Goal: Task Accomplishment & Management: Manage account settings

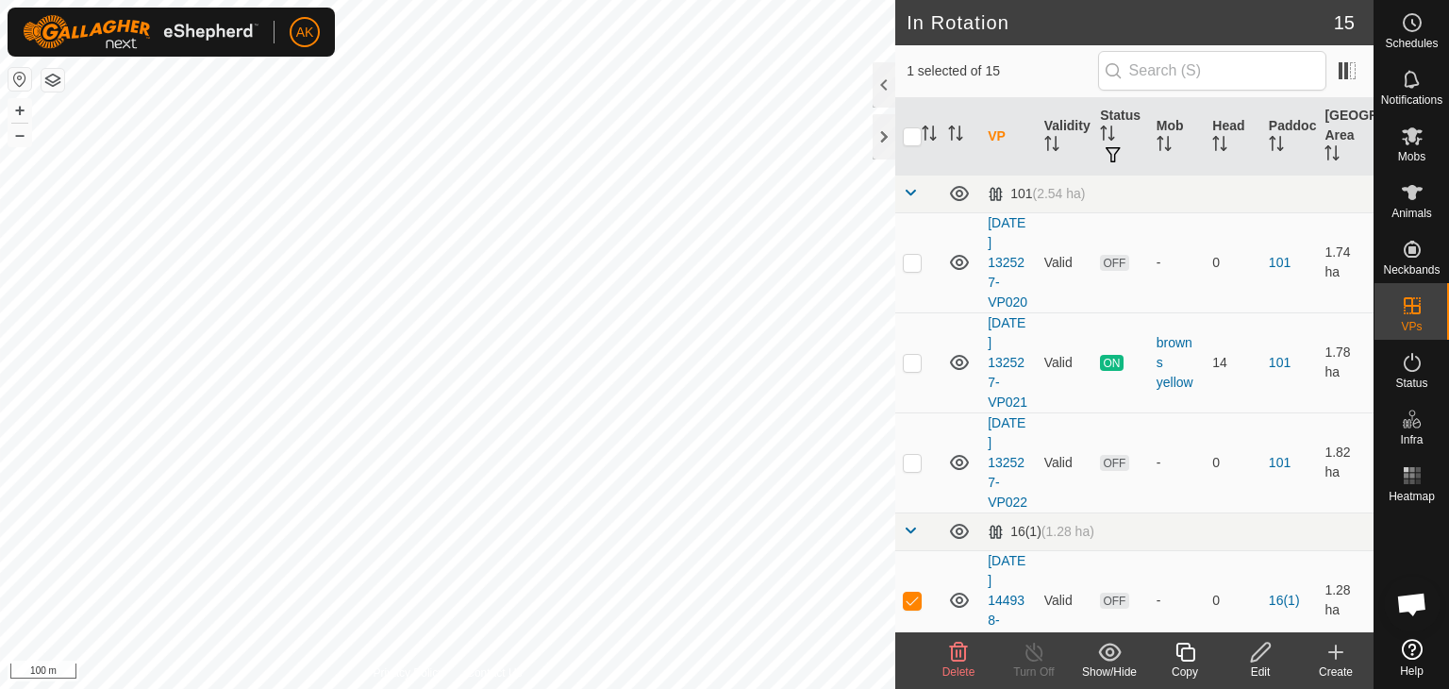
click at [955, 650] on icon at bounding box center [958, 652] width 23 height 23
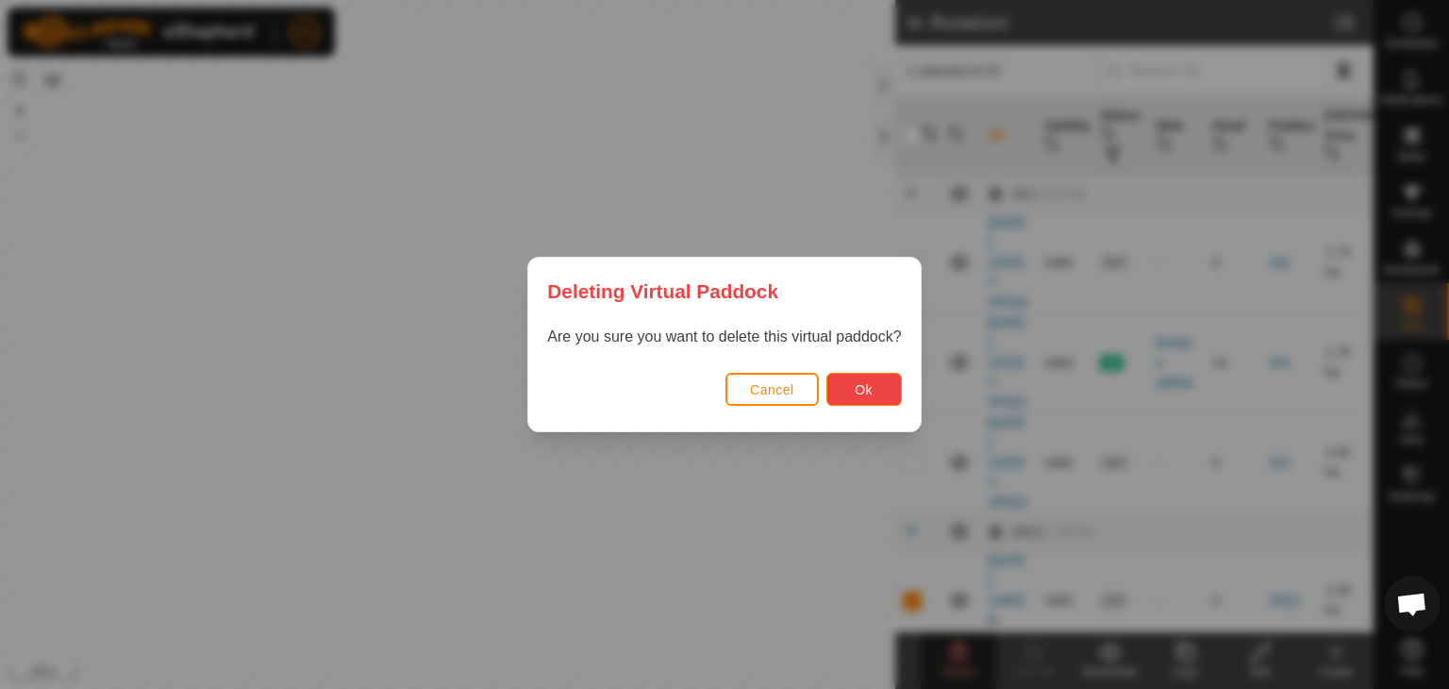
click at [850, 384] on button "Ok" at bounding box center [863, 389] width 75 height 33
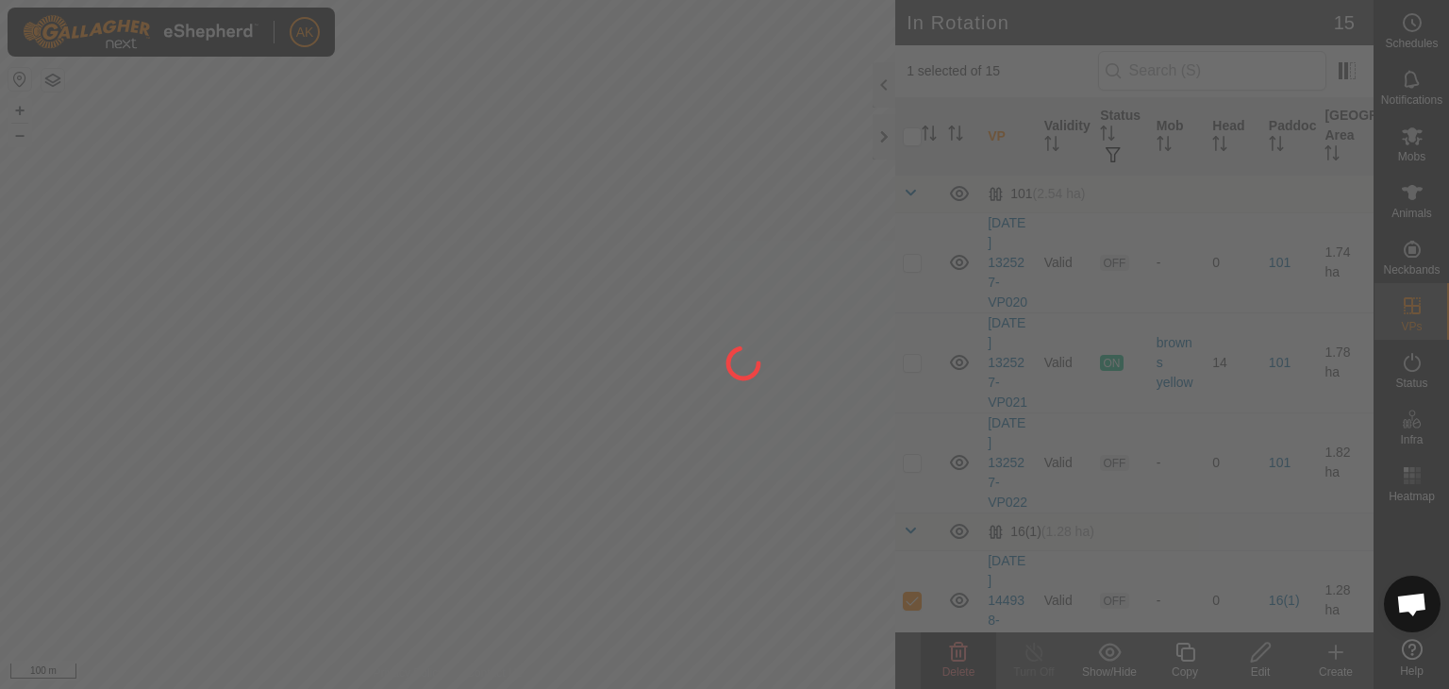
checkbox input "false"
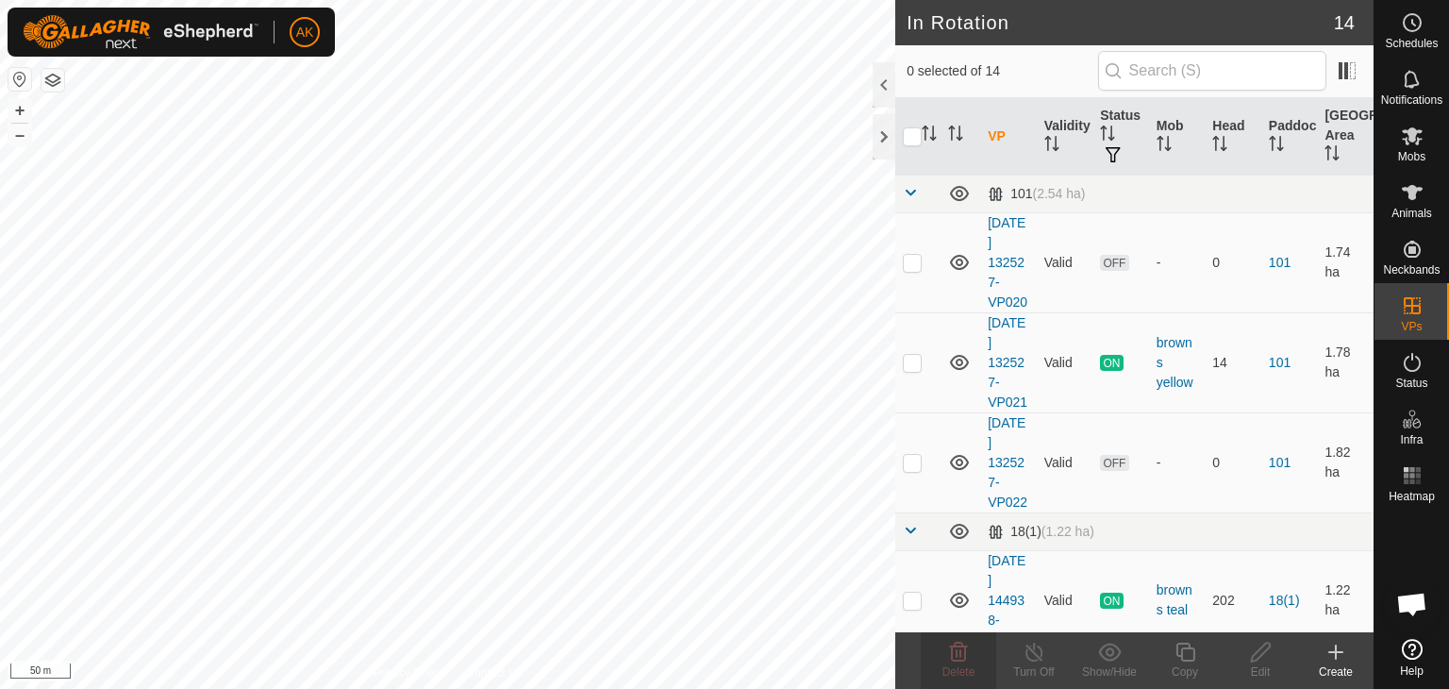
checkbox input "true"
checkbox input "false"
checkbox input "true"
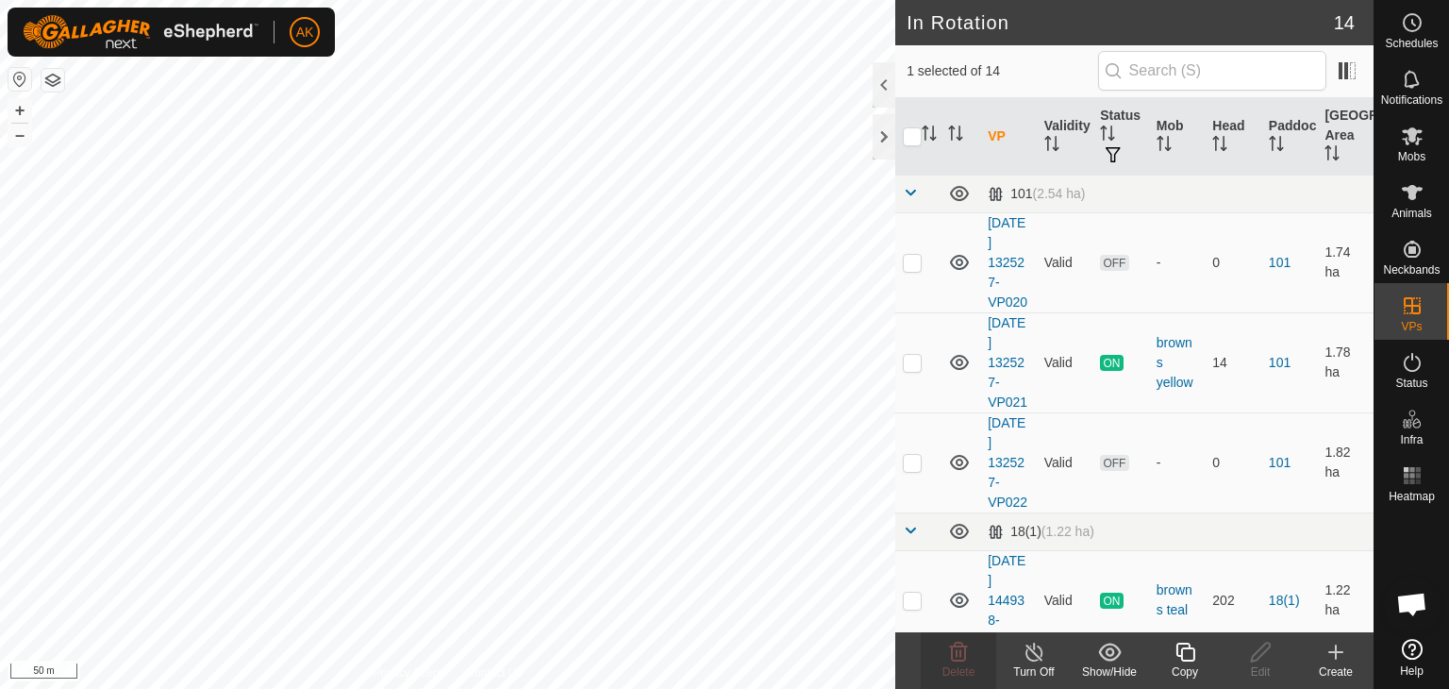
checkbox input "true"
checkbox input "false"
click at [960, 663] on div "Delete" at bounding box center [958, 671] width 75 height 17
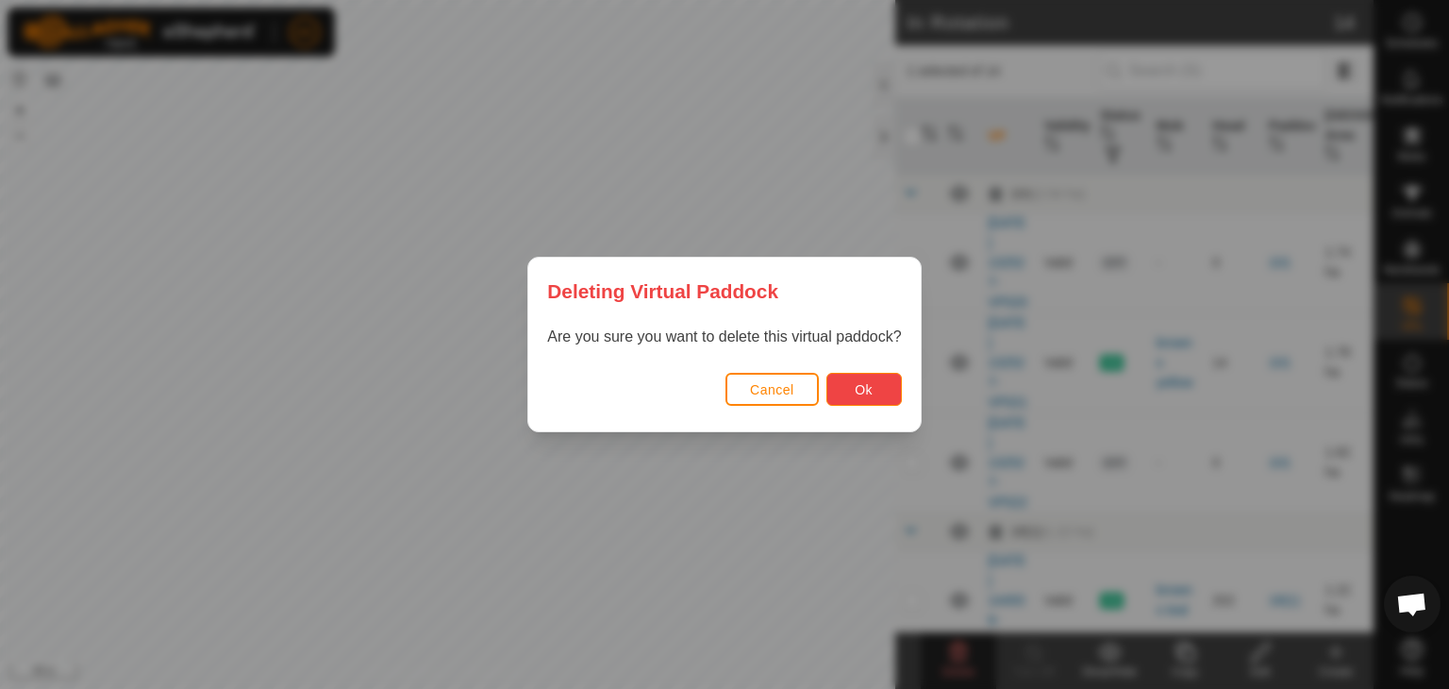
click at [875, 385] on button "Ok" at bounding box center [863, 389] width 75 height 33
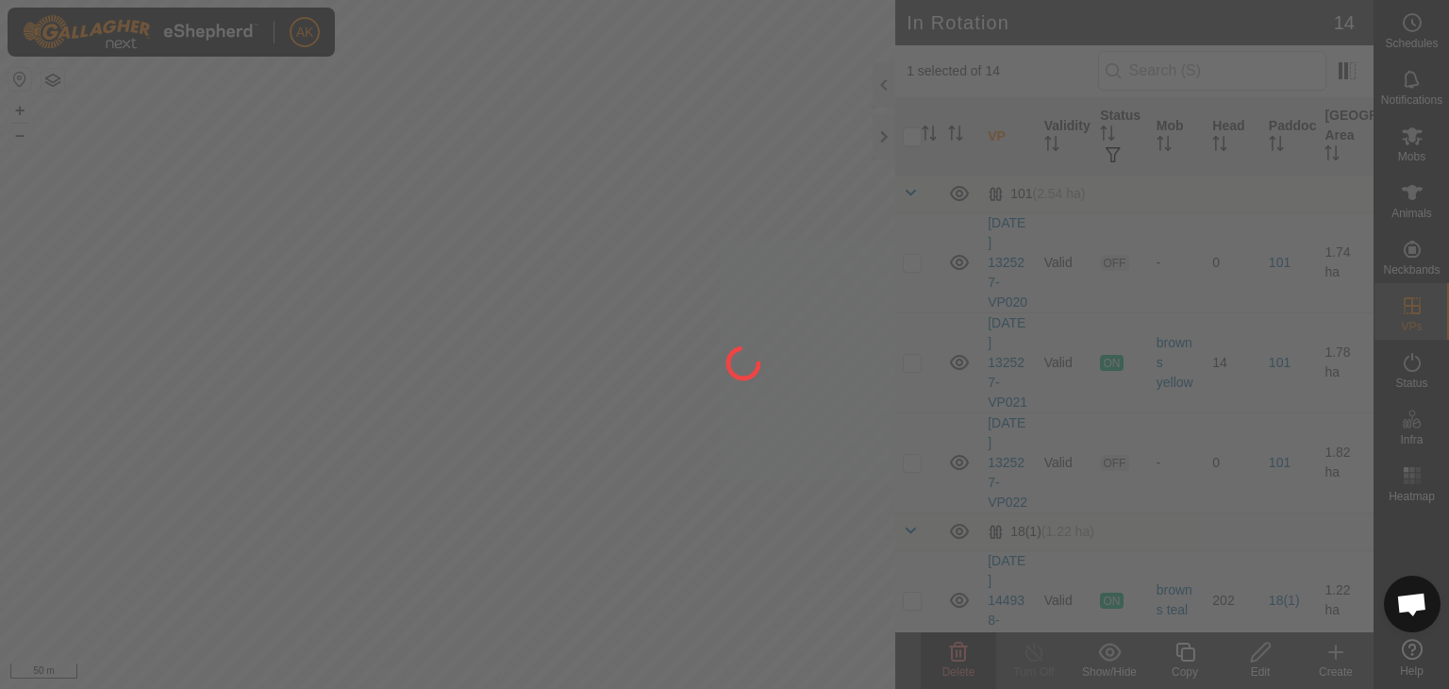
checkbox input "false"
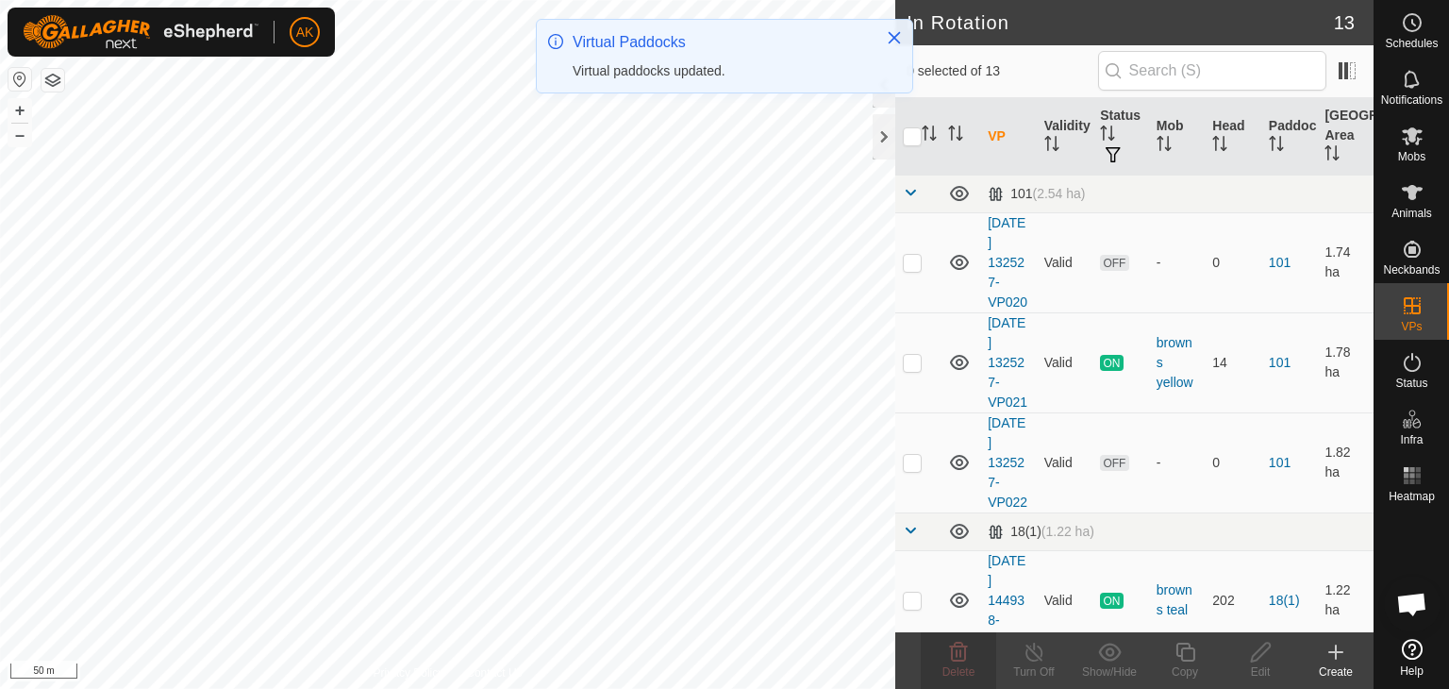
checkbox input "true"
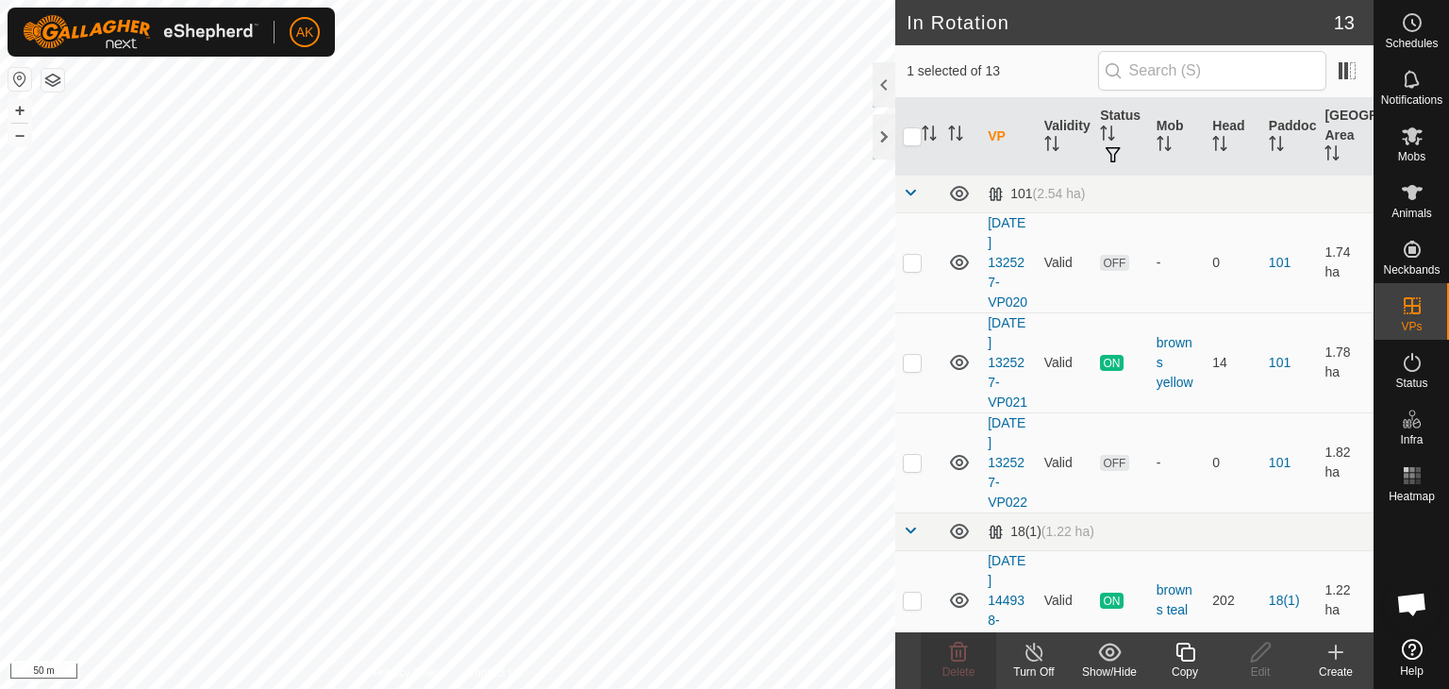
click at [1175, 658] on icon at bounding box center [1186, 652] width 24 height 23
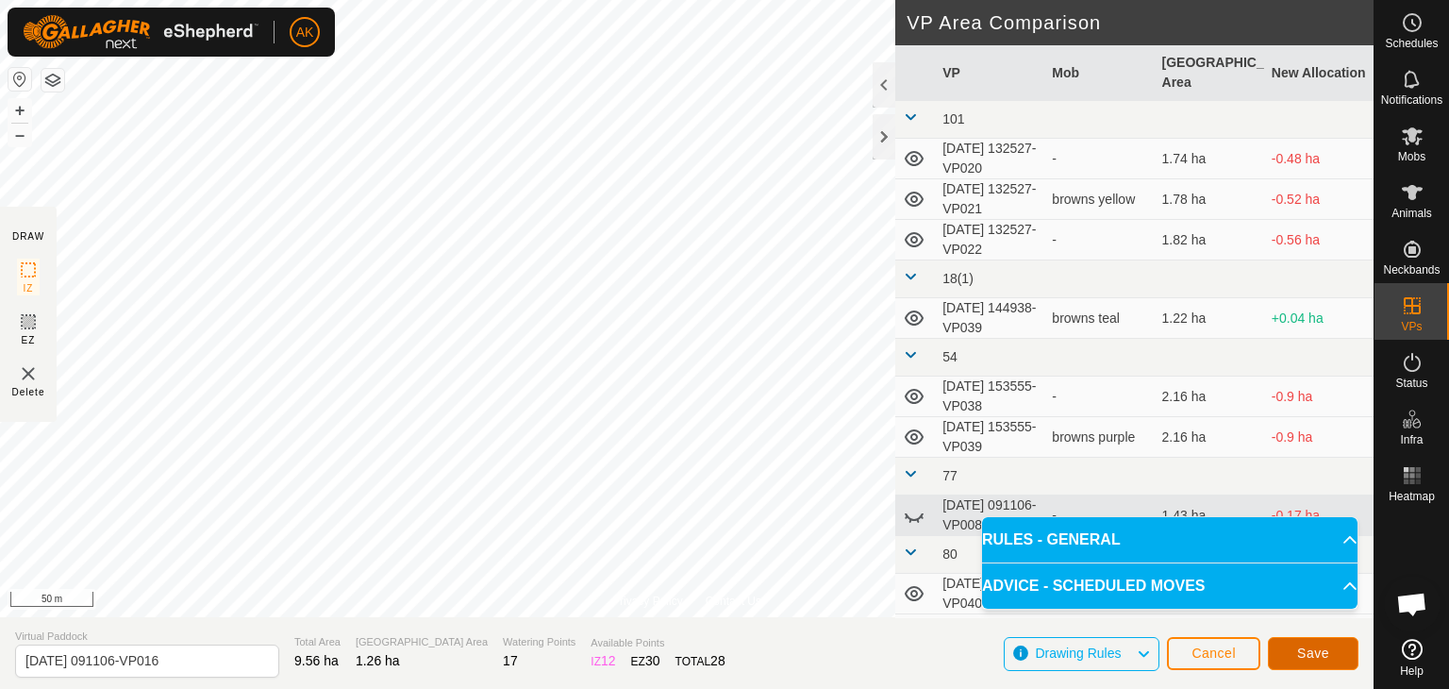
click at [1306, 658] on span "Save" at bounding box center [1313, 652] width 32 height 15
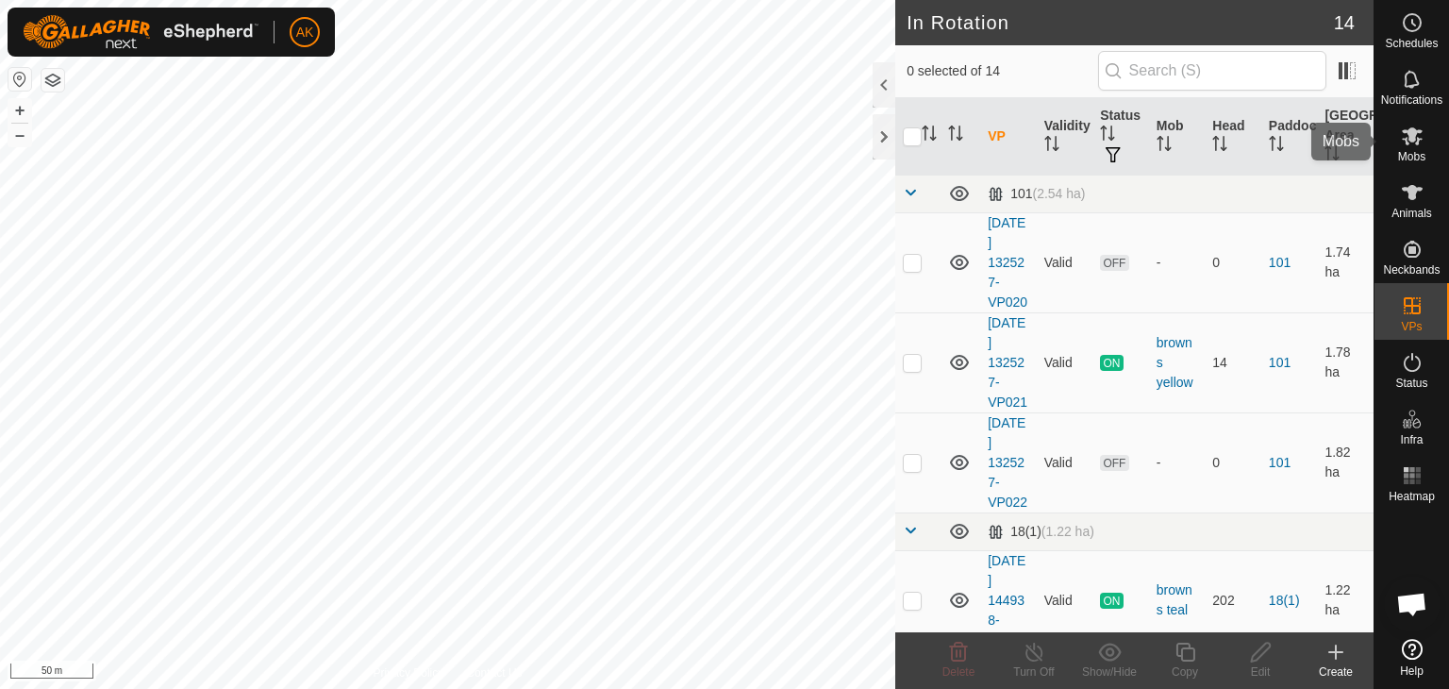
click at [1414, 129] on icon at bounding box center [1412, 136] width 21 height 18
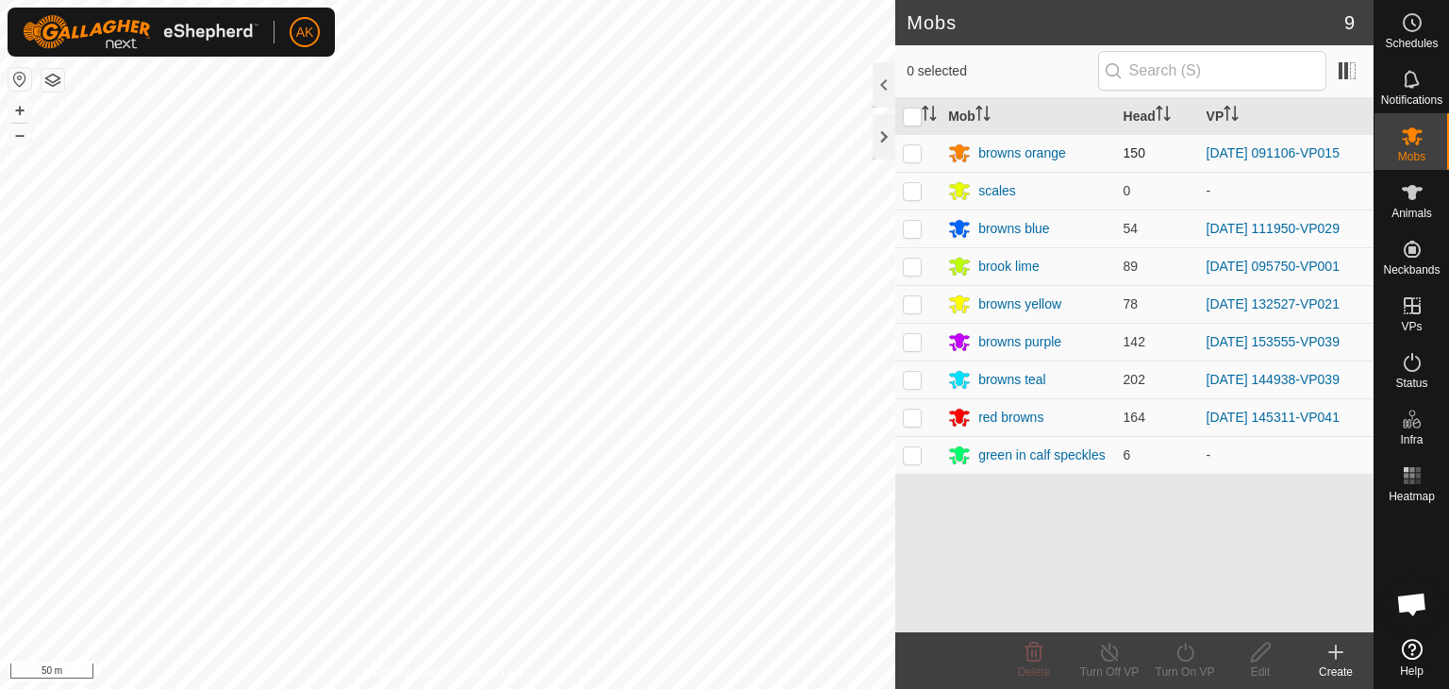
click at [916, 153] on p-checkbox at bounding box center [912, 152] width 19 height 15
checkbox input "true"
click at [1189, 658] on icon at bounding box center [1184, 651] width 17 height 19
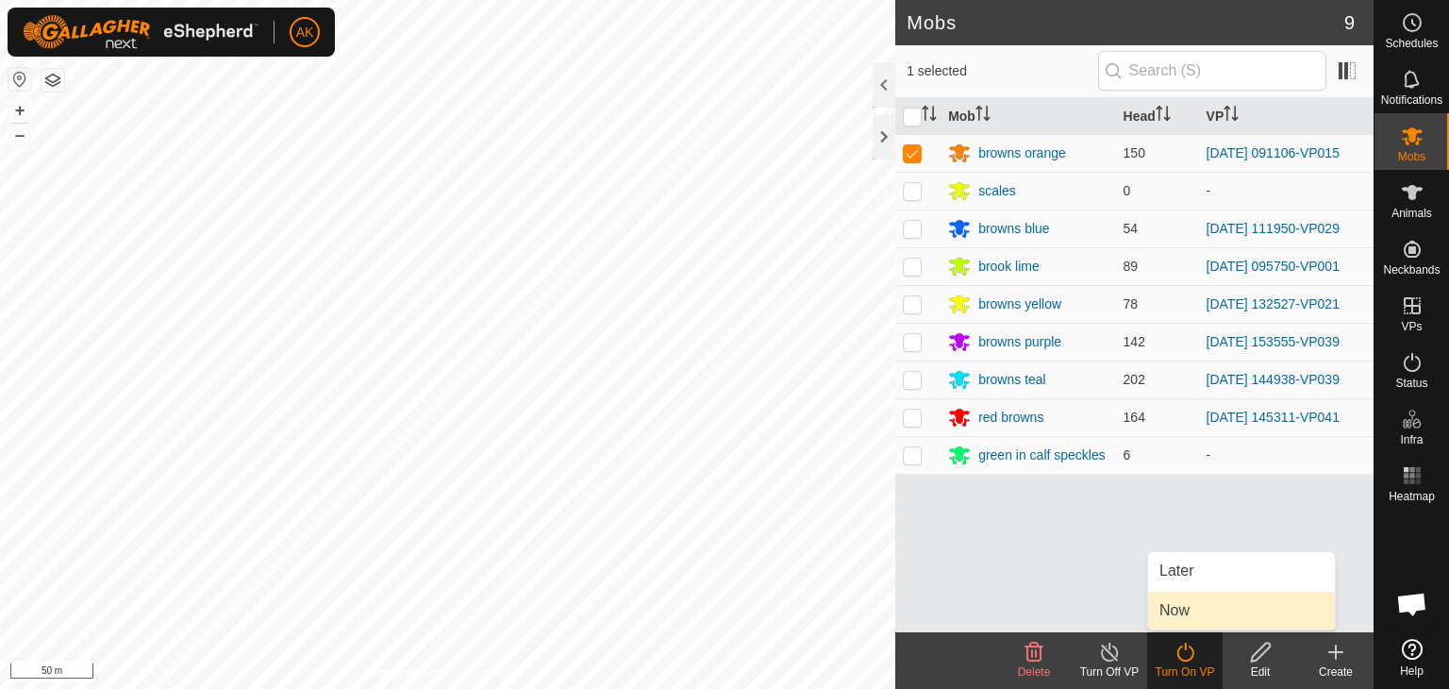
click at [1190, 615] on link "Now" at bounding box center [1241, 610] width 187 height 38
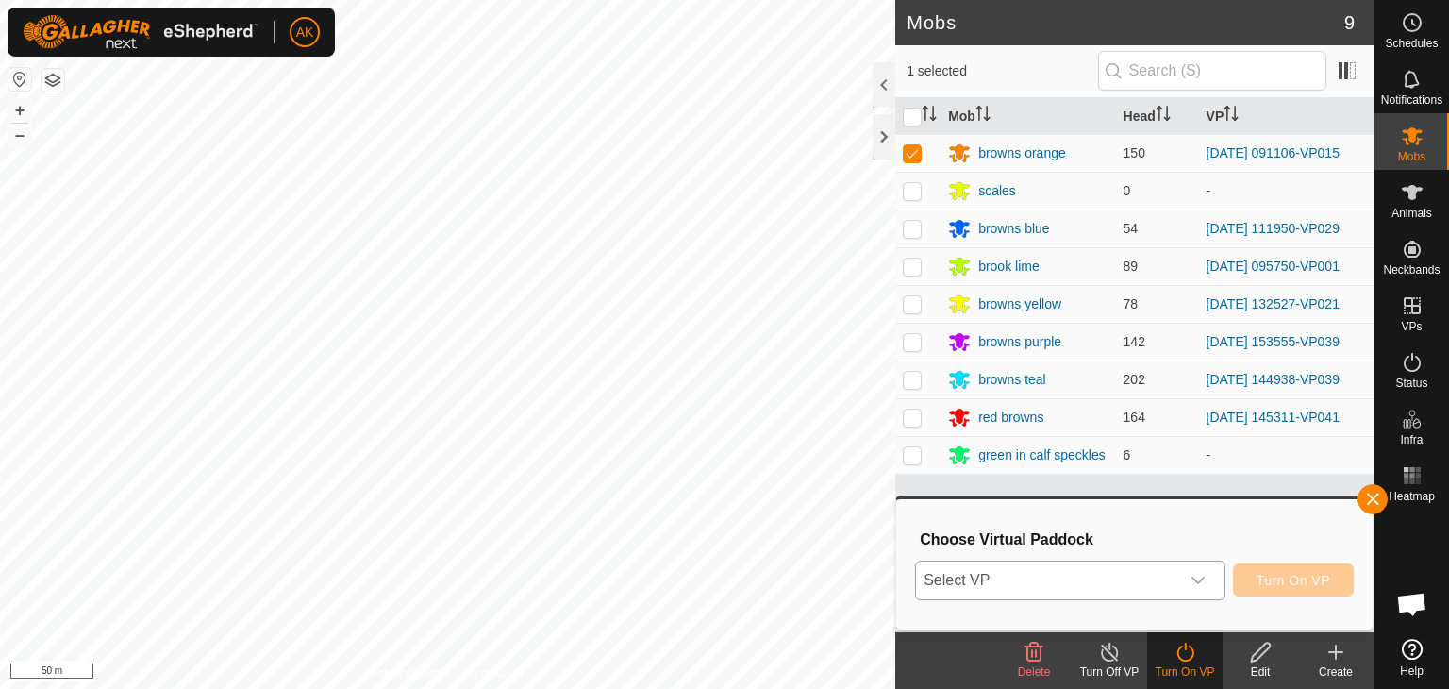
click at [1190, 572] on div "dropdown trigger" at bounding box center [1198, 580] width 38 height 38
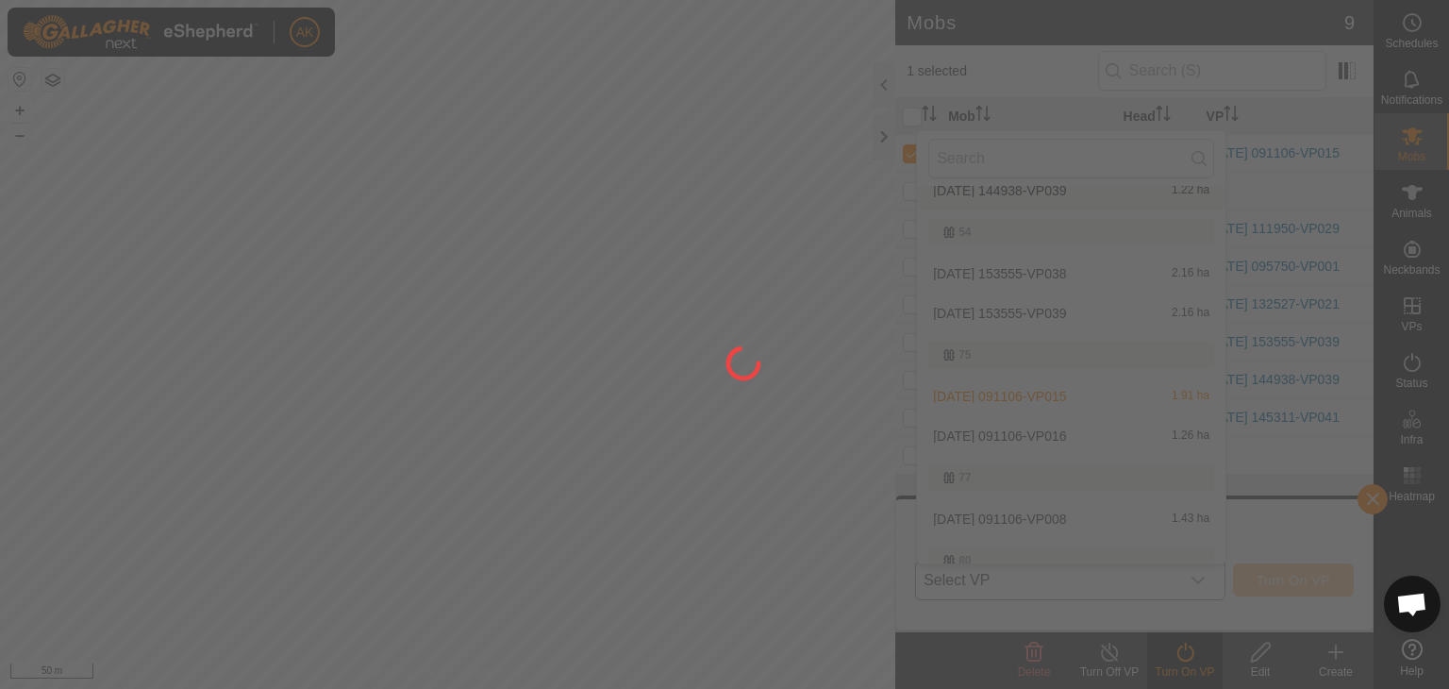
scroll to position [283, 0]
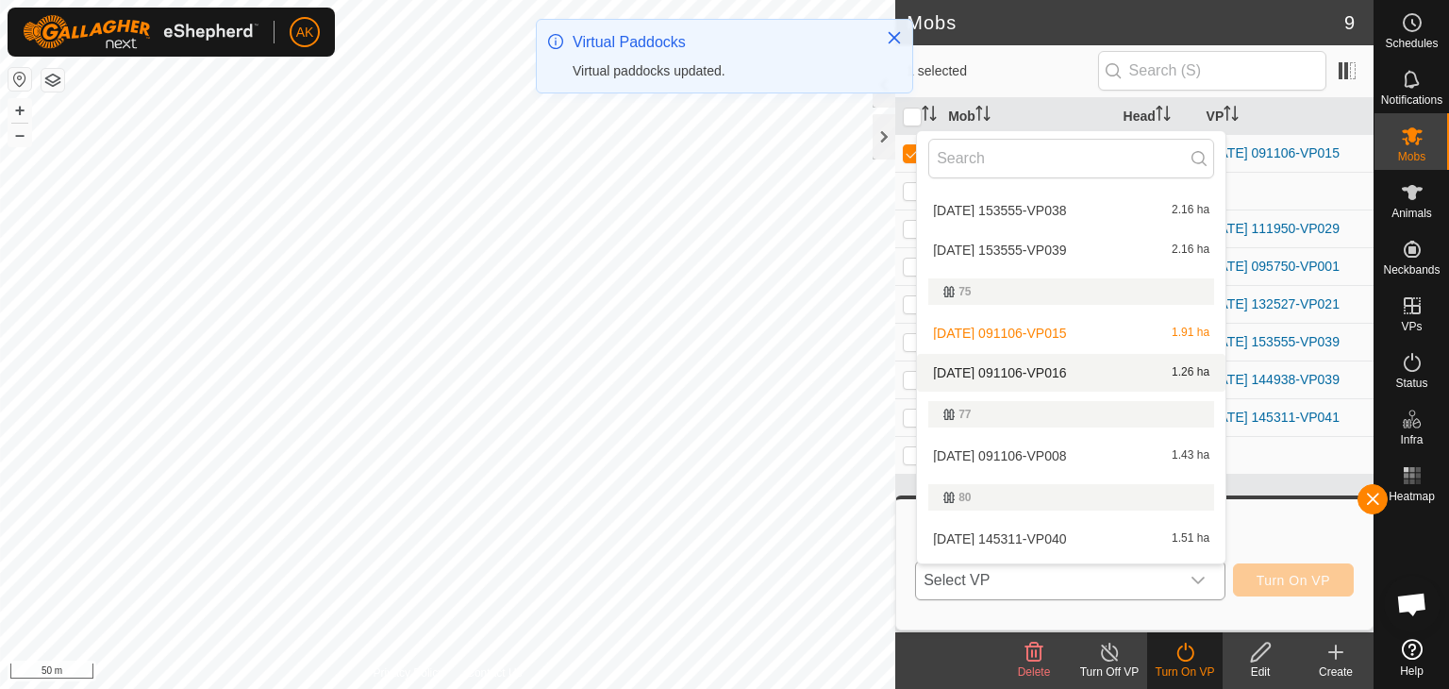
click at [1030, 367] on li "2025-09-18 091106-VP016 1.26 ha" at bounding box center [1071, 373] width 308 height 38
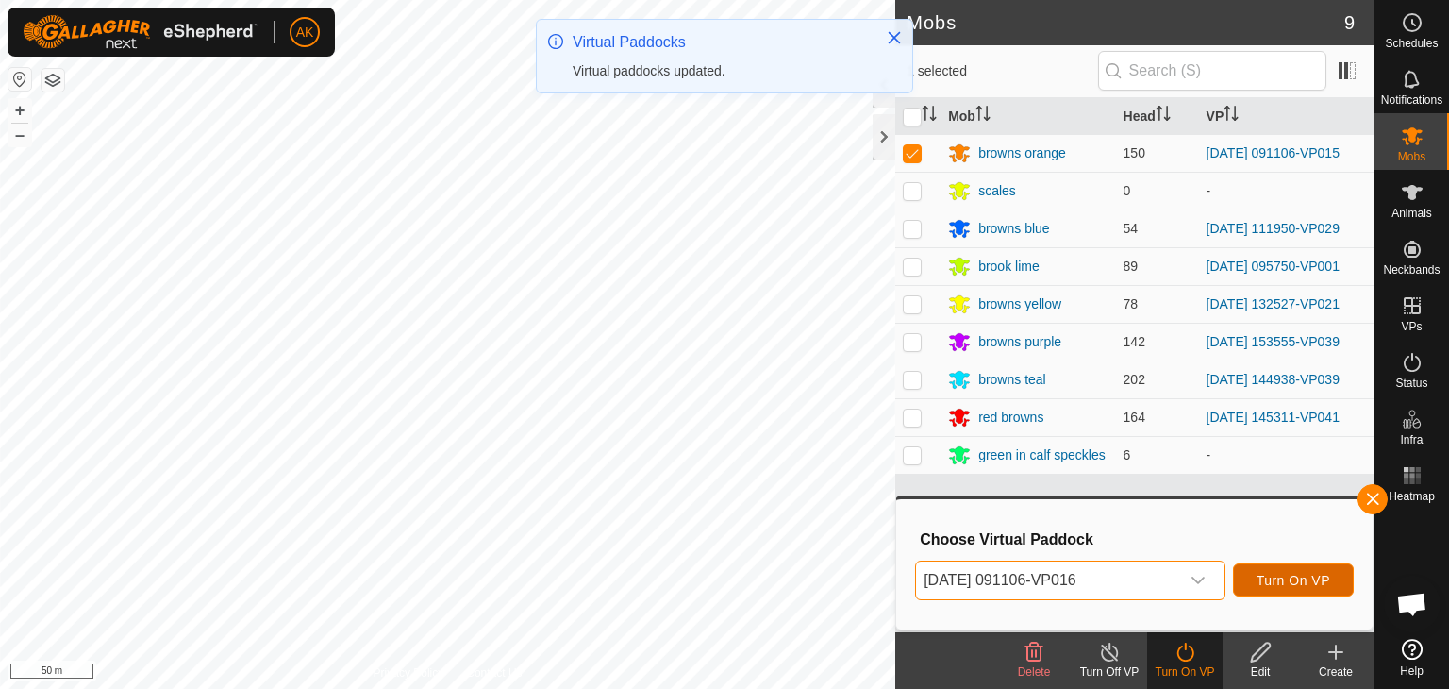
click at [1328, 588] on button "Turn On VP" at bounding box center [1293, 579] width 121 height 33
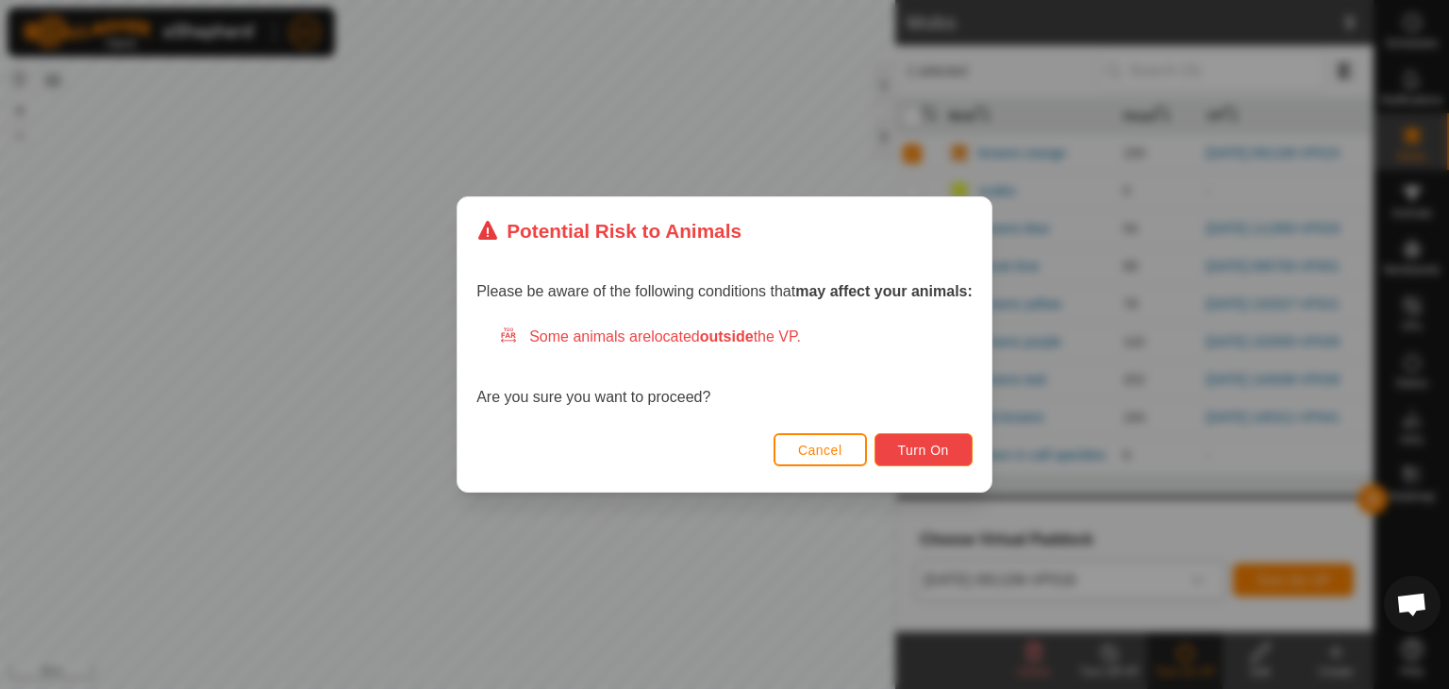
click at [927, 451] on span "Turn On" at bounding box center [923, 449] width 51 height 15
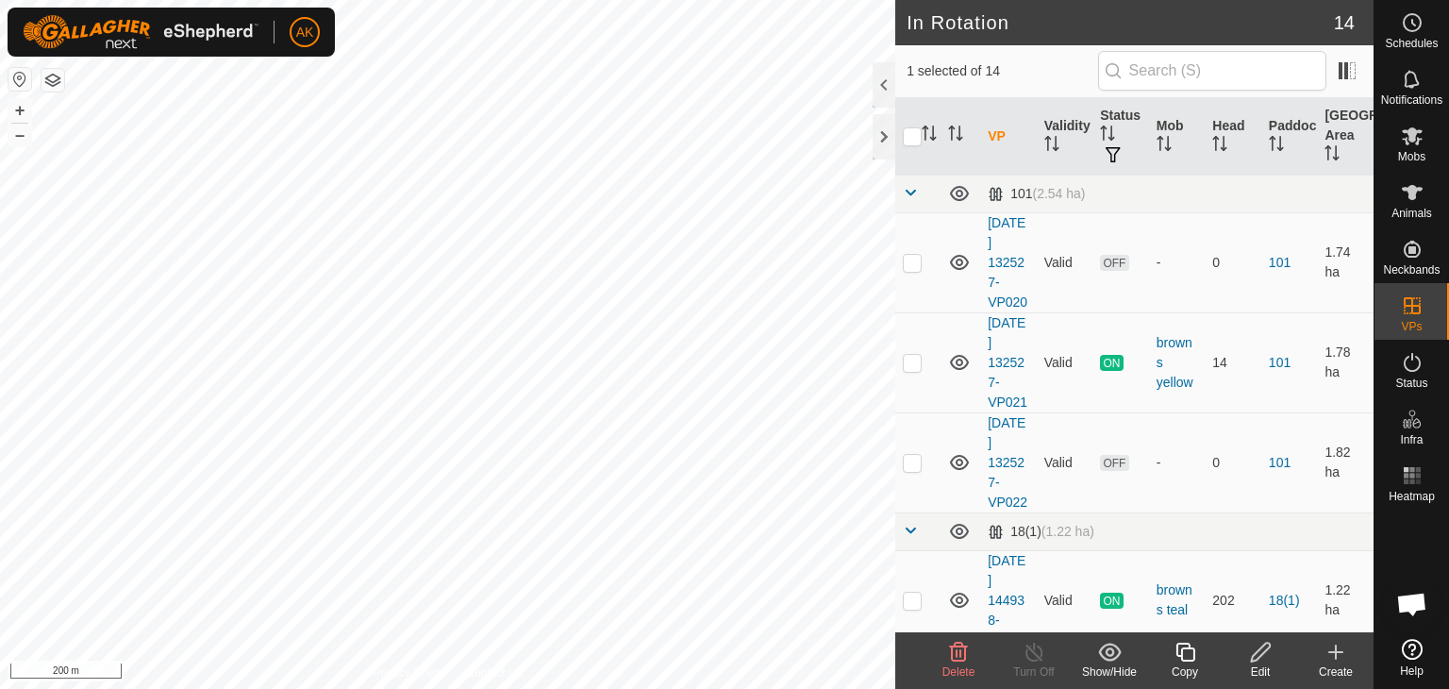
click at [960, 648] on icon at bounding box center [958, 652] width 23 height 23
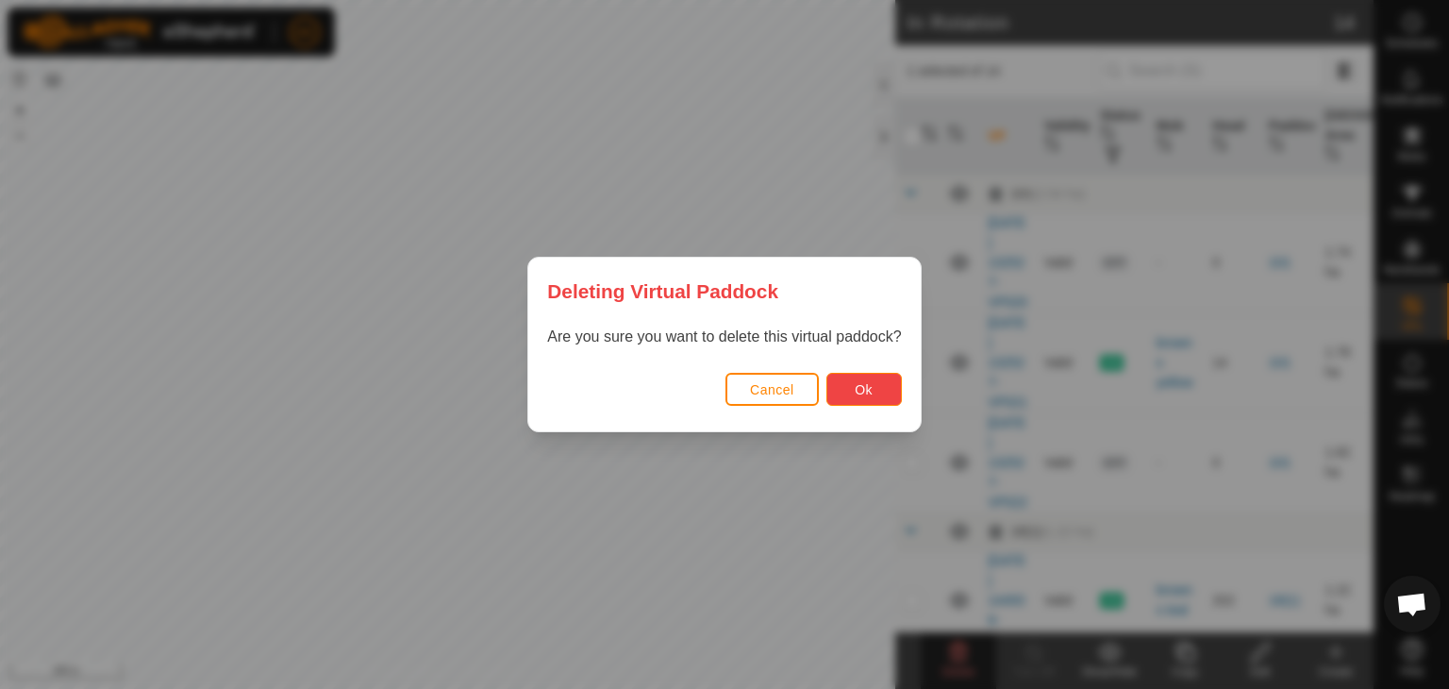
click at [875, 378] on button "Ok" at bounding box center [863, 389] width 75 height 33
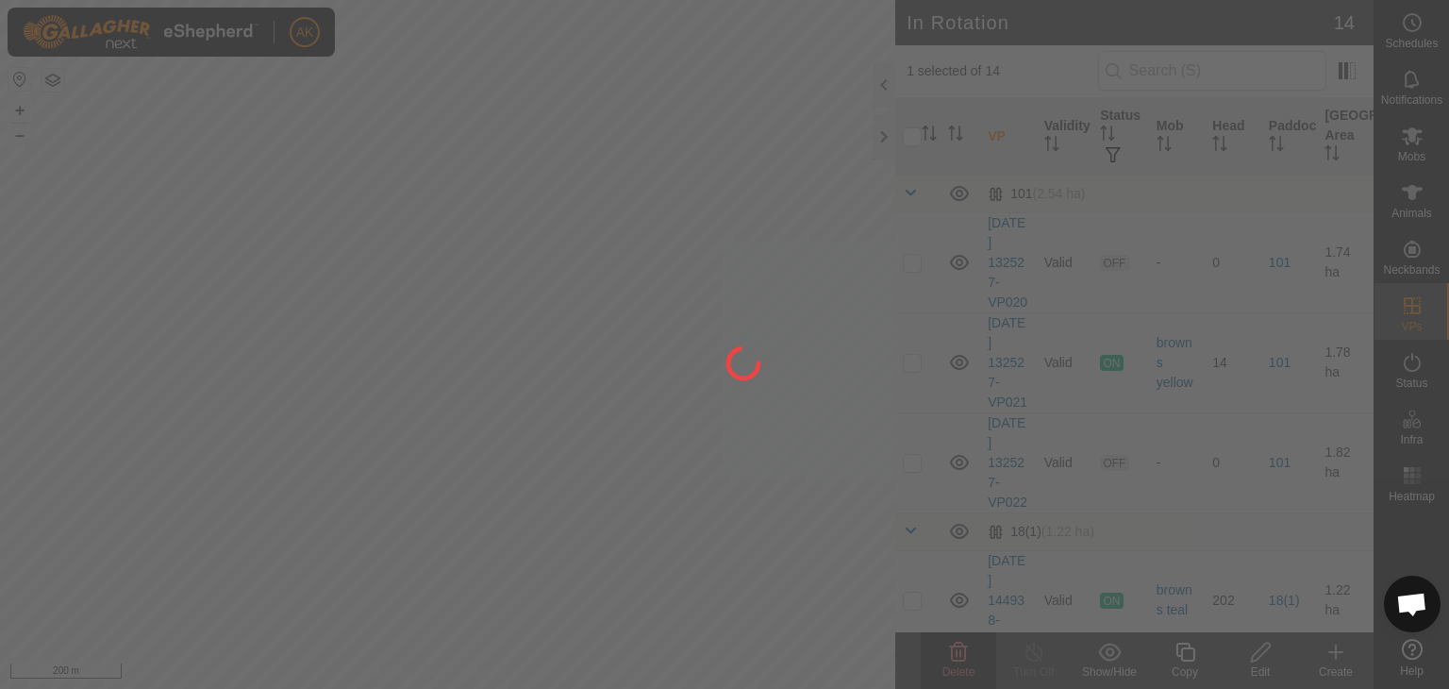
checkbox input "false"
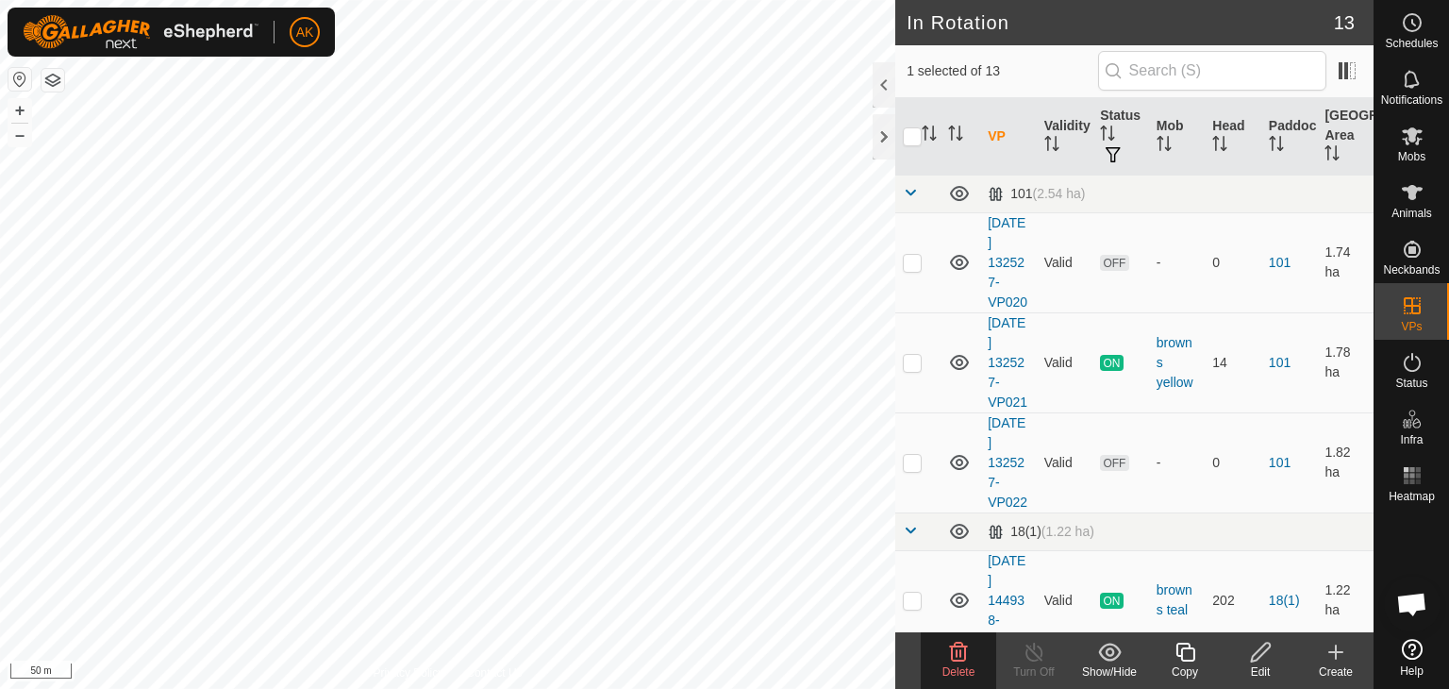
checkbox input "false"
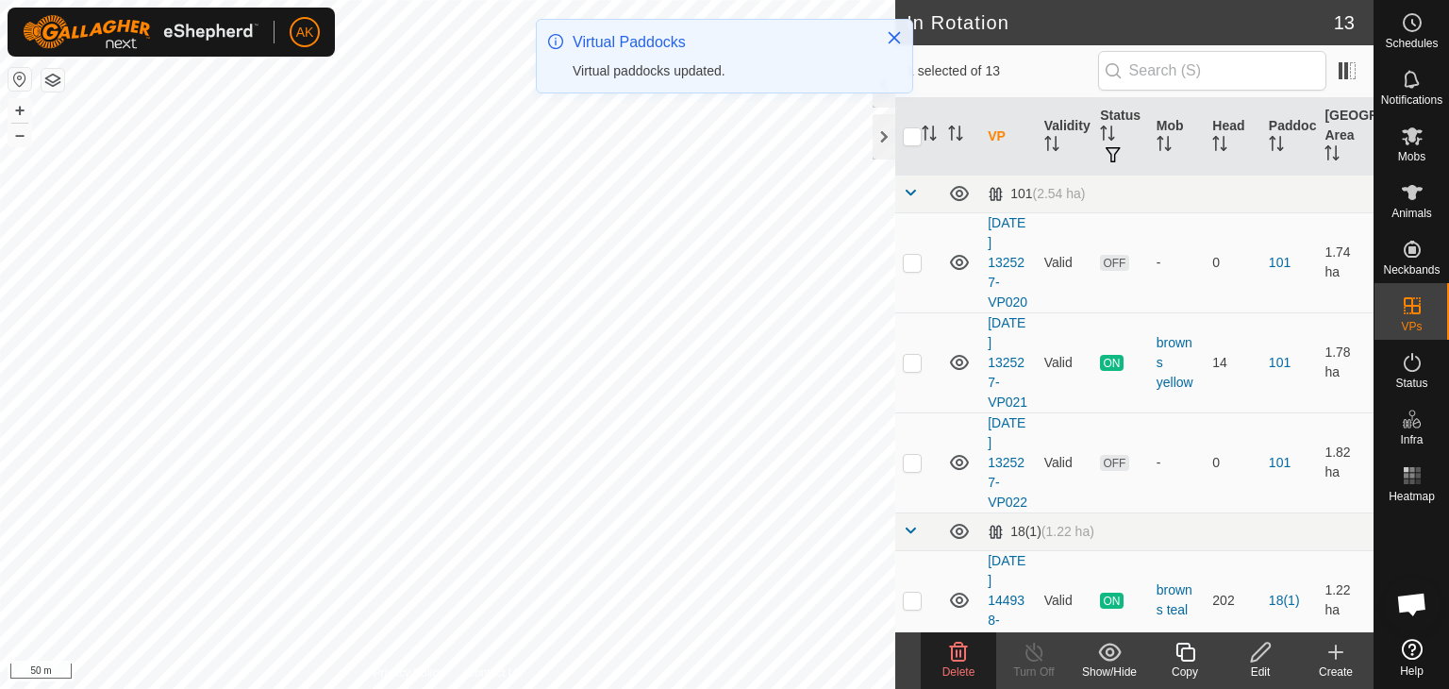
click at [952, 657] on icon at bounding box center [959, 651] width 18 height 19
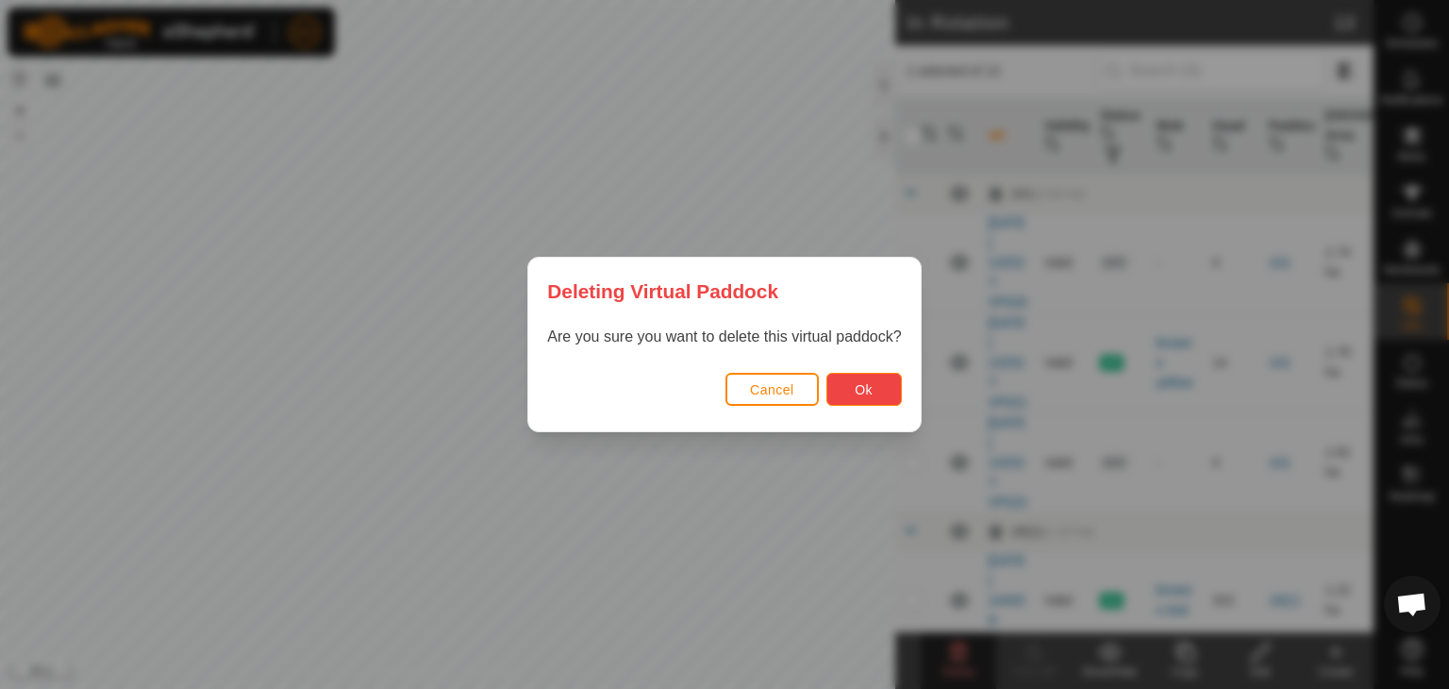
click at [863, 394] on span "Ok" at bounding box center [864, 389] width 18 height 15
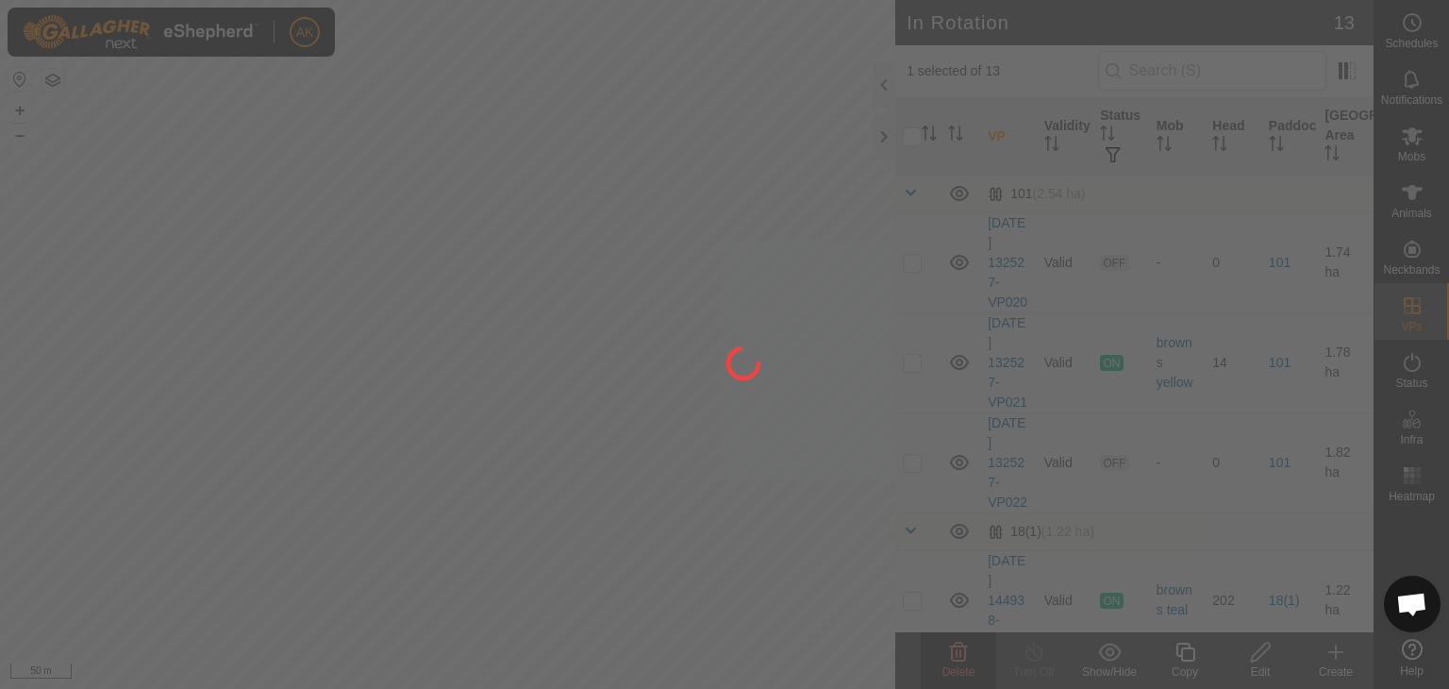
checkbox input "false"
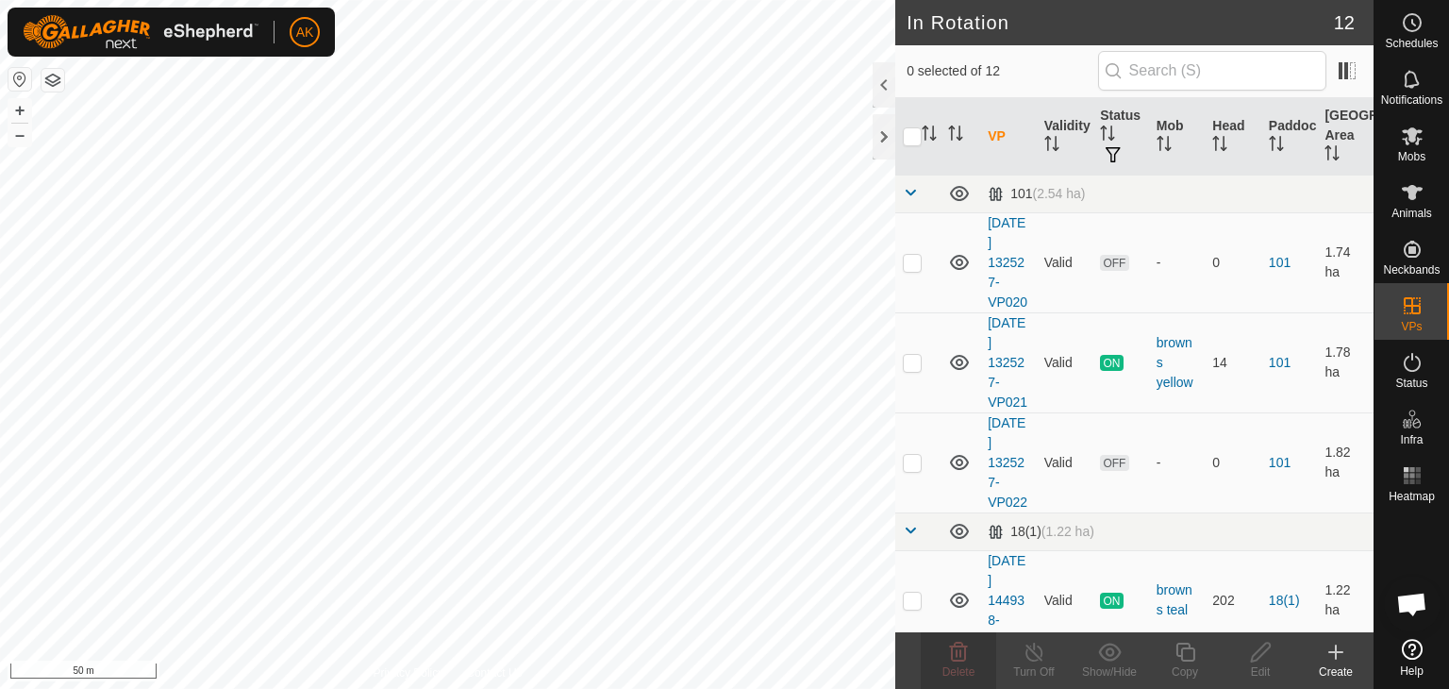
checkbox input "true"
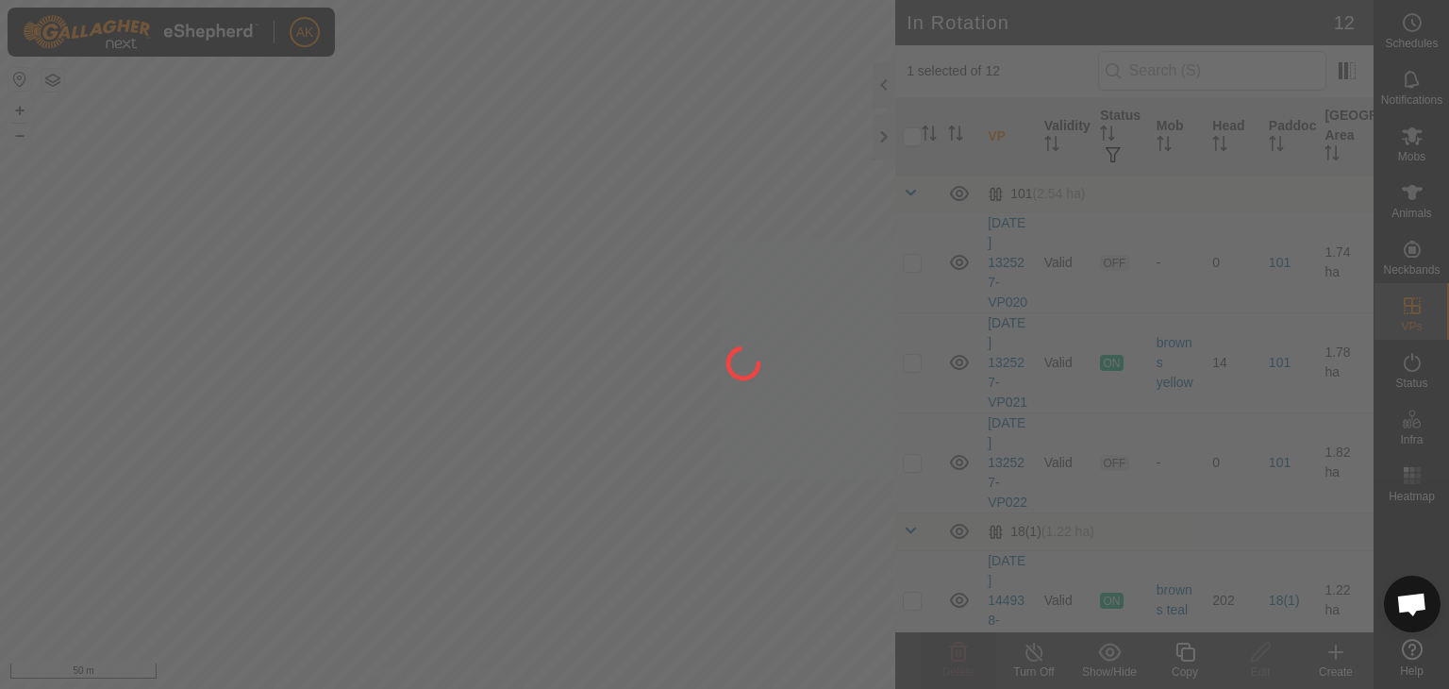
click at [1174, 648] on div at bounding box center [724, 344] width 1449 height 689
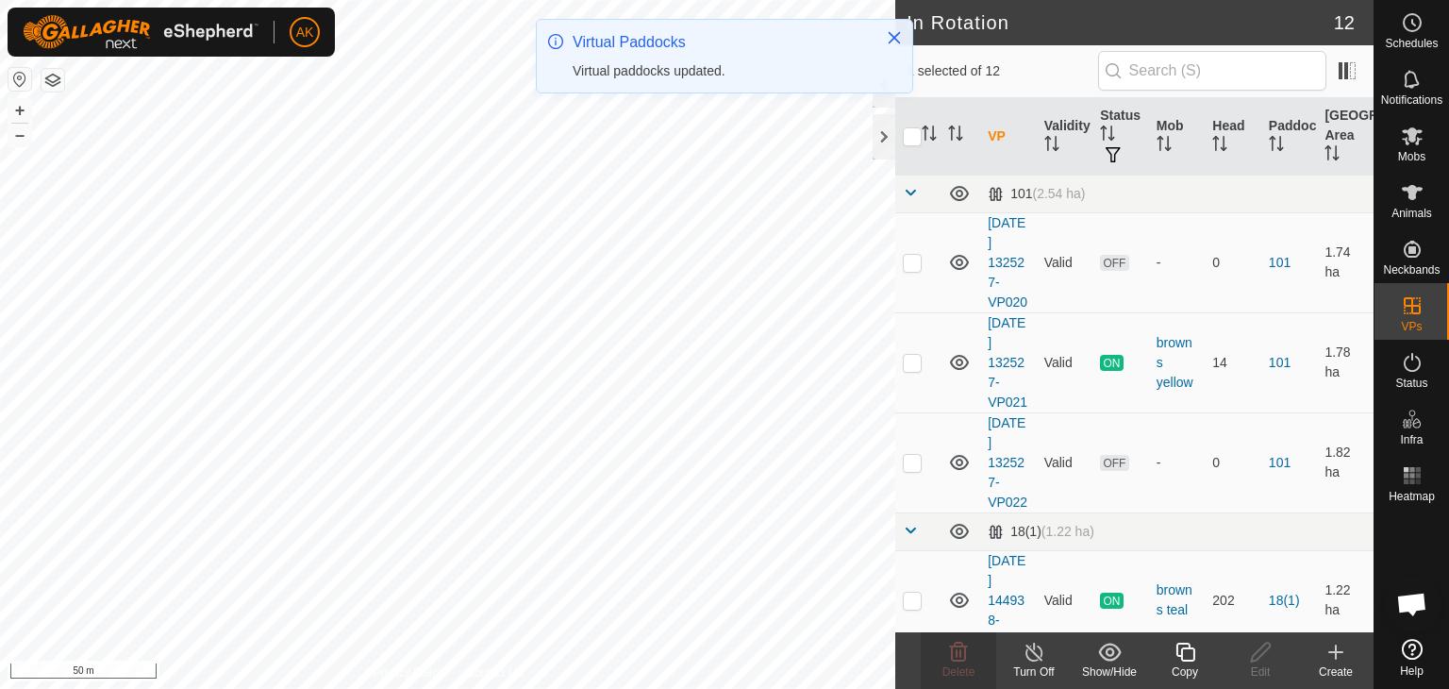
click at [1189, 650] on icon at bounding box center [1186, 652] width 24 height 23
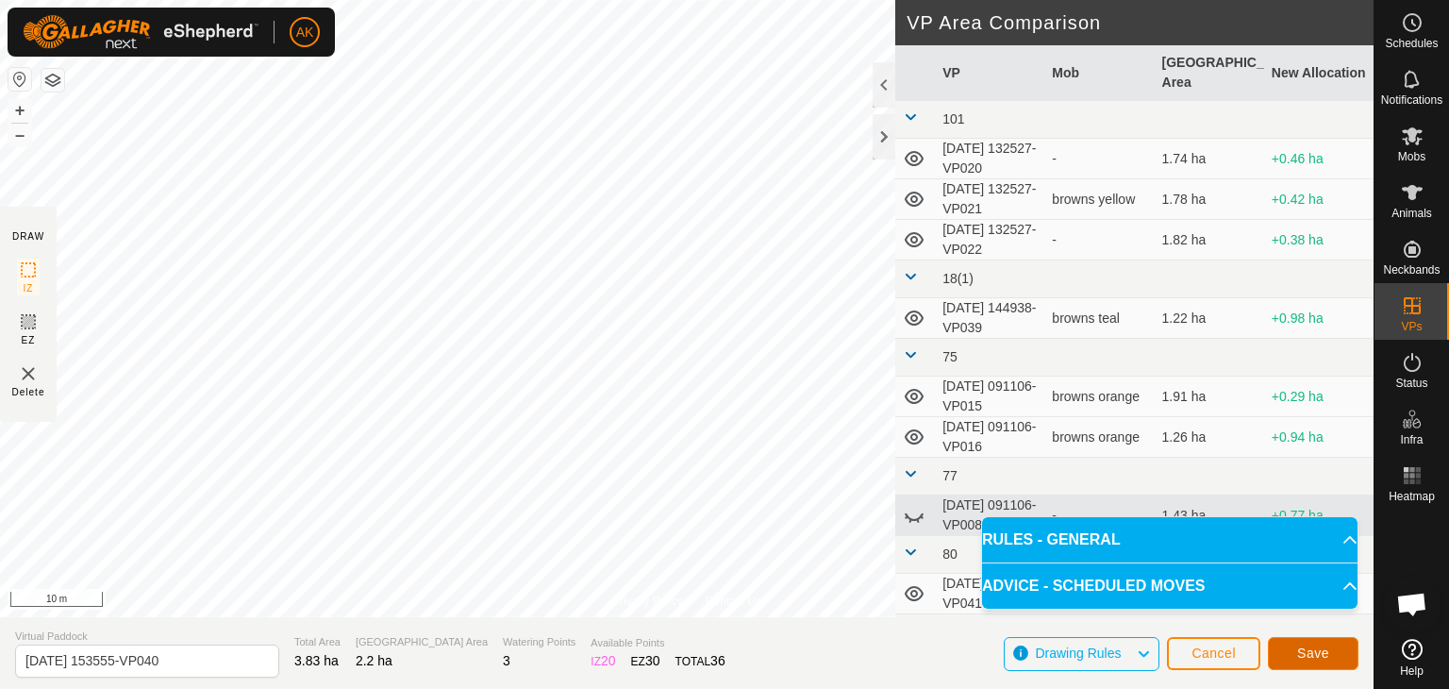
click at [1323, 651] on span "Save" at bounding box center [1313, 652] width 32 height 15
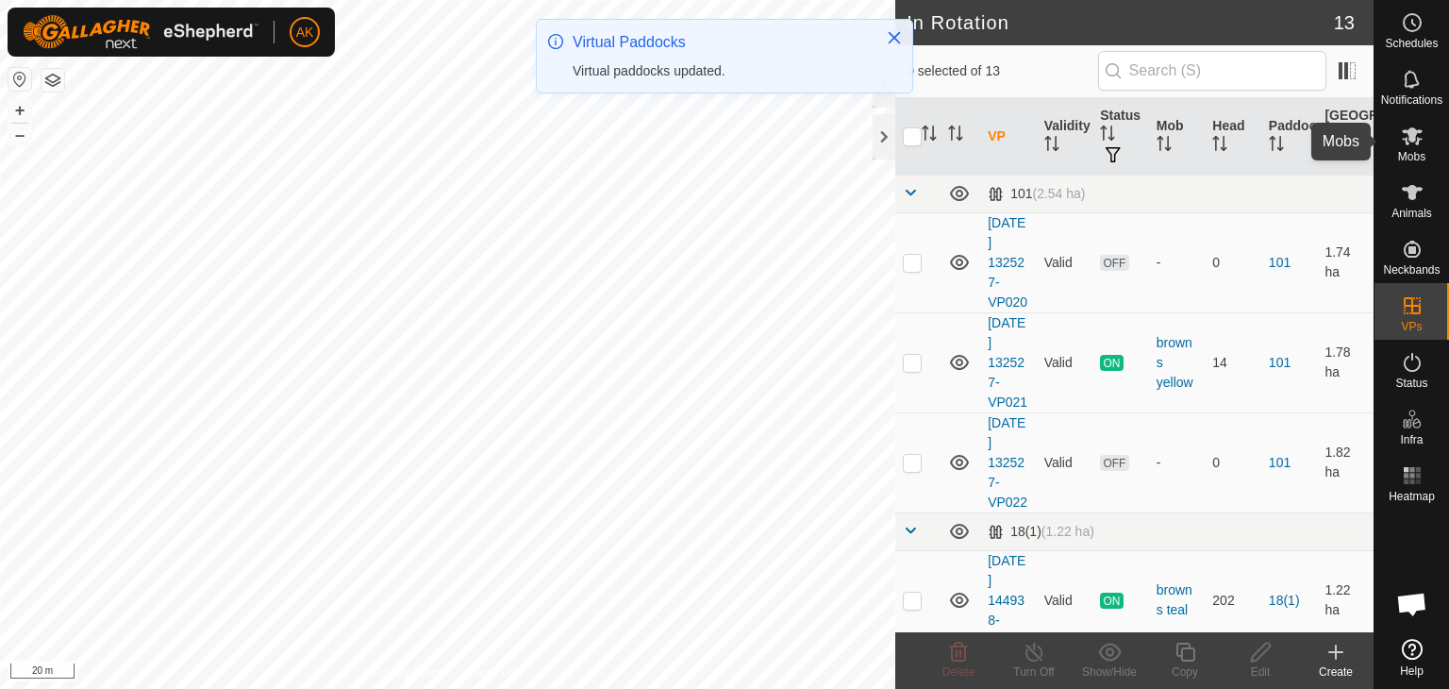
click at [1411, 131] on icon at bounding box center [1412, 136] width 21 height 18
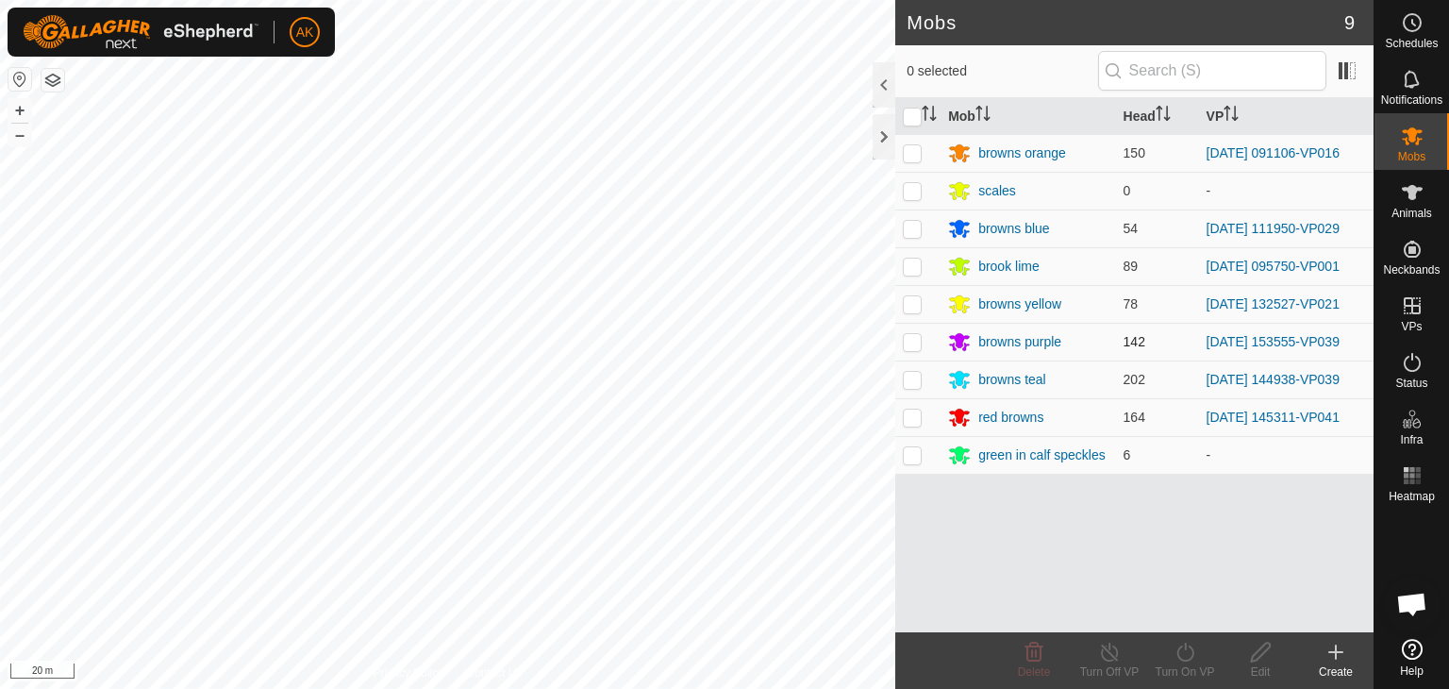
click at [916, 341] on p-checkbox at bounding box center [912, 341] width 19 height 15
checkbox input "true"
click at [1193, 658] on icon at bounding box center [1186, 652] width 24 height 23
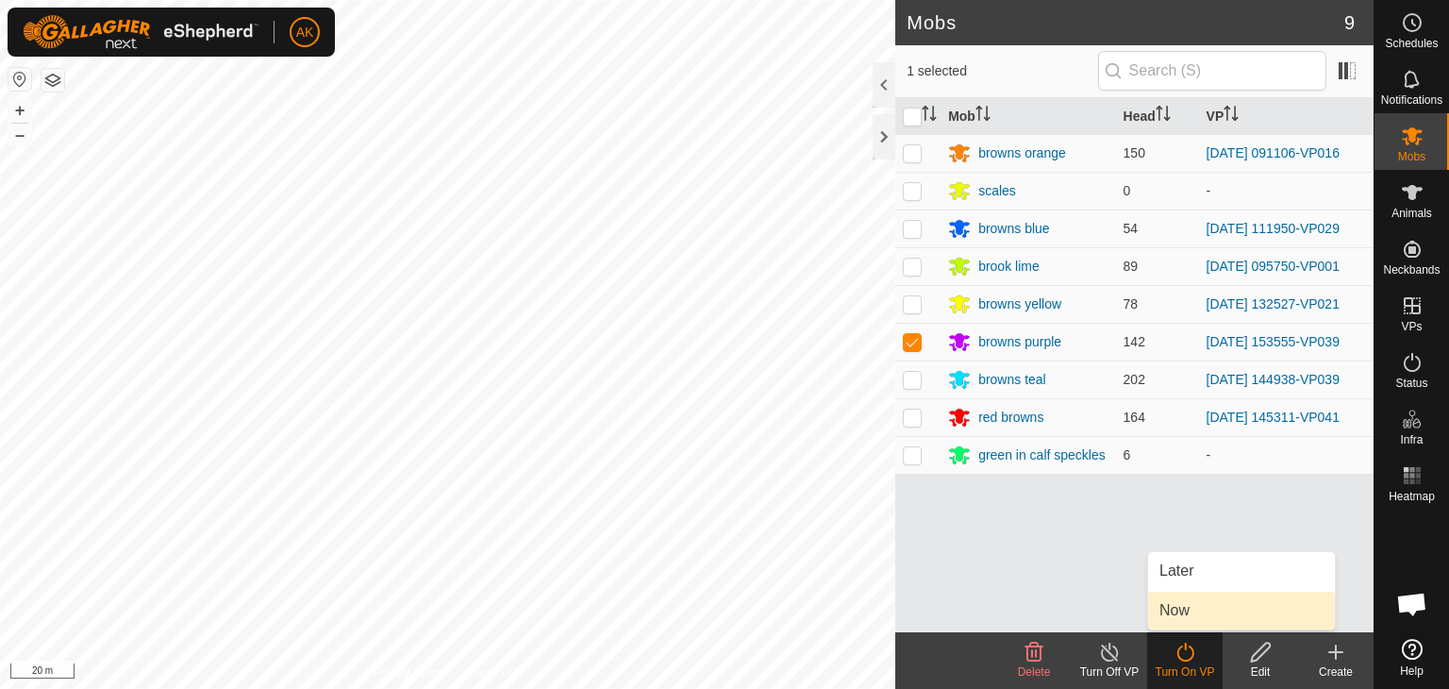
click at [1196, 619] on link "Now" at bounding box center [1241, 610] width 187 height 38
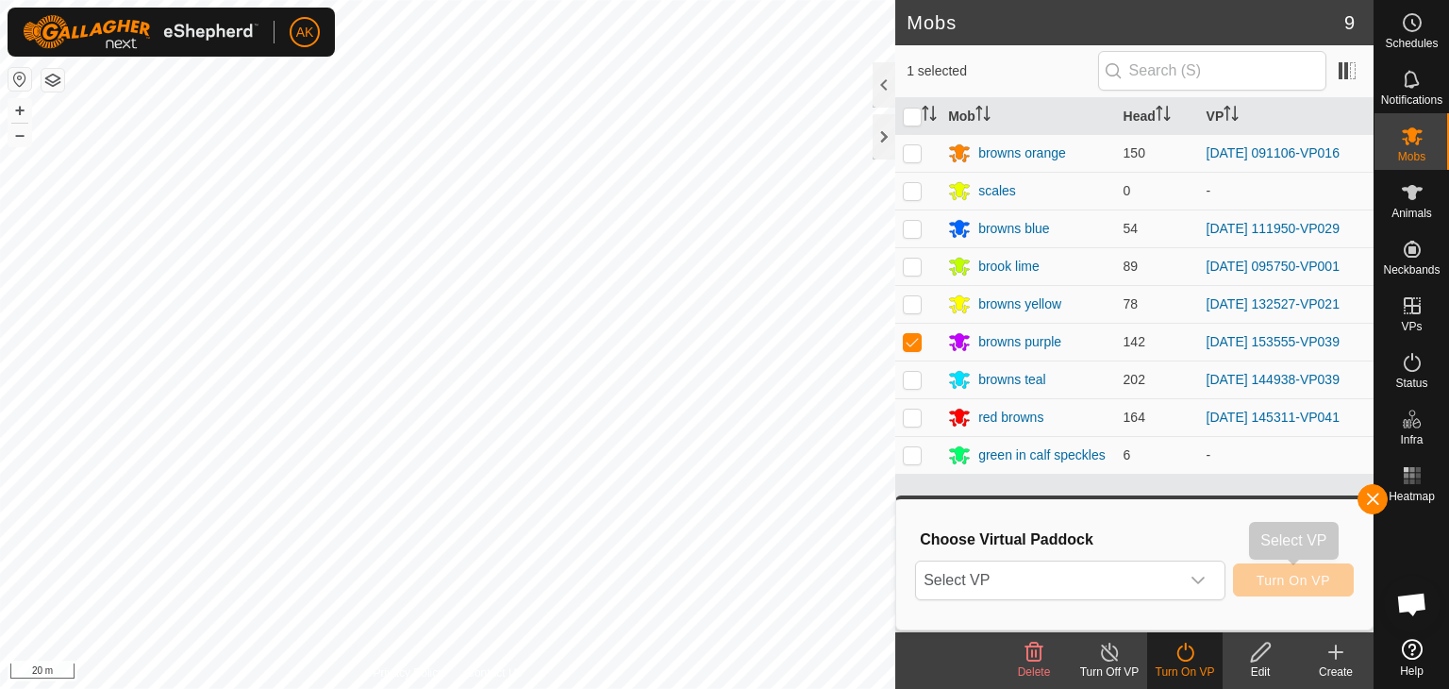
click at [1294, 586] on span "Turn On VP" at bounding box center [1294, 580] width 74 height 15
click at [1194, 569] on div "dropdown trigger" at bounding box center [1198, 580] width 38 height 38
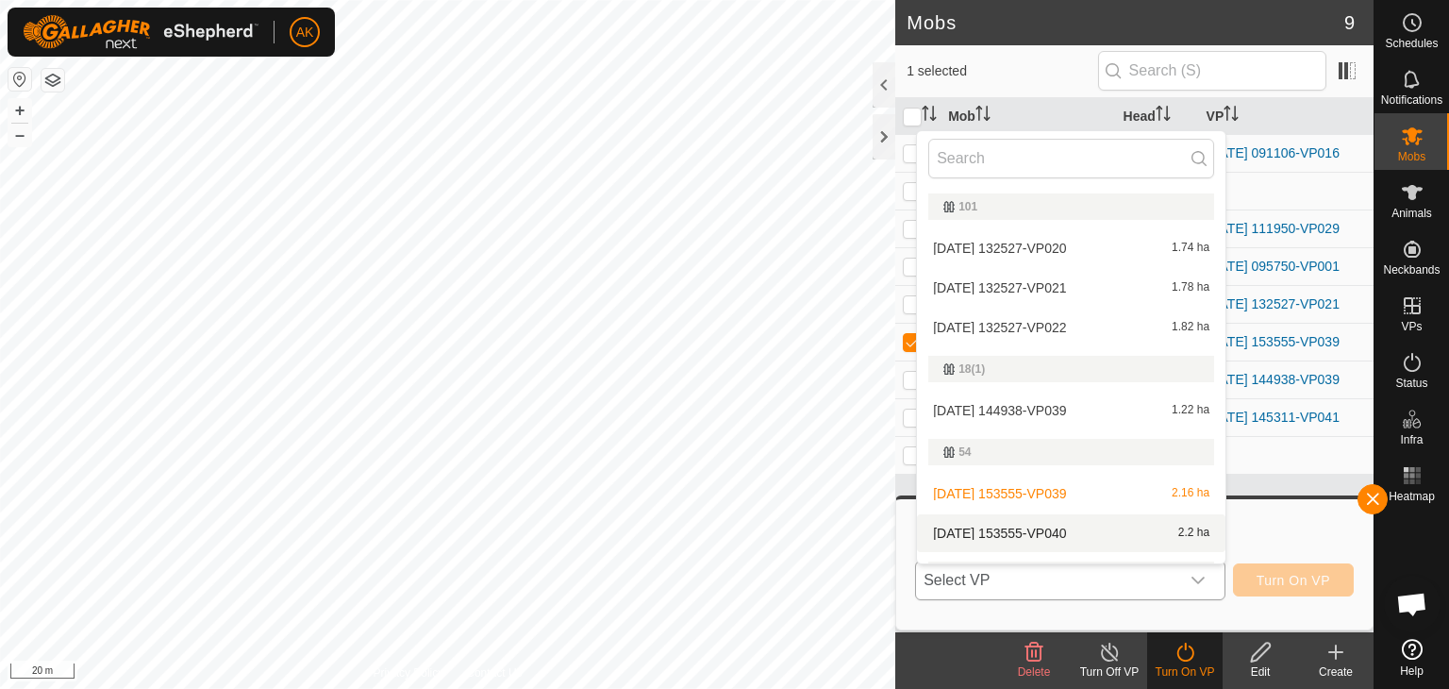
click at [1056, 532] on span "[DATE] 153555-VP040" at bounding box center [999, 532] width 133 height 13
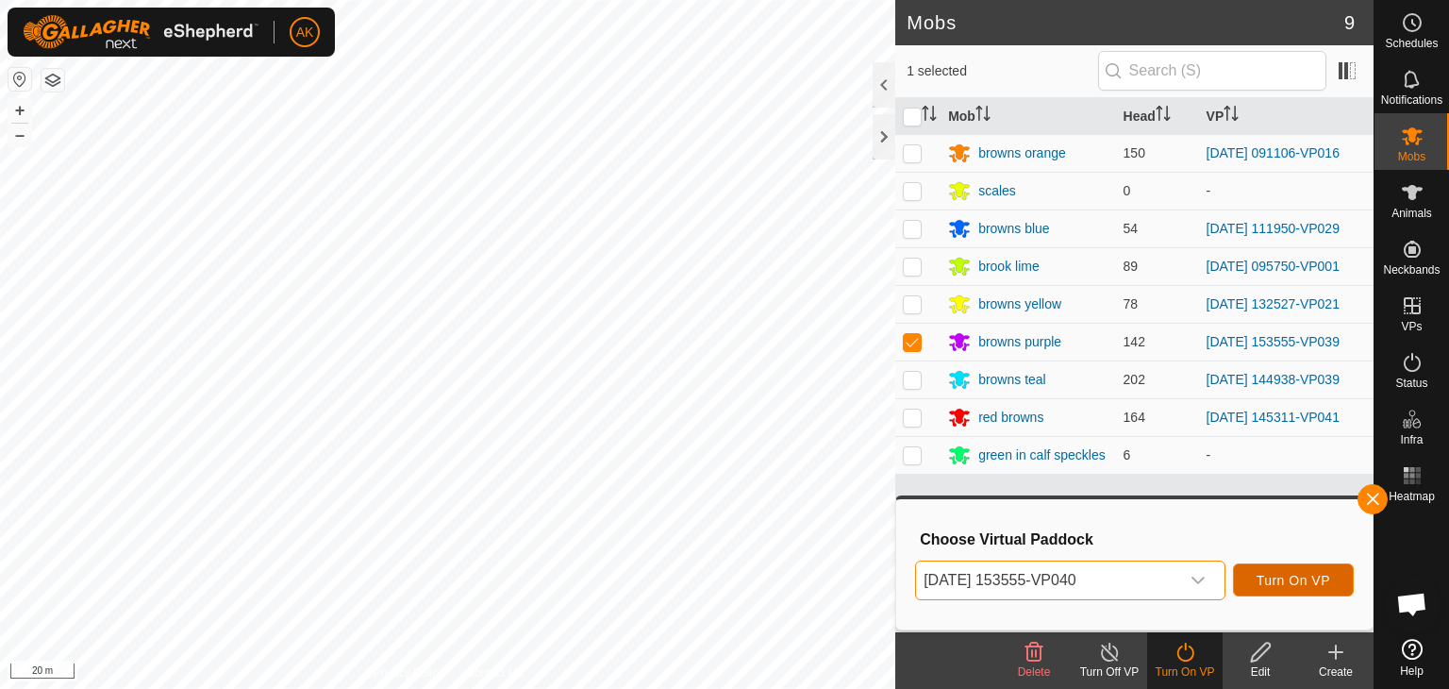
click at [1312, 587] on span "Turn On VP" at bounding box center [1294, 580] width 74 height 15
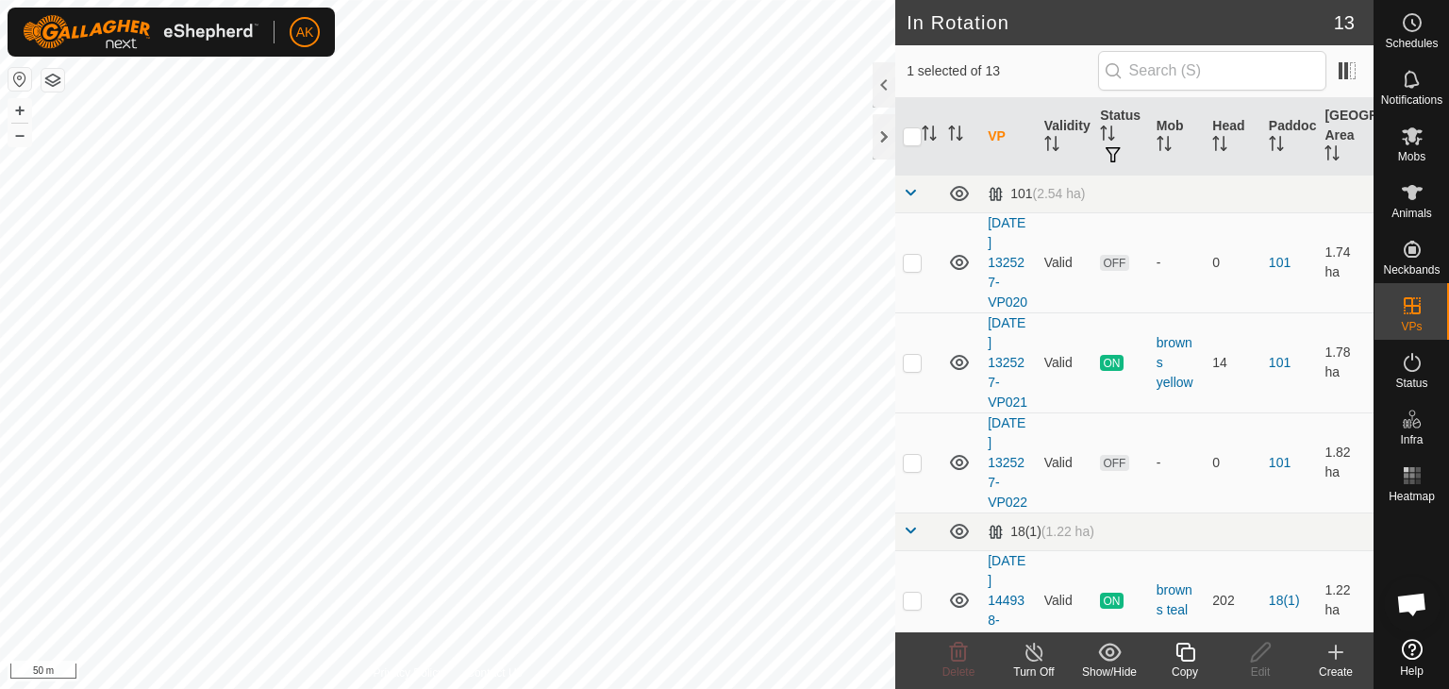
click at [1177, 657] on icon at bounding box center [1186, 652] width 24 height 23
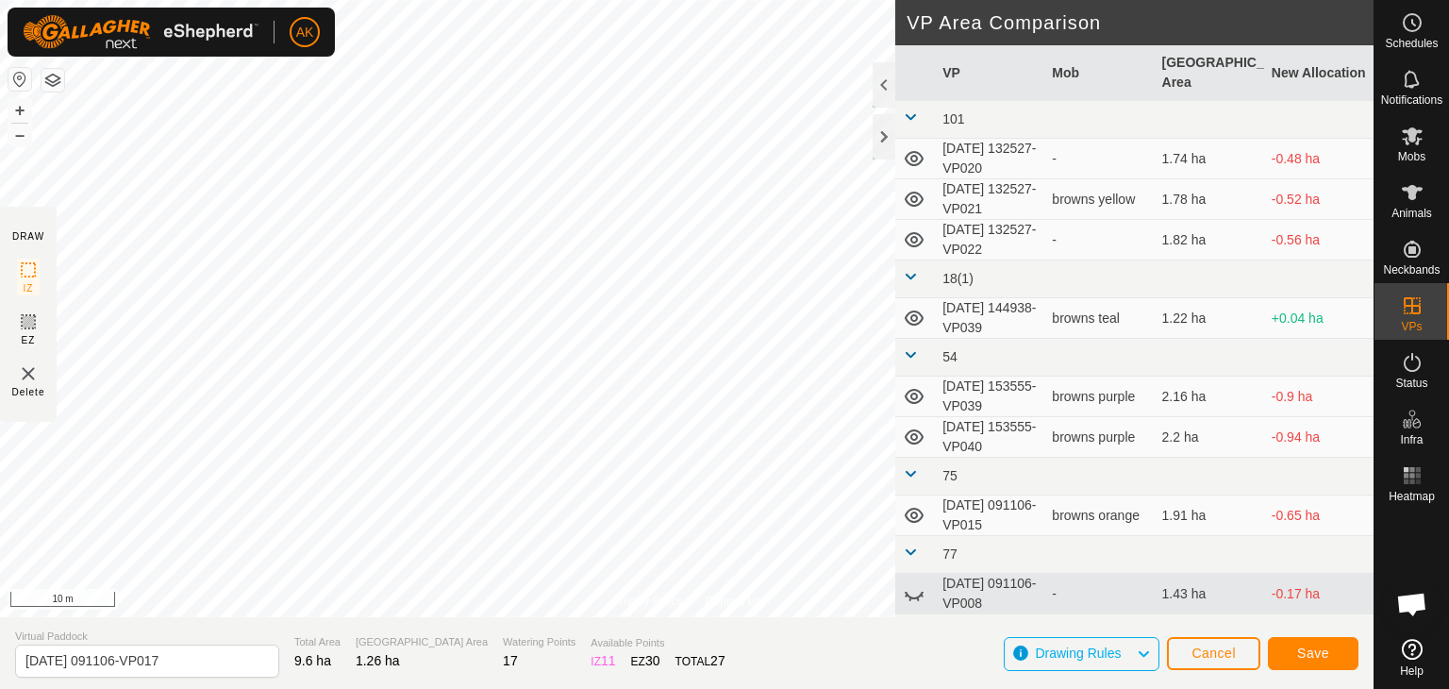
click at [896, 425] on div "Privacy Policy Contact Us Type: Inclusion Zone undefined Animal + – ⇧ i 10 m DR…" at bounding box center [686, 344] width 1373 height 689
click at [928, 601] on div "Privacy Policy Contact Us Type: Inclusion Zone undefined Animal + – ⇧ i 10 m DR…" at bounding box center [686, 344] width 1373 height 689
click at [1344, 651] on button "Save" at bounding box center [1313, 653] width 91 height 33
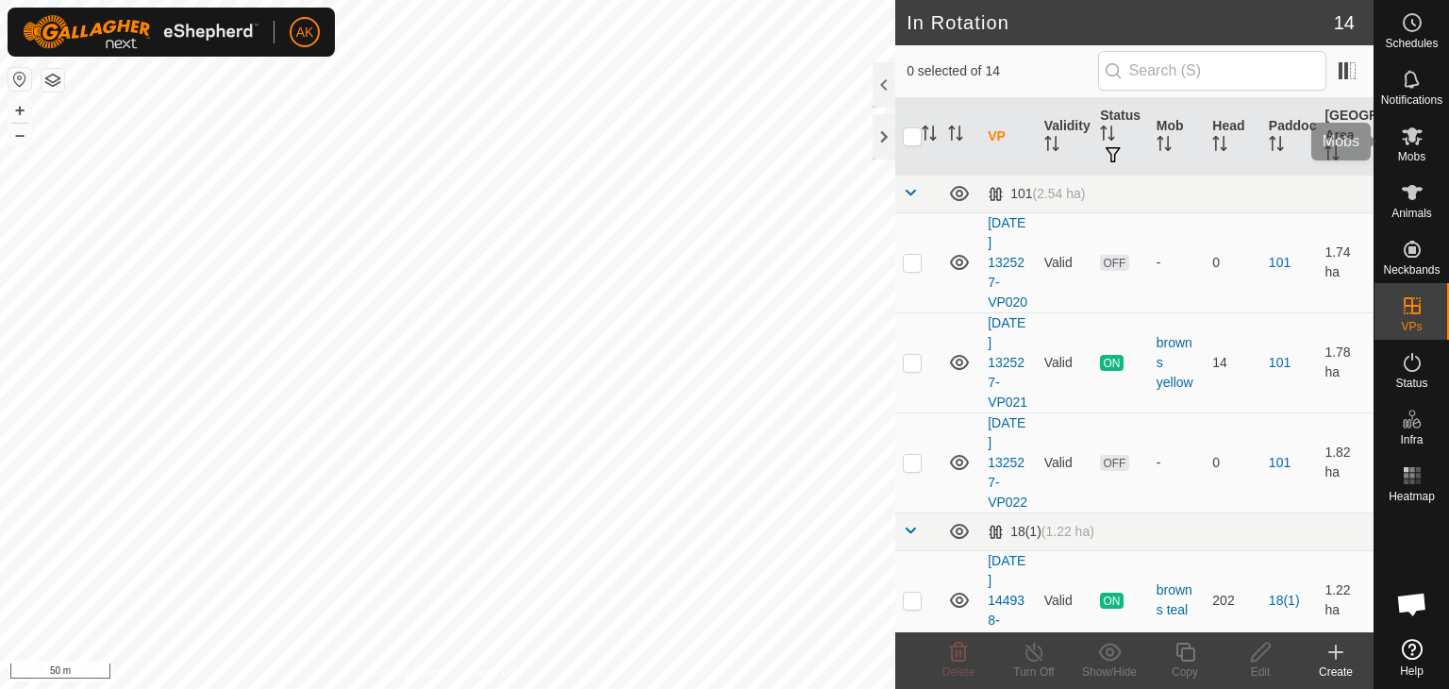
click at [1409, 134] on icon at bounding box center [1412, 136] width 21 height 18
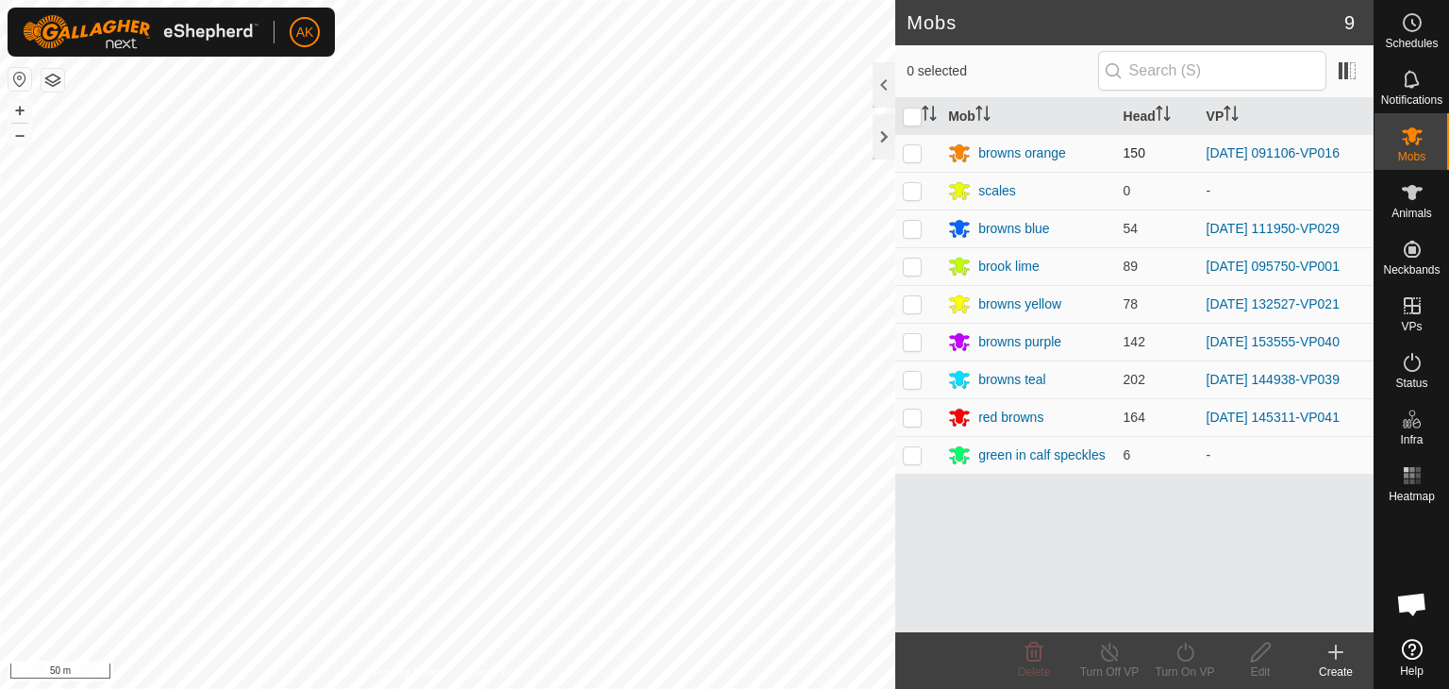
click at [906, 148] on p-checkbox at bounding box center [912, 152] width 19 height 15
checkbox input "true"
click at [1174, 658] on icon at bounding box center [1186, 652] width 24 height 23
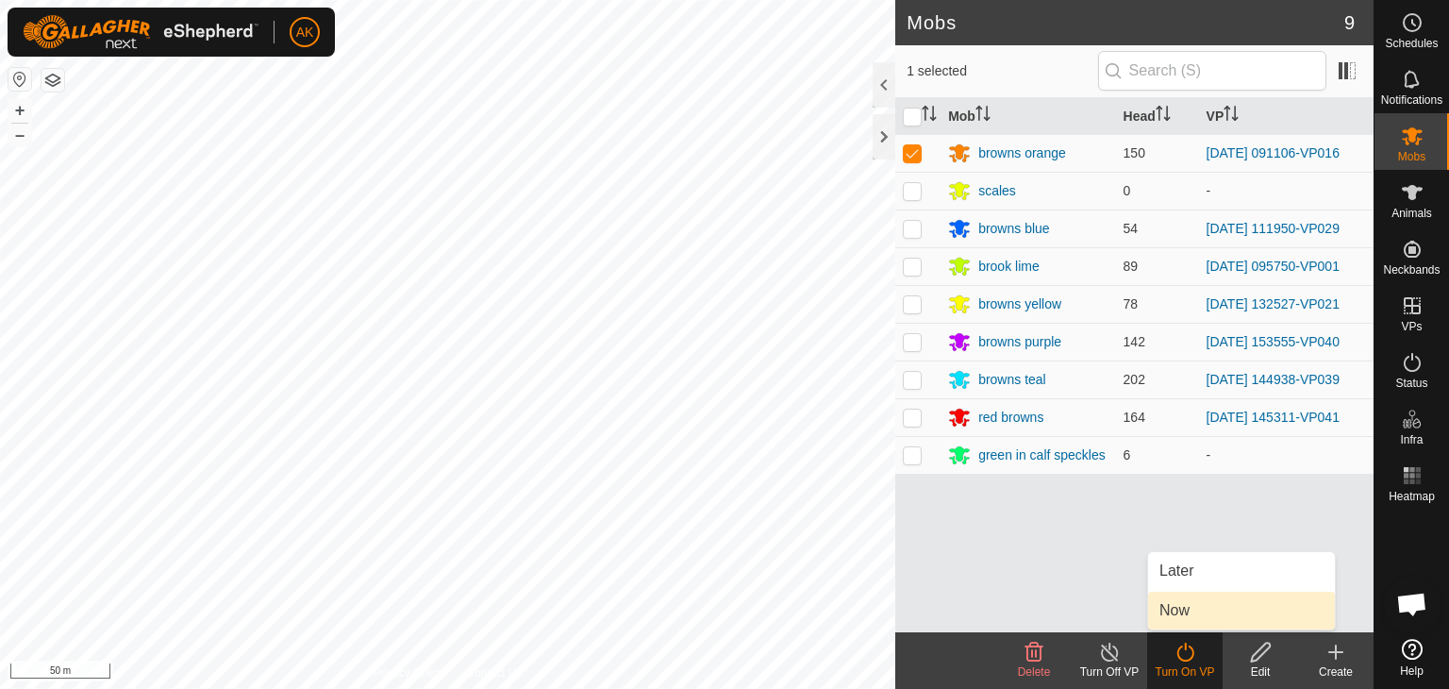
click at [1189, 601] on link "Now" at bounding box center [1241, 610] width 187 height 38
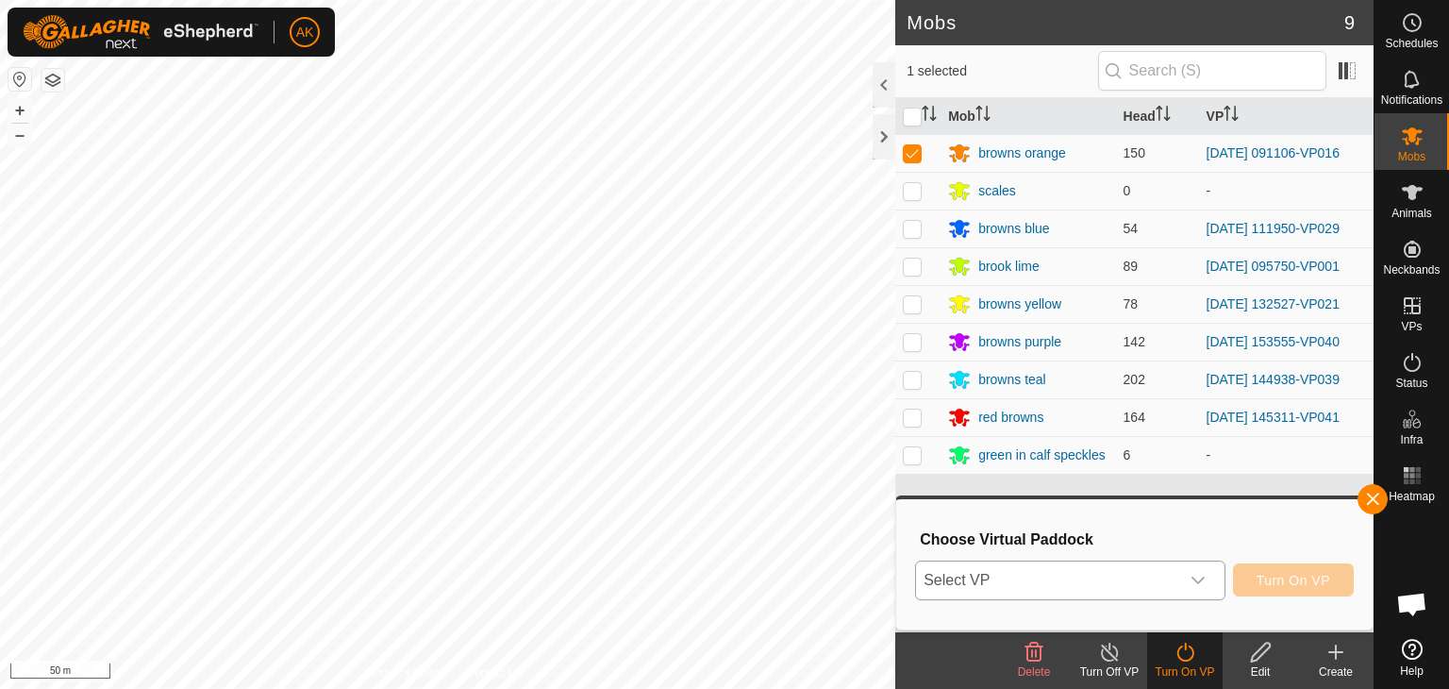
click at [1107, 574] on span "Select VP" at bounding box center [1047, 580] width 263 height 38
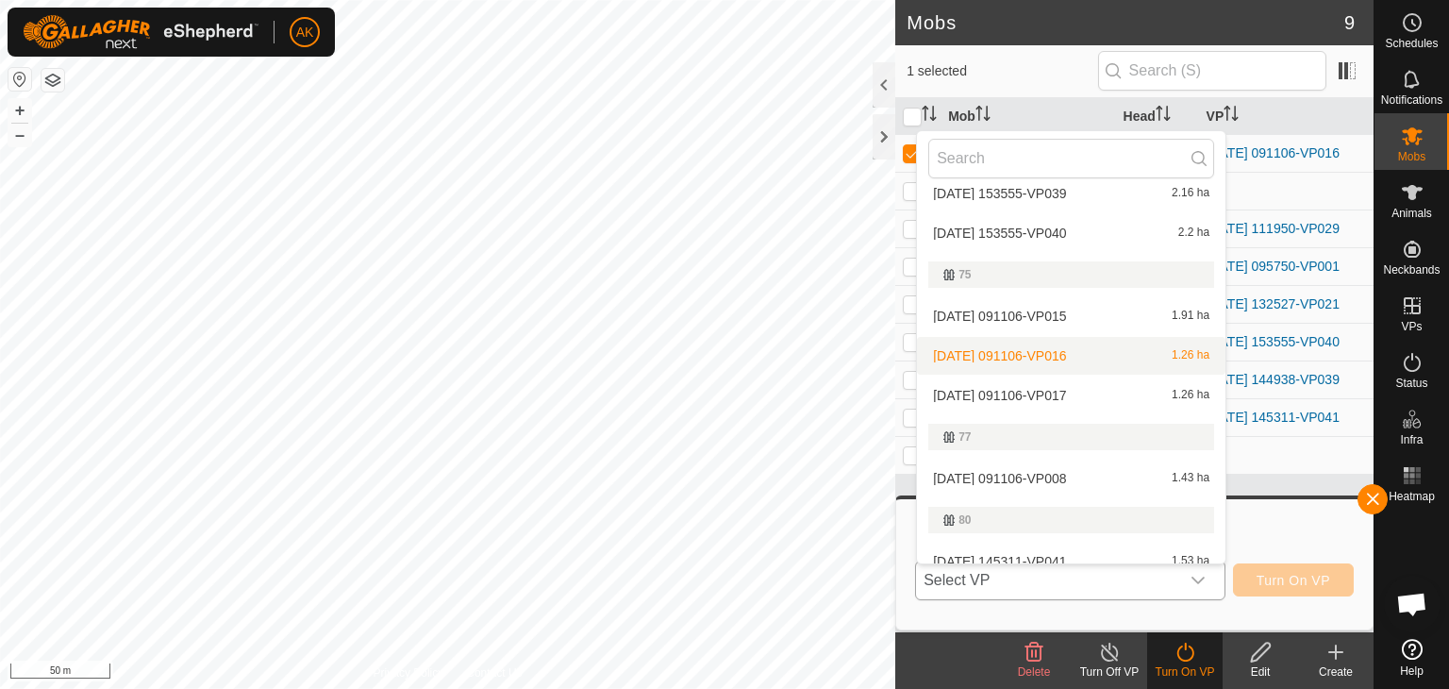
scroll to position [377, 0]
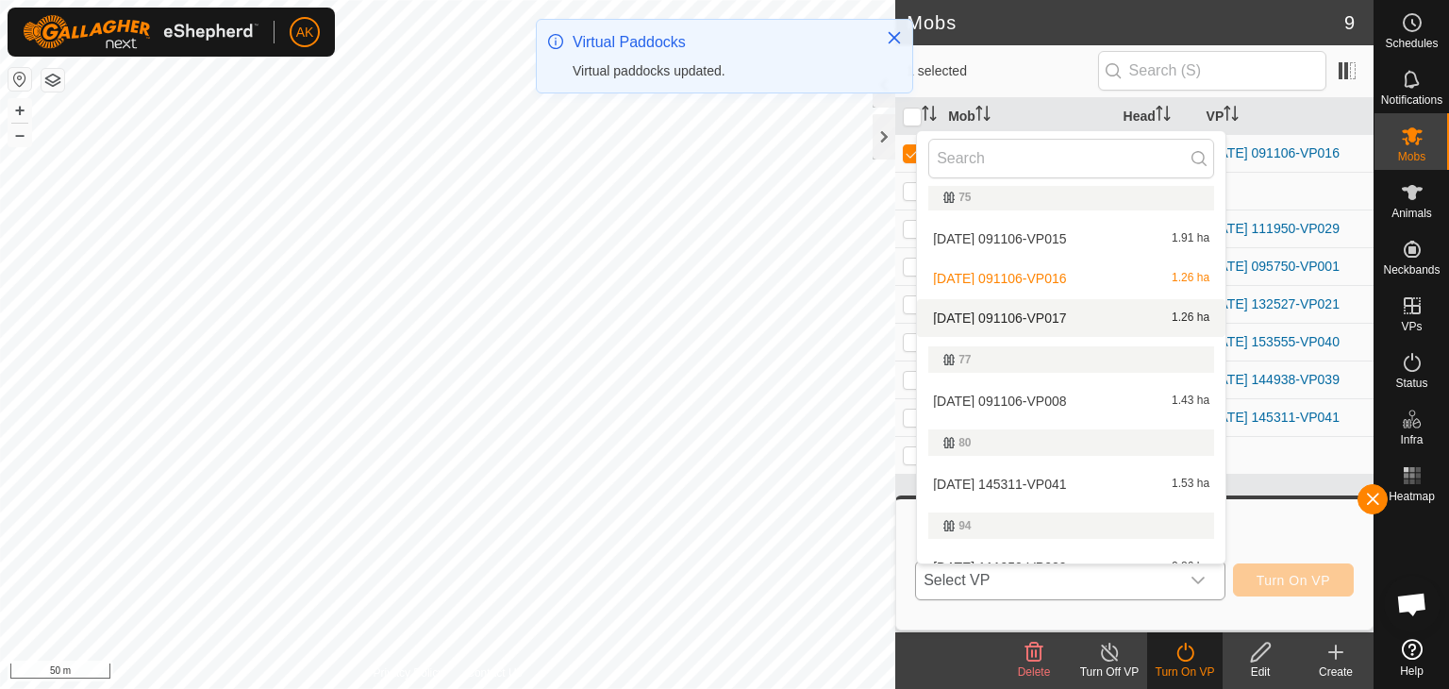
click at [1021, 311] on span "[DATE] 091106-VP017" at bounding box center [999, 317] width 133 height 13
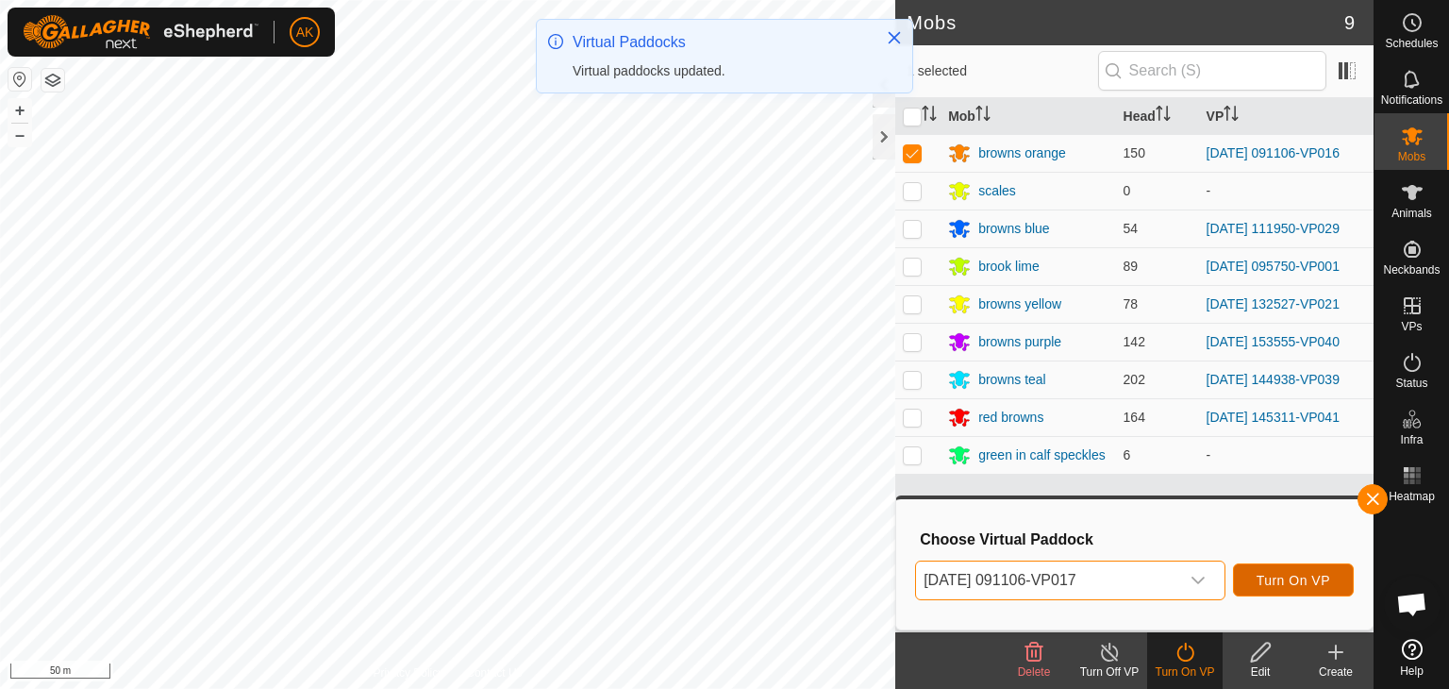
click at [1272, 574] on span "Turn On VP" at bounding box center [1294, 580] width 74 height 15
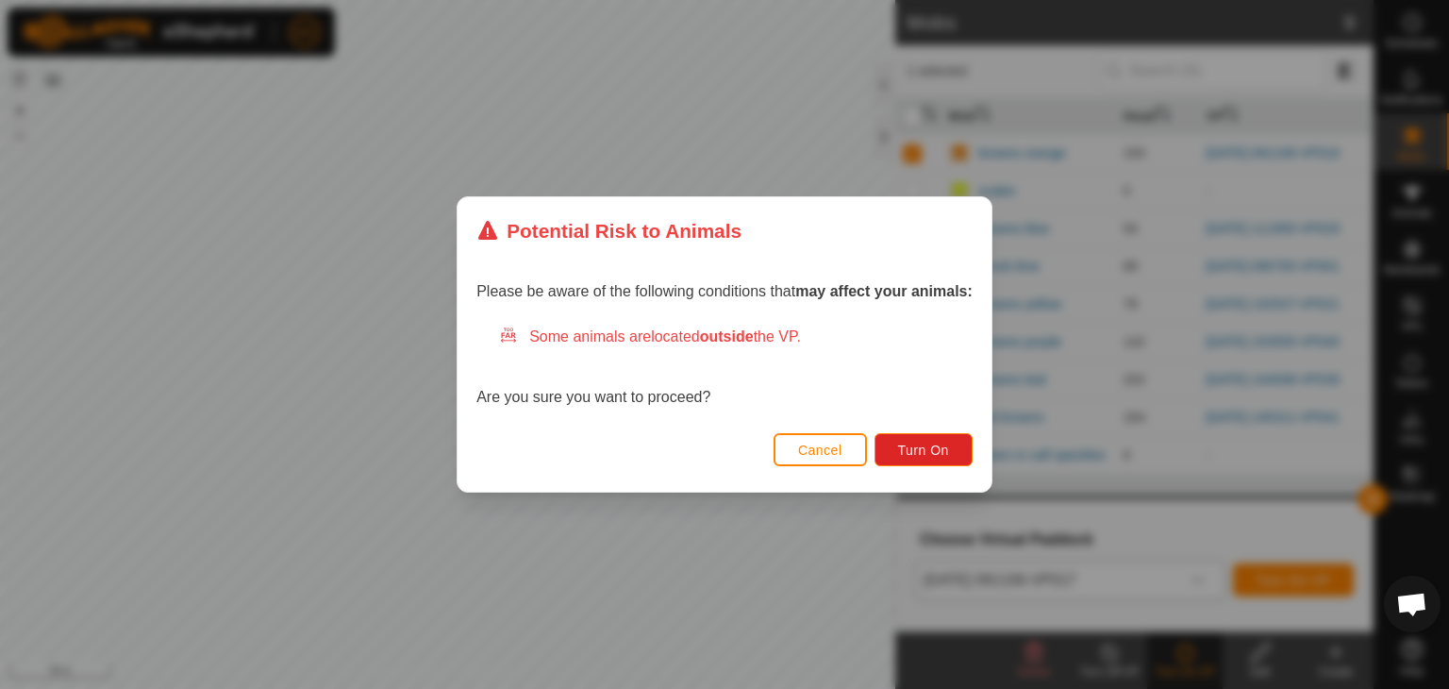
click at [820, 443] on span "Cancel" at bounding box center [820, 449] width 44 height 15
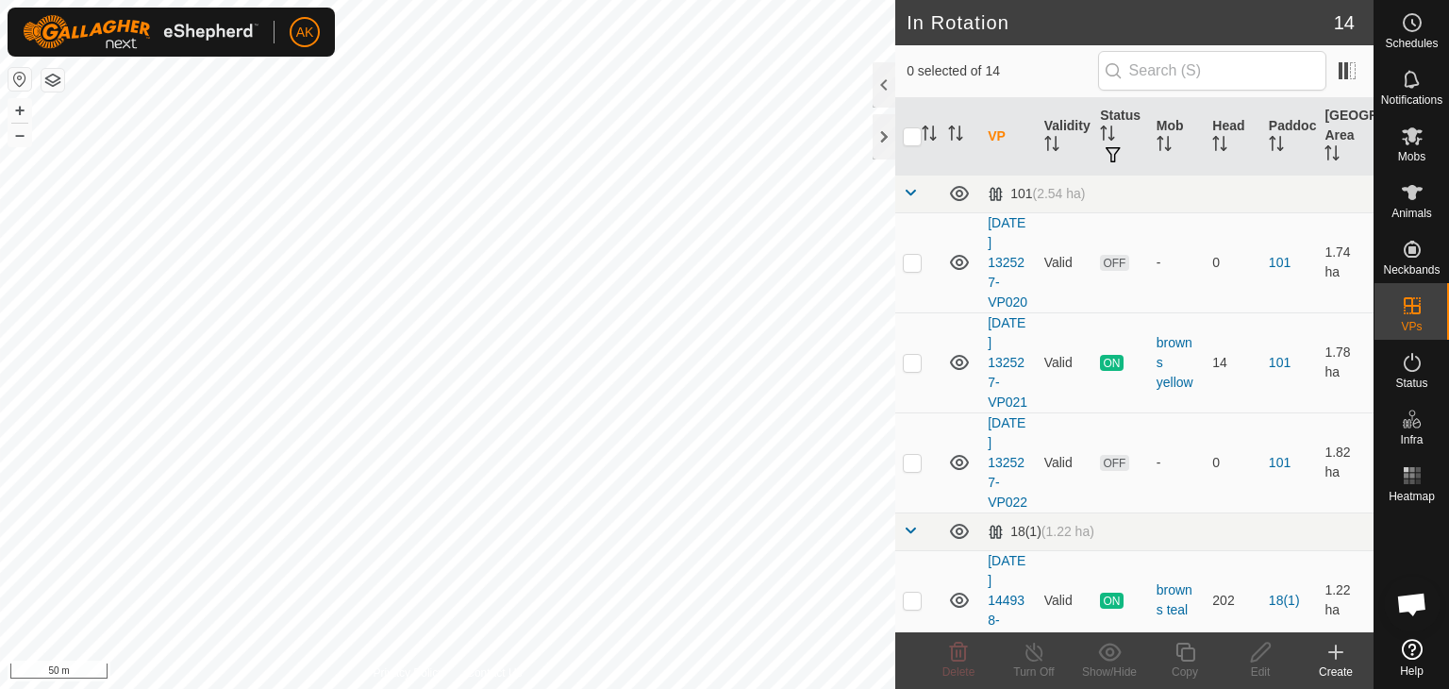
checkbox input "true"
click at [1188, 643] on icon at bounding box center [1184, 651] width 19 height 19
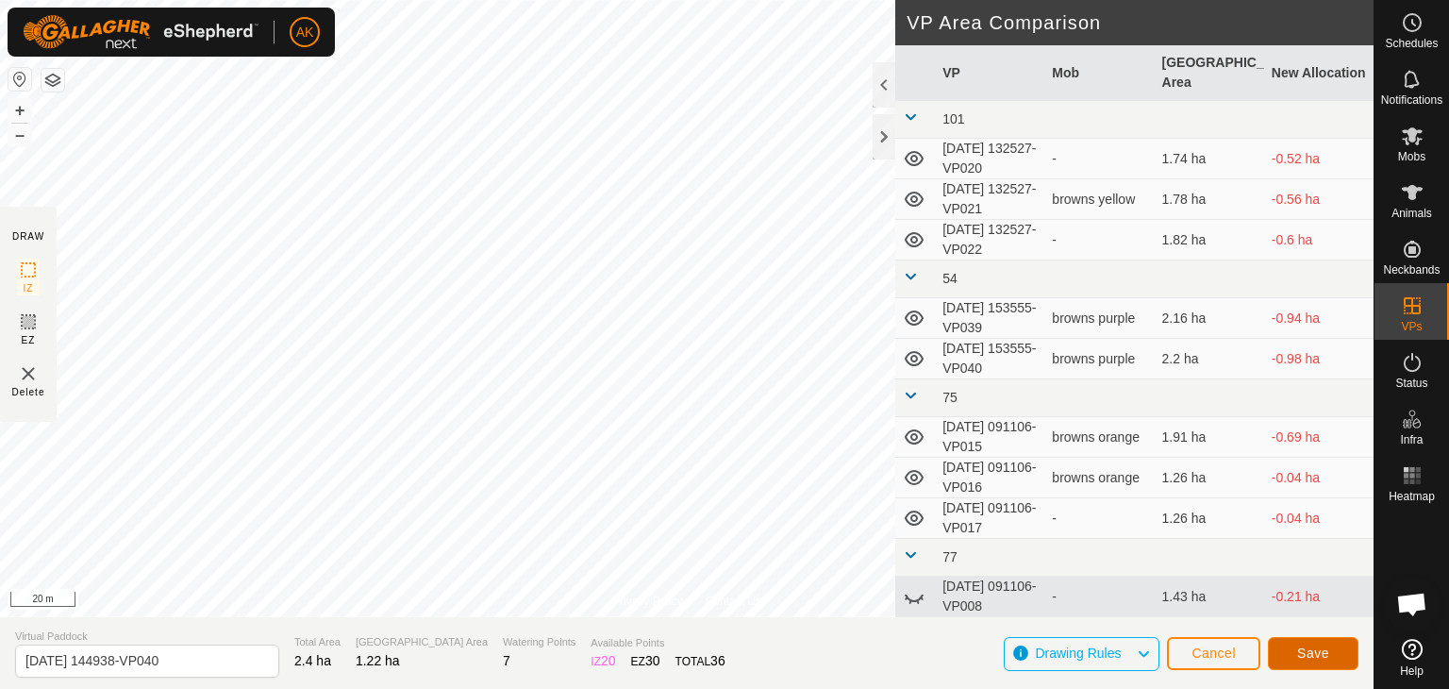
click at [1309, 664] on button "Save" at bounding box center [1313, 653] width 91 height 33
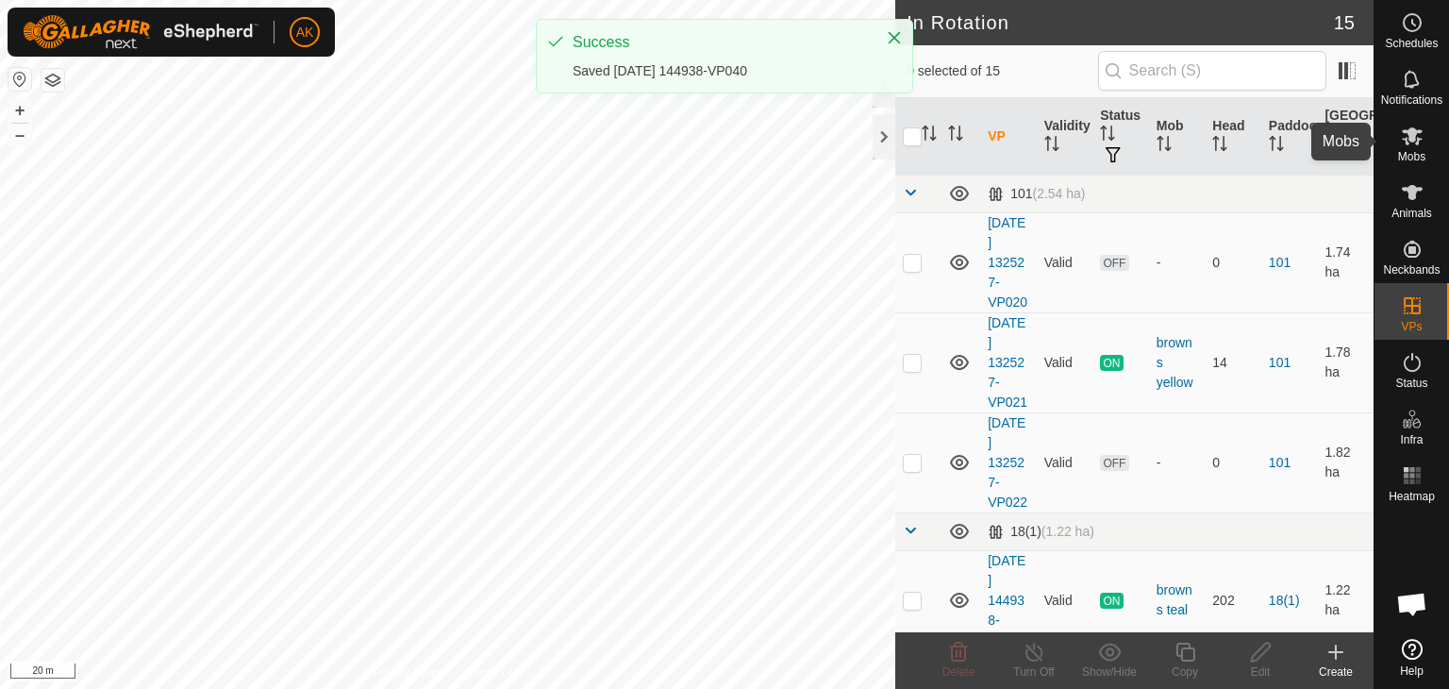
click at [1405, 153] on span "Mobs" at bounding box center [1411, 156] width 27 height 11
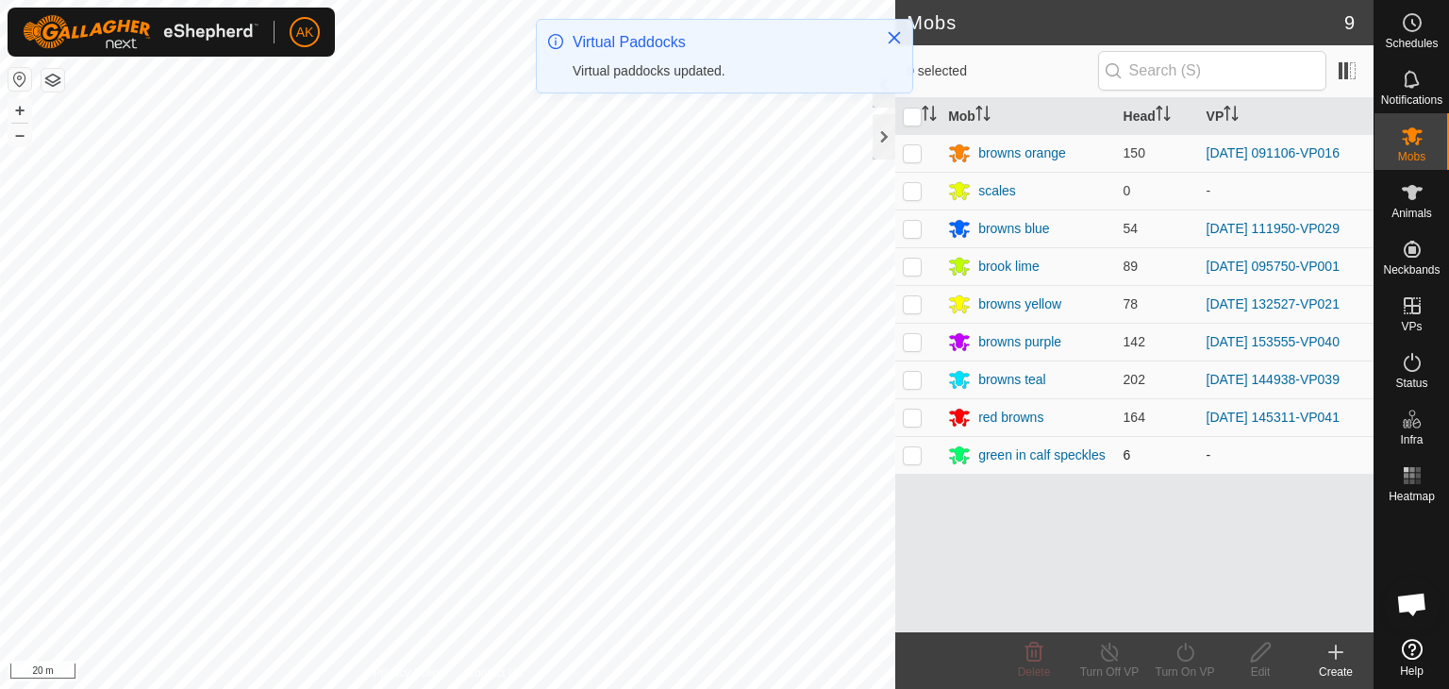
drag, startPoint x: 917, startPoint y: 379, endPoint x: 932, endPoint y: 437, distance: 59.5
click at [917, 379] on p-checkbox at bounding box center [912, 379] width 19 height 15
checkbox input "true"
click at [1195, 657] on icon at bounding box center [1186, 652] width 24 height 23
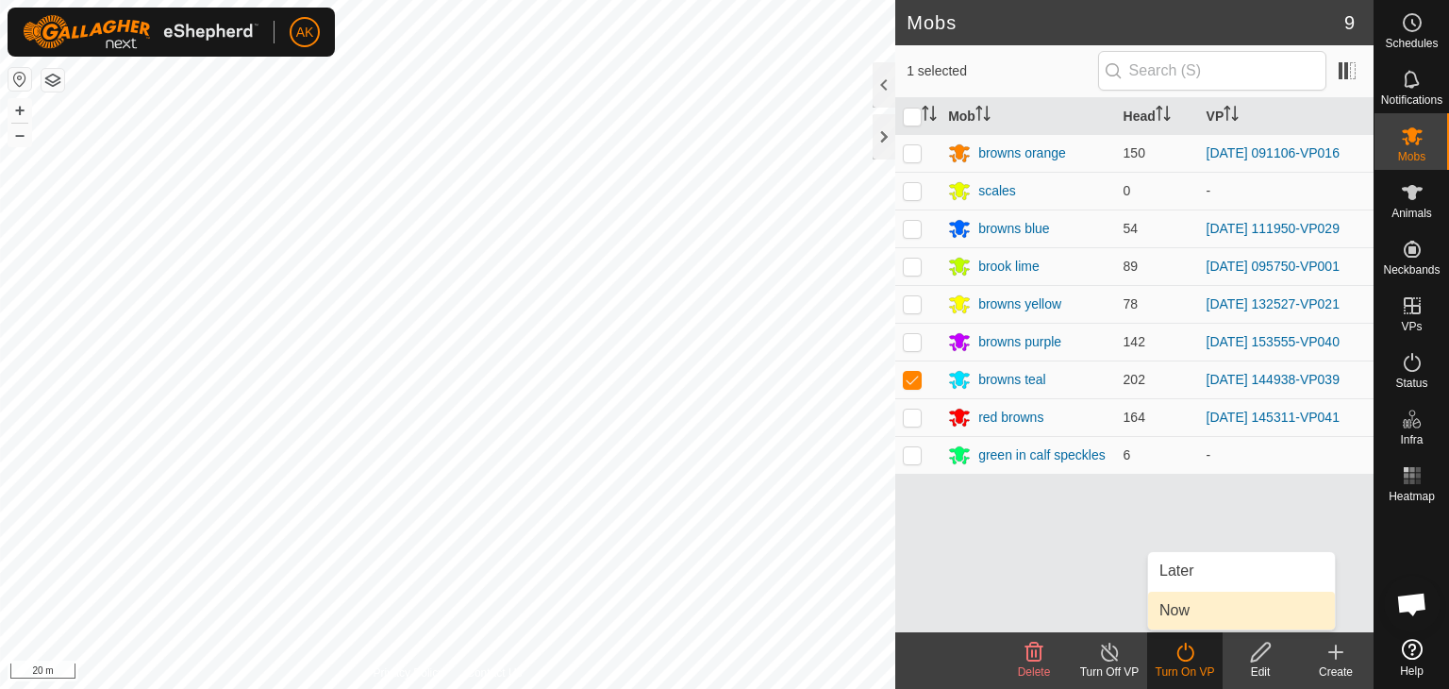
click at [1190, 612] on link "Now" at bounding box center [1241, 610] width 187 height 38
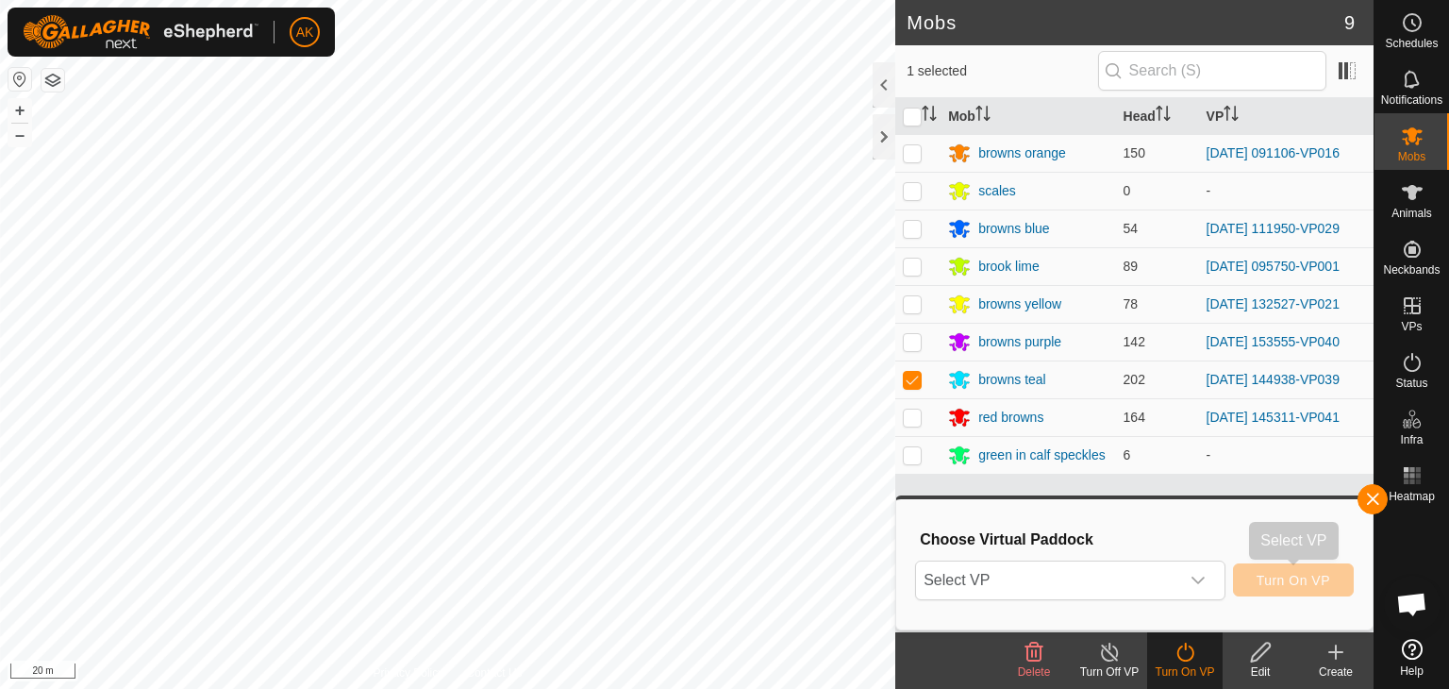
click at [1289, 582] on span "Turn On VP" at bounding box center [1294, 580] width 74 height 15
click at [1196, 574] on icon "dropdown trigger" at bounding box center [1197, 580] width 15 height 15
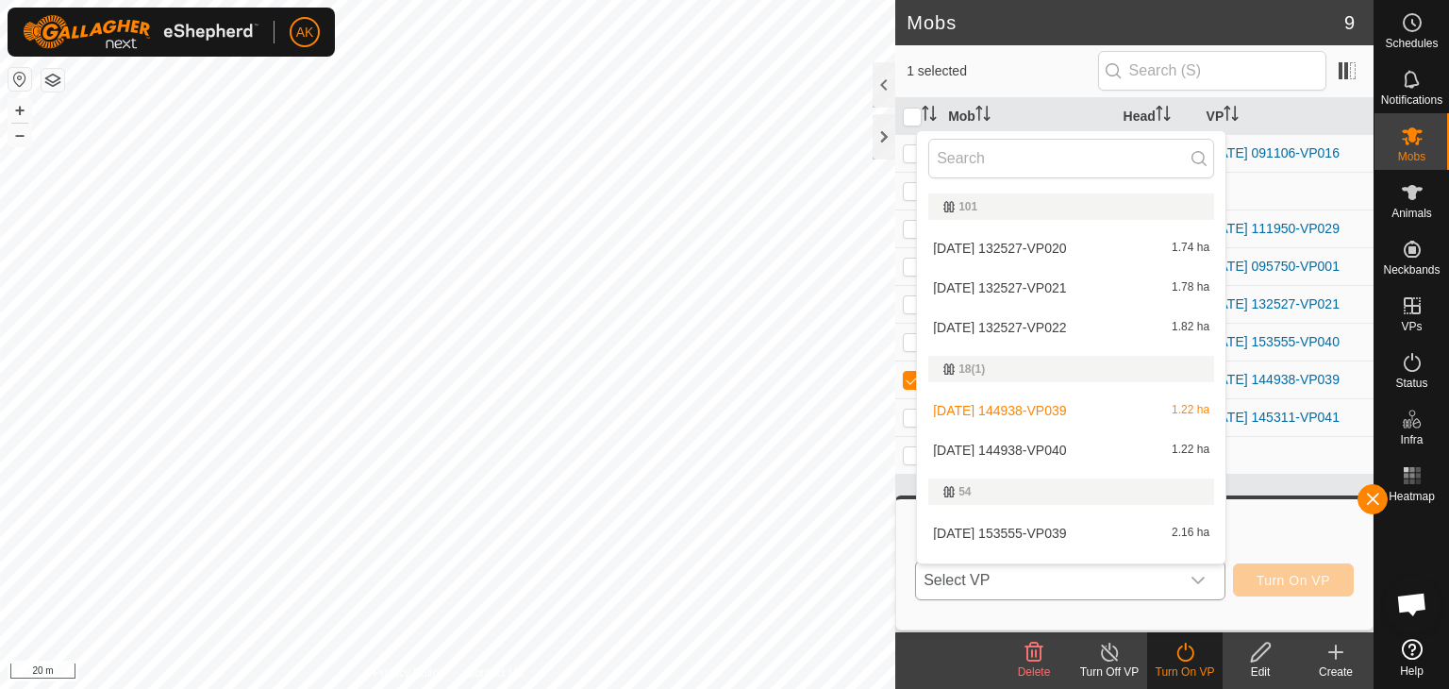
scroll to position [28, 0]
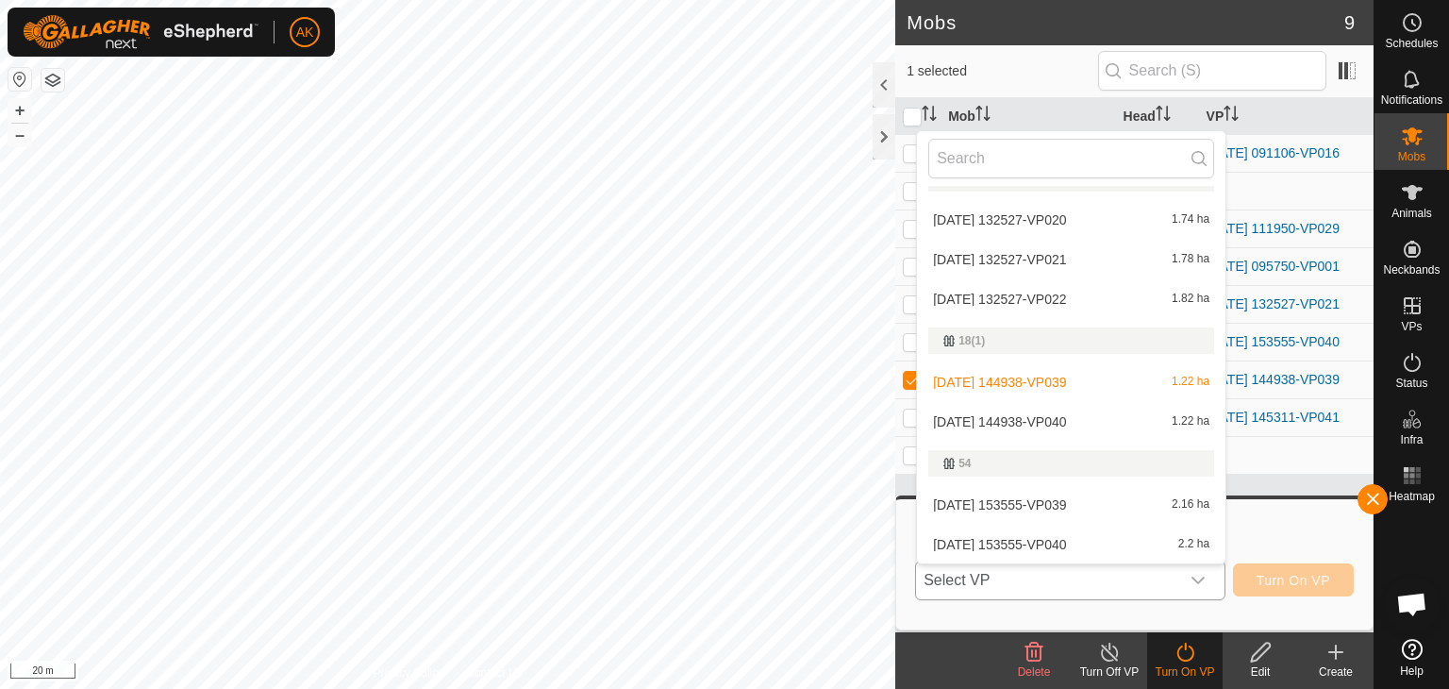
click at [1036, 420] on li "2025-09-06 144938-VP040 1.22 ha" at bounding box center [1071, 422] width 308 height 38
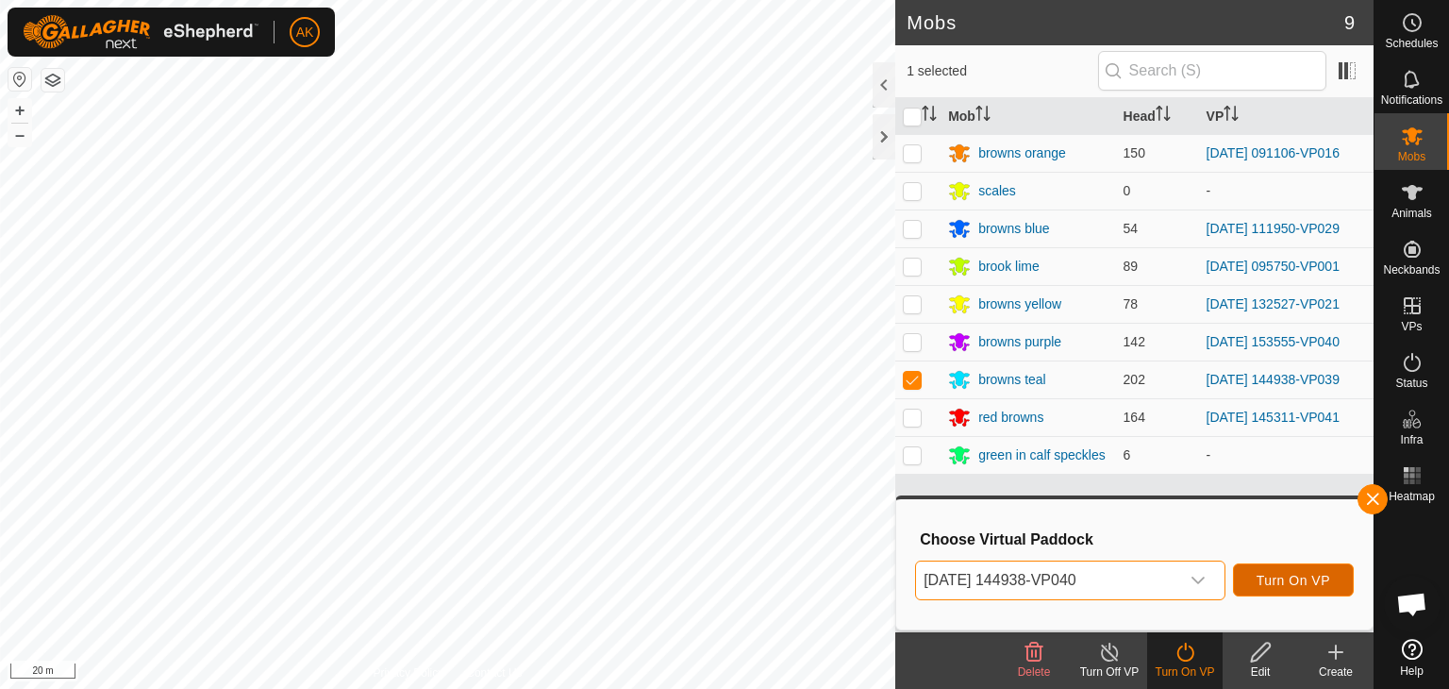
click at [1263, 583] on span "Turn On VP" at bounding box center [1294, 580] width 74 height 15
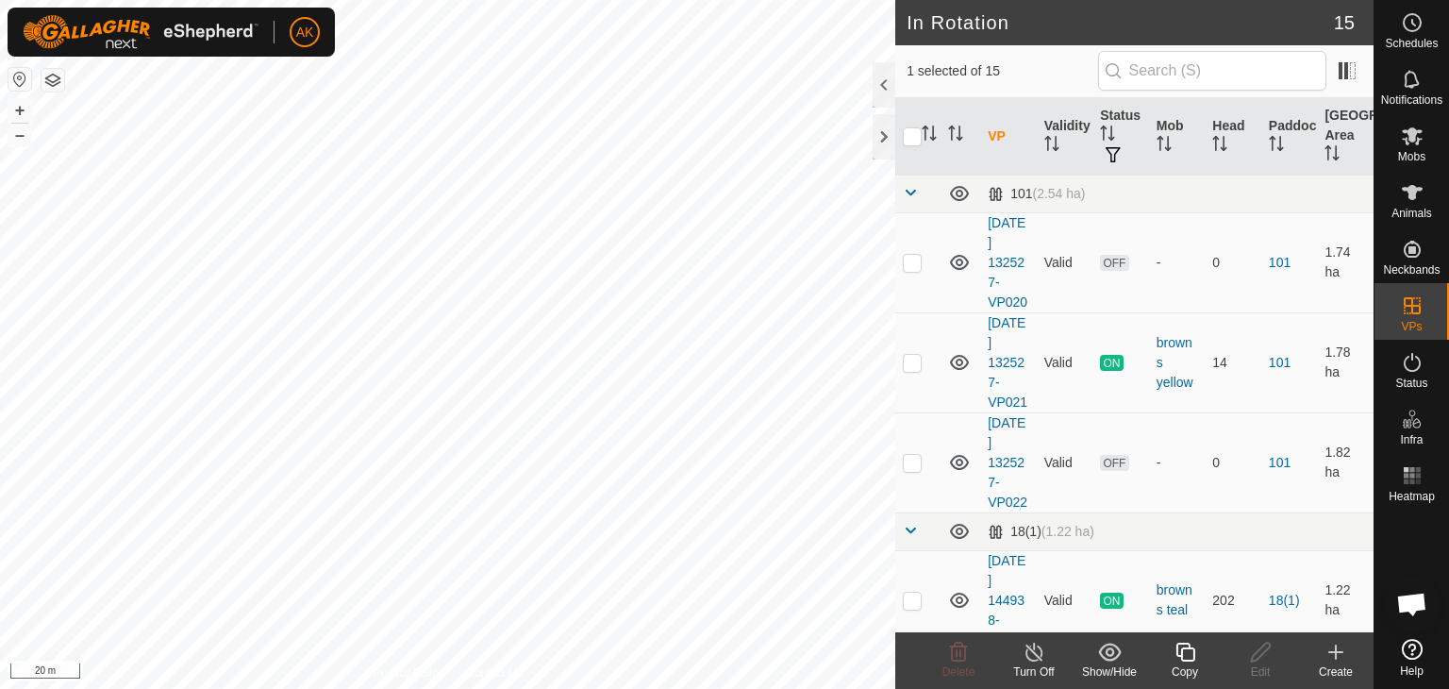
click at [1190, 661] on icon at bounding box center [1186, 652] width 24 height 23
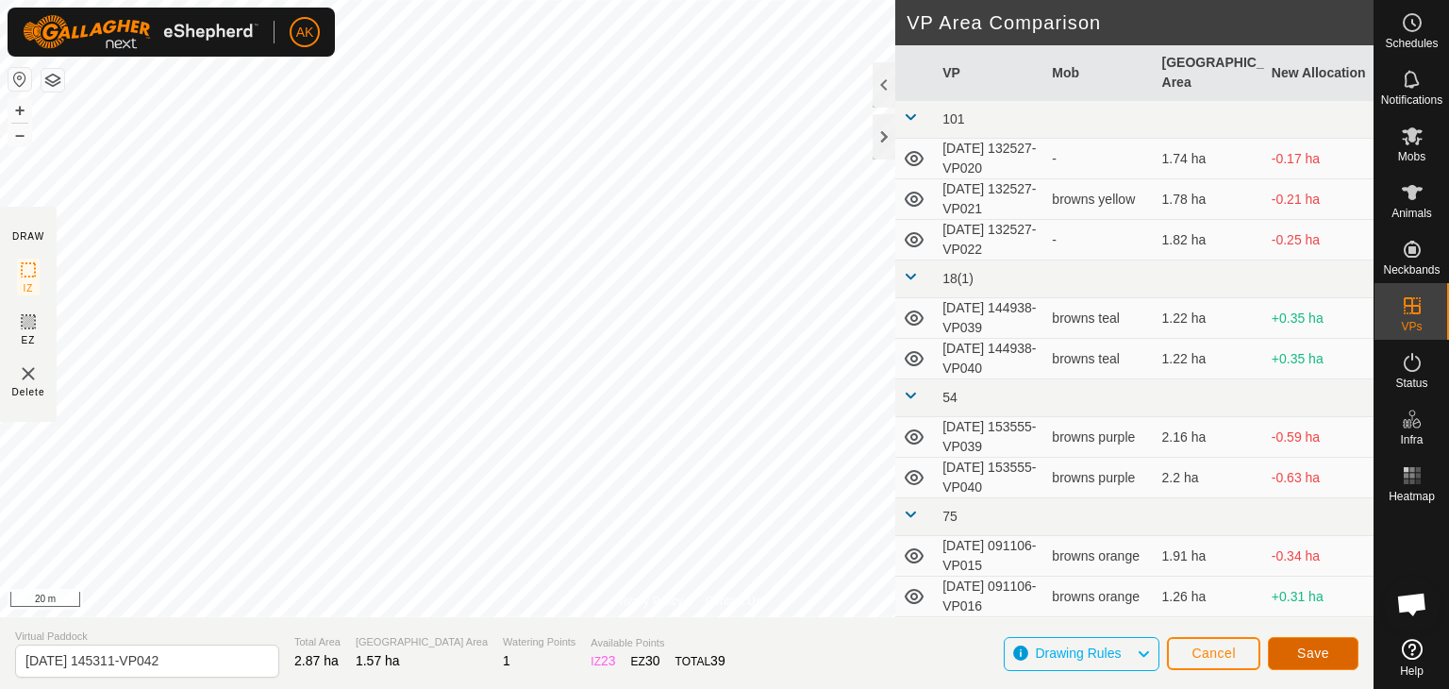
click at [1303, 648] on span "Save" at bounding box center [1313, 652] width 32 height 15
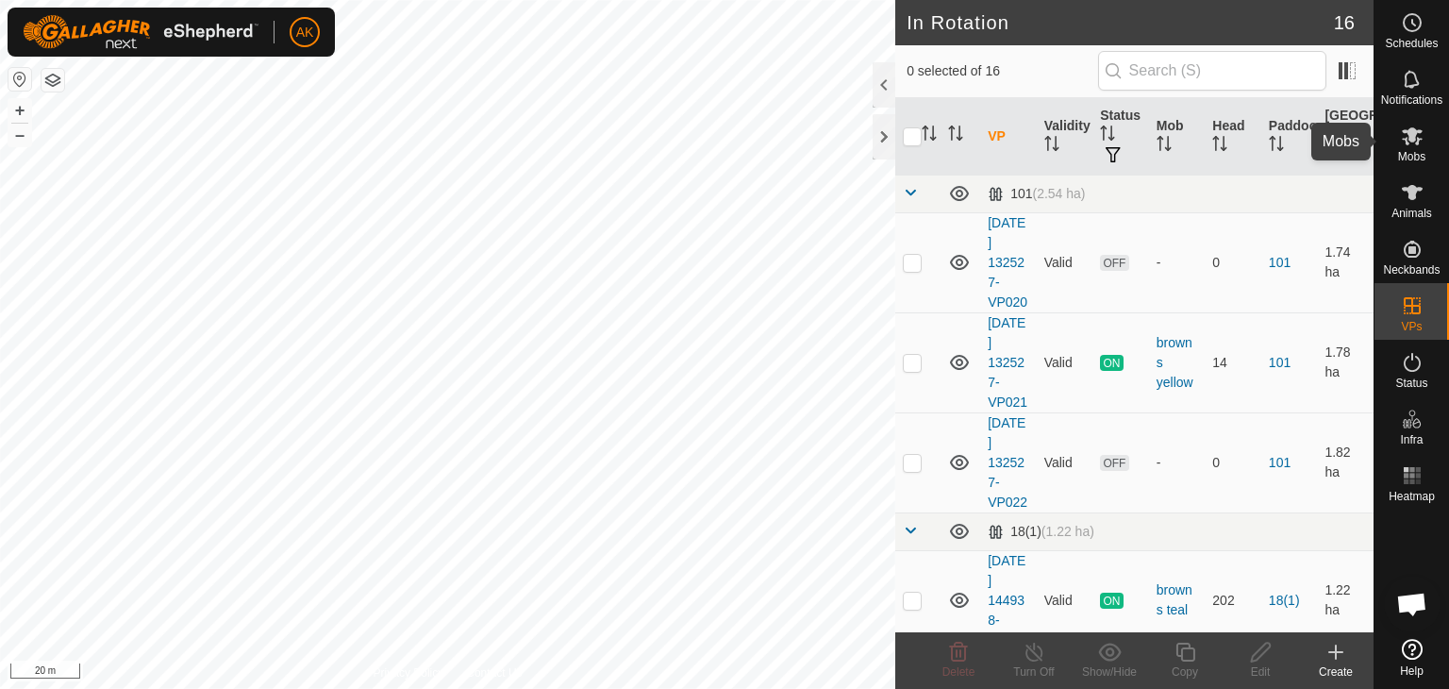
click at [1424, 132] on es-mob-svg-icon at bounding box center [1412, 136] width 34 height 30
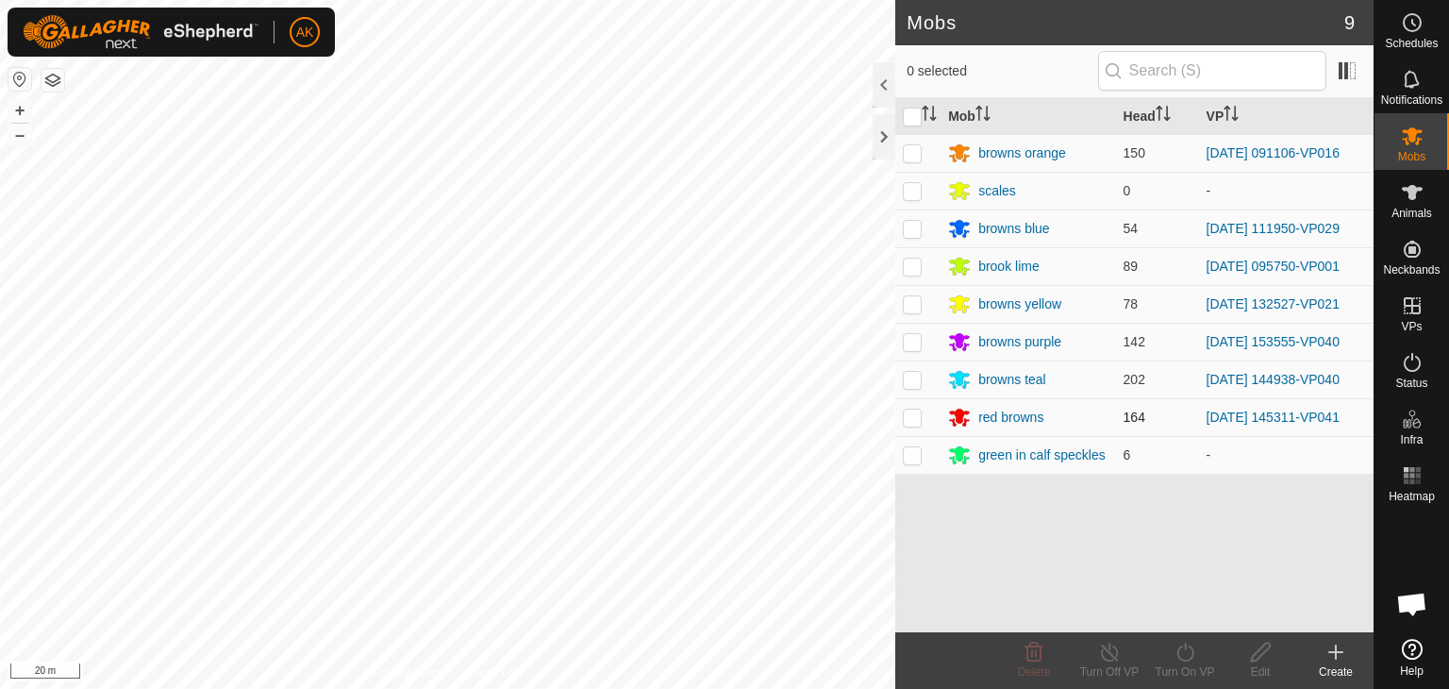
click at [907, 420] on p-checkbox at bounding box center [912, 416] width 19 height 15
checkbox input "true"
click at [1180, 661] on icon at bounding box center [1186, 652] width 24 height 23
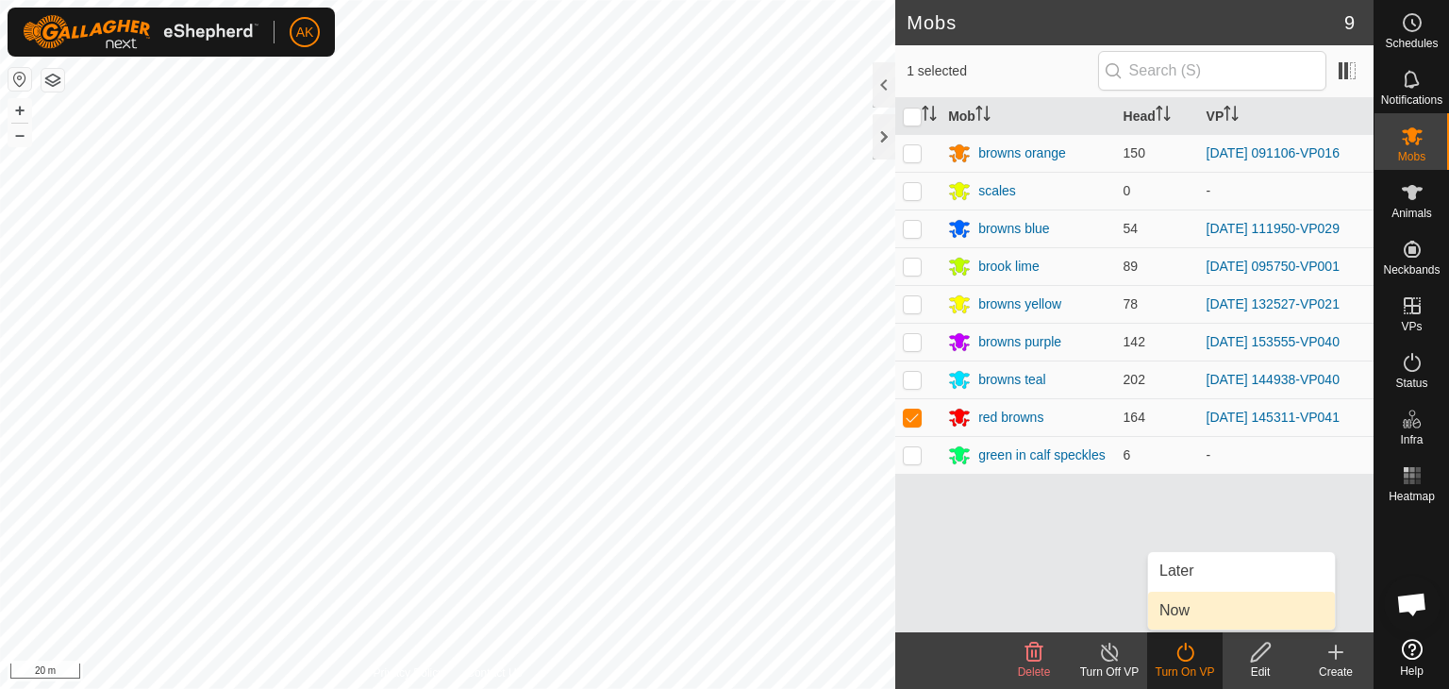
click at [1187, 616] on link "Now" at bounding box center [1241, 610] width 187 height 38
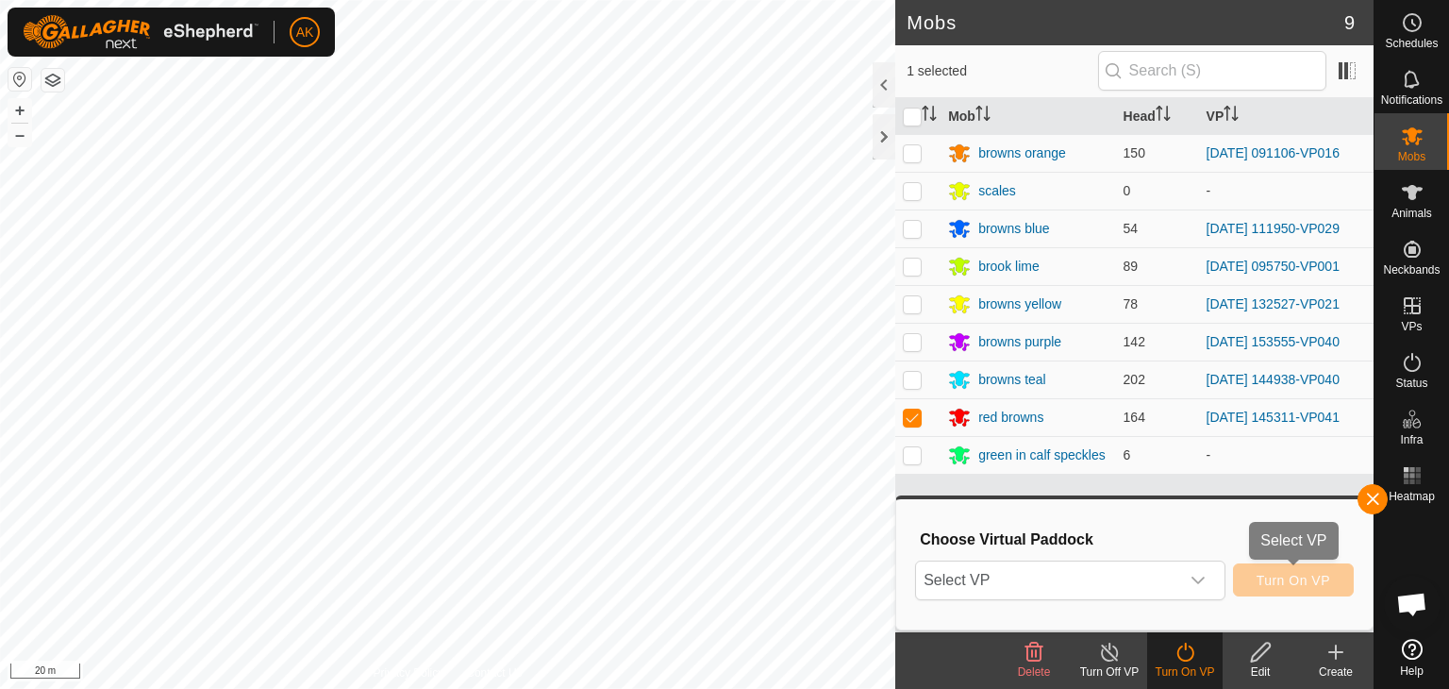
click at [1285, 579] on span "Turn On VP" at bounding box center [1294, 580] width 74 height 15
click at [1202, 571] on div "dropdown trigger" at bounding box center [1198, 580] width 38 height 38
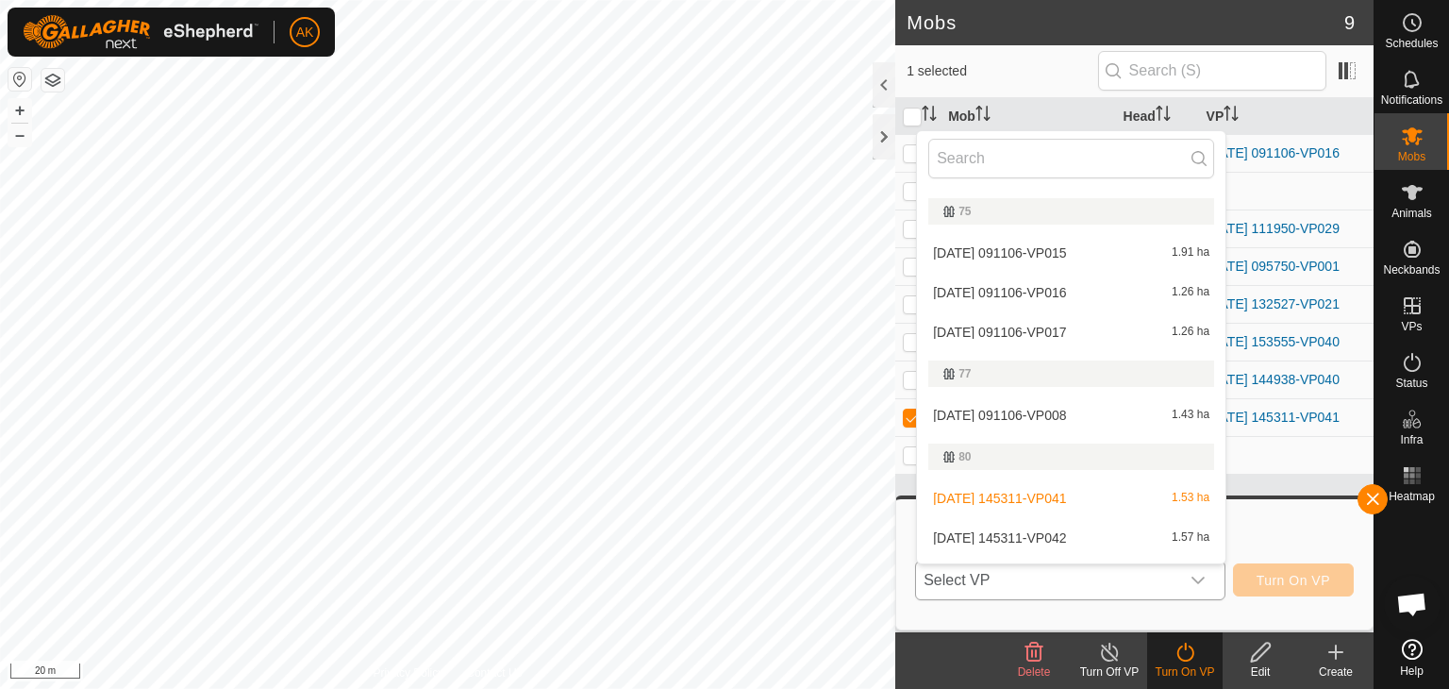
scroll to position [406, 0]
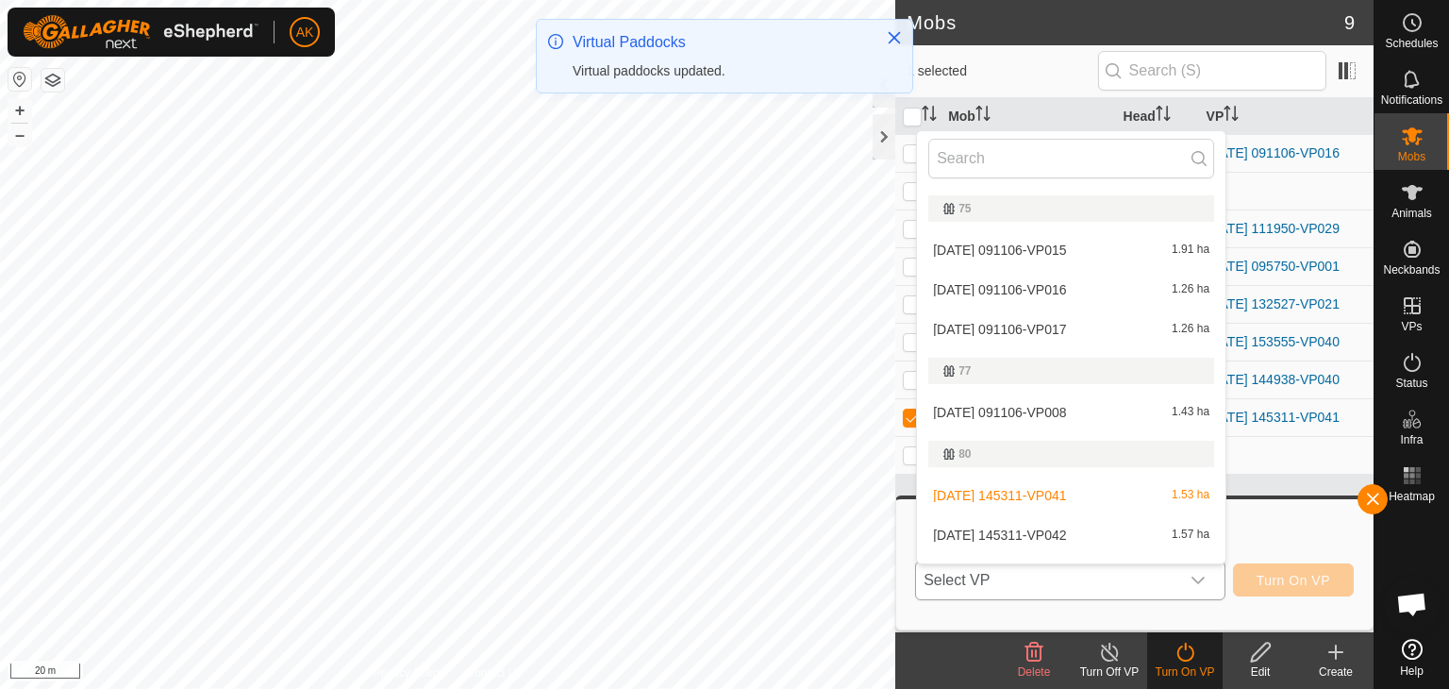
click at [1045, 532] on span "[DATE] 145311-VP042" at bounding box center [999, 534] width 133 height 13
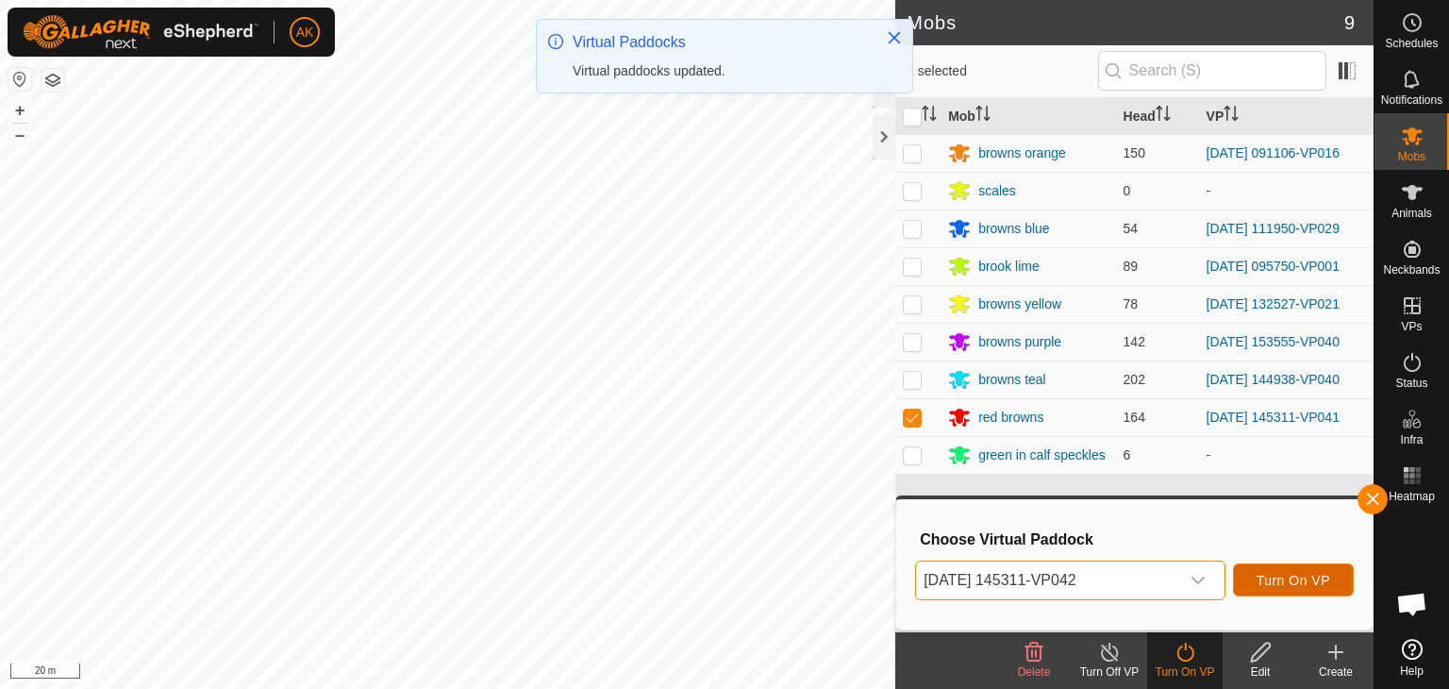
click at [1290, 582] on span "Turn On VP" at bounding box center [1294, 580] width 74 height 15
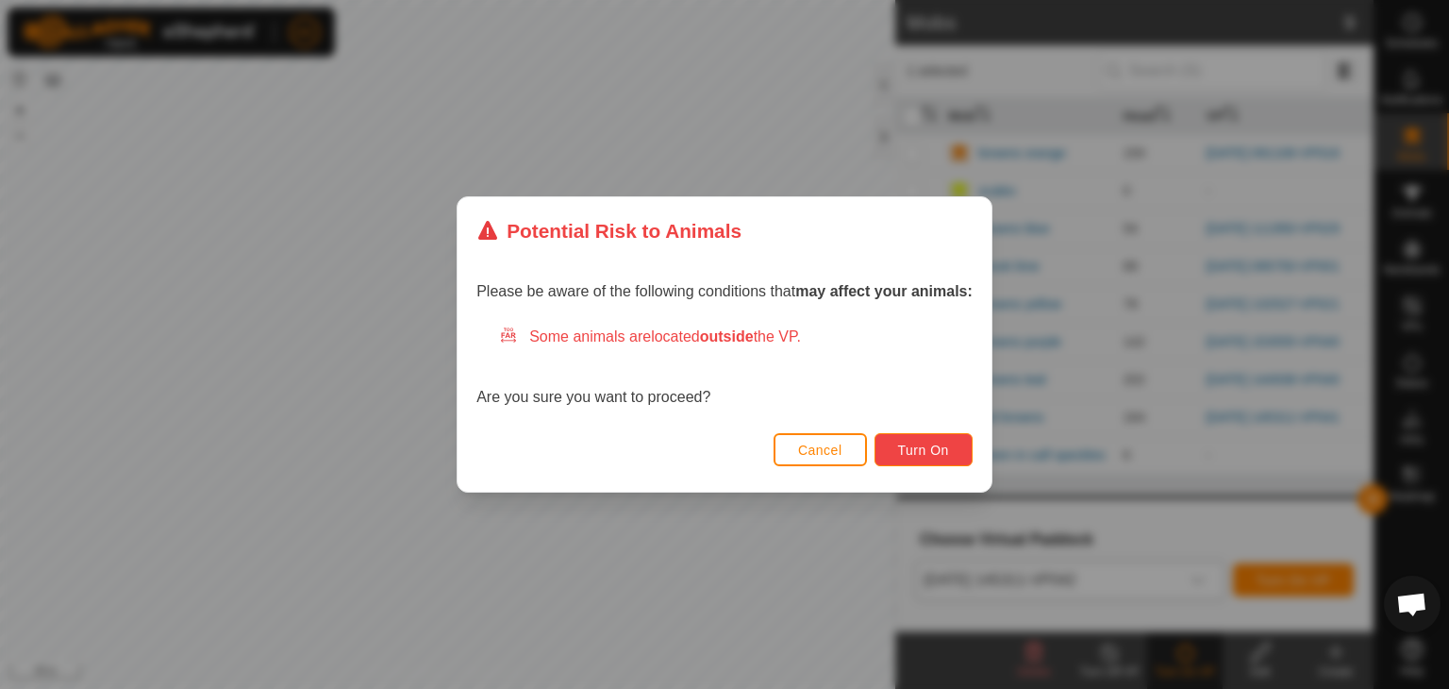
click at [904, 458] on button "Turn On" at bounding box center [923, 449] width 98 height 33
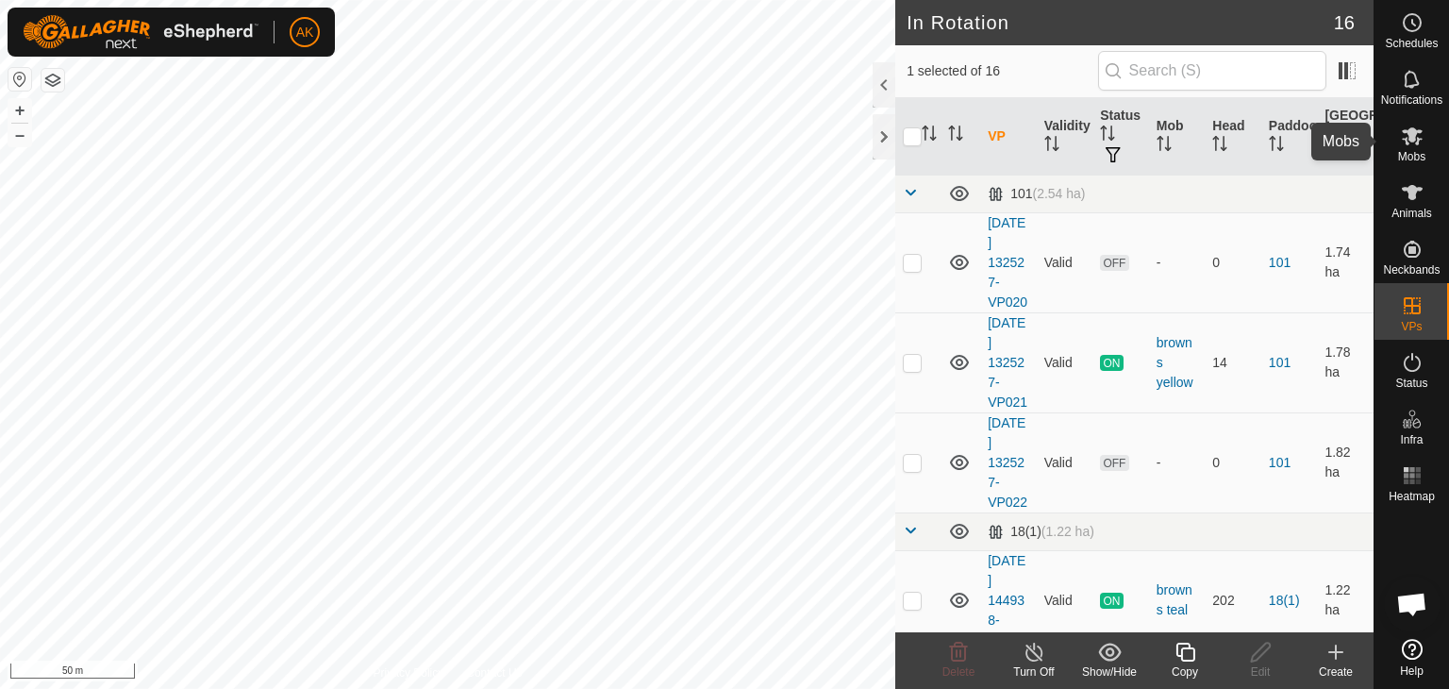
click at [1401, 141] on icon at bounding box center [1412, 136] width 23 height 23
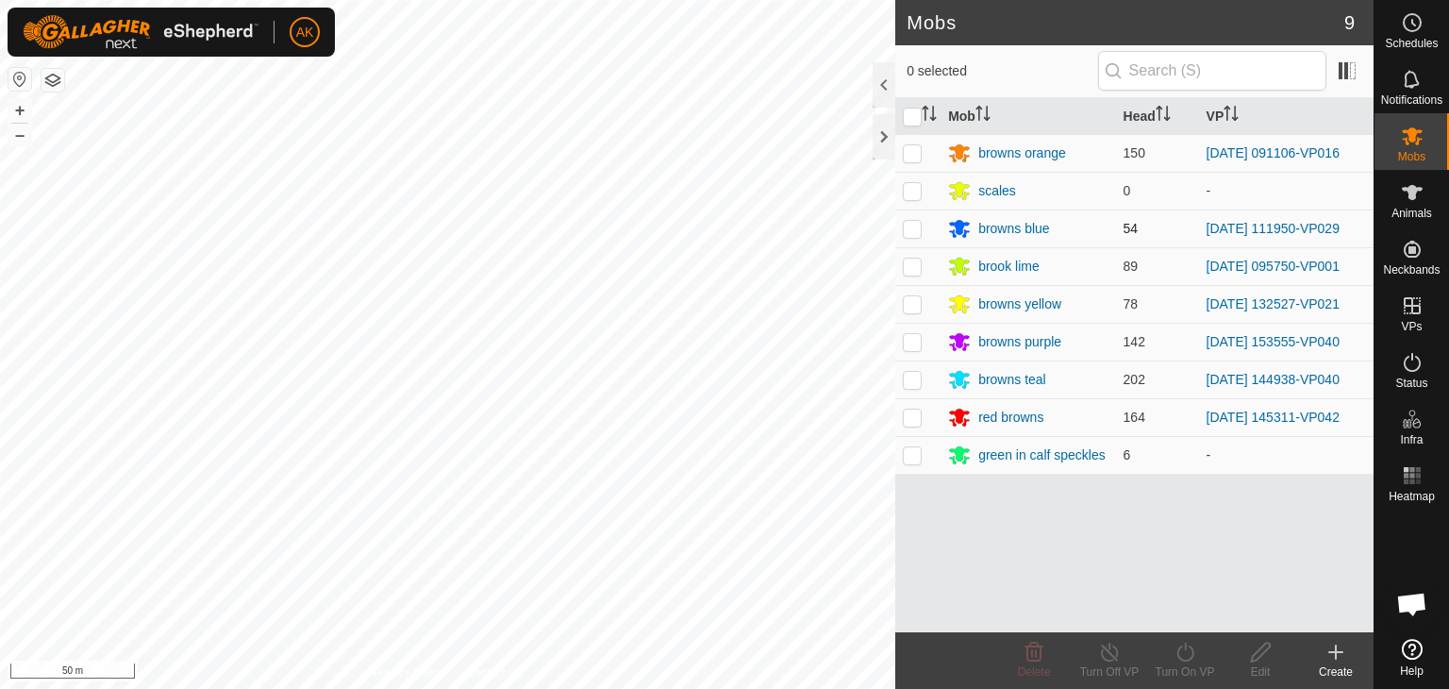
click at [907, 226] on p-checkbox at bounding box center [912, 228] width 19 height 15
checkbox input "true"
click at [1194, 657] on icon at bounding box center [1186, 652] width 24 height 23
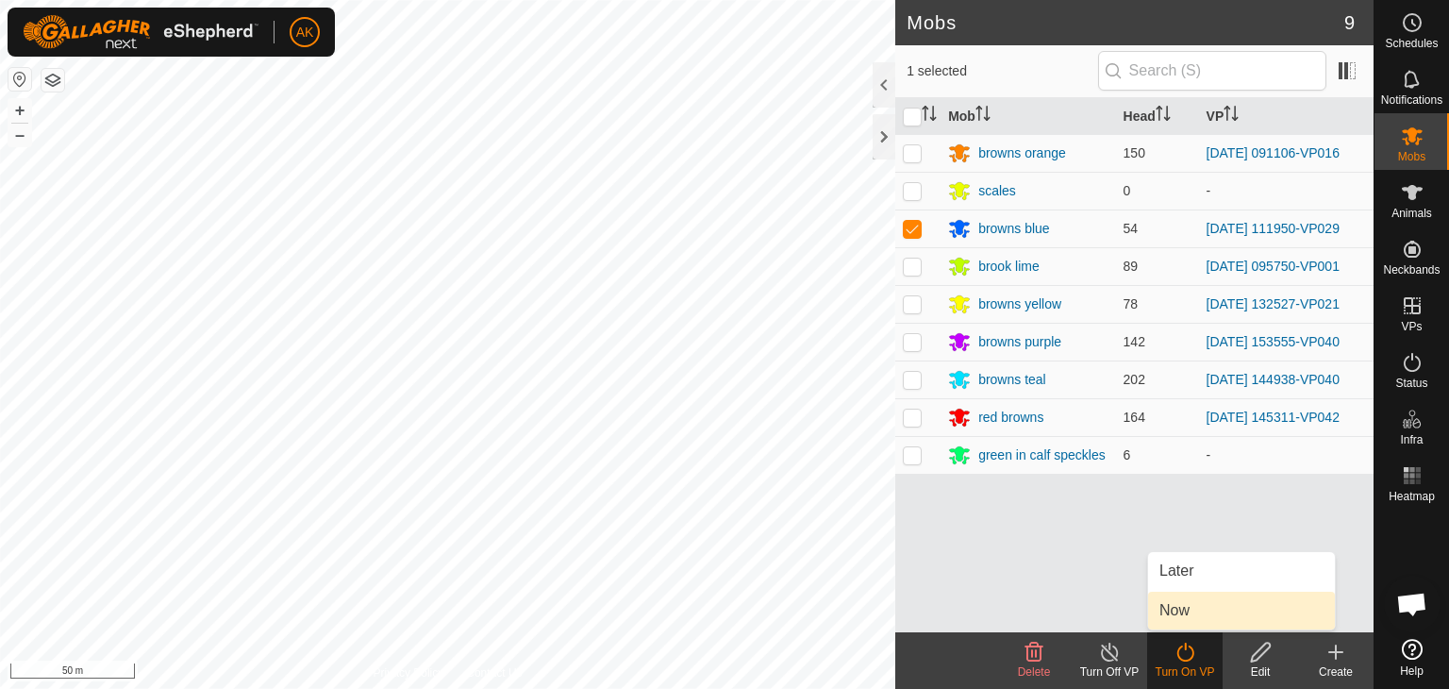
click at [1187, 619] on link "Now" at bounding box center [1241, 610] width 187 height 38
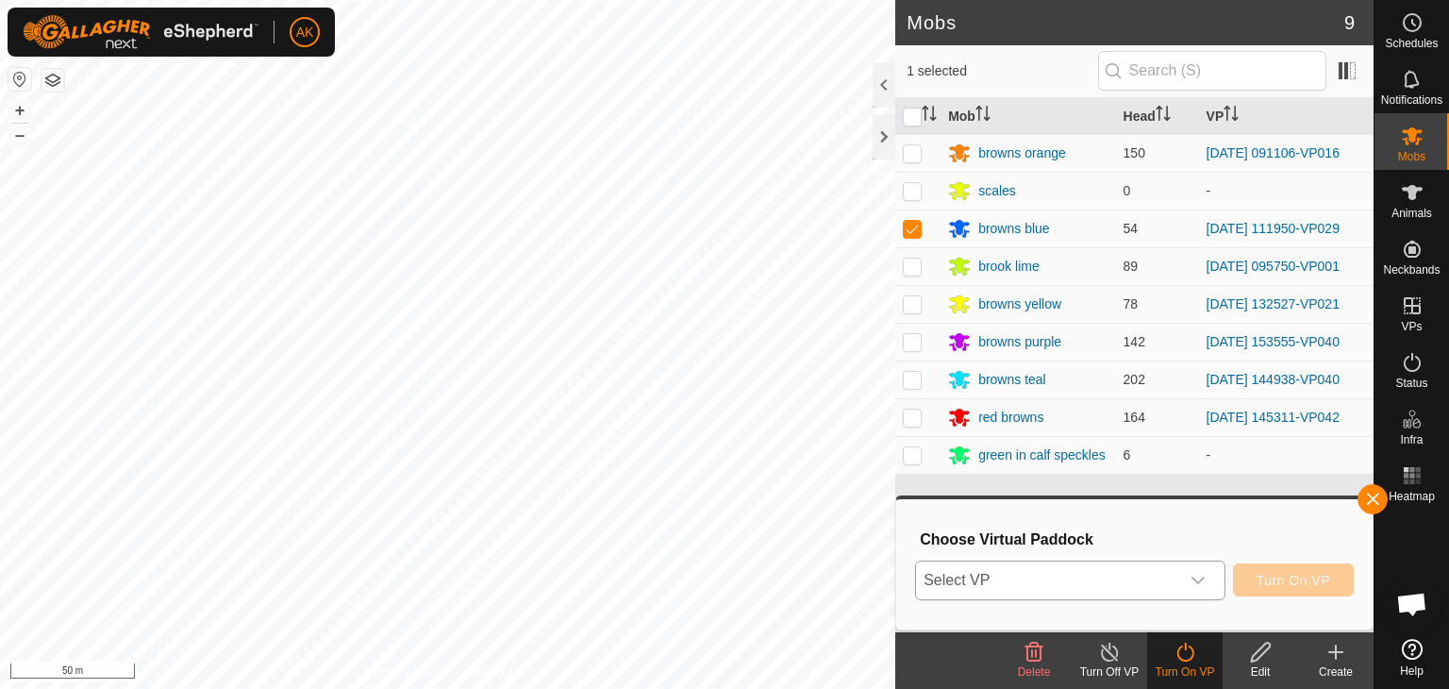
click at [1185, 581] on div "dropdown trigger" at bounding box center [1198, 580] width 38 height 38
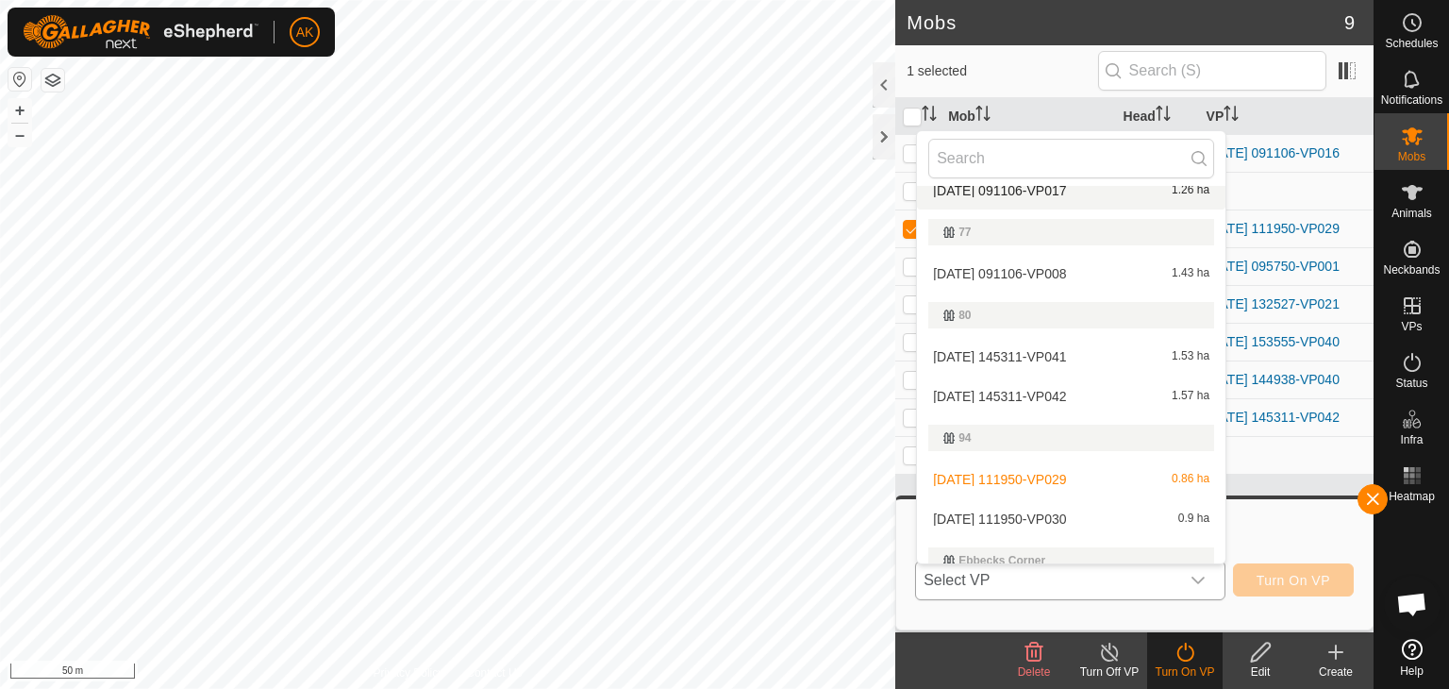
scroll to position [566, 0]
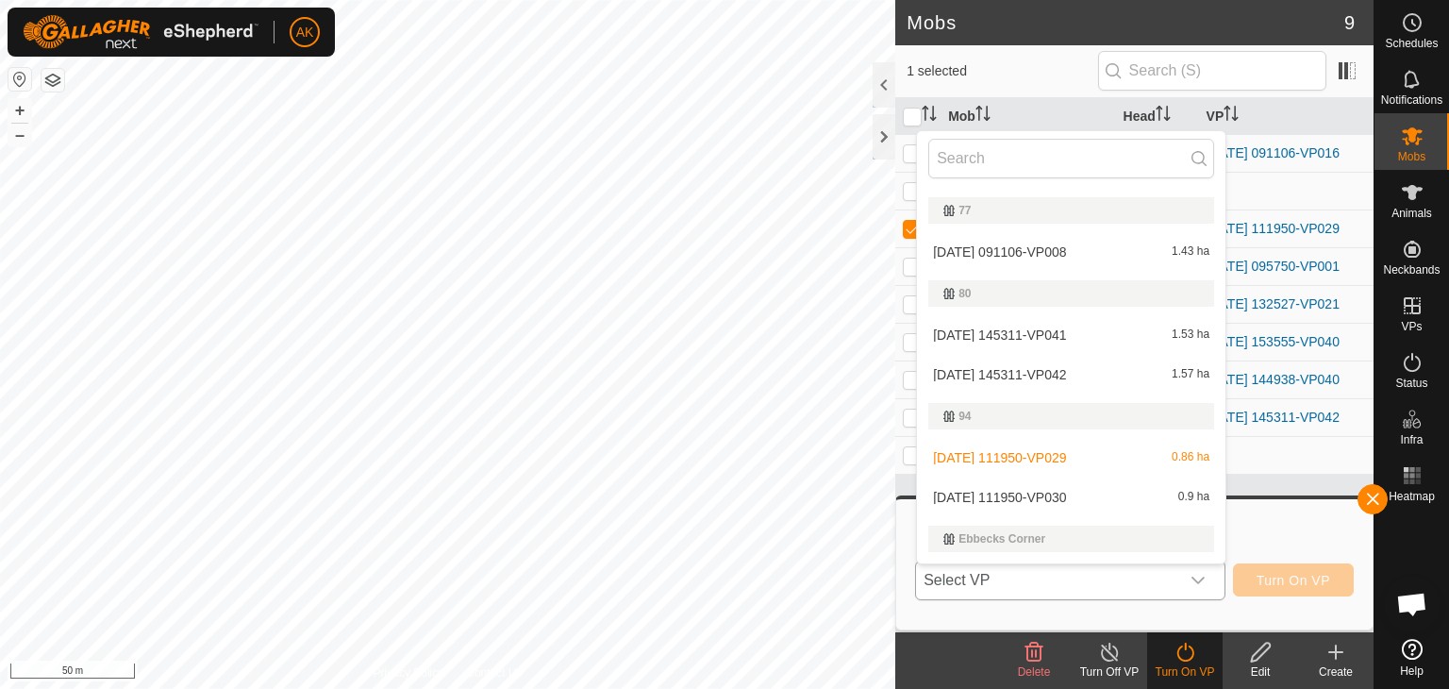
click at [1041, 495] on li "2025-08-27 111950-VP030 0.9 ha" at bounding box center [1071, 497] width 308 height 38
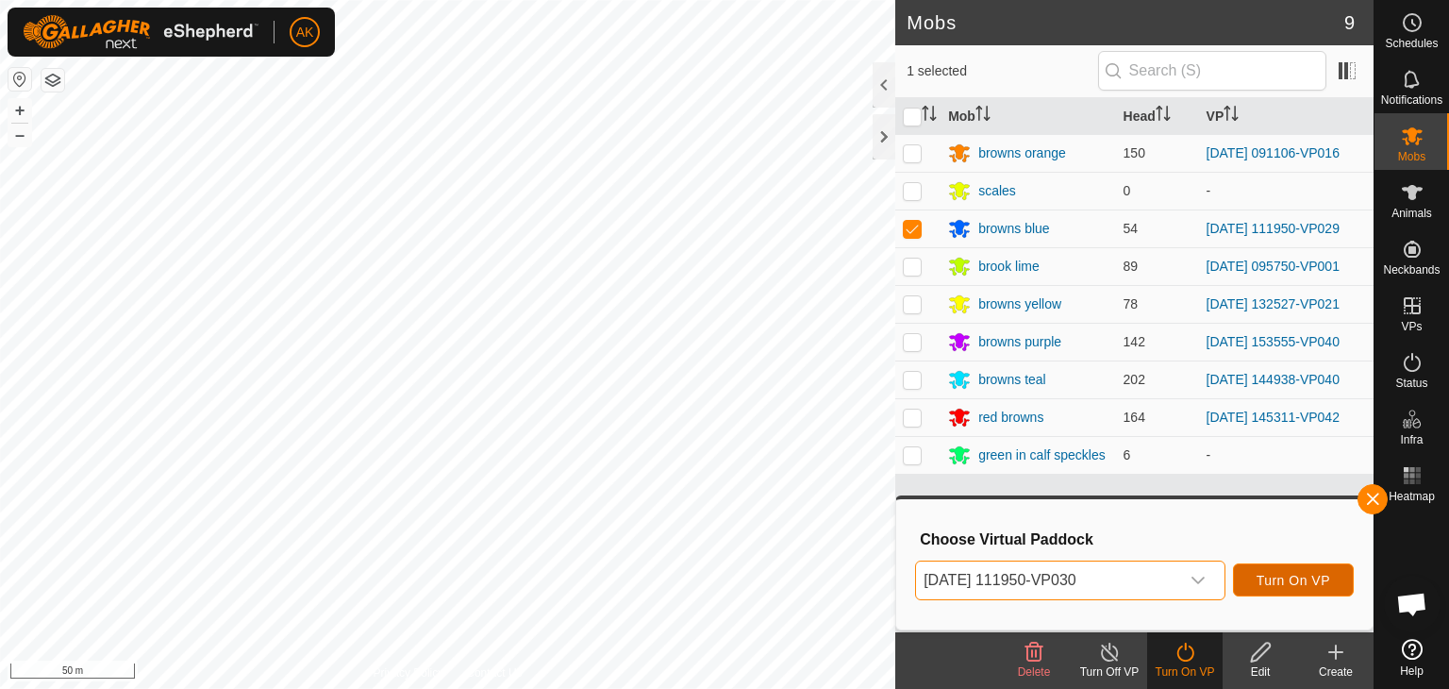
click at [1260, 577] on span "Turn On VP" at bounding box center [1294, 580] width 74 height 15
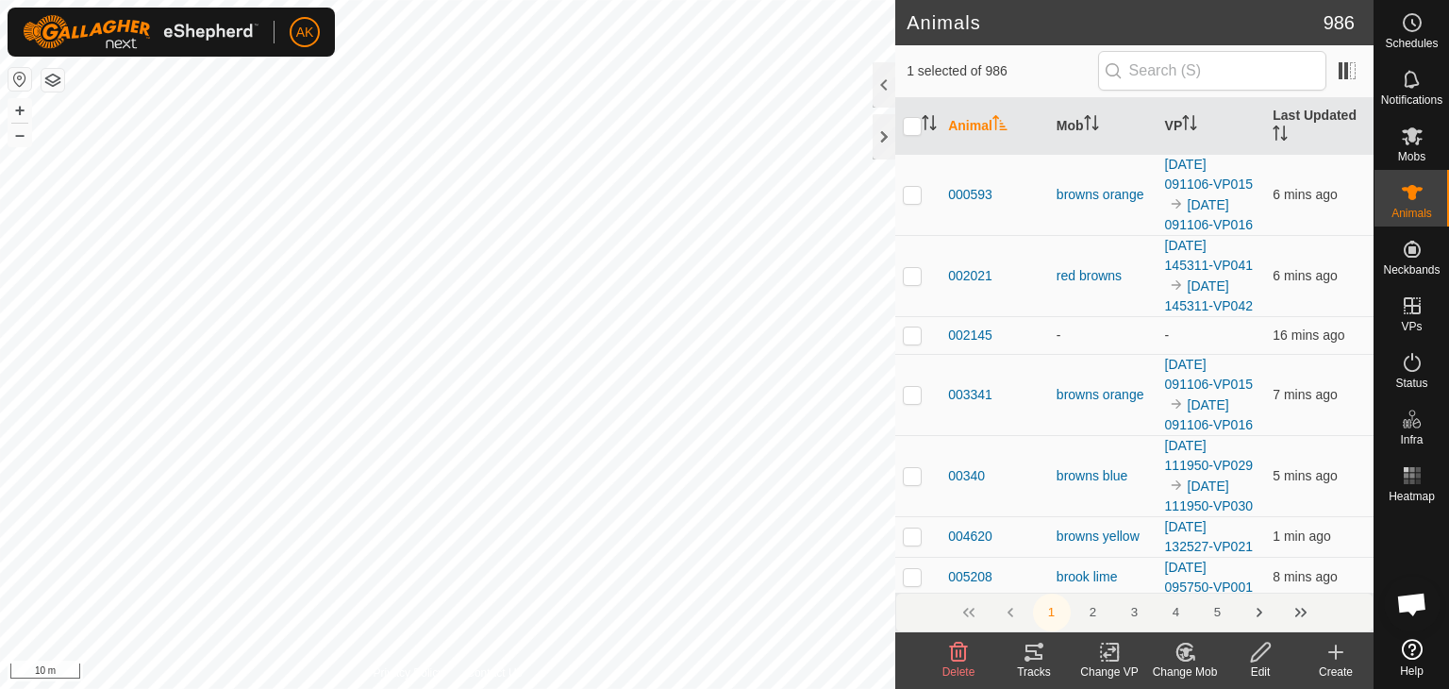
click at [1340, 652] on icon at bounding box center [1335, 652] width 13 height 0
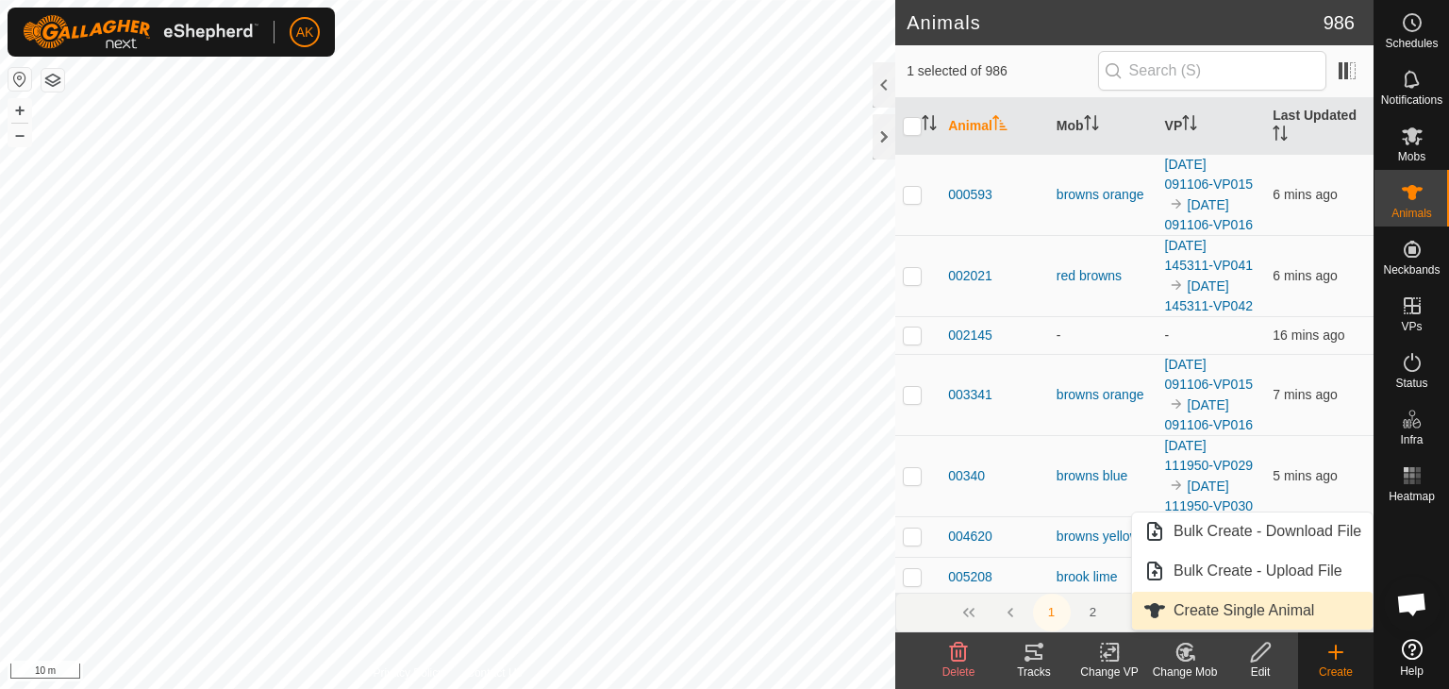
click at [1257, 609] on link "Create Single Animal" at bounding box center [1252, 610] width 241 height 38
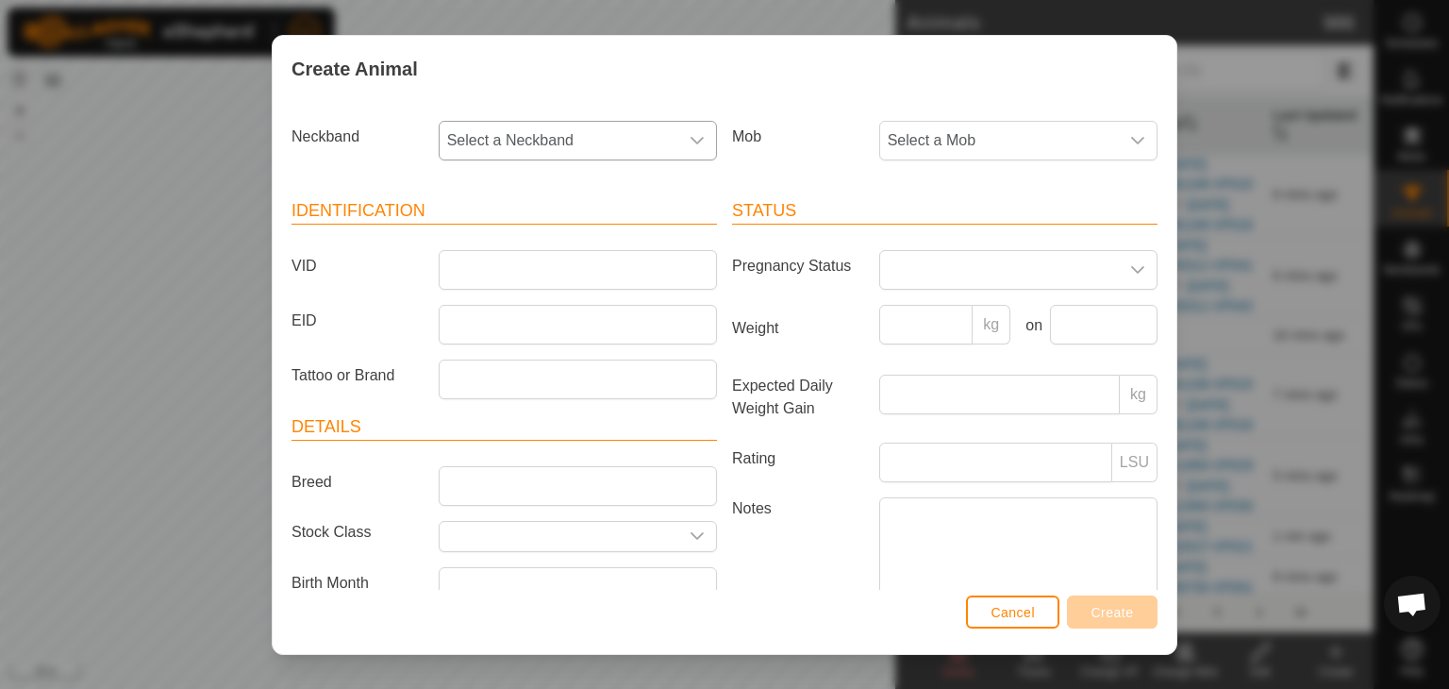
click at [487, 129] on span "Select a Neckband" at bounding box center [559, 141] width 239 height 38
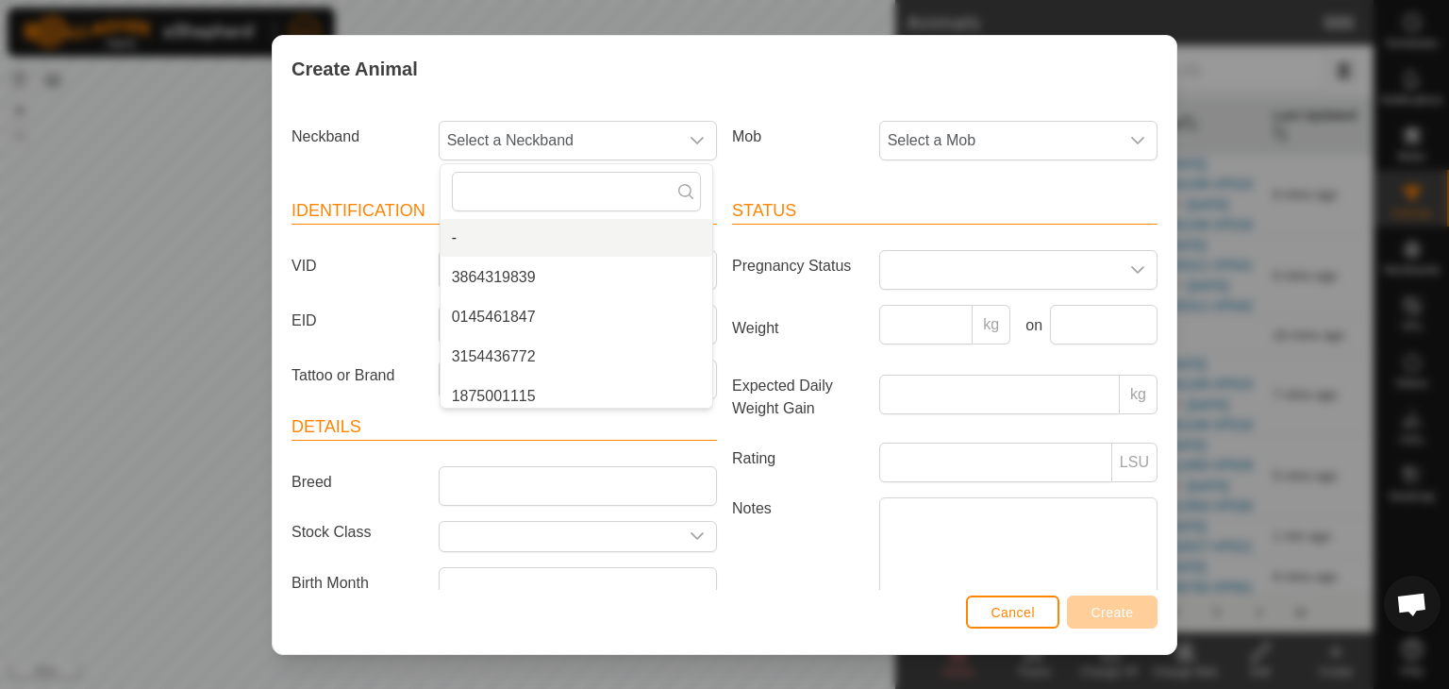
click at [1221, 26] on div "Create Animal Neckband Select a Neckband - 3864319839 0145461847 3154436772 187…" at bounding box center [724, 344] width 1449 height 689
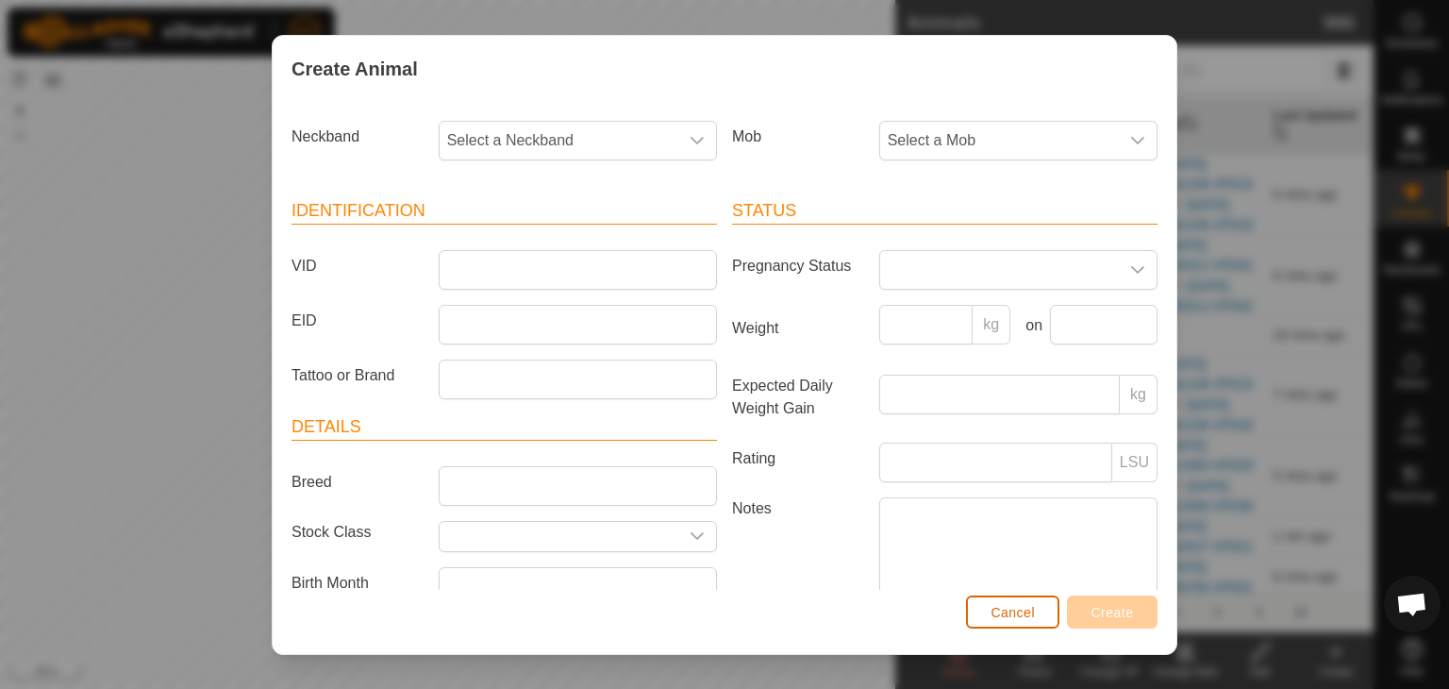
click at [1014, 614] on span "Cancel" at bounding box center [1012, 612] width 44 height 15
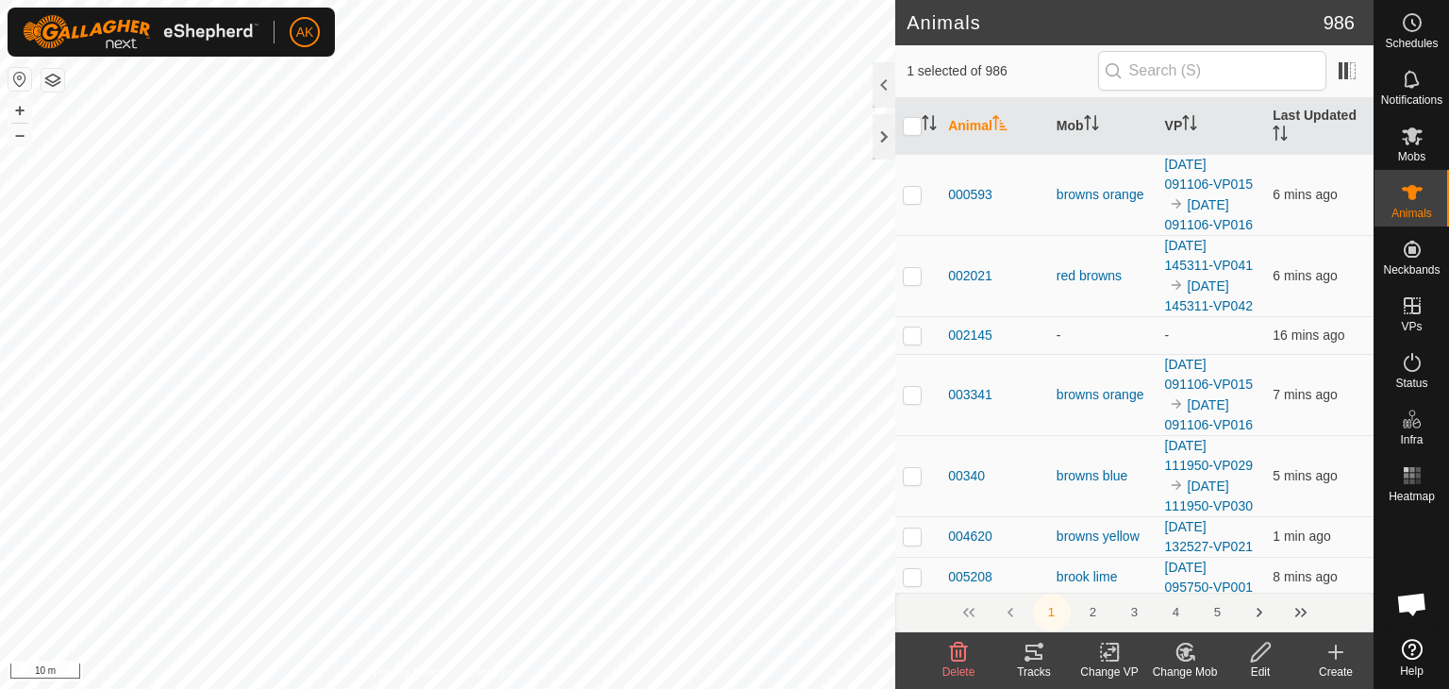
drag, startPoint x: 1330, startPoint y: 655, endPoint x: 1307, endPoint y: 631, distance: 32.7
click at [1330, 655] on icon at bounding box center [1335, 652] width 23 height 23
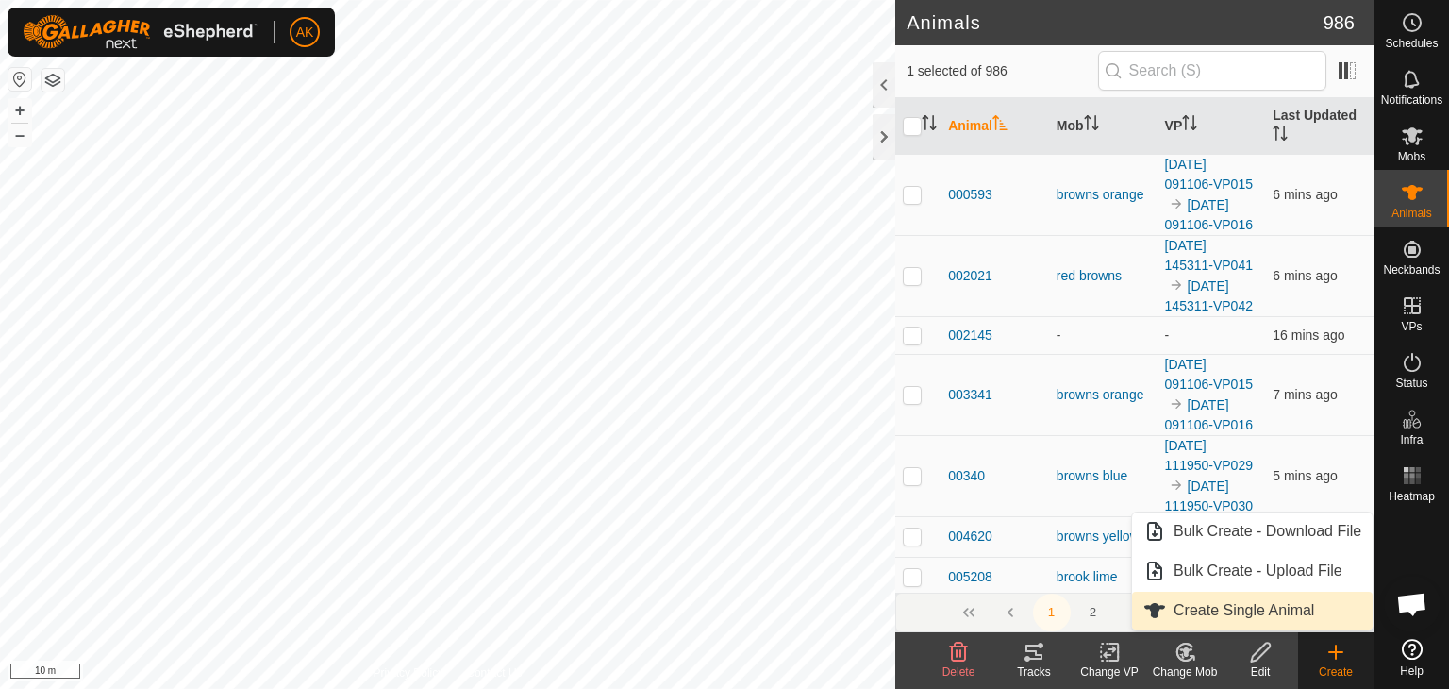
click at [1250, 604] on link "Create Single Animal" at bounding box center [1252, 610] width 241 height 38
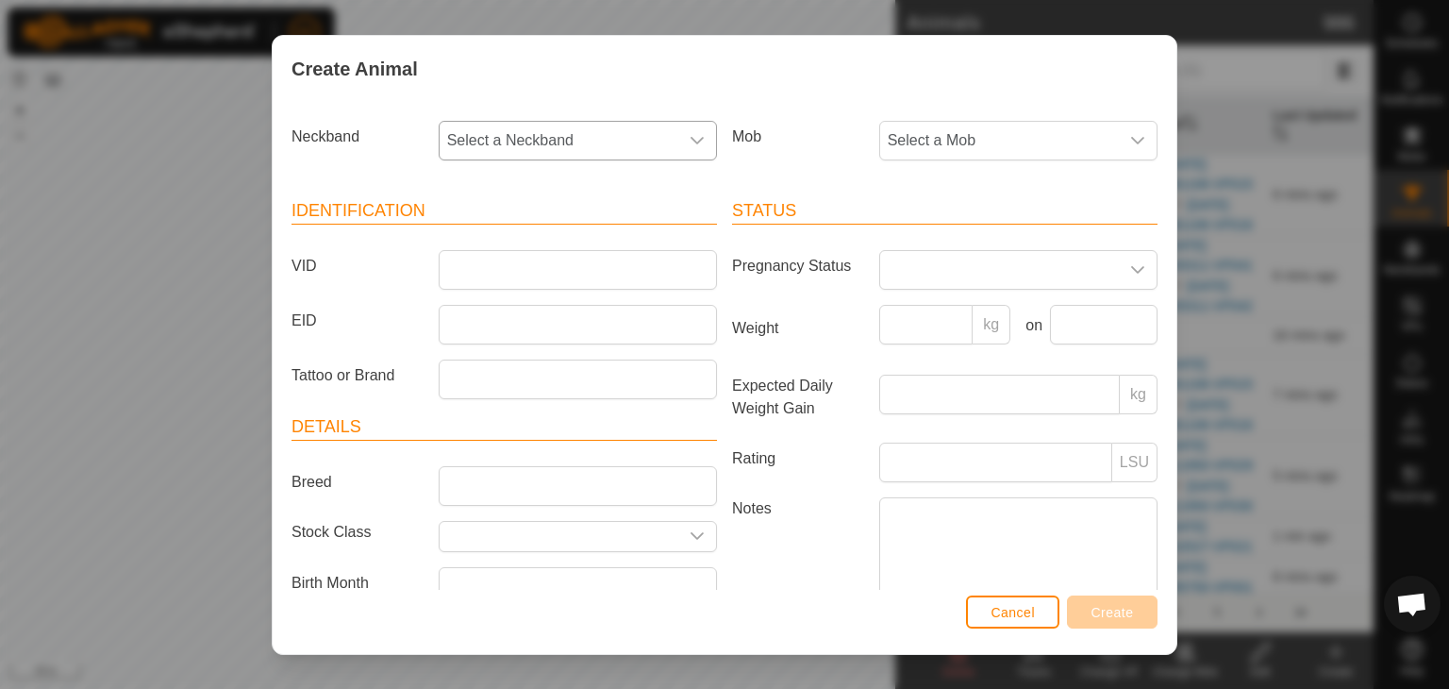
click at [522, 142] on span "Select a Neckband" at bounding box center [559, 141] width 239 height 38
type input "726"
click at [509, 233] on li "2913856726" at bounding box center [577, 238] width 272 height 38
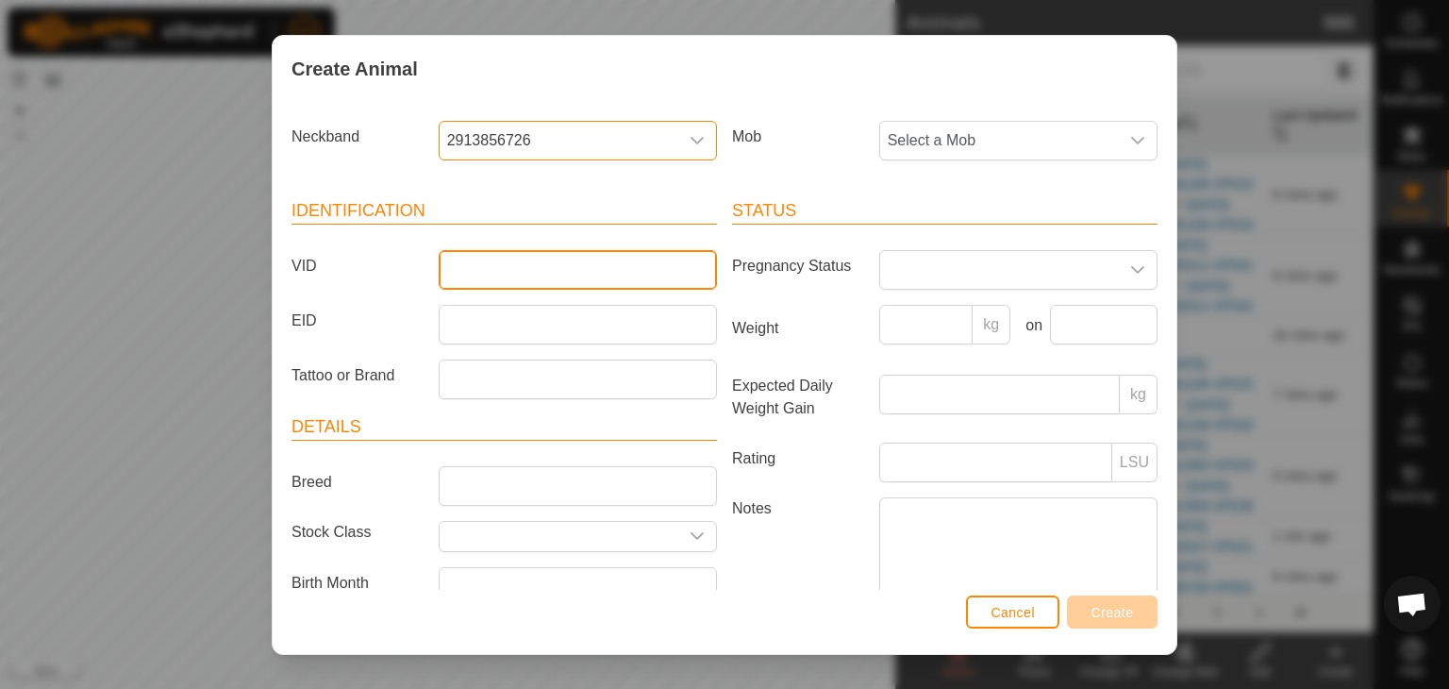
click at [483, 268] on input "VID" at bounding box center [578, 270] width 278 height 40
type input "856726"
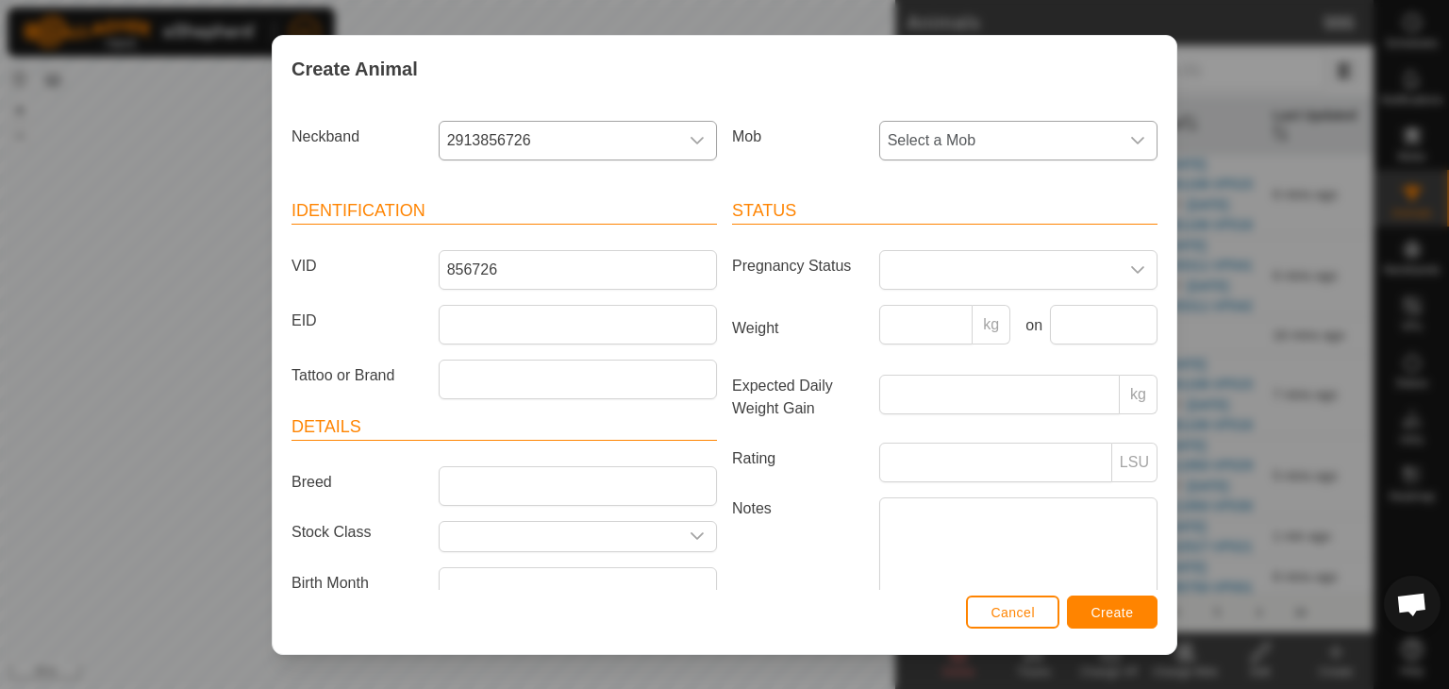
click at [912, 143] on span "Select a Mob" at bounding box center [999, 141] width 239 height 38
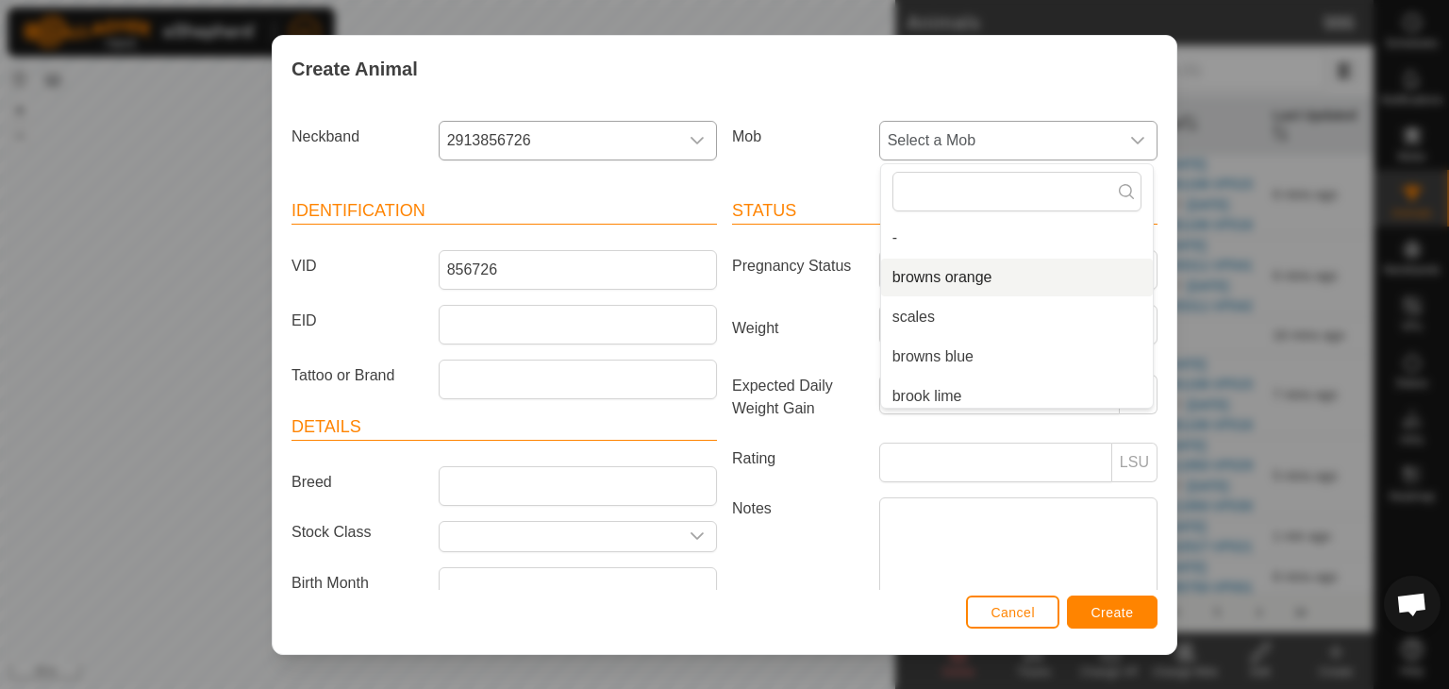
click at [902, 276] on li "browns orange" at bounding box center [1017, 277] width 272 height 38
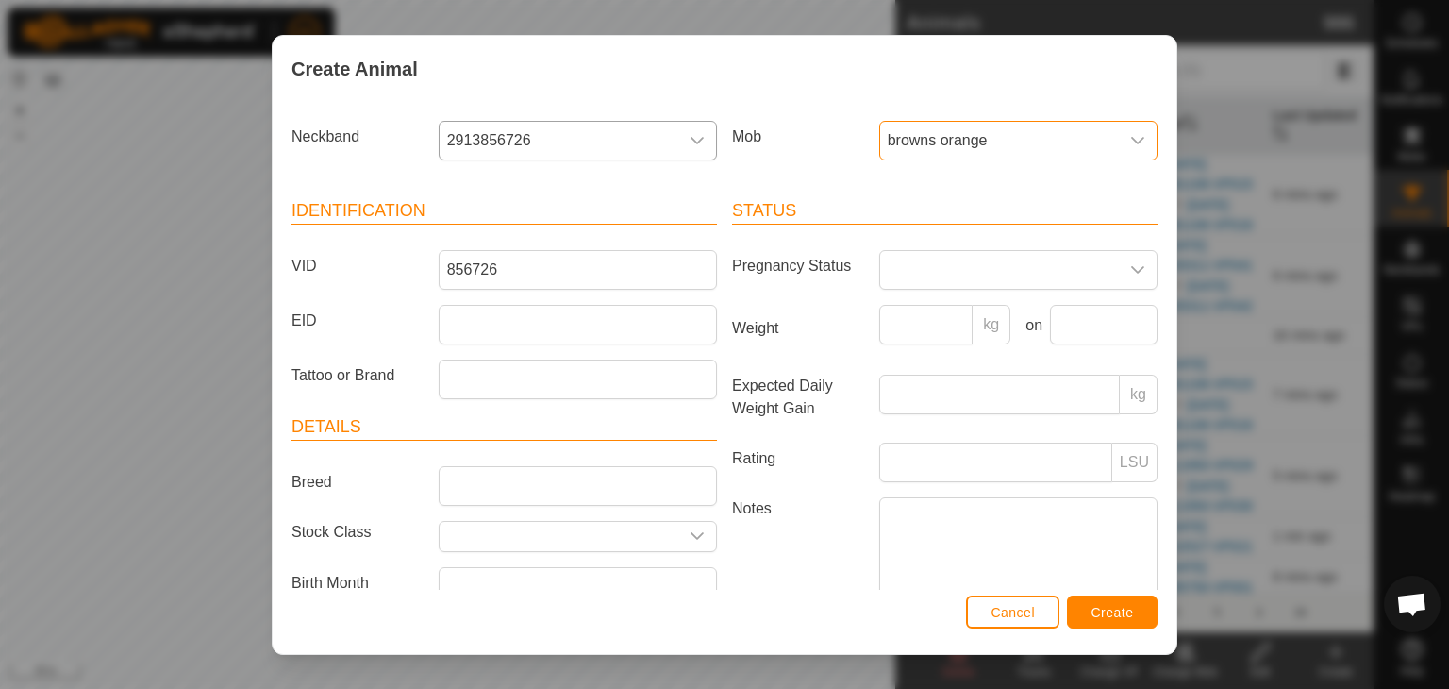
click at [985, 147] on span "browns orange" at bounding box center [999, 141] width 239 height 38
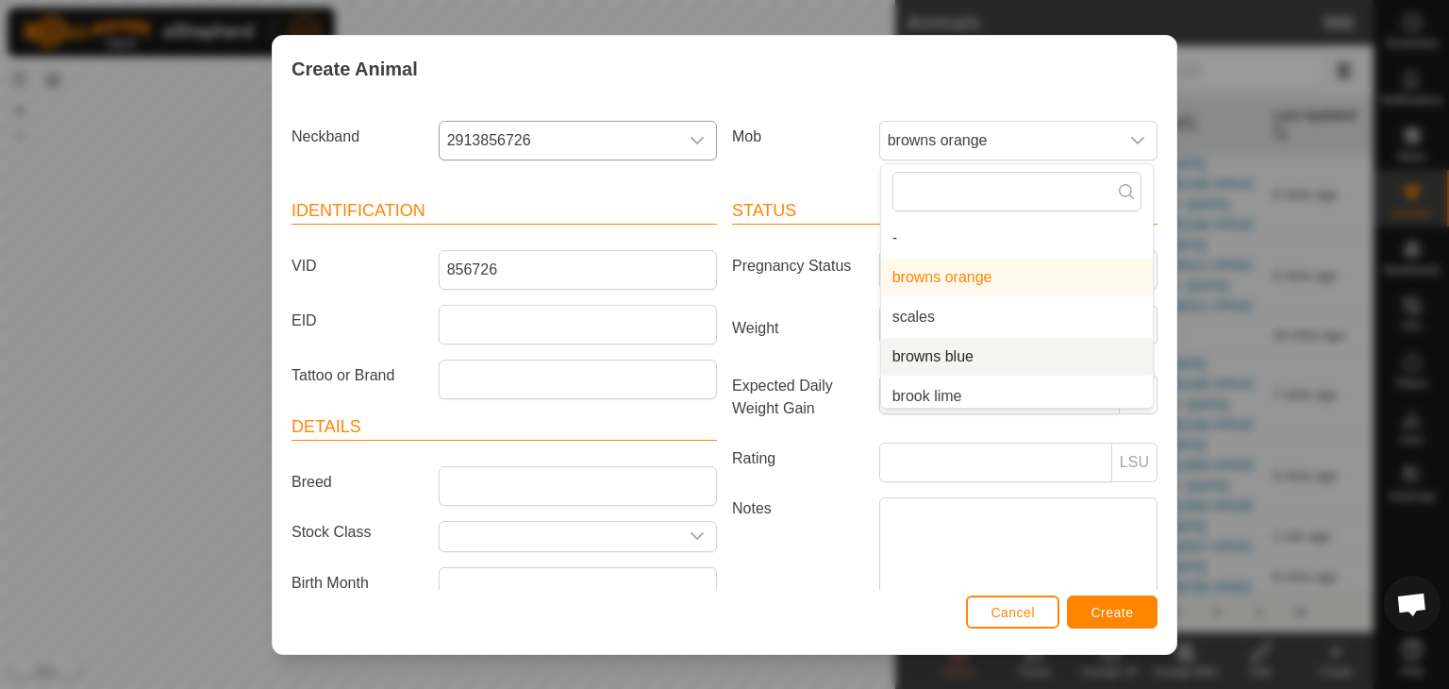
scroll to position [94, 0]
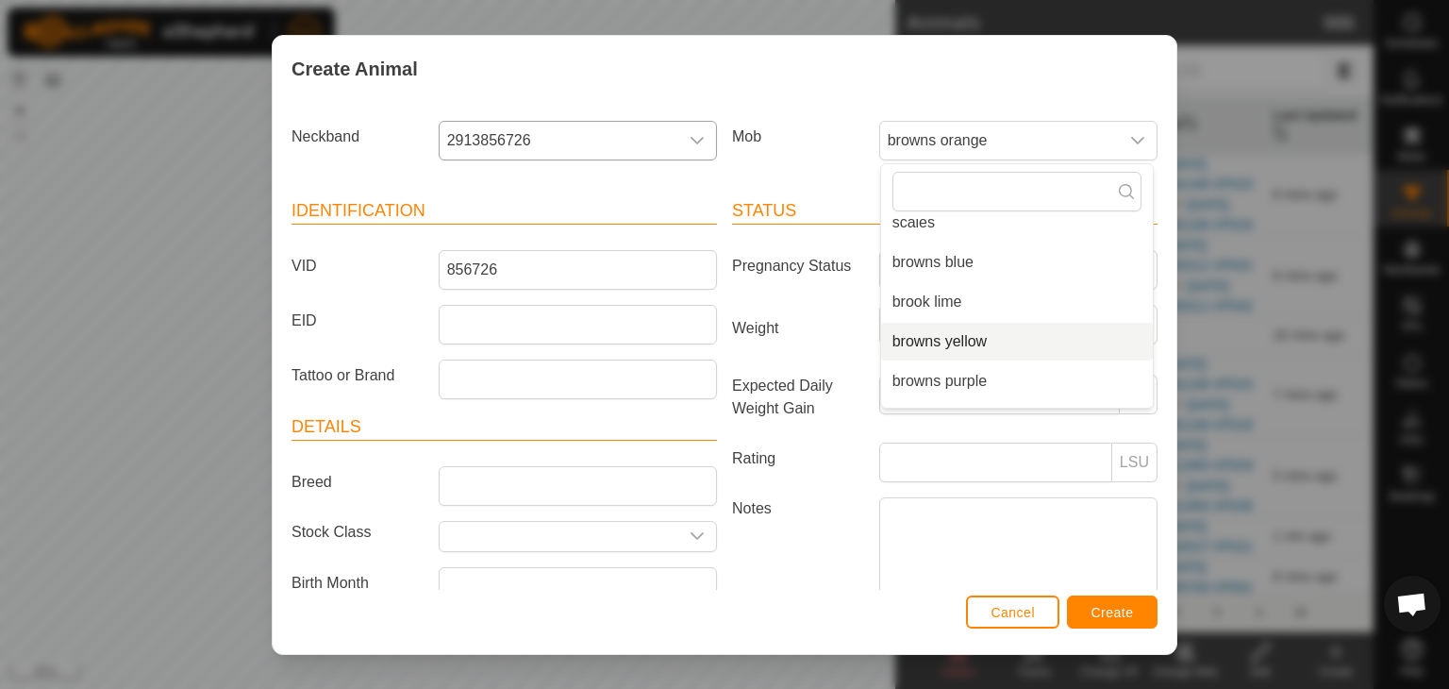
click at [928, 344] on li "browns yellow" at bounding box center [1017, 342] width 272 height 38
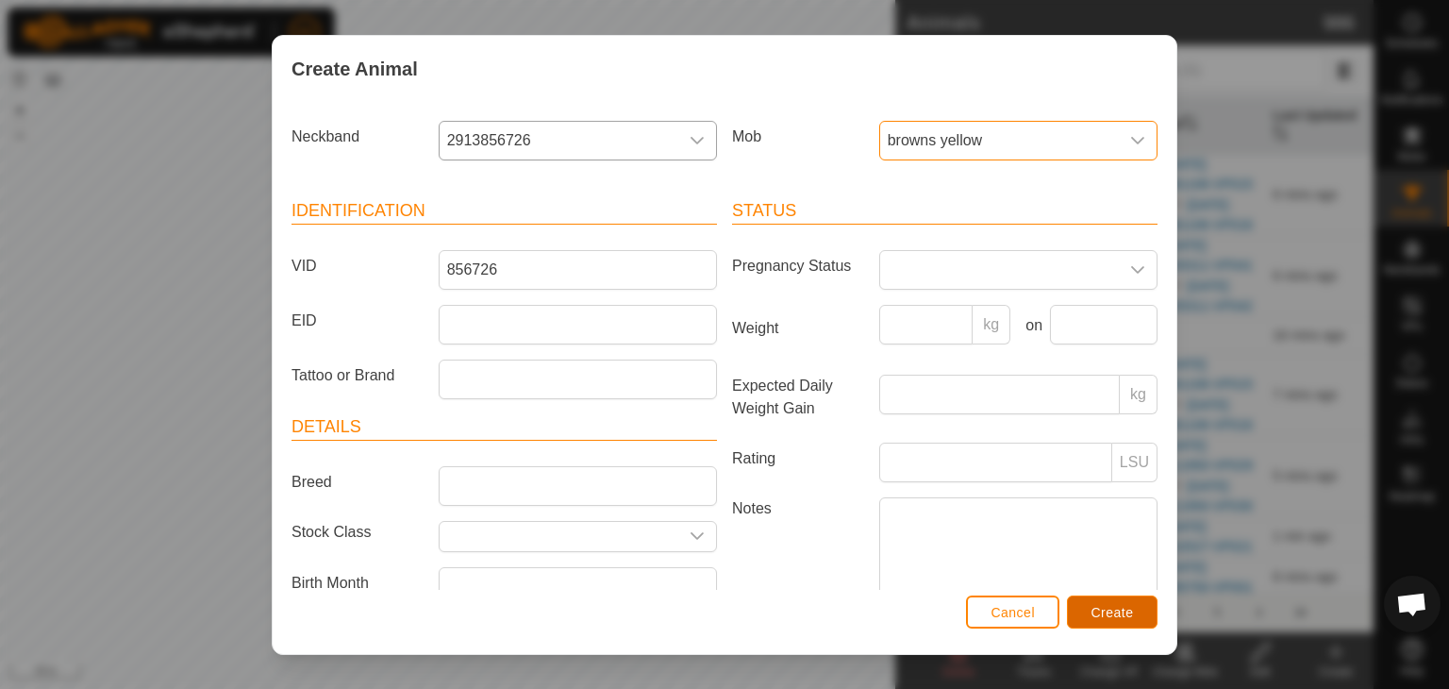
click at [1104, 612] on span "Create" at bounding box center [1112, 612] width 42 height 15
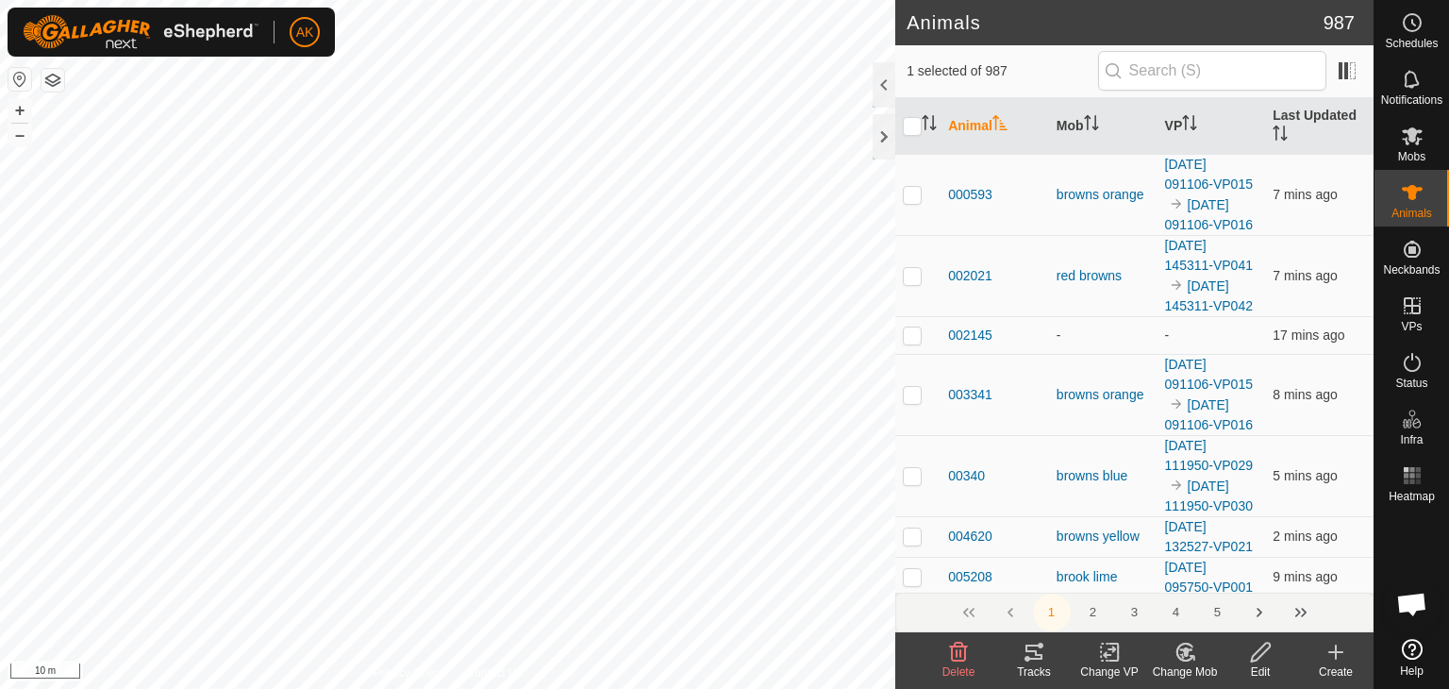
click at [59, 70] on button "button" at bounding box center [53, 80] width 23 height 23
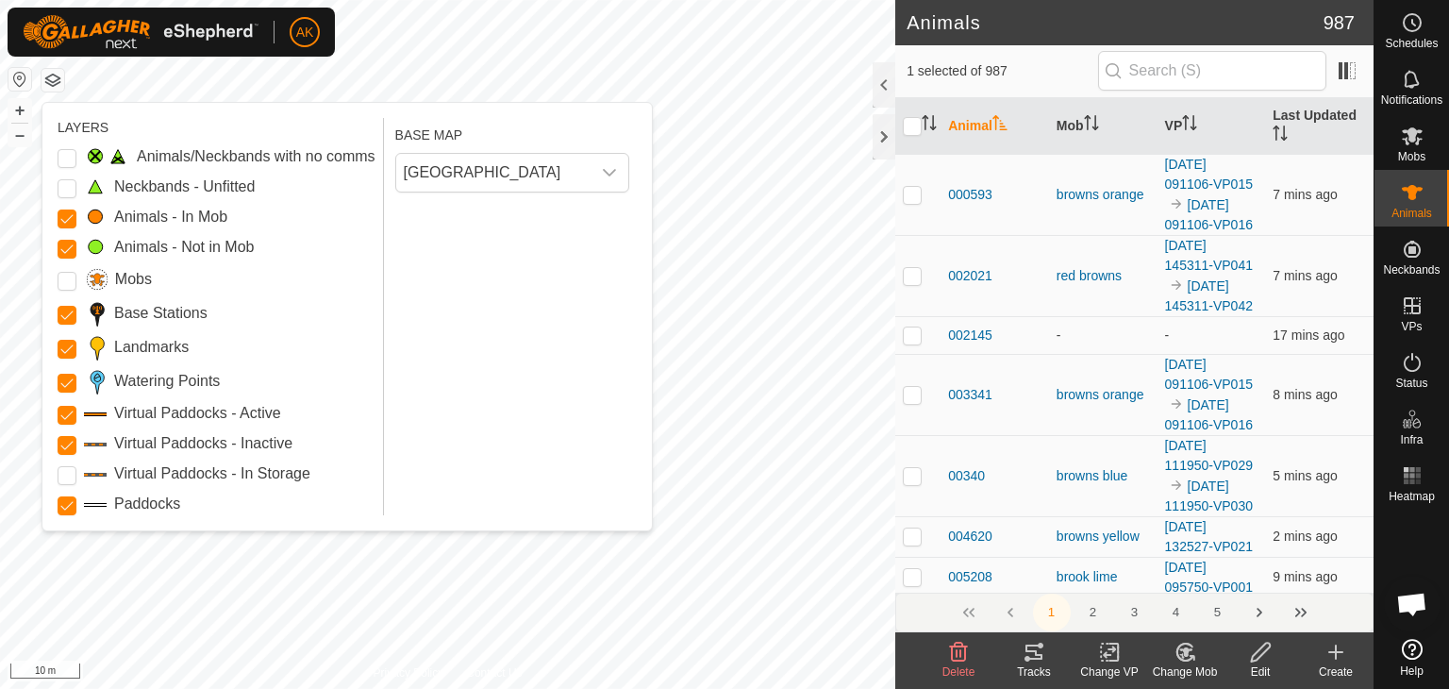
click at [54, 156] on div "LAYERS Animals/Neckbands with no comms Neckbands - Unfitted Animals - In Mob An…" at bounding box center [346, 316] width 609 height 427
click at [60, 156] on Issue "Animals/Neckbands with no comms" at bounding box center [67, 158] width 19 height 19
click at [64, 192] on Unfitted "Neckbands - Unfitted" at bounding box center [67, 188] width 19 height 19
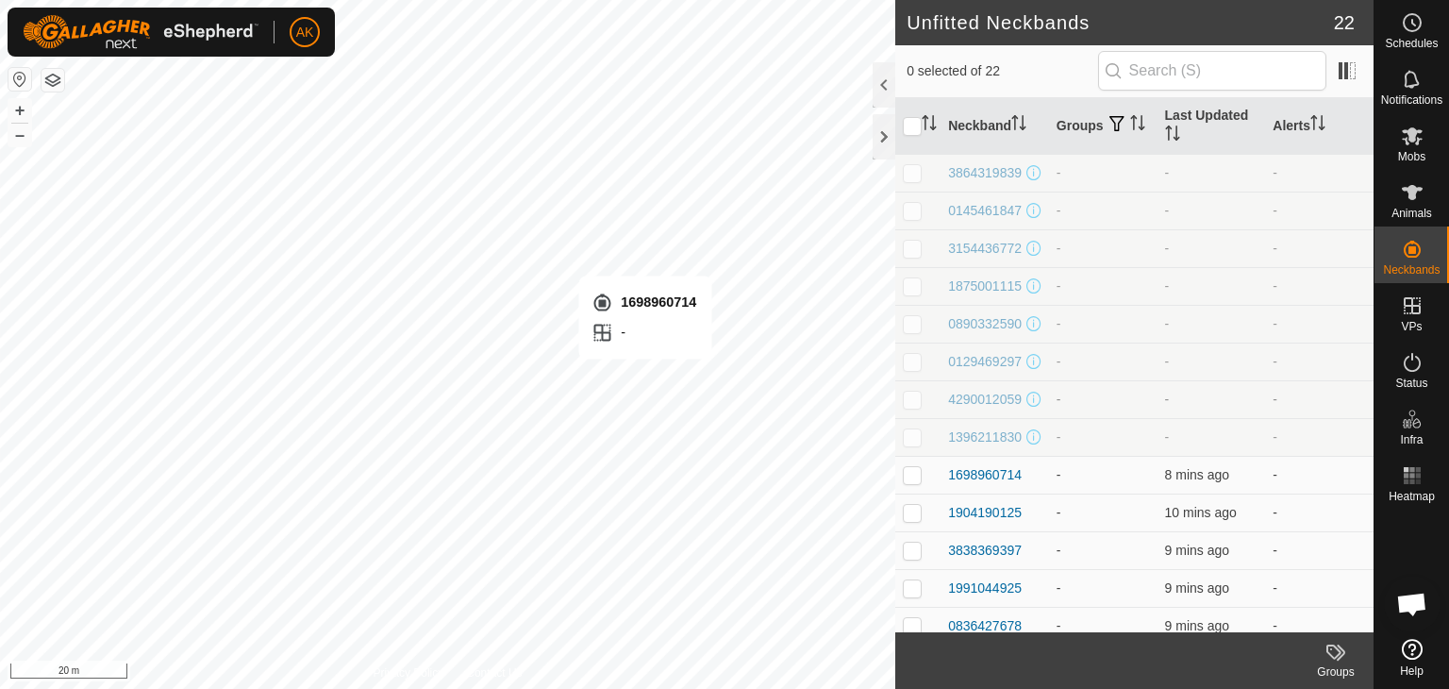
checkbox input "true"
click at [1414, 189] on icon at bounding box center [1412, 192] width 21 height 15
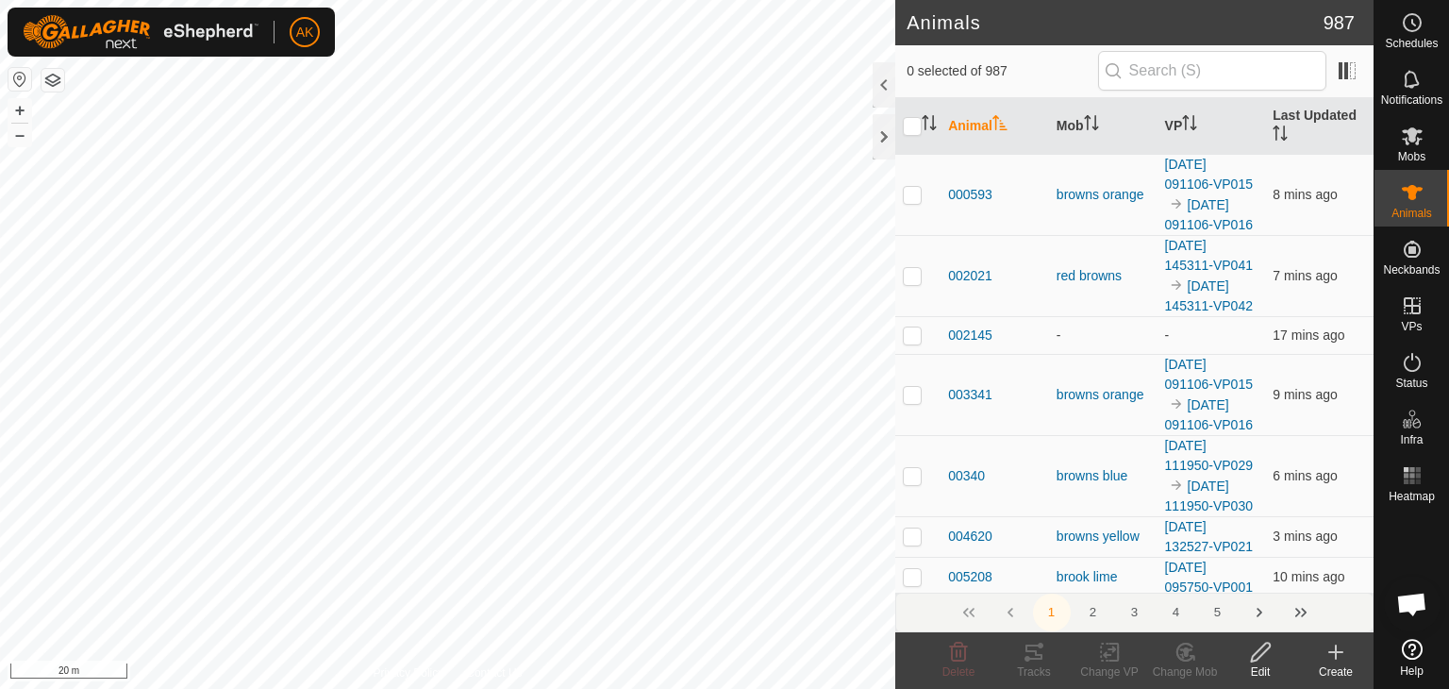
click at [1333, 654] on icon at bounding box center [1335, 652] width 23 height 23
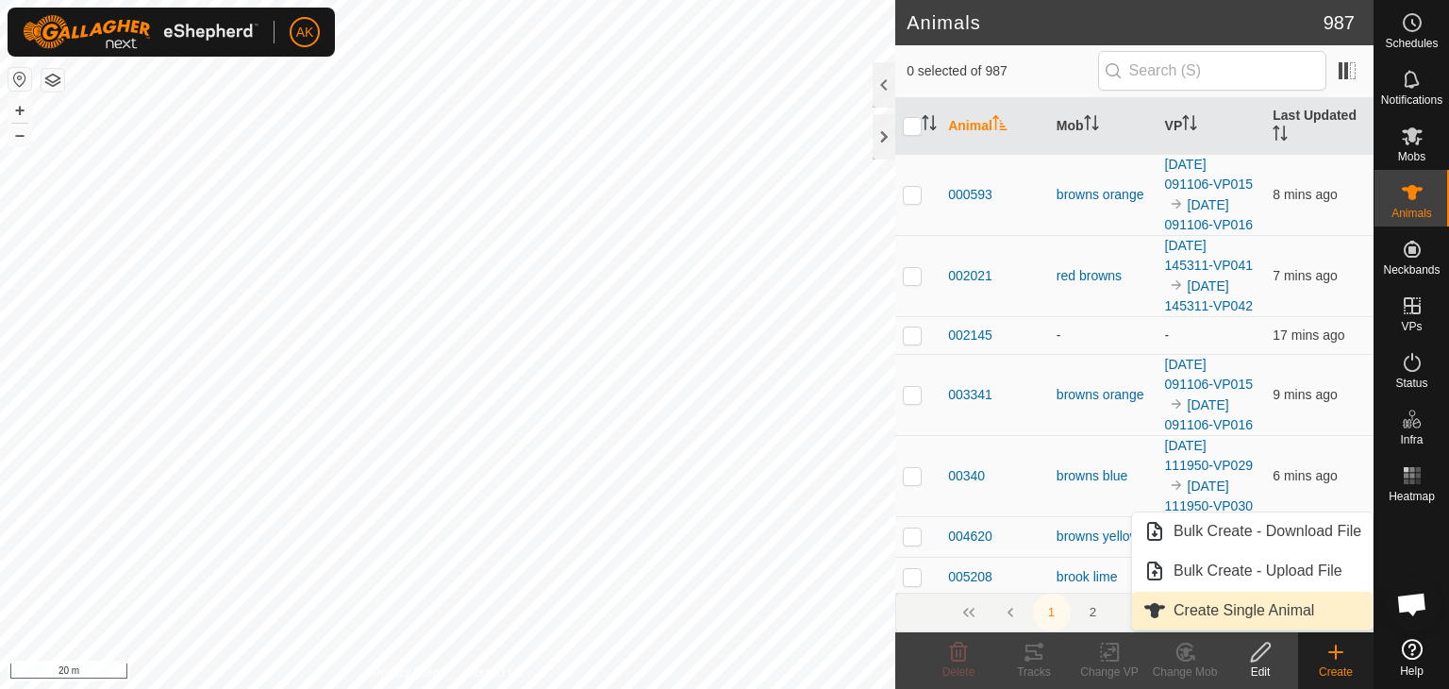
click at [1279, 614] on link "Create Single Animal" at bounding box center [1252, 610] width 241 height 38
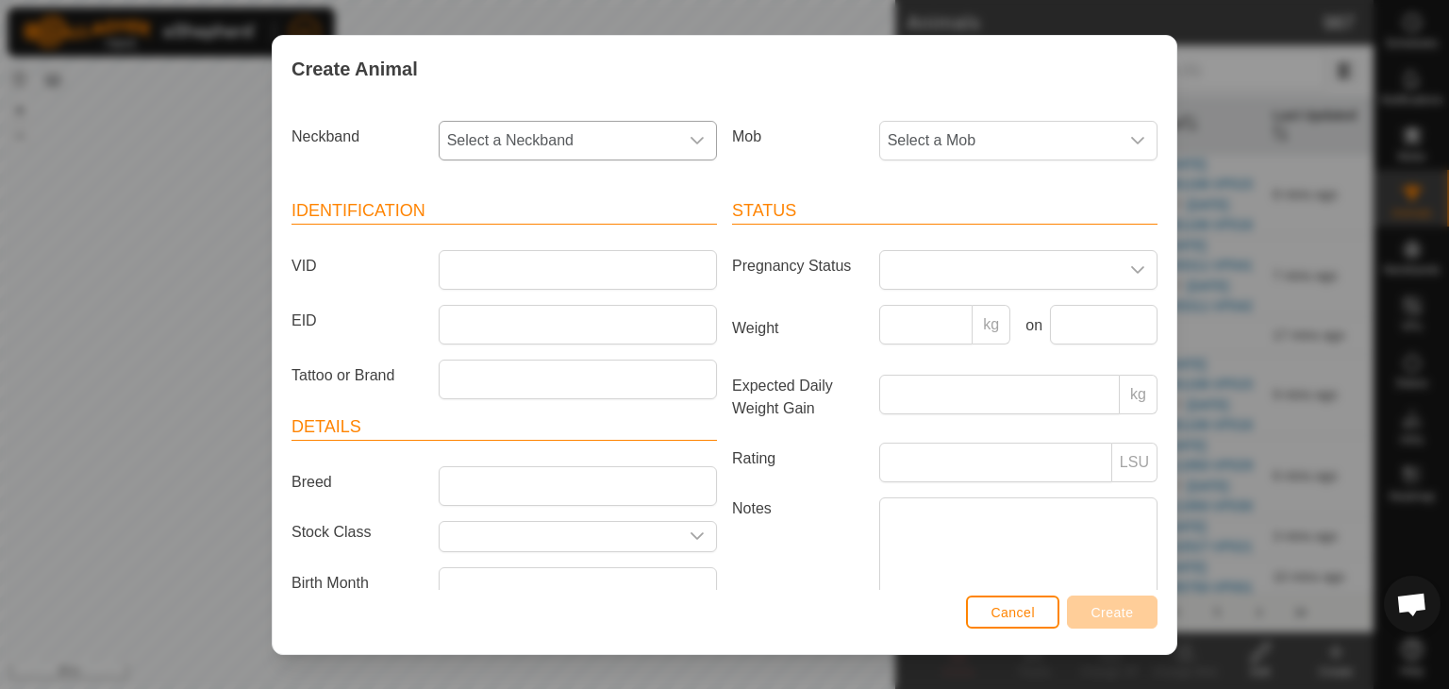
click at [479, 129] on span "Select a Neckband" at bounding box center [559, 141] width 239 height 38
type input "960"
click at [517, 235] on li "1698960714" at bounding box center [577, 238] width 272 height 38
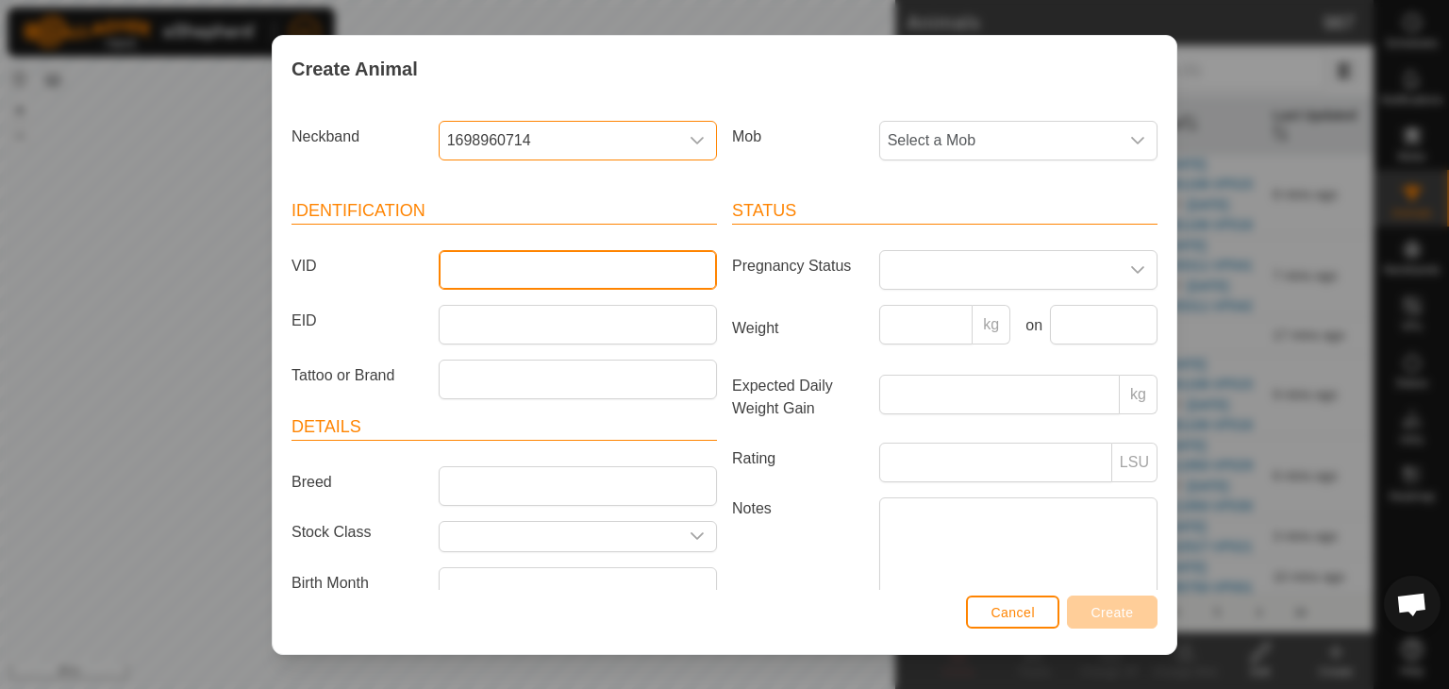
click at [491, 273] on input "VID" at bounding box center [578, 270] width 278 height 40
type input "960714"
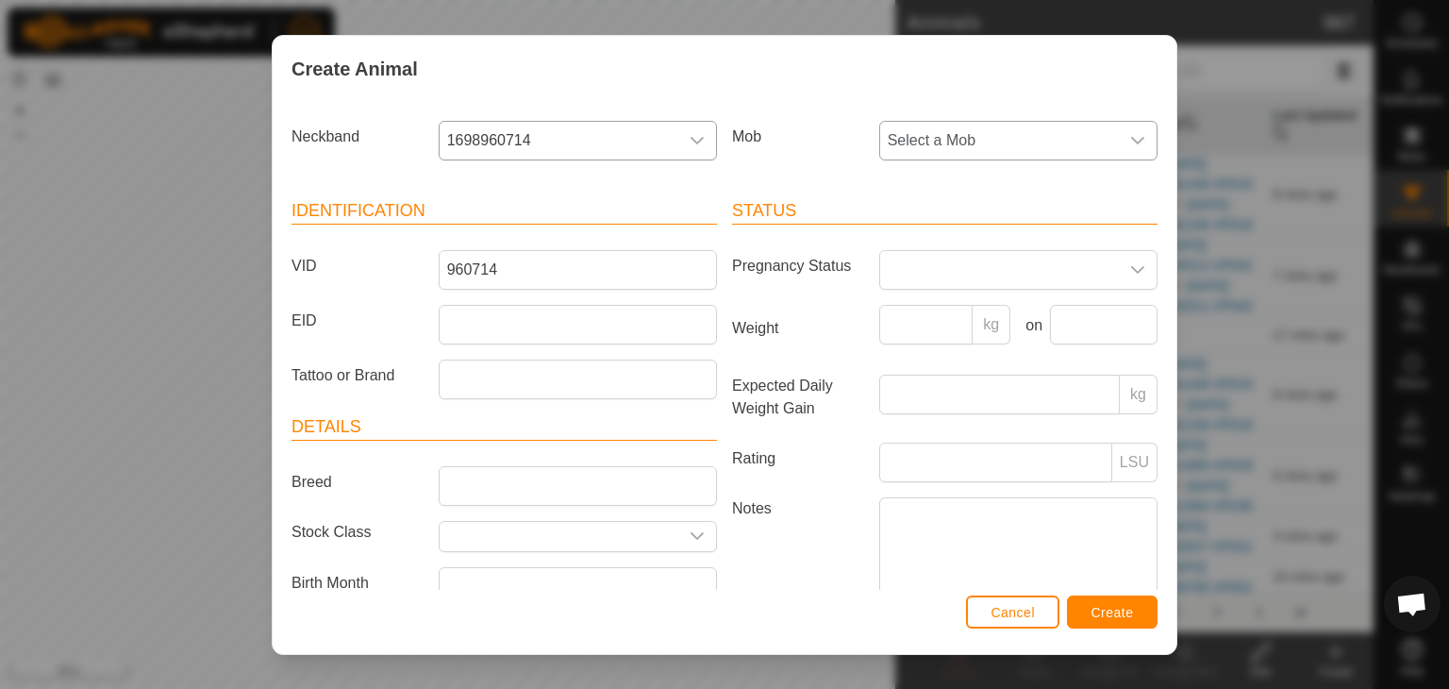
click at [1008, 129] on span "Select a Mob" at bounding box center [999, 141] width 239 height 38
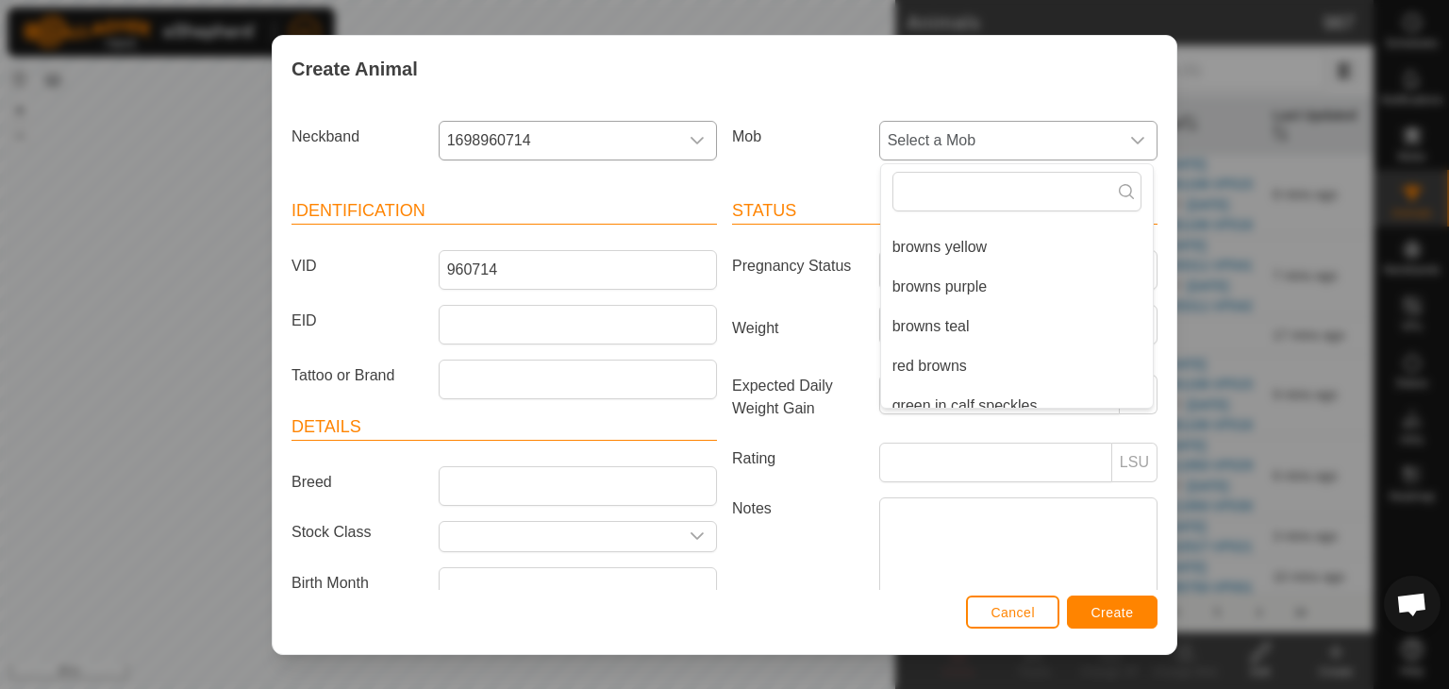
click at [933, 242] on li "browns yellow" at bounding box center [1017, 247] width 272 height 38
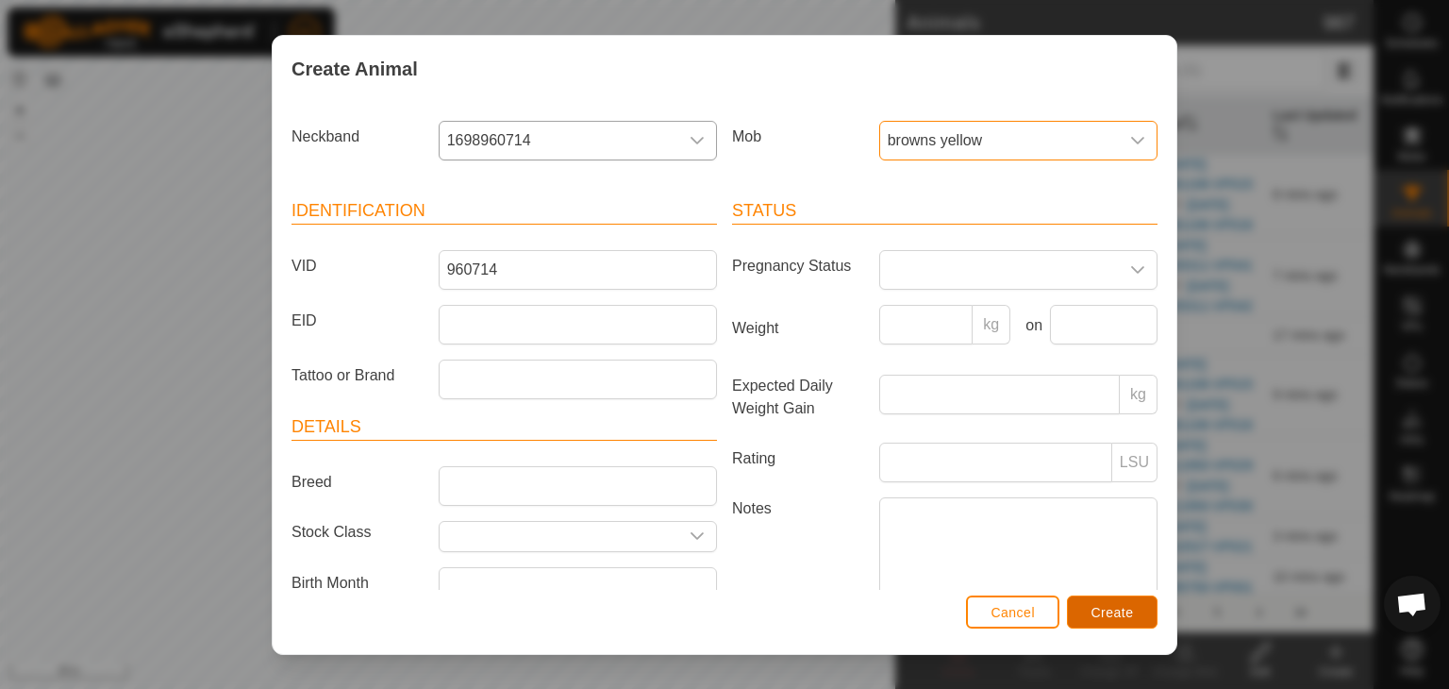
click at [1098, 608] on span "Create" at bounding box center [1112, 612] width 42 height 15
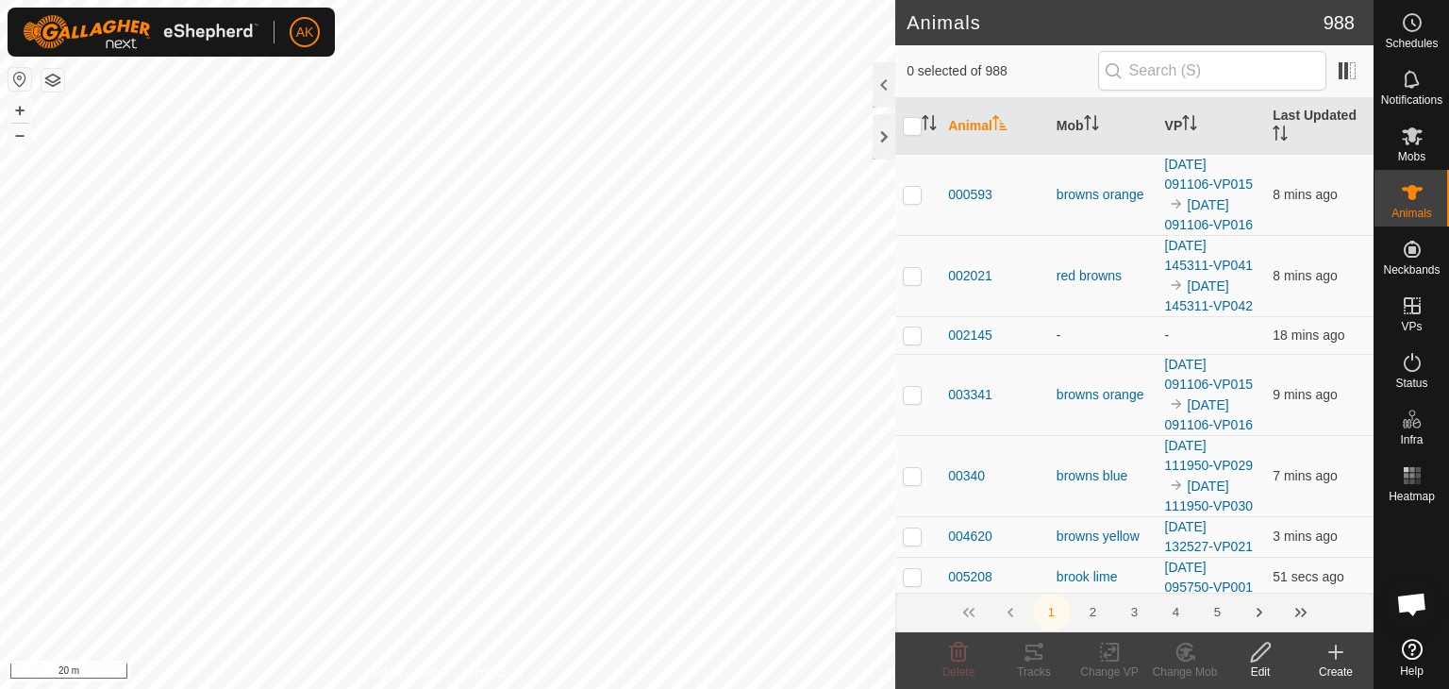
click at [1340, 659] on icon at bounding box center [1335, 652] width 23 height 23
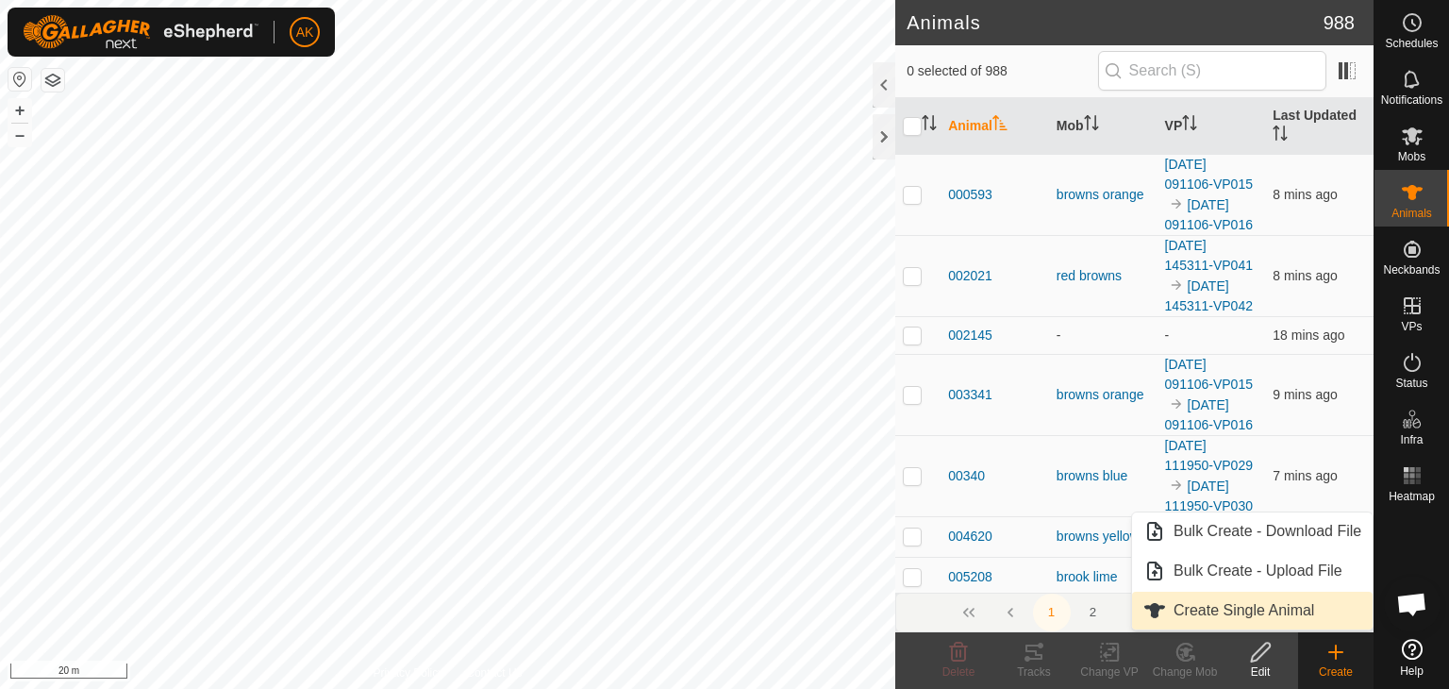
click at [1198, 613] on link "Create Single Animal" at bounding box center [1252, 610] width 241 height 38
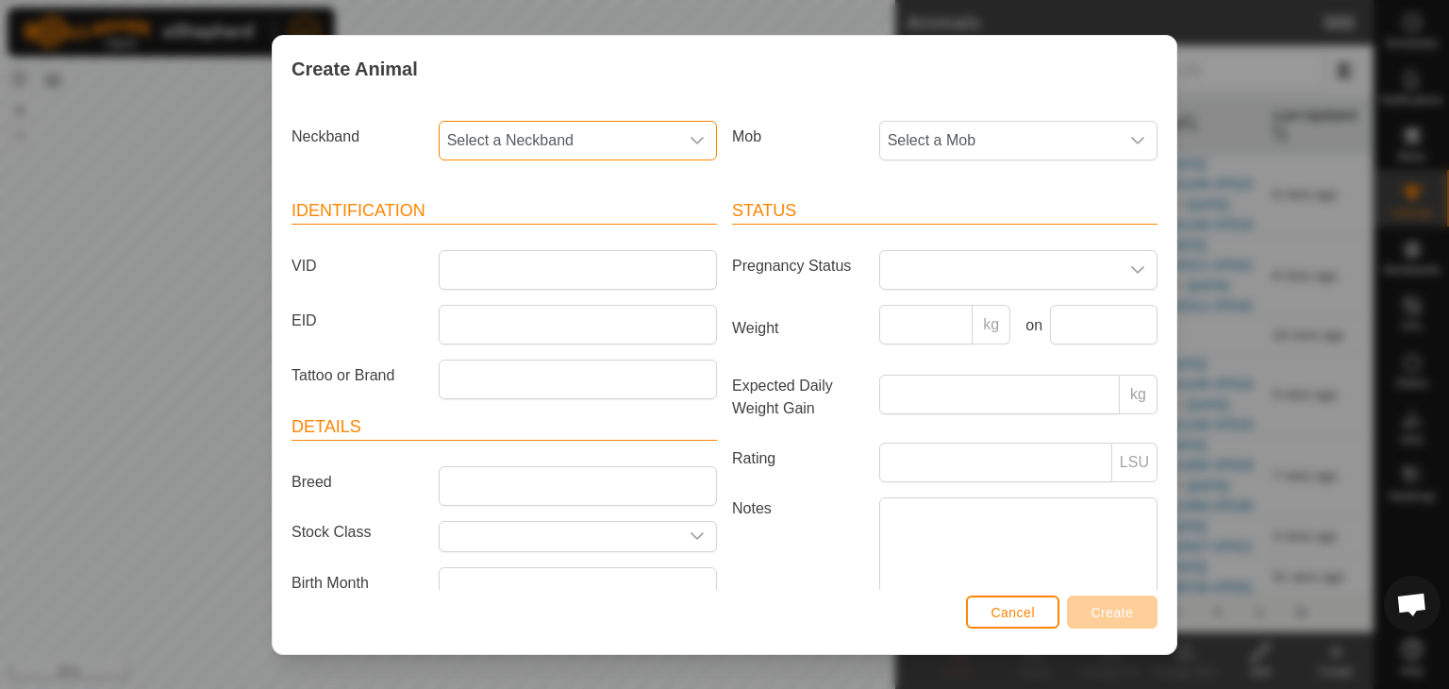
click at [509, 139] on span "Select a Neckband" at bounding box center [559, 141] width 239 height 38
type input "427"
click at [503, 239] on li "0836427678" at bounding box center [577, 238] width 272 height 38
click at [487, 269] on input "VID" at bounding box center [578, 270] width 278 height 40
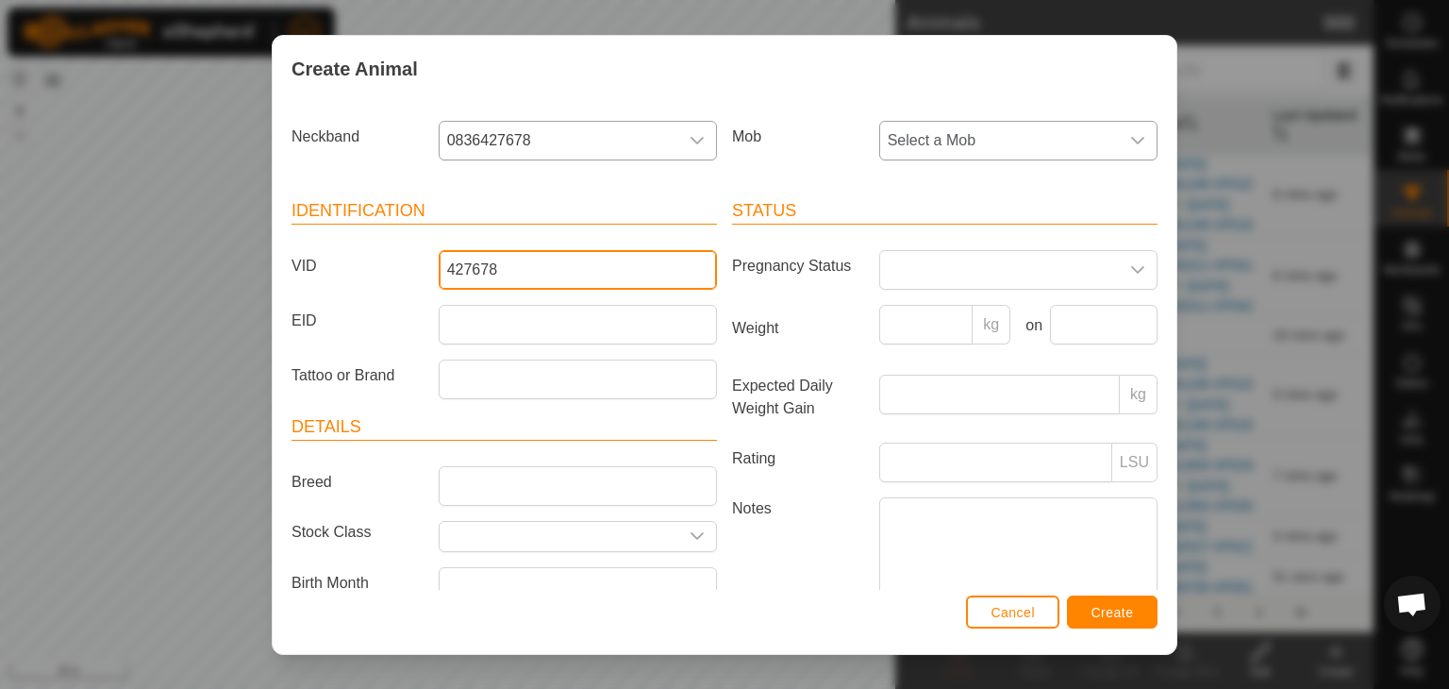
type input "427678"
click at [948, 133] on span "Select a Mob" at bounding box center [999, 141] width 239 height 38
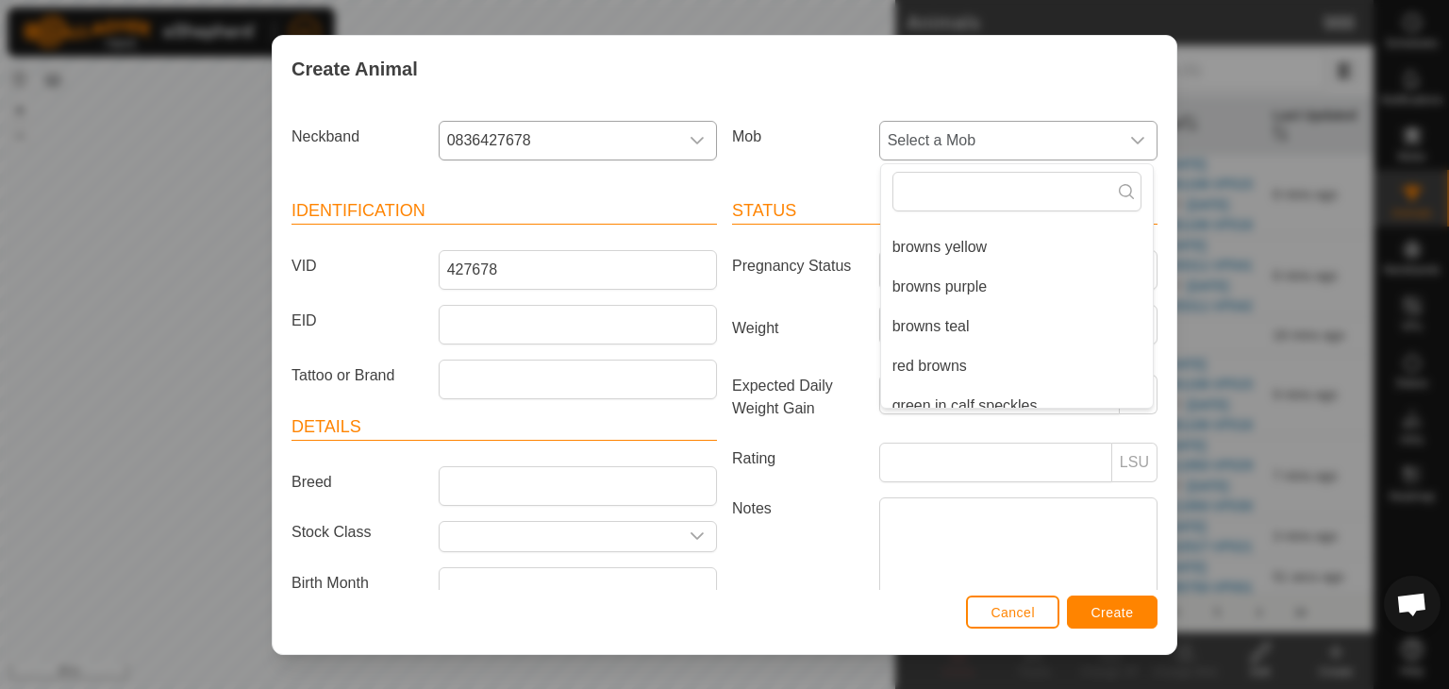
click at [928, 325] on li "browns teal" at bounding box center [1017, 327] width 272 height 38
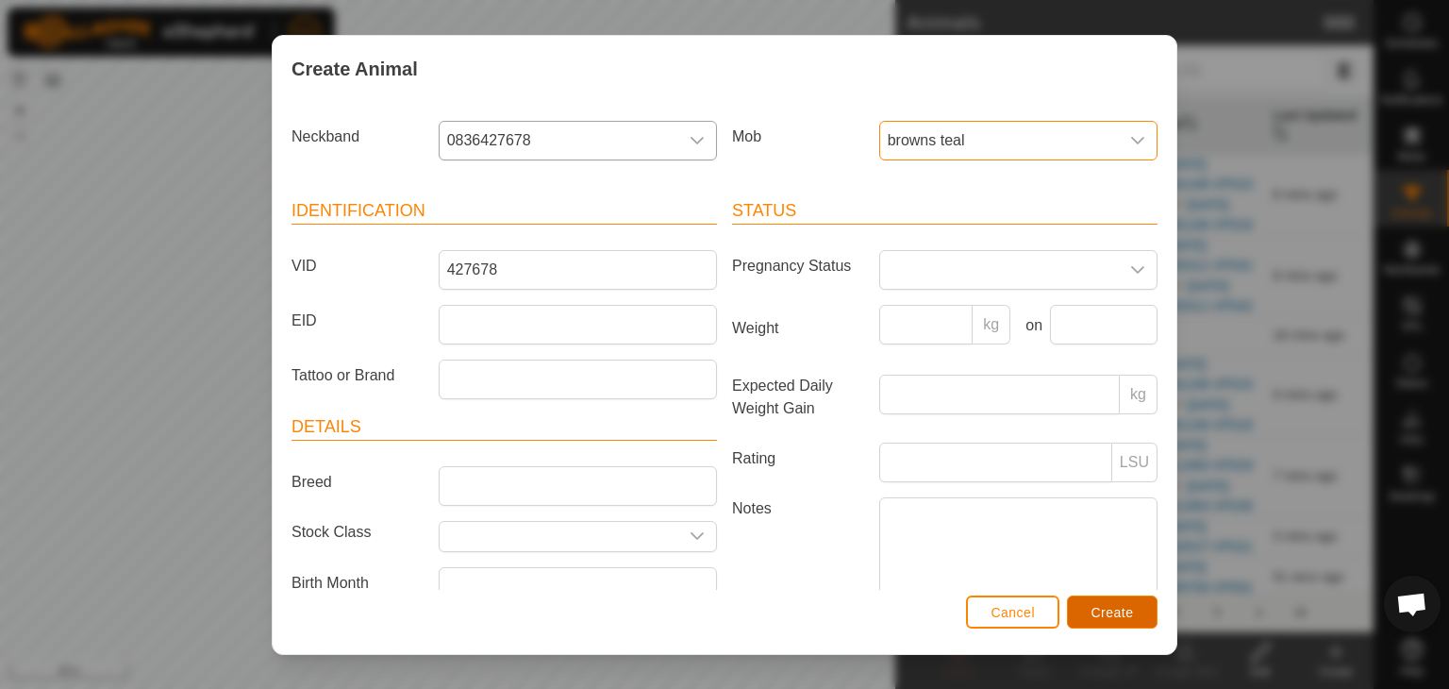
click at [1119, 608] on span "Create" at bounding box center [1112, 612] width 42 height 15
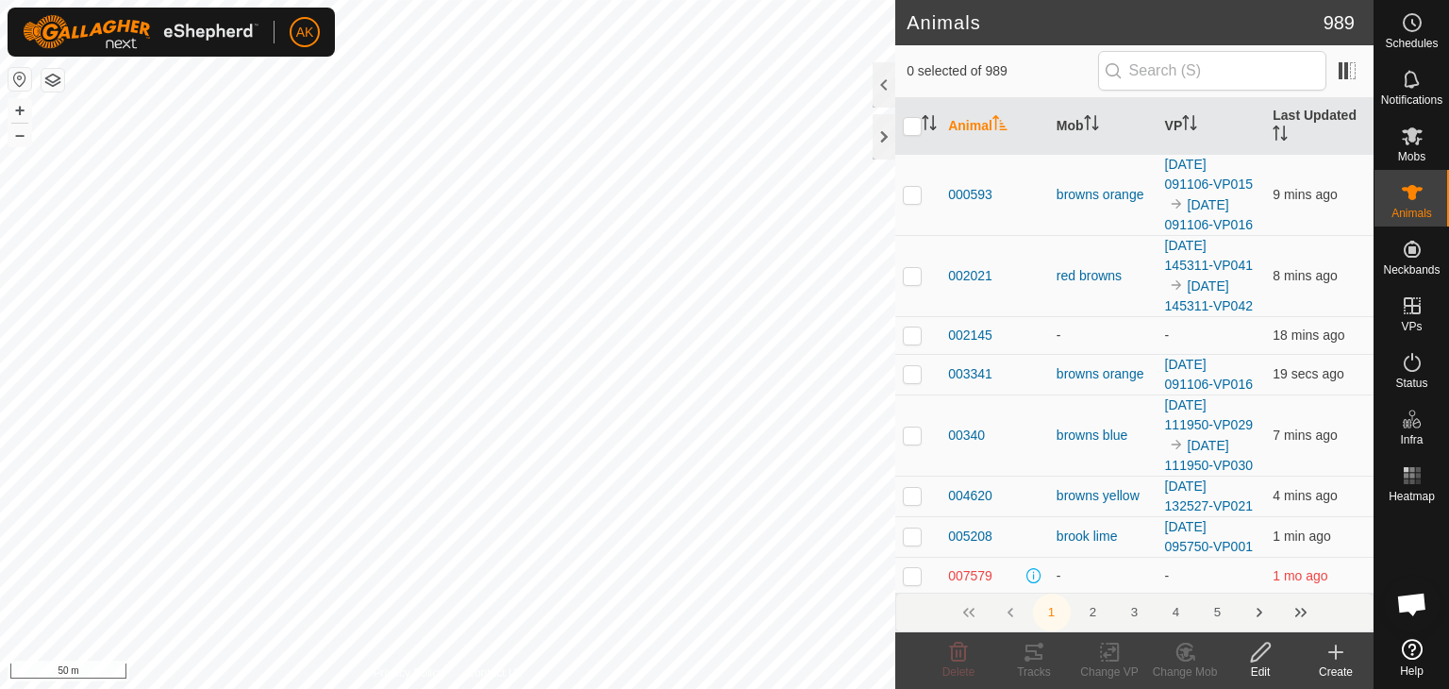
click at [1348, 668] on div "Create" at bounding box center [1335, 671] width 75 height 17
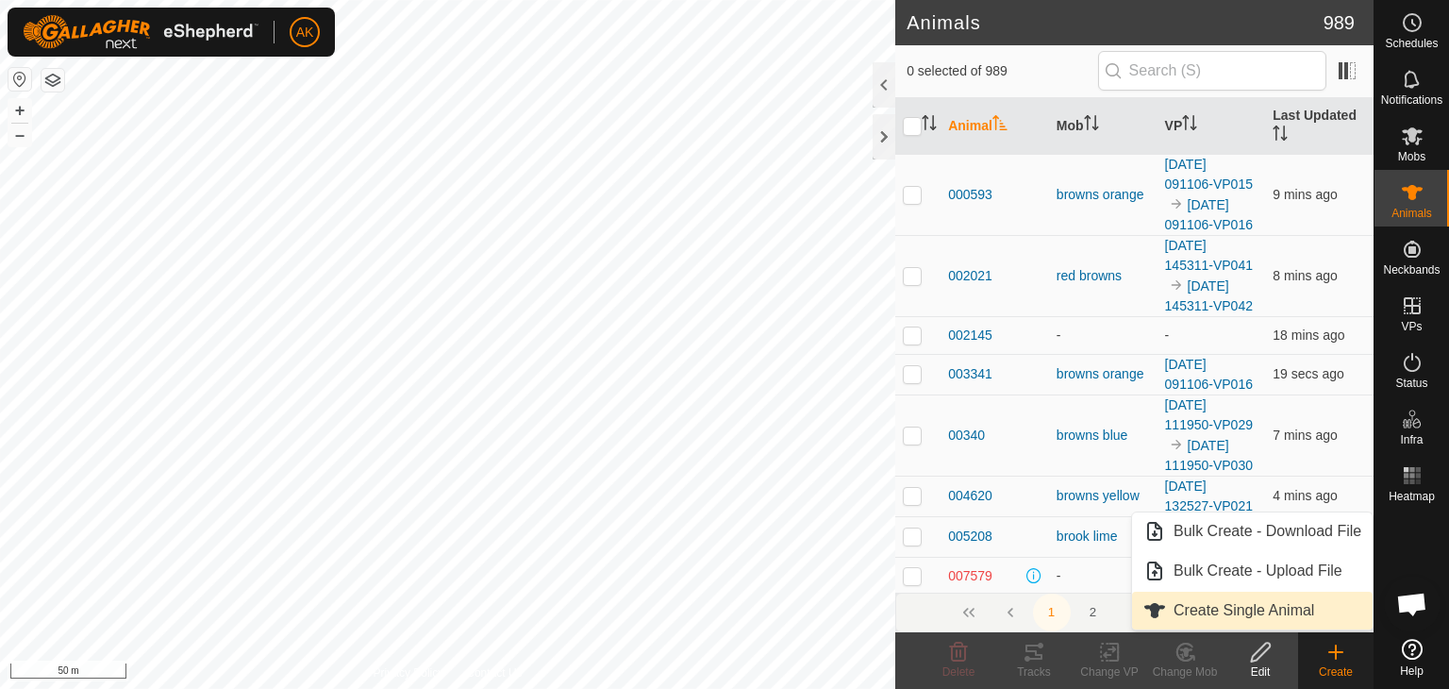
click at [1283, 609] on link "Create Single Animal" at bounding box center [1252, 610] width 241 height 38
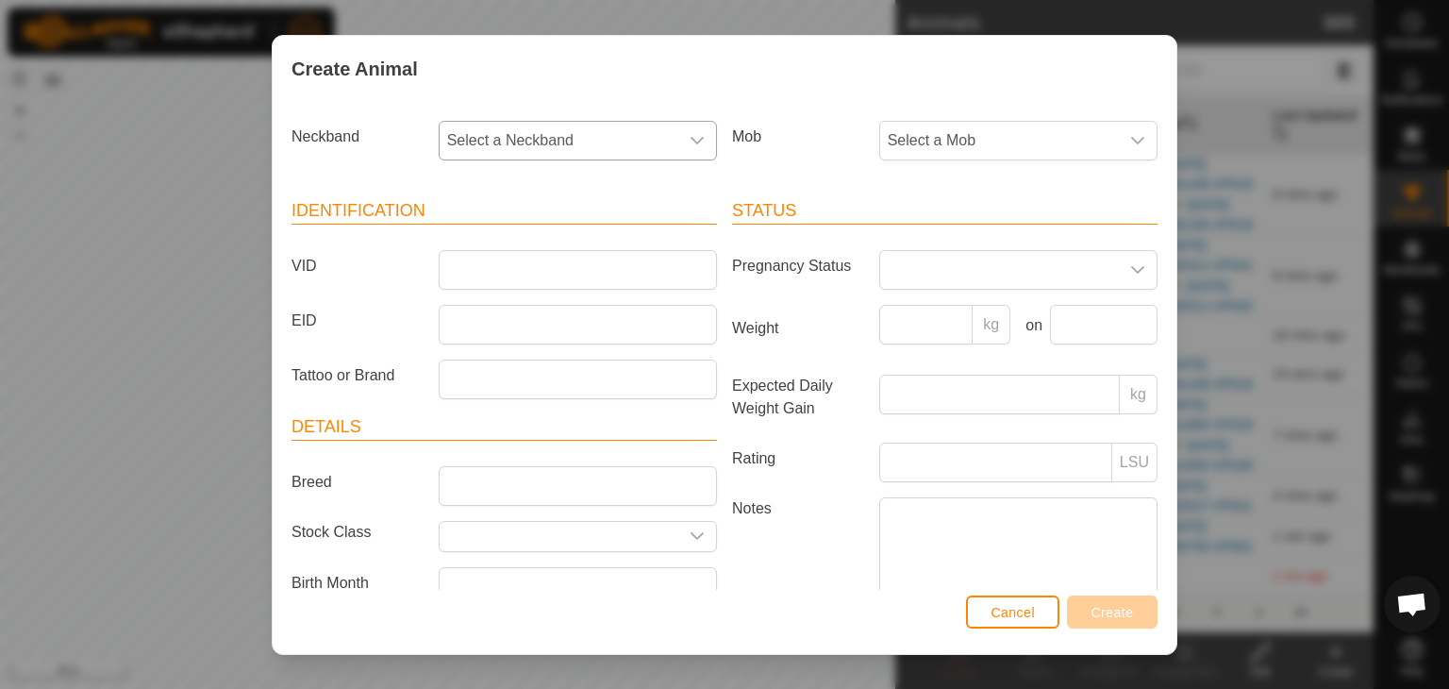
click at [541, 136] on span "Select a Neckband" at bounding box center [559, 141] width 239 height 38
type input "223"
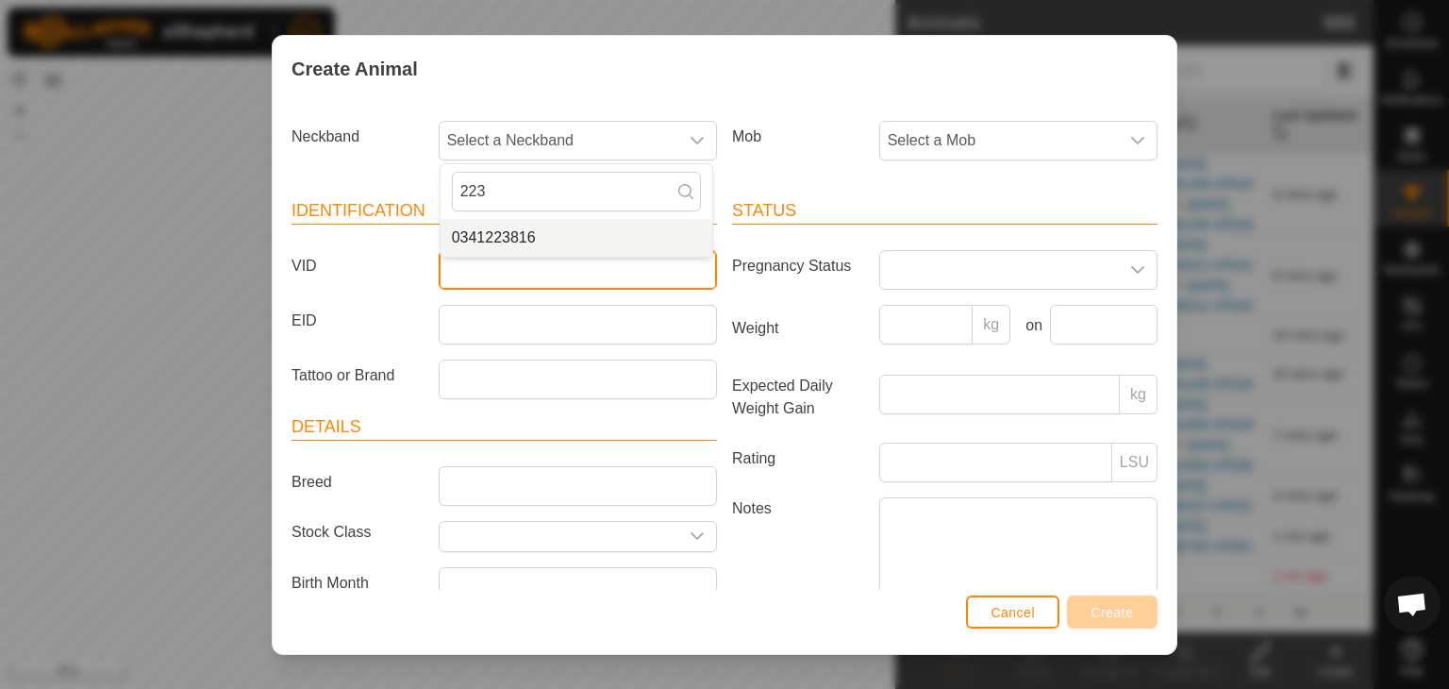
click at [494, 275] on input "VID" at bounding box center [578, 270] width 278 height 40
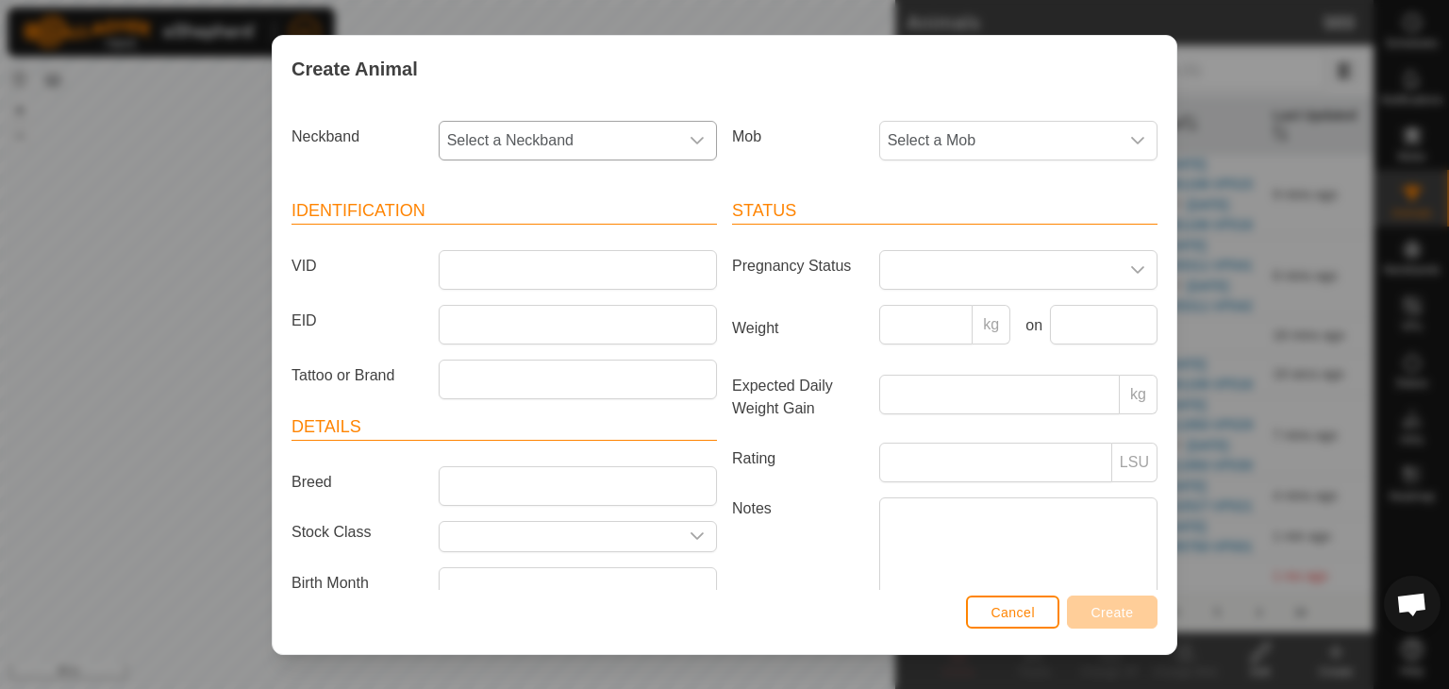
click at [489, 140] on span "Select a Neckband" at bounding box center [559, 141] width 239 height 38
type input "223"
click at [498, 241] on li "0341223816" at bounding box center [577, 238] width 272 height 38
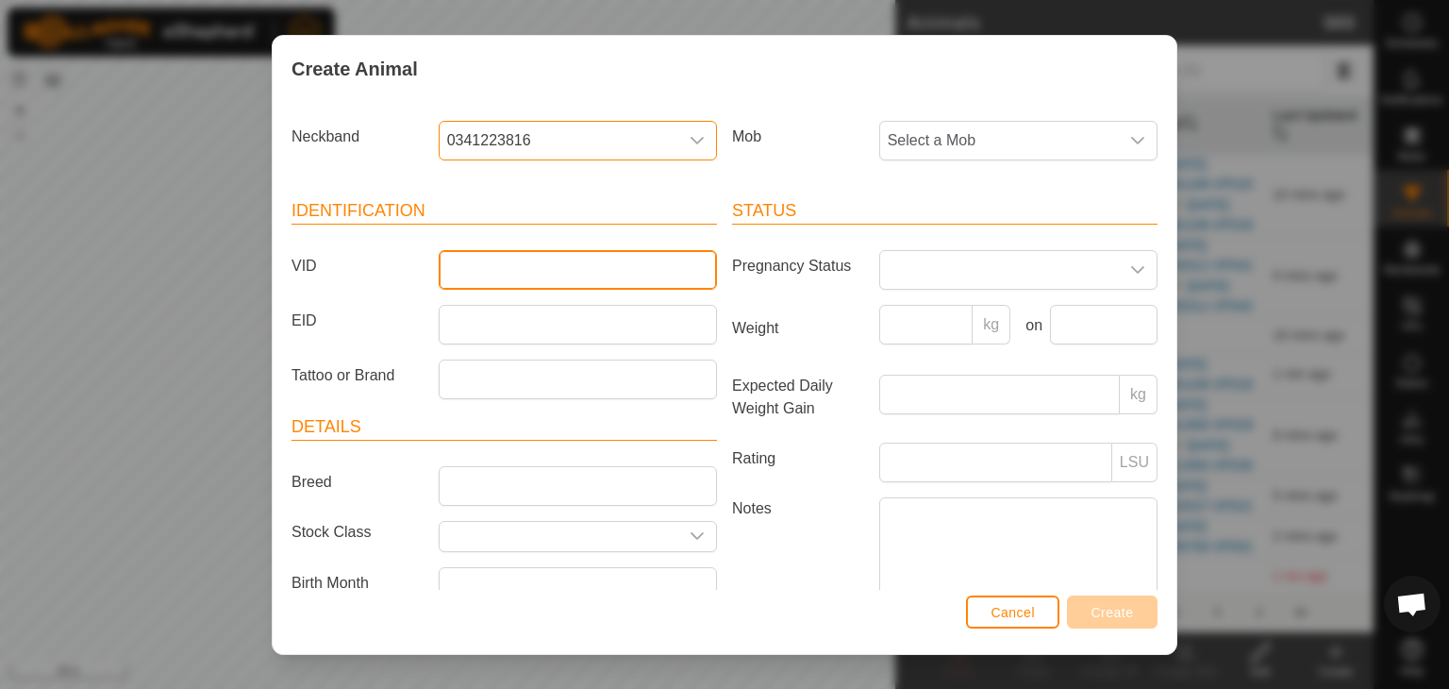
click at [483, 268] on input "VID" at bounding box center [578, 270] width 278 height 40
type input "223816"
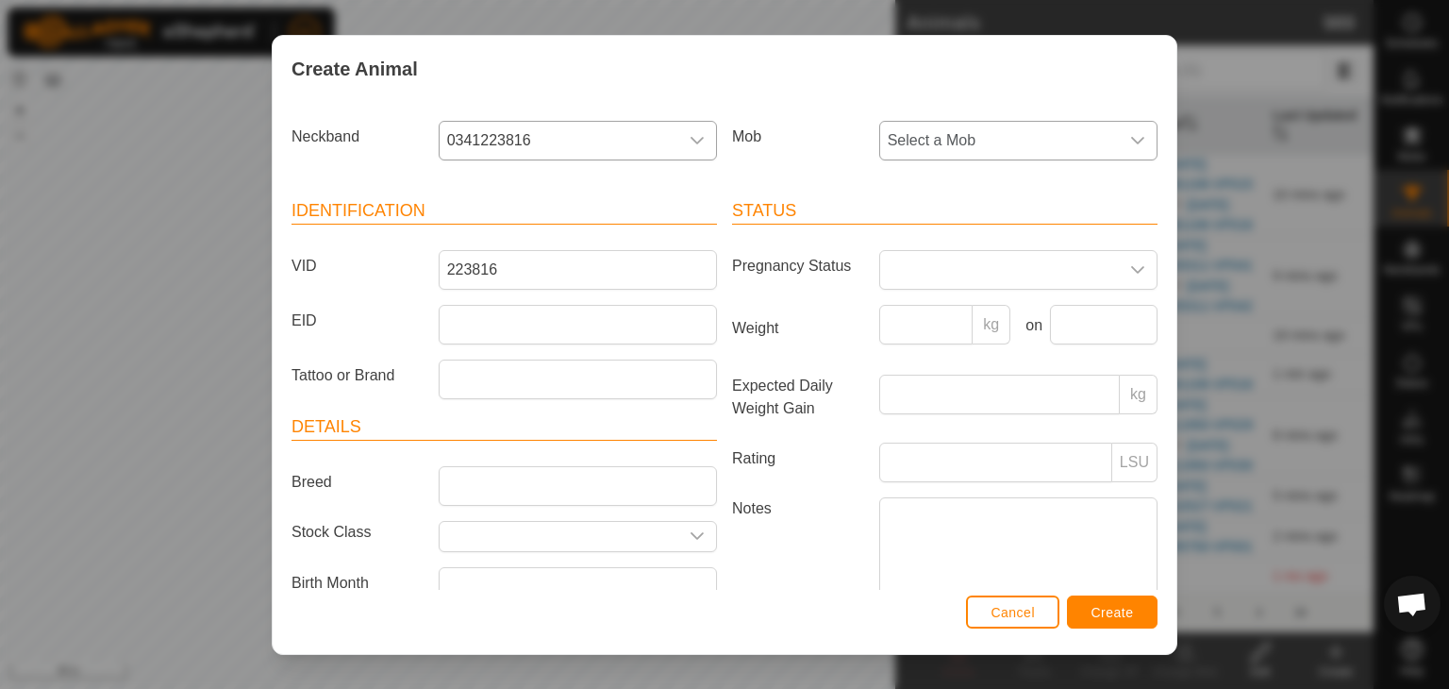
click at [928, 129] on span "Select a Mob" at bounding box center [999, 141] width 239 height 38
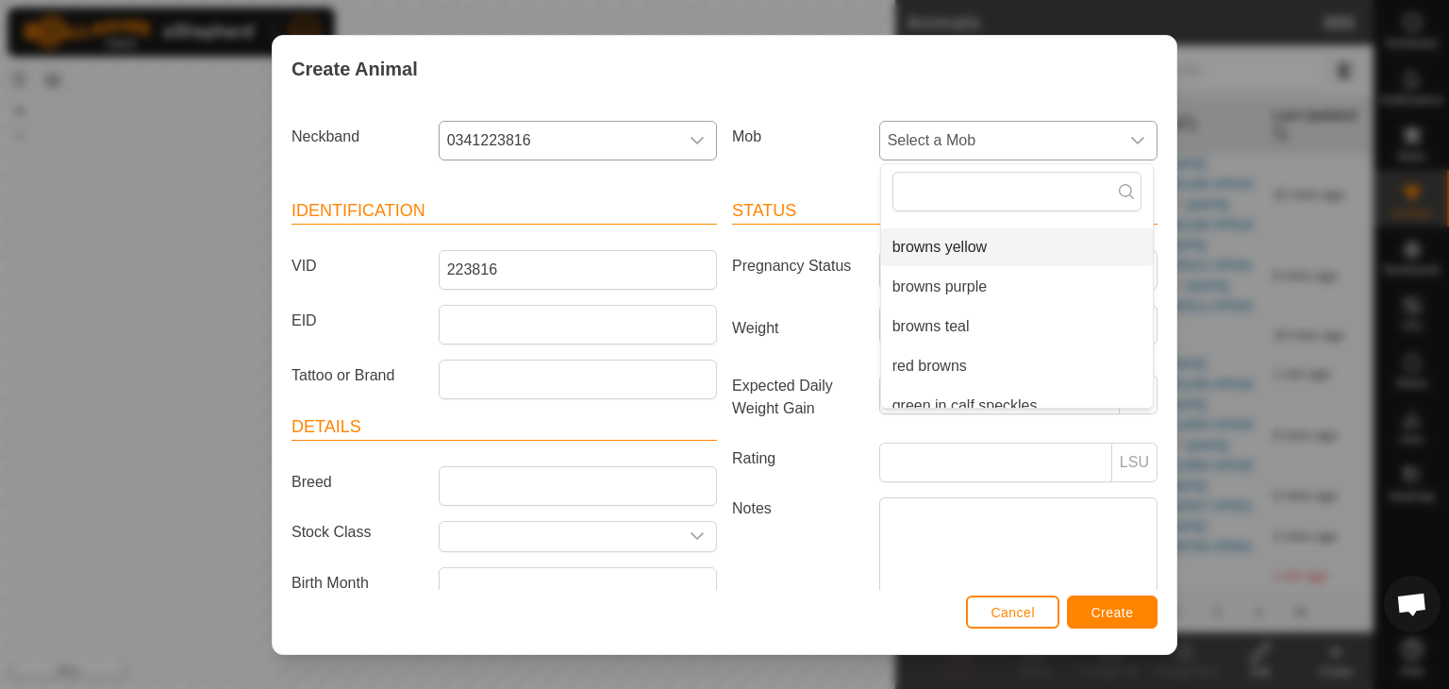
click at [933, 248] on li "browns yellow" at bounding box center [1017, 247] width 272 height 38
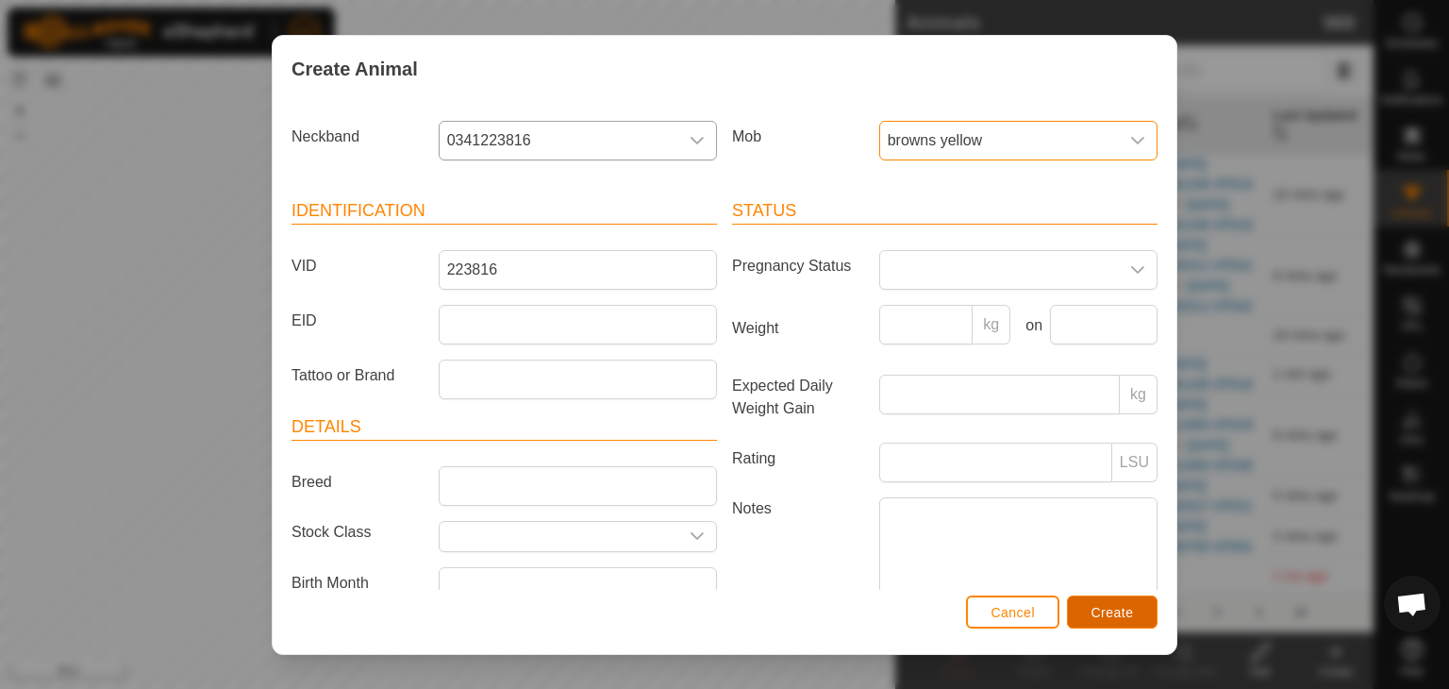
click at [1106, 621] on button "Create" at bounding box center [1112, 611] width 91 height 33
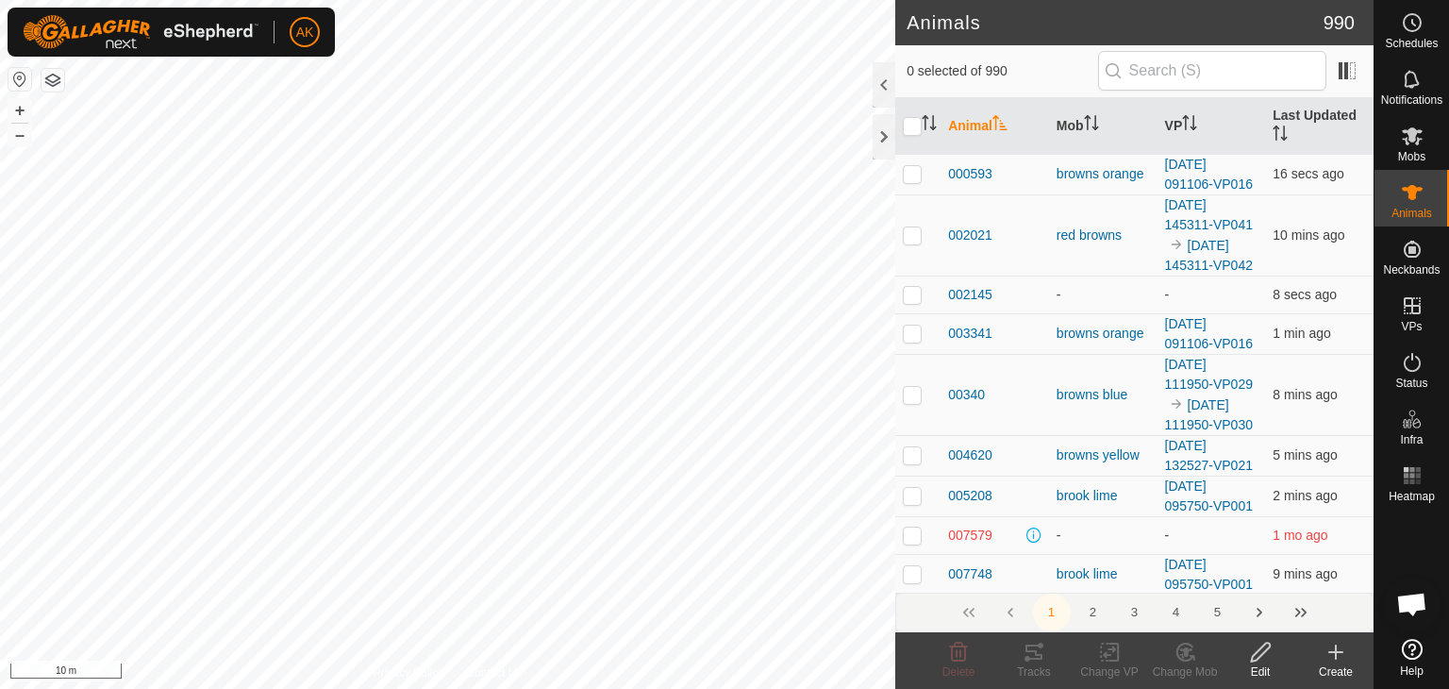
click at [1341, 652] on icon at bounding box center [1335, 652] width 13 height 0
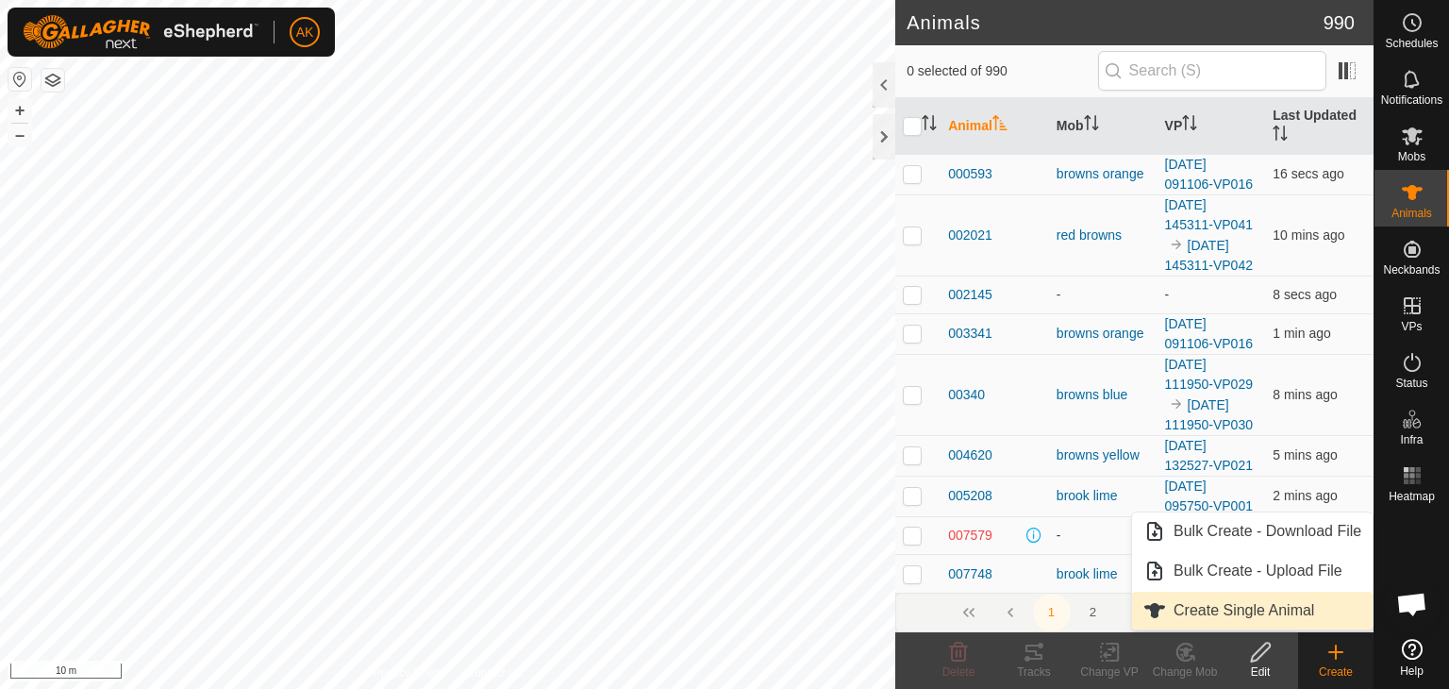
click at [1233, 609] on link "Create Single Animal" at bounding box center [1252, 610] width 241 height 38
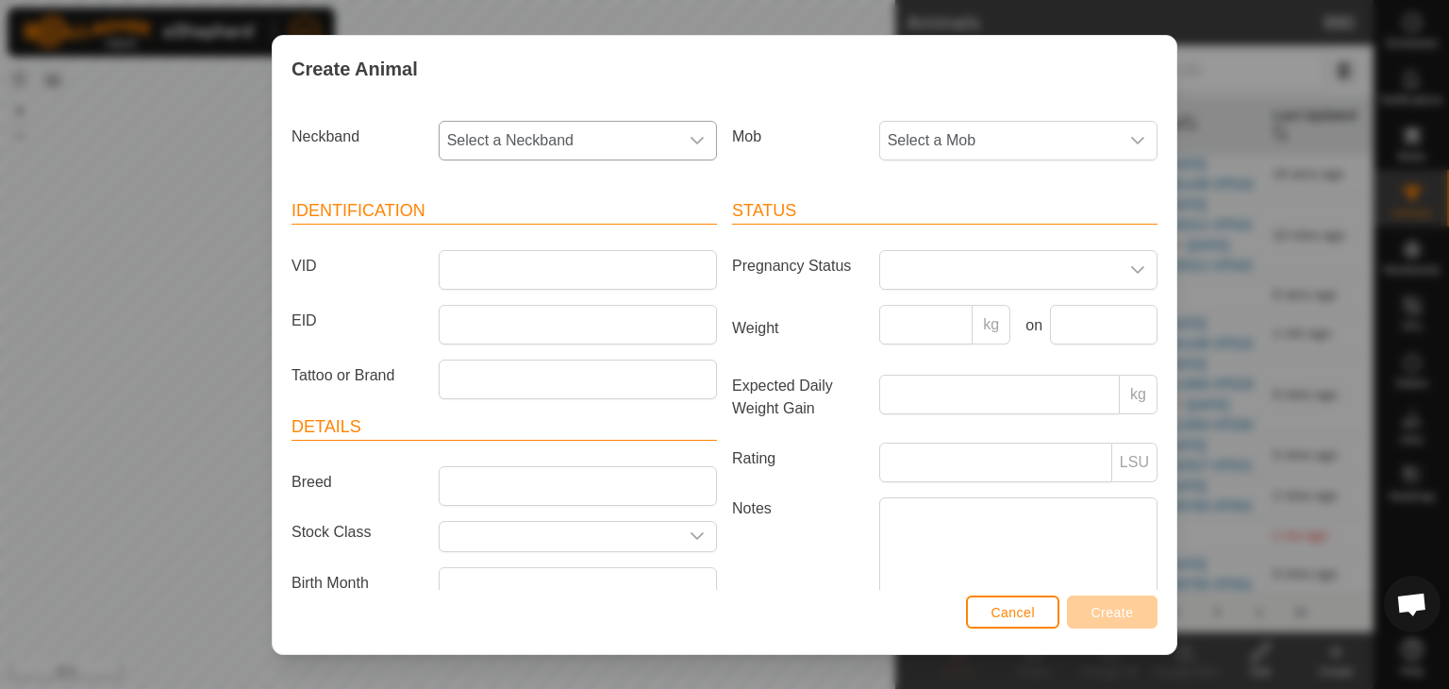
click at [490, 142] on span "Select a Neckband" at bounding box center [559, 141] width 239 height 38
type input "190"
click at [513, 236] on li "1904190125" at bounding box center [577, 238] width 272 height 38
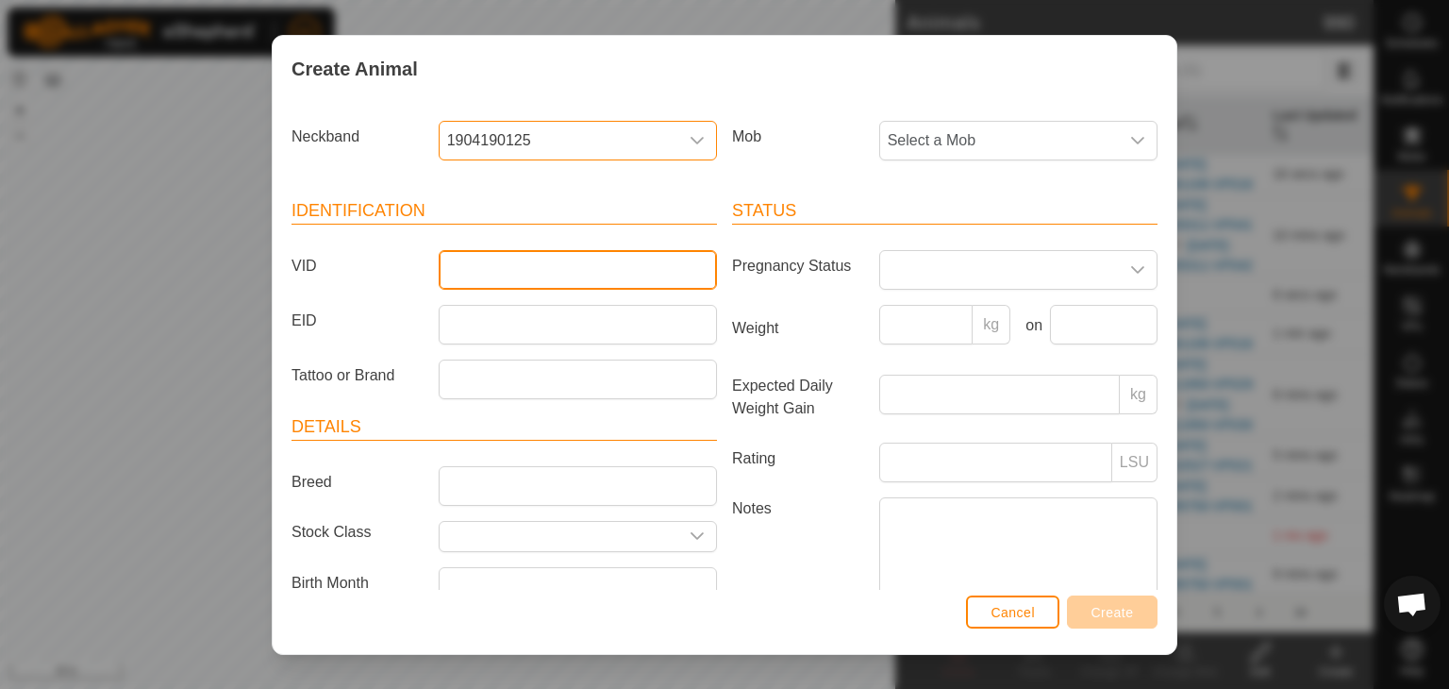
click at [464, 271] on input "VID" at bounding box center [578, 270] width 278 height 40
type input "190125"
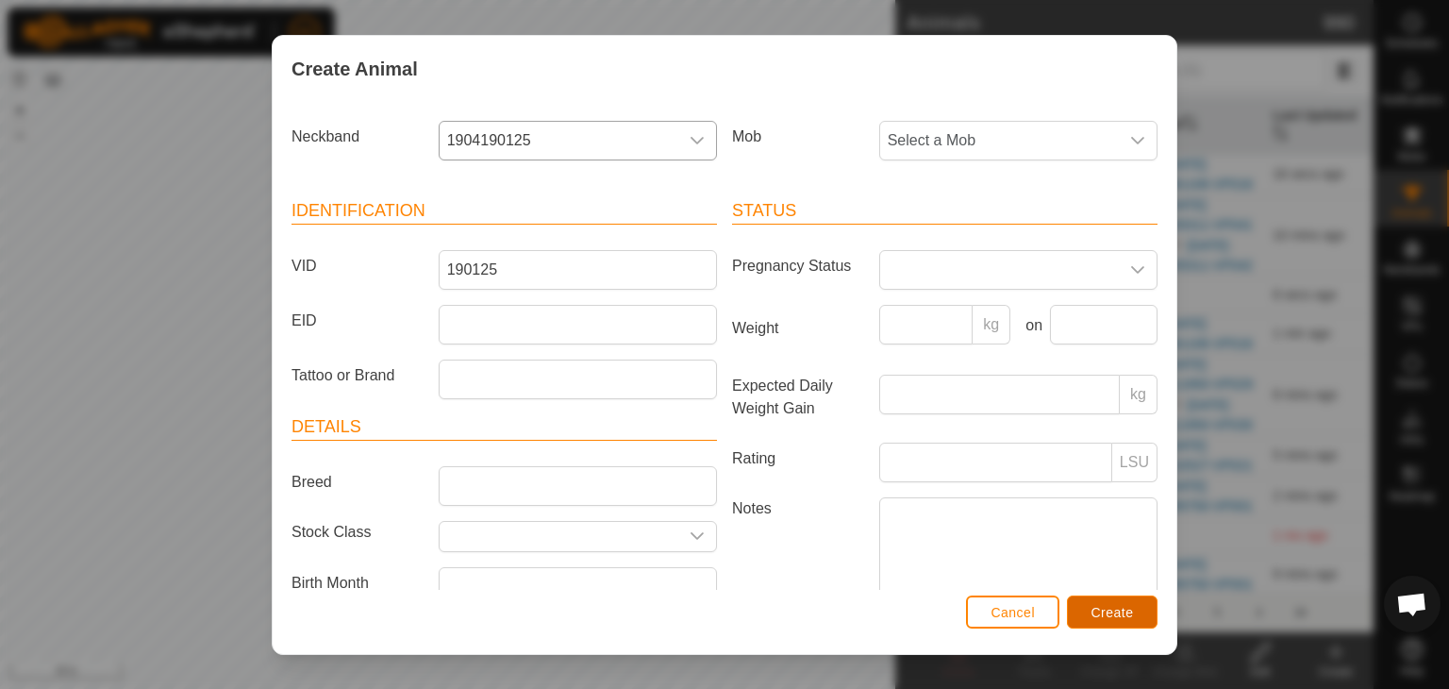
click at [1111, 620] on button "Create" at bounding box center [1112, 611] width 91 height 33
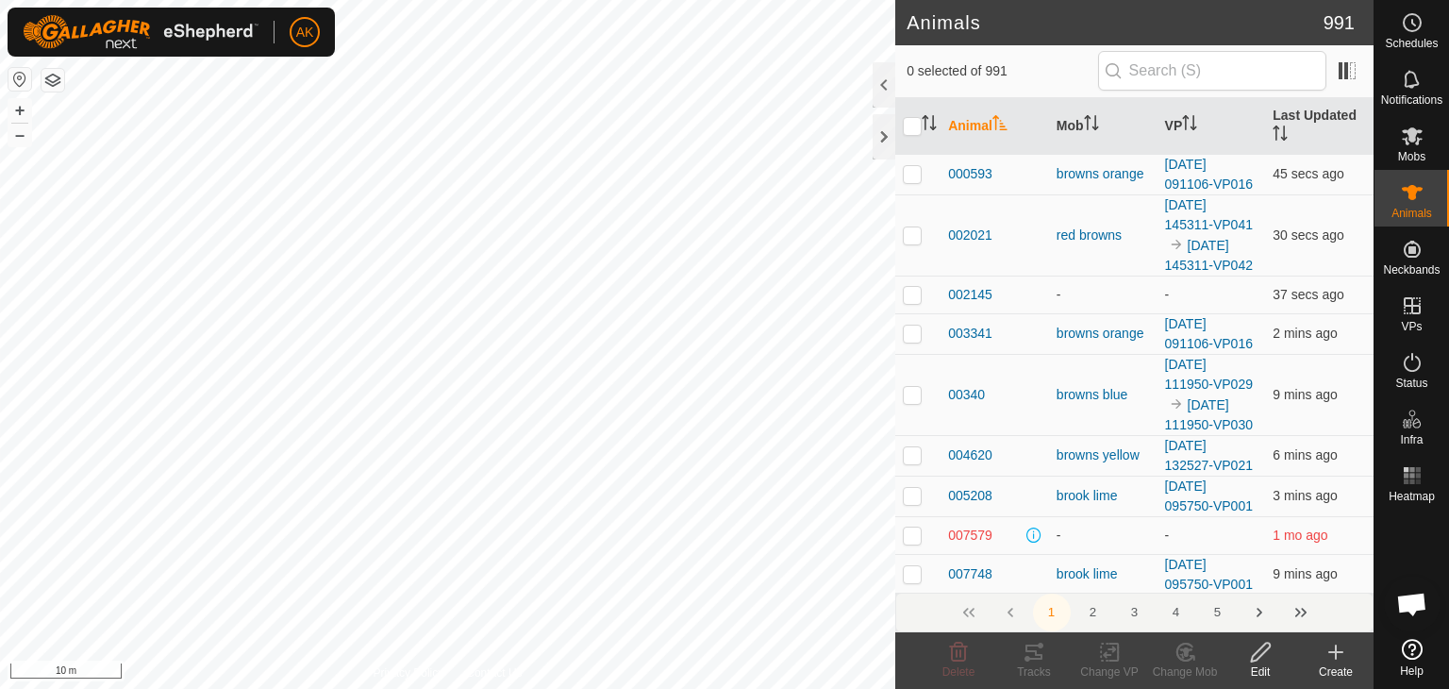
click at [1330, 648] on icon at bounding box center [1335, 652] width 23 height 23
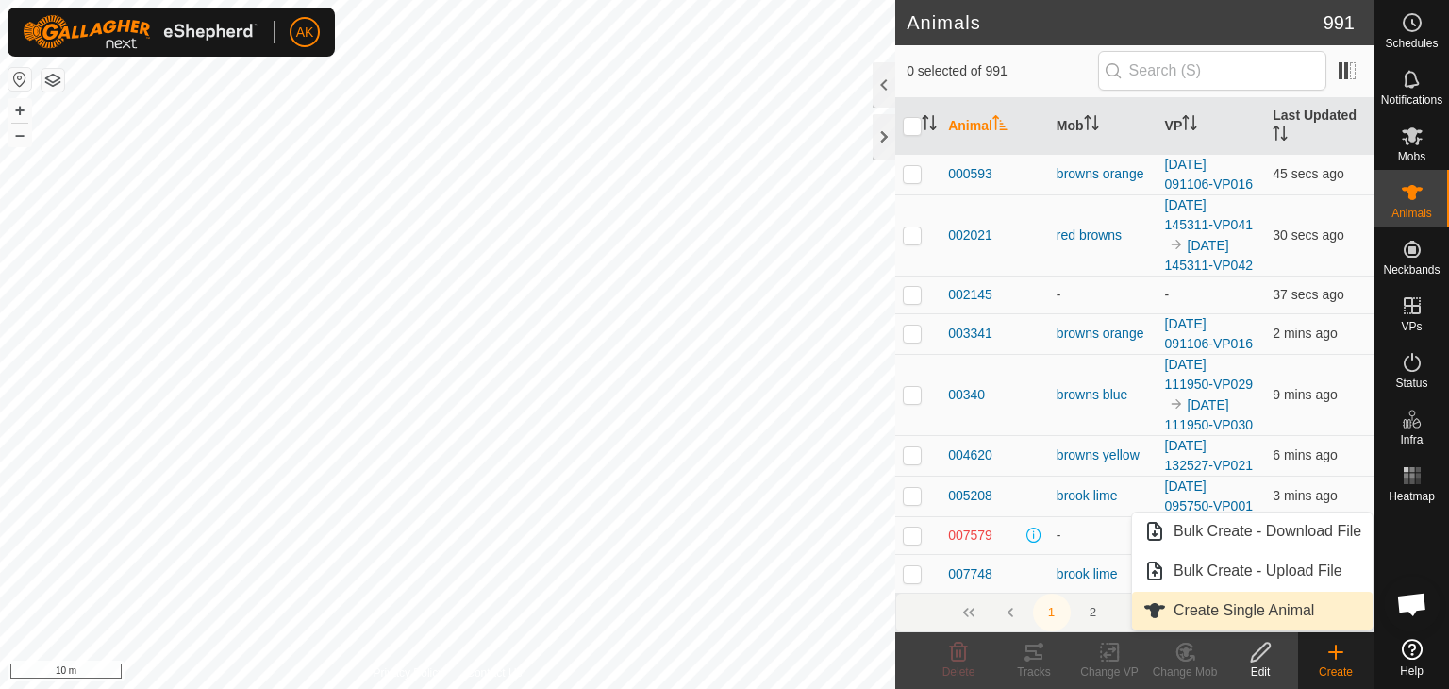
click at [1187, 610] on link "Create Single Animal" at bounding box center [1252, 610] width 241 height 38
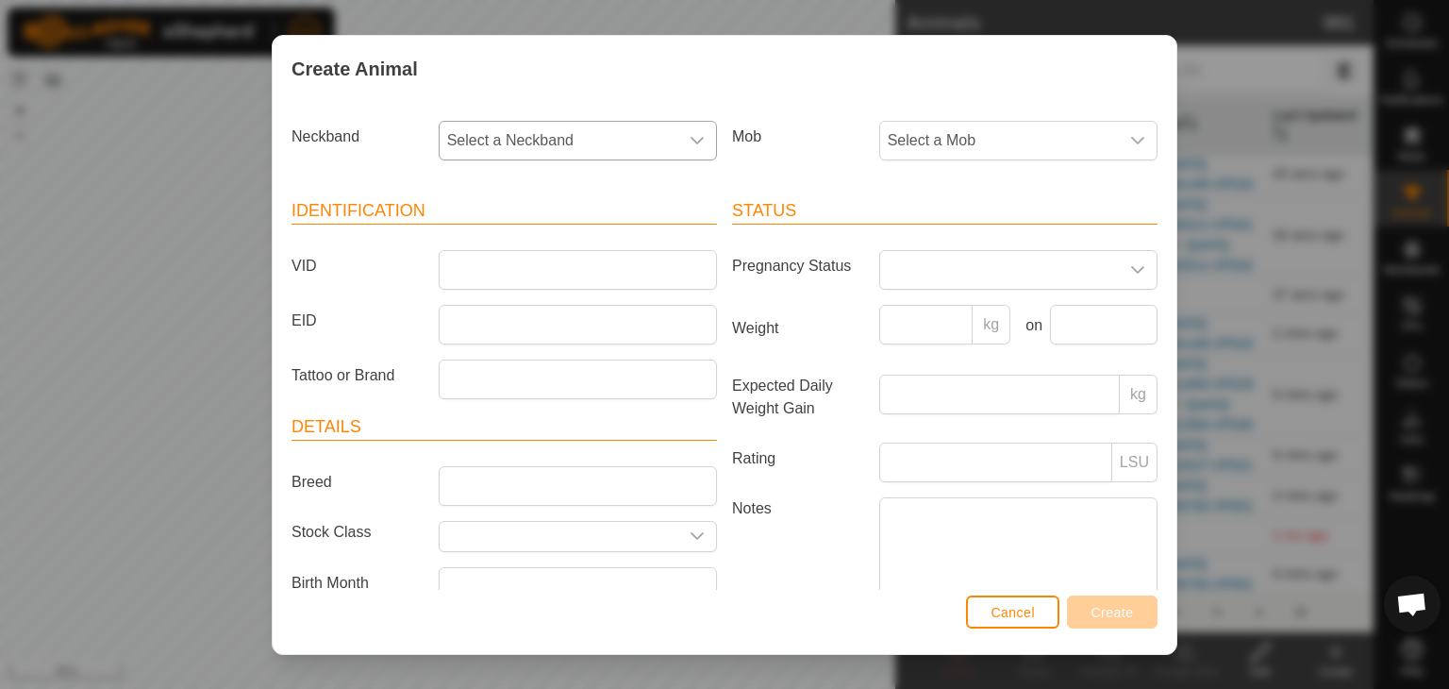
click at [528, 133] on span "Select a Neckband" at bounding box center [559, 141] width 239 height 38
type input "133"
click at [513, 226] on li "0051603133" at bounding box center [577, 238] width 272 height 38
click at [491, 261] on input "VID" at bounding box center [578, 270] width 278 height 40
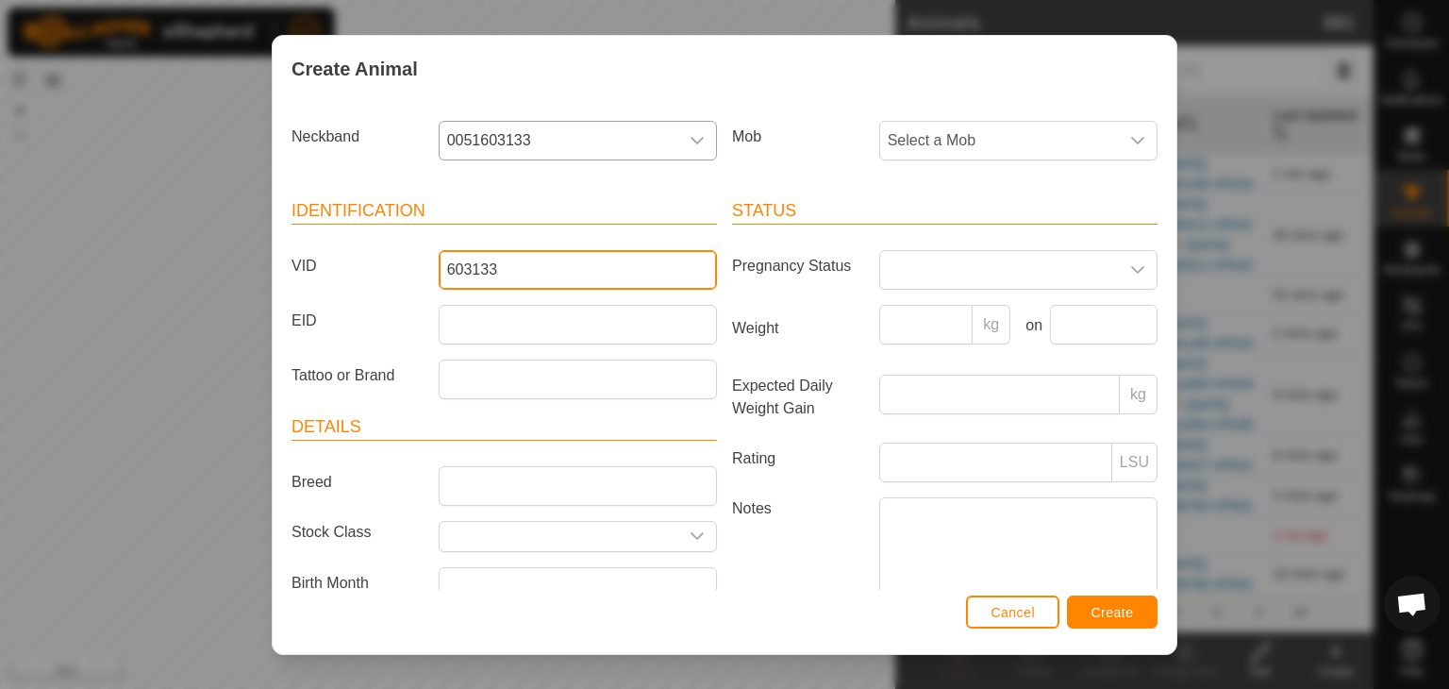
type input "603133"
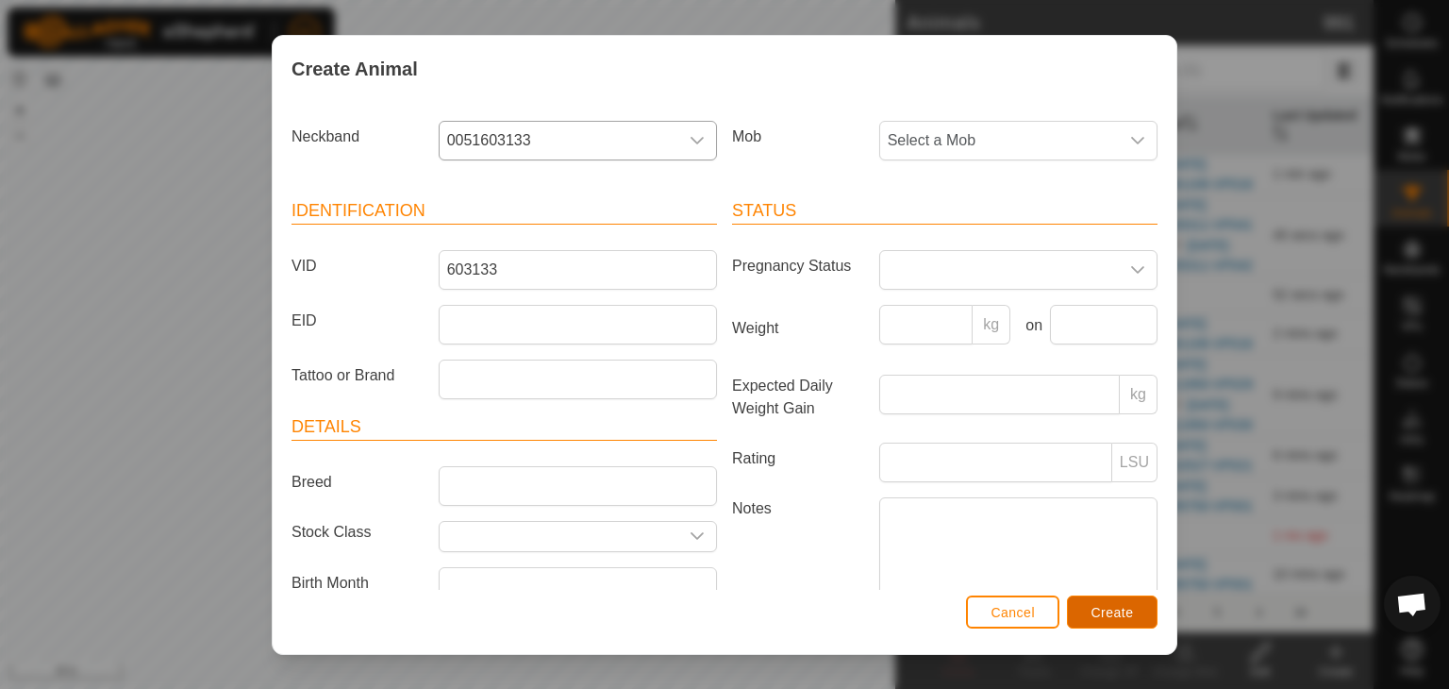
click at [1106, 624] on button "Create" at bounding box center [1112, 611] width 91 height 33
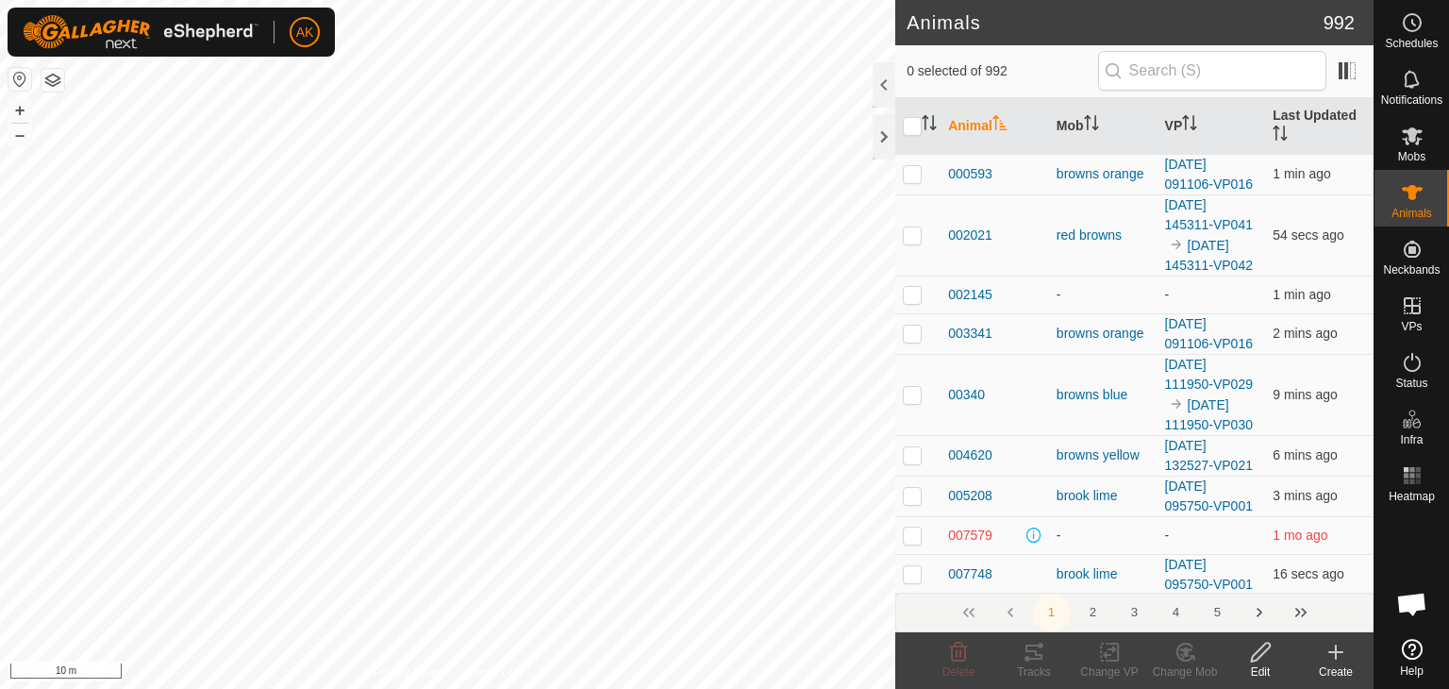
click at [1332, 656] on icon at bounding box center [1335, 652] width 23 height 23
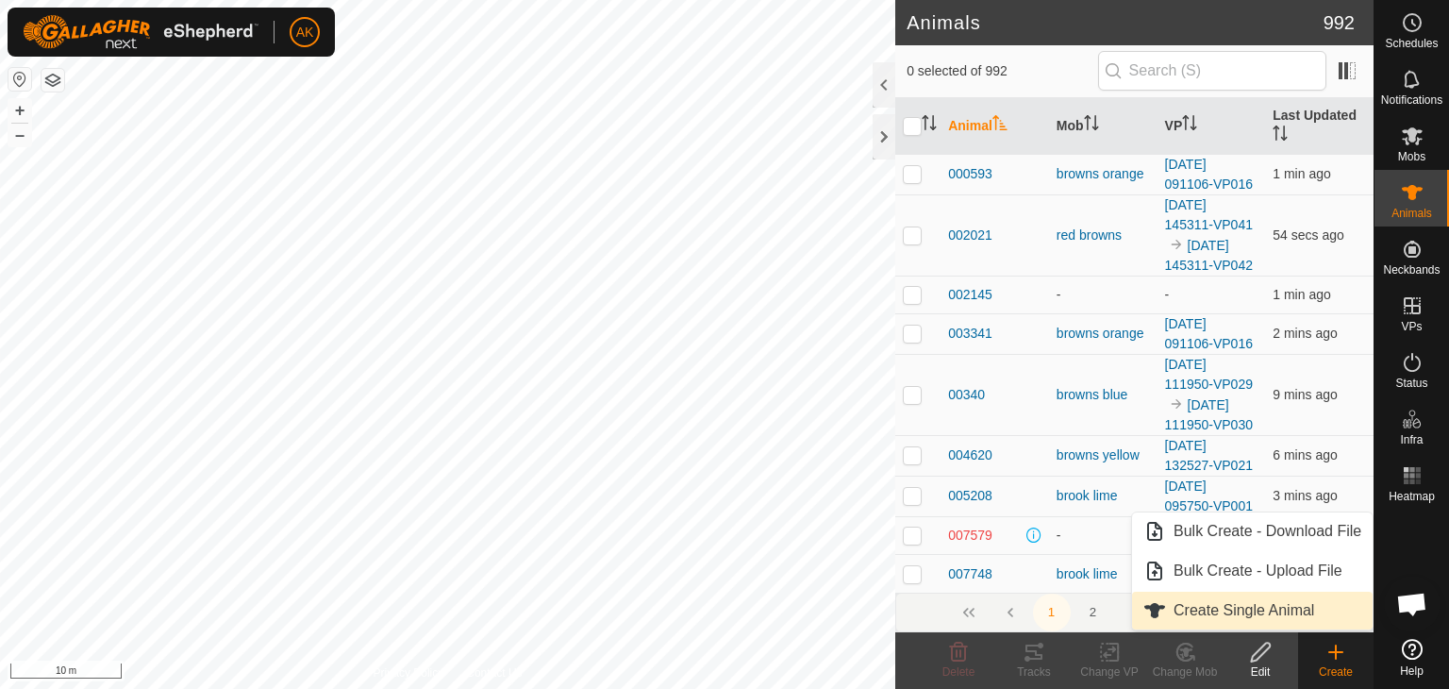
click at [1202, 607] on link "Create Single Animal" at bounding box center [1252, 610] width 241 height 38
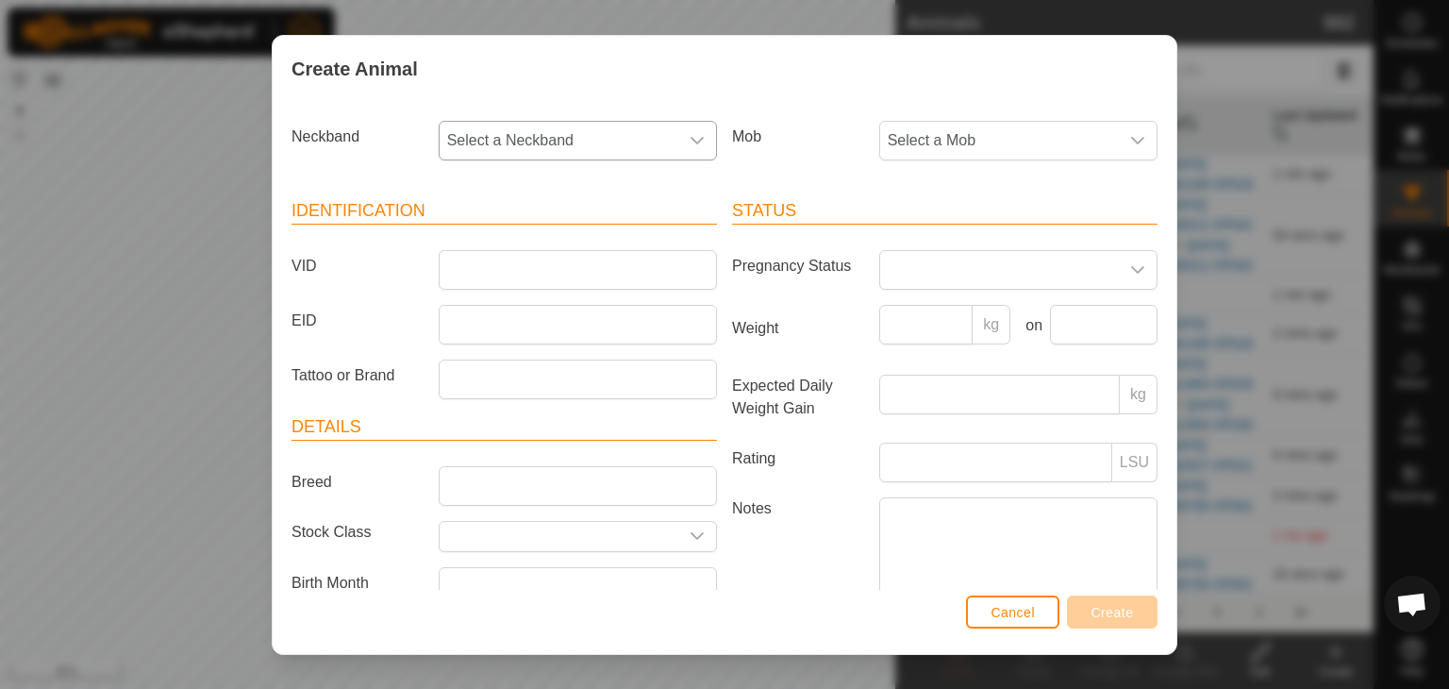
click at [524, 138] on span "Select a Neckband" at bounding box center [559, 141] width 239 height 38
type input "254"
click at [517, 240] on li "1659254151" at bounding box center [577, 238] width 272 height 38
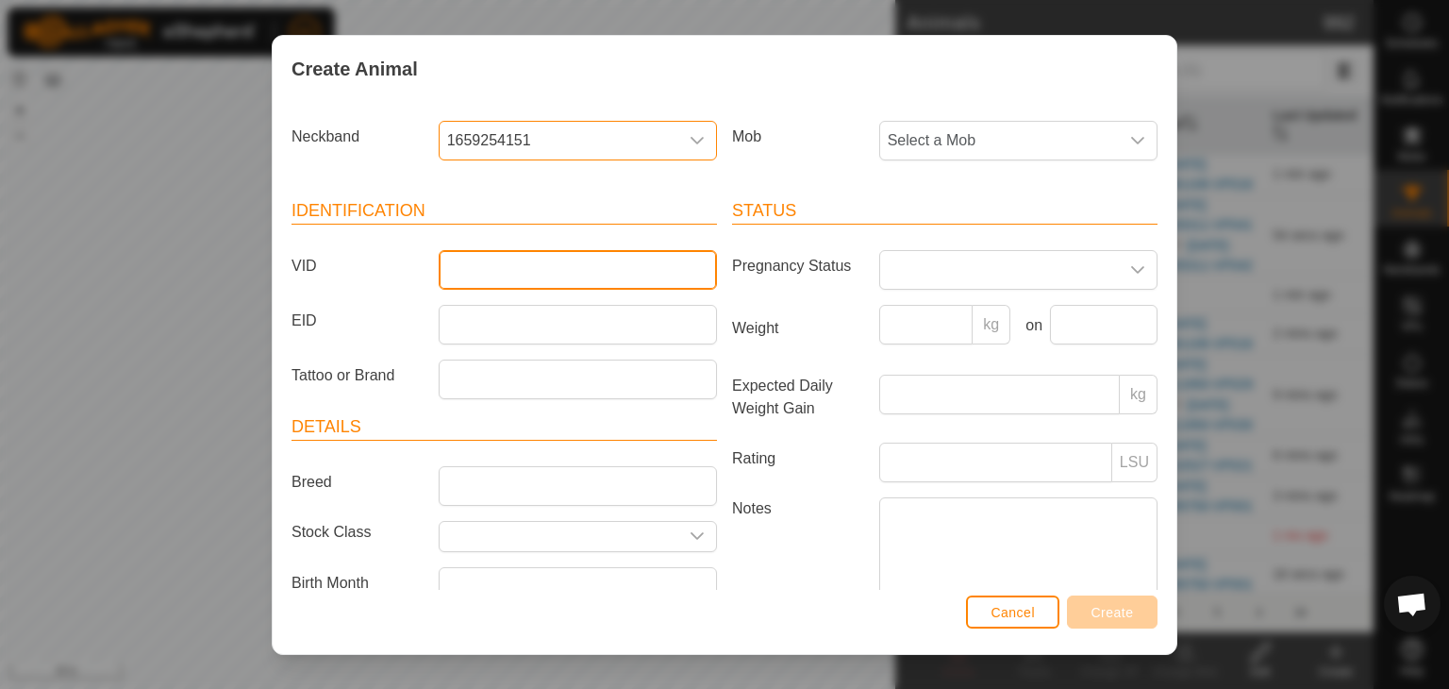
click at [502, 273] on input "VID" at bounding box center [578, 270] width 278 height 40
type input "254150"
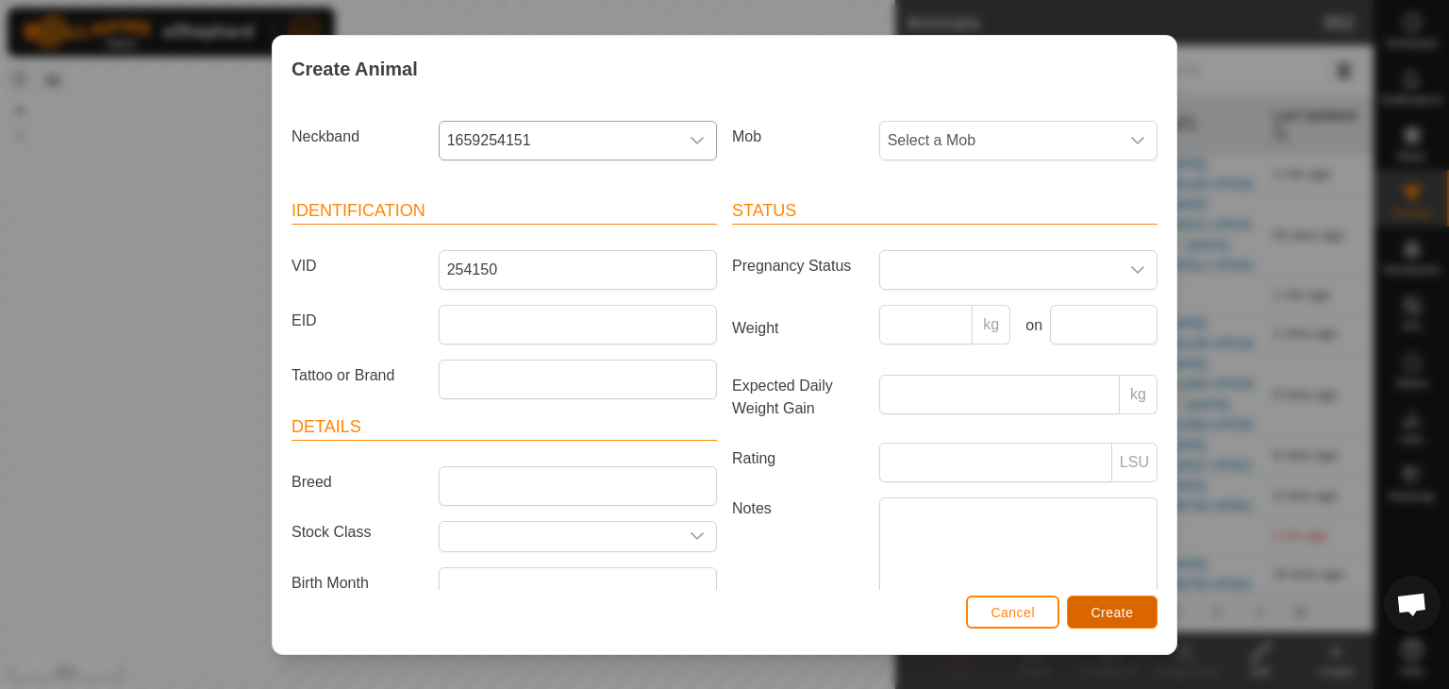
click at [1116, 621] on button "Create" at bounding box center [1112, 611] width 91 height 33
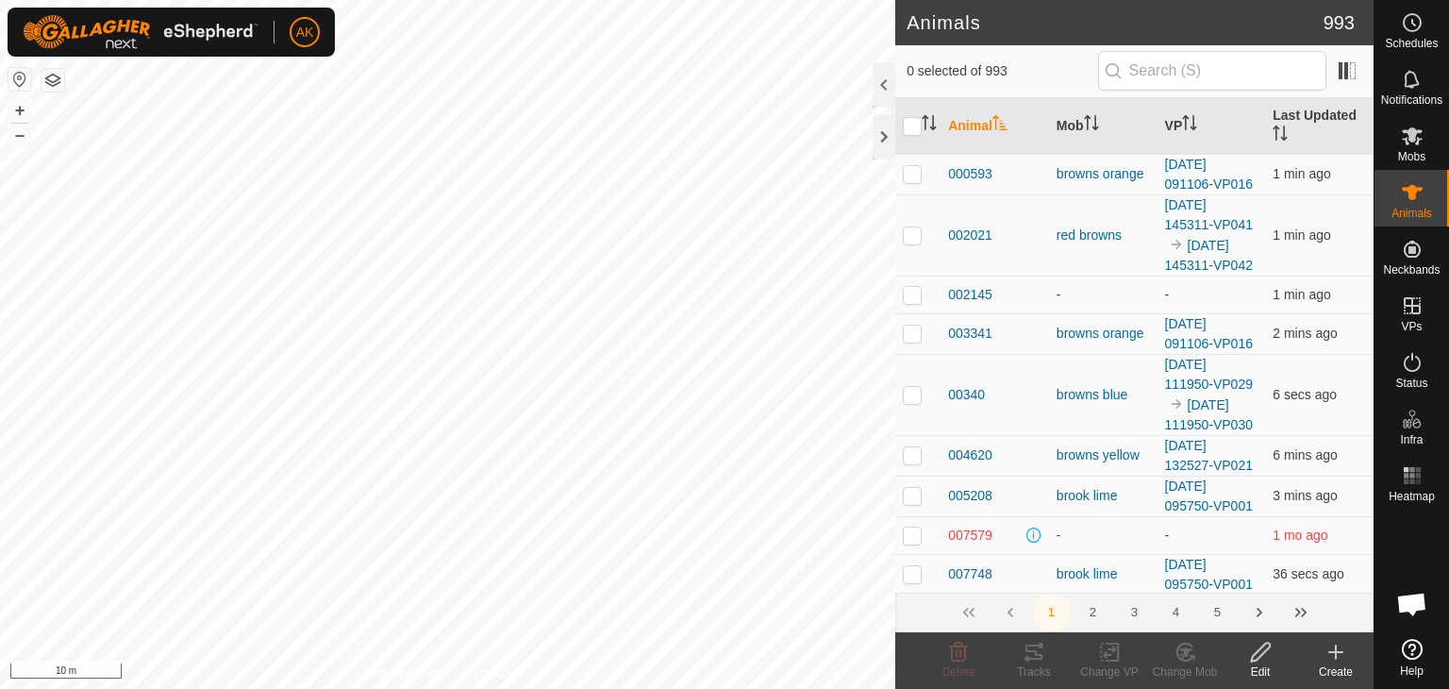
click at [1333, 652] on icon at bounding box center [1335, 652] width 13 height 0
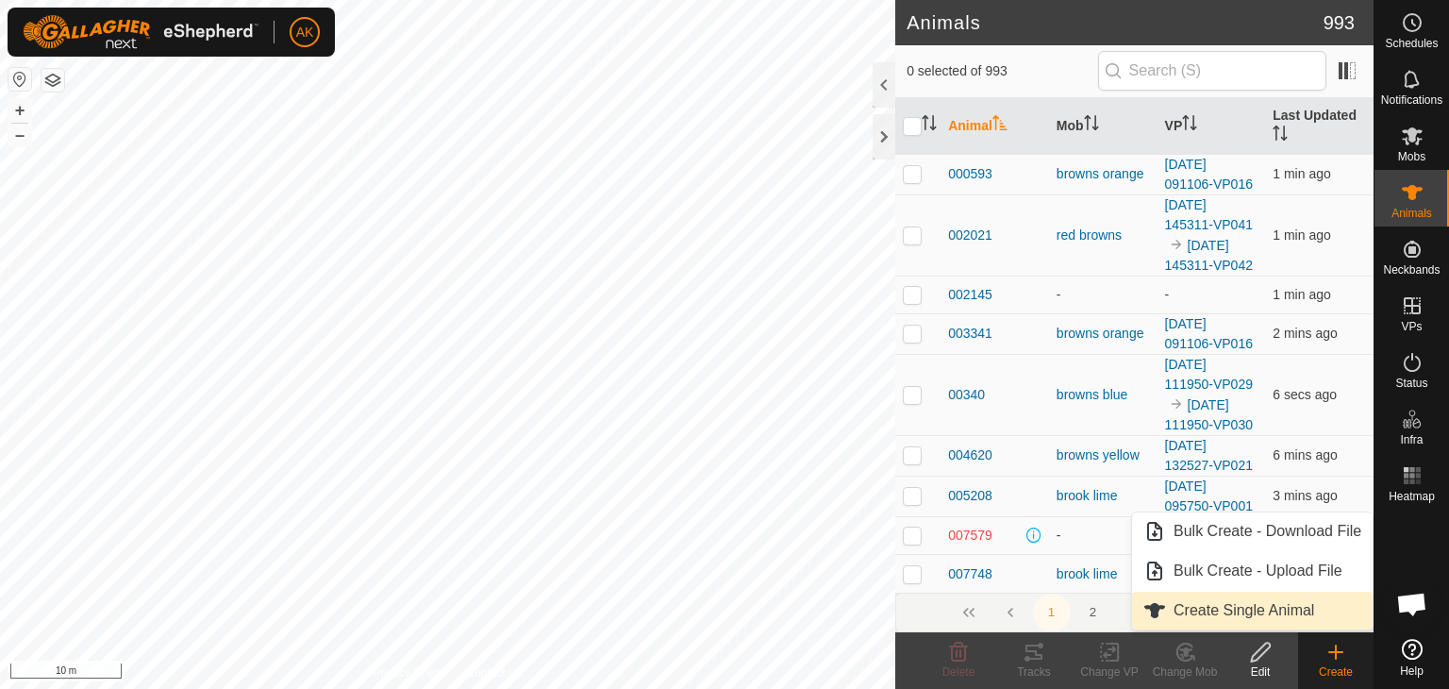
click at [1223, 601] on link "Create Single Animal" at bounding box center [1252, 610] width 241 height 38
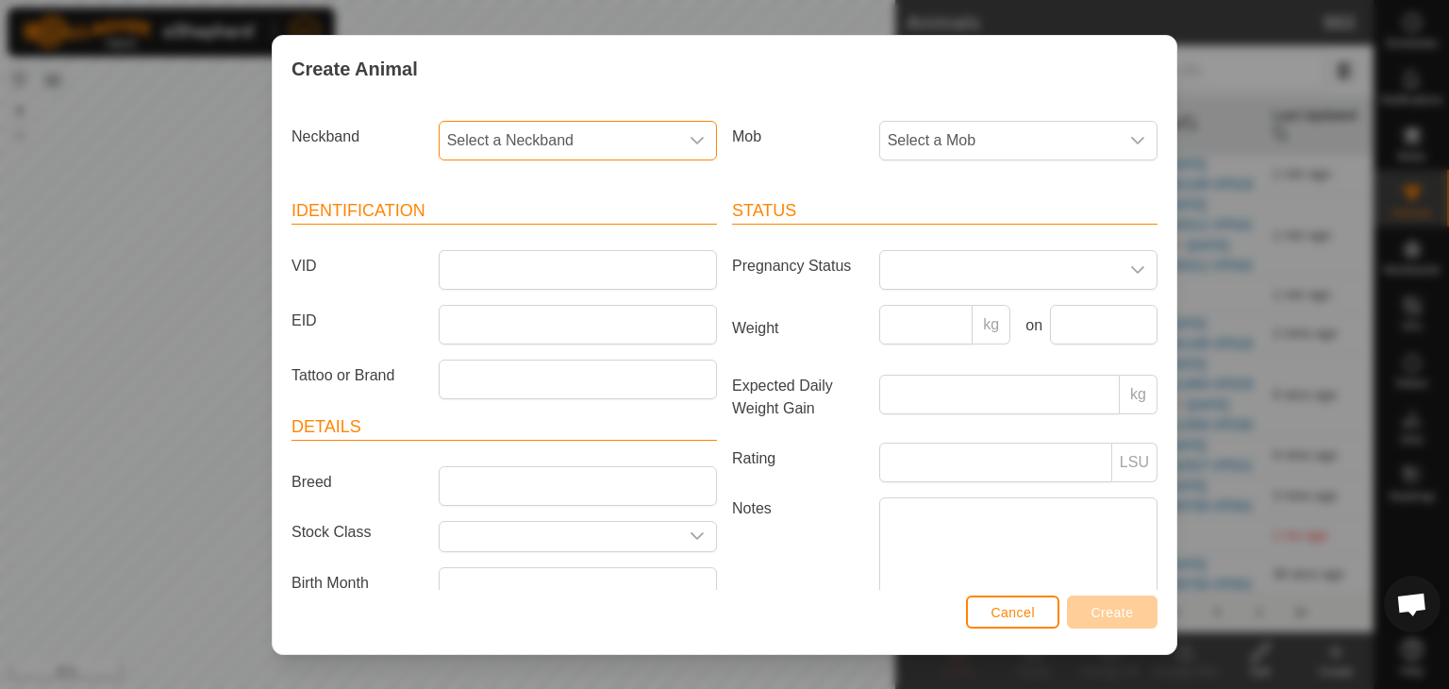
click at [475, 140] on span "Select a Neckband" at bounding box center [559, 141] width 239 height 38
type input "382"
click at [506, 231] on li "2563382839" at bounding box center [577, 238] width 272 height 38
click at [493, 268] on input "VID" at bounding box center [578, 270] width 278 height 40
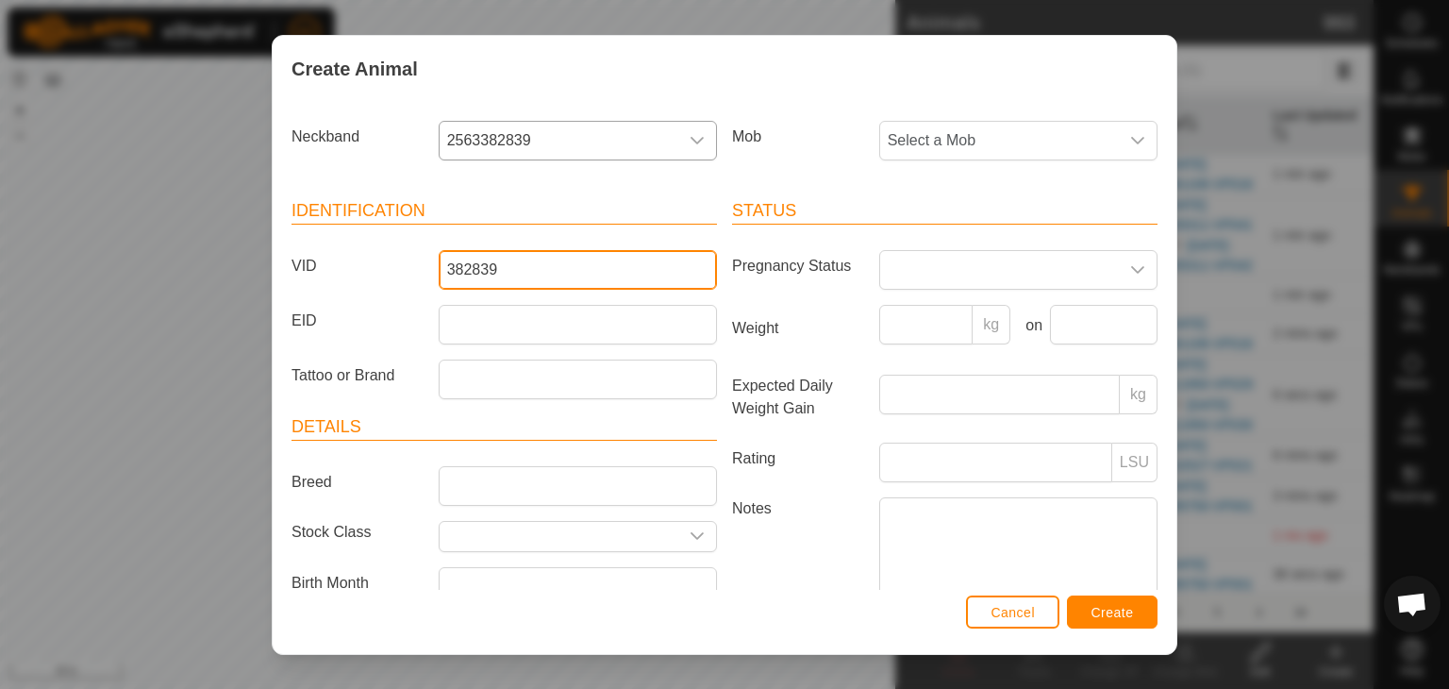
type input "382839"
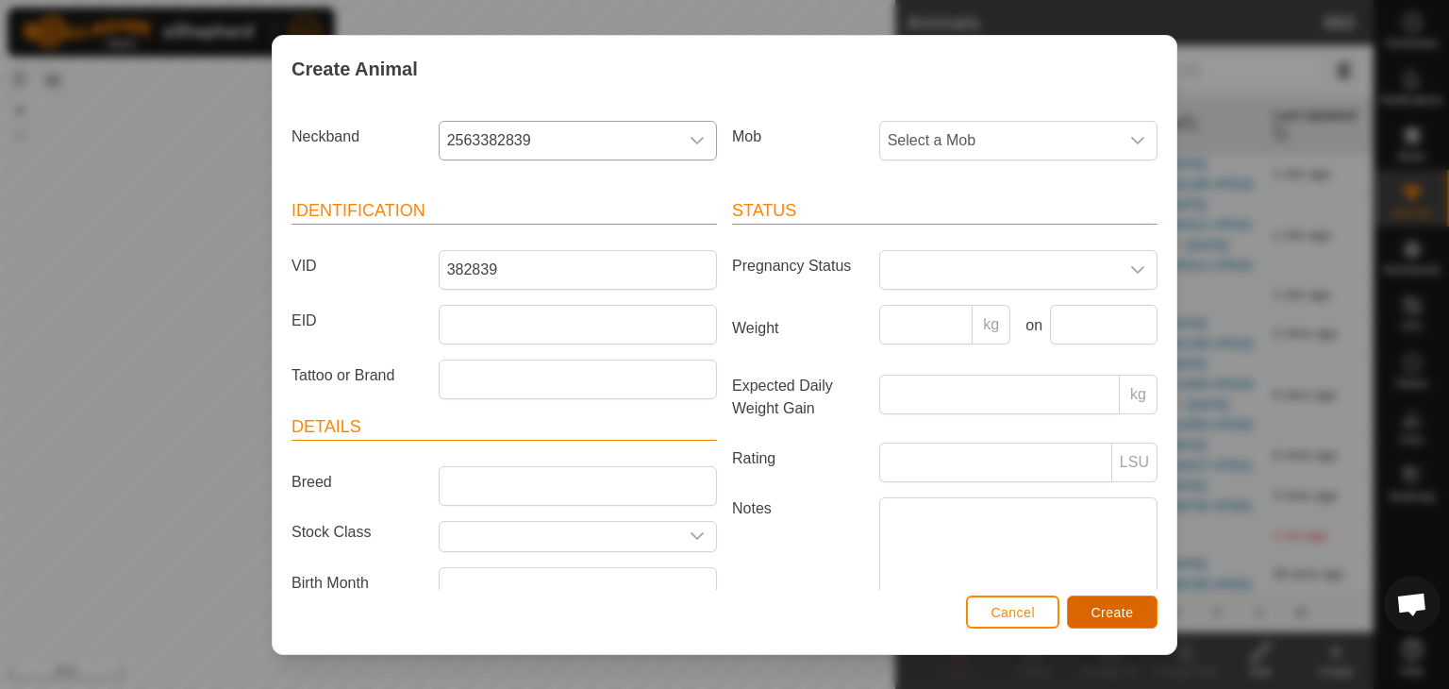
click at [1107, 612] on span "Create" at bounding box center [1112, 612] width 42 height 15
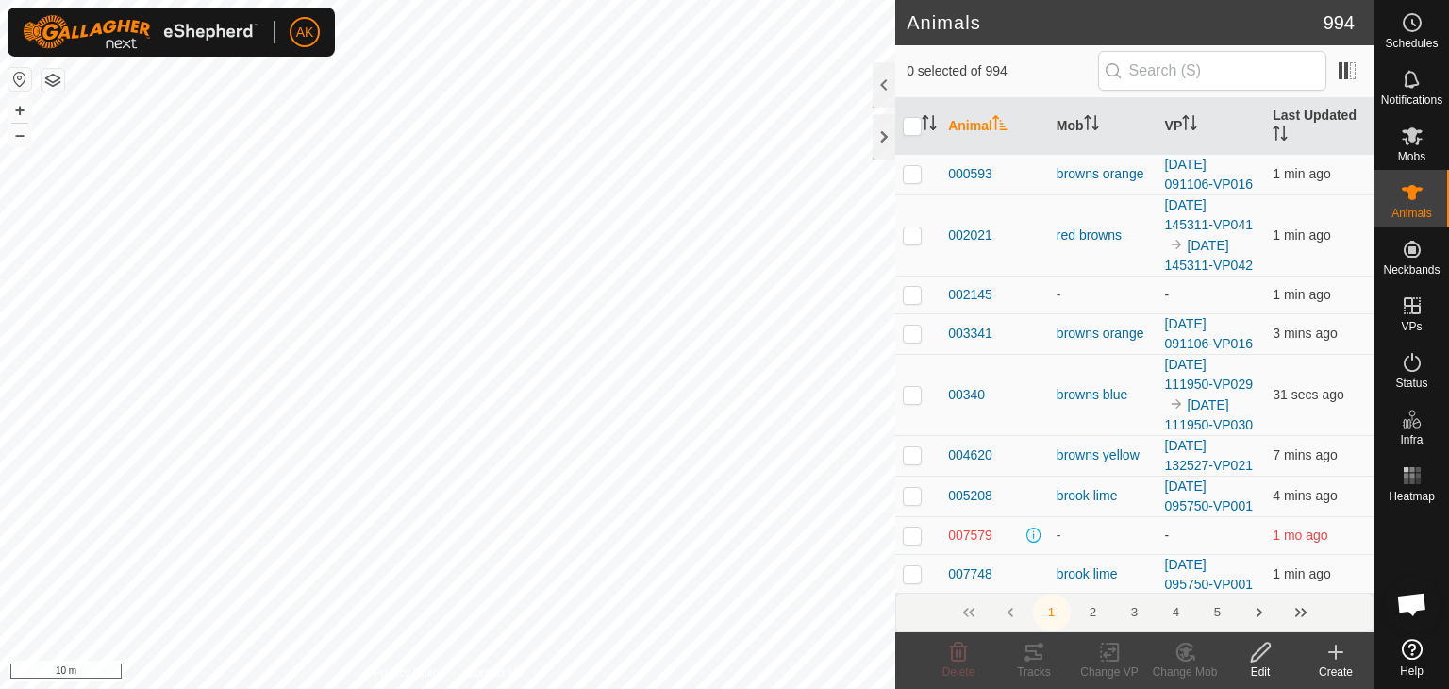
click at [1333, 655] on icon at bounding box center [1335, 652] width 23 height 23
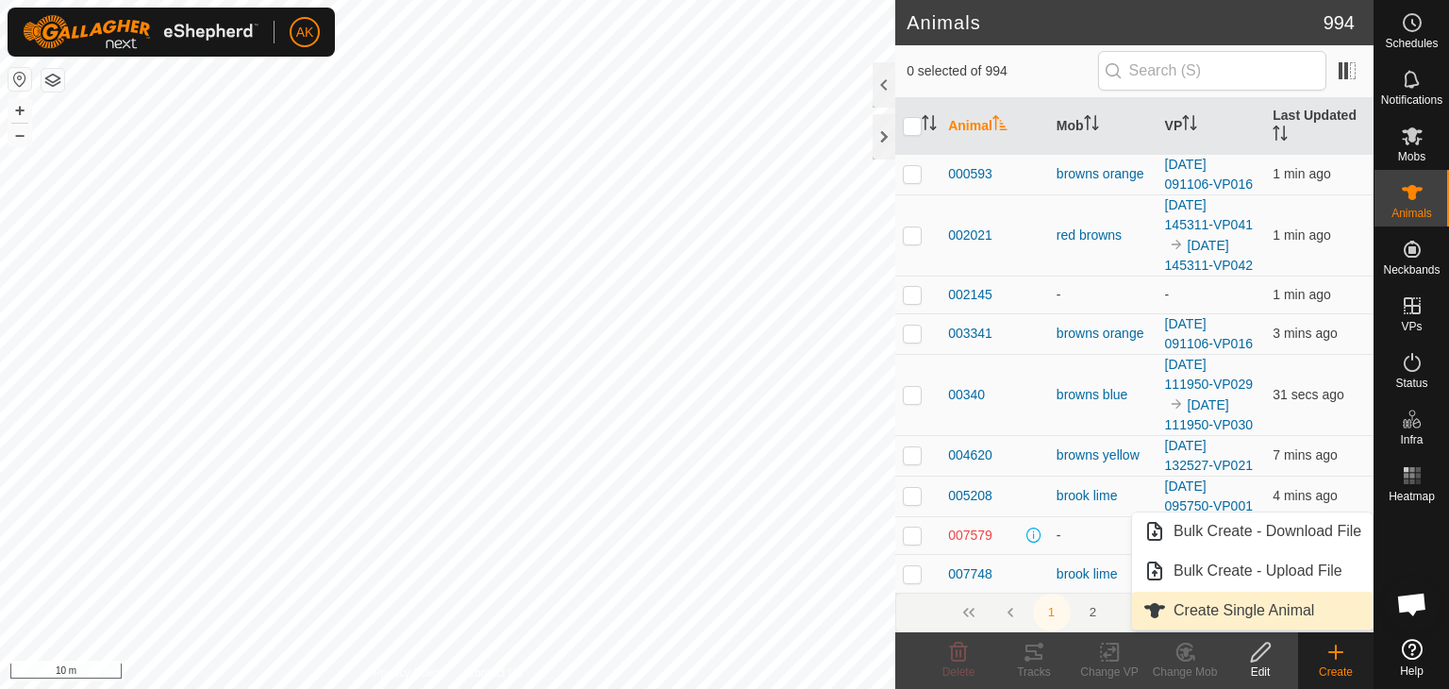
click at [1200, 609] on link "Create Single Animal" at bounding box center [1252, 610] width 241 height 38
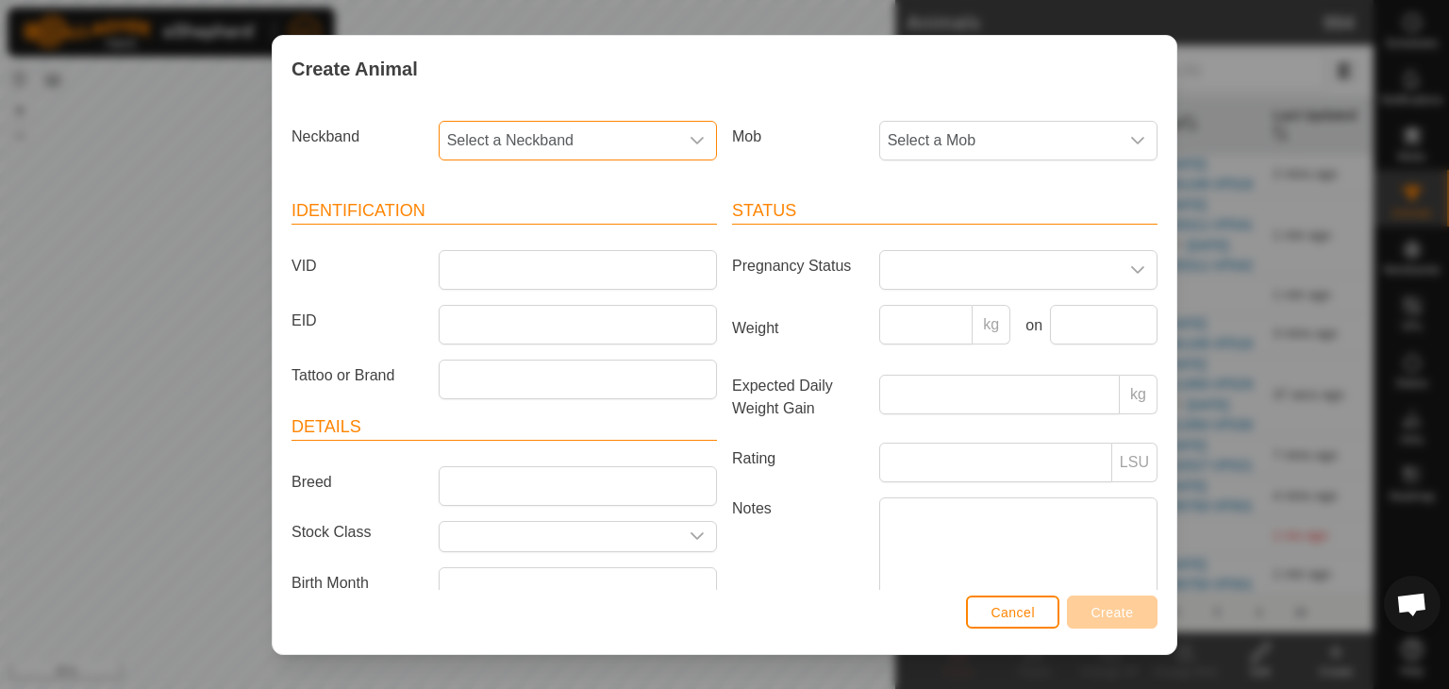
click at [506, 130] on span "Select a Neckband" at bounding box center [559, 141] width 239 height 38
type input "966"
click at [511, 239] on li "0155966856" at bounding box center [577, 238] width 272 height 38
click at [485, 273] on input "VID" at bounding box center [578, 270] width 278 height 40
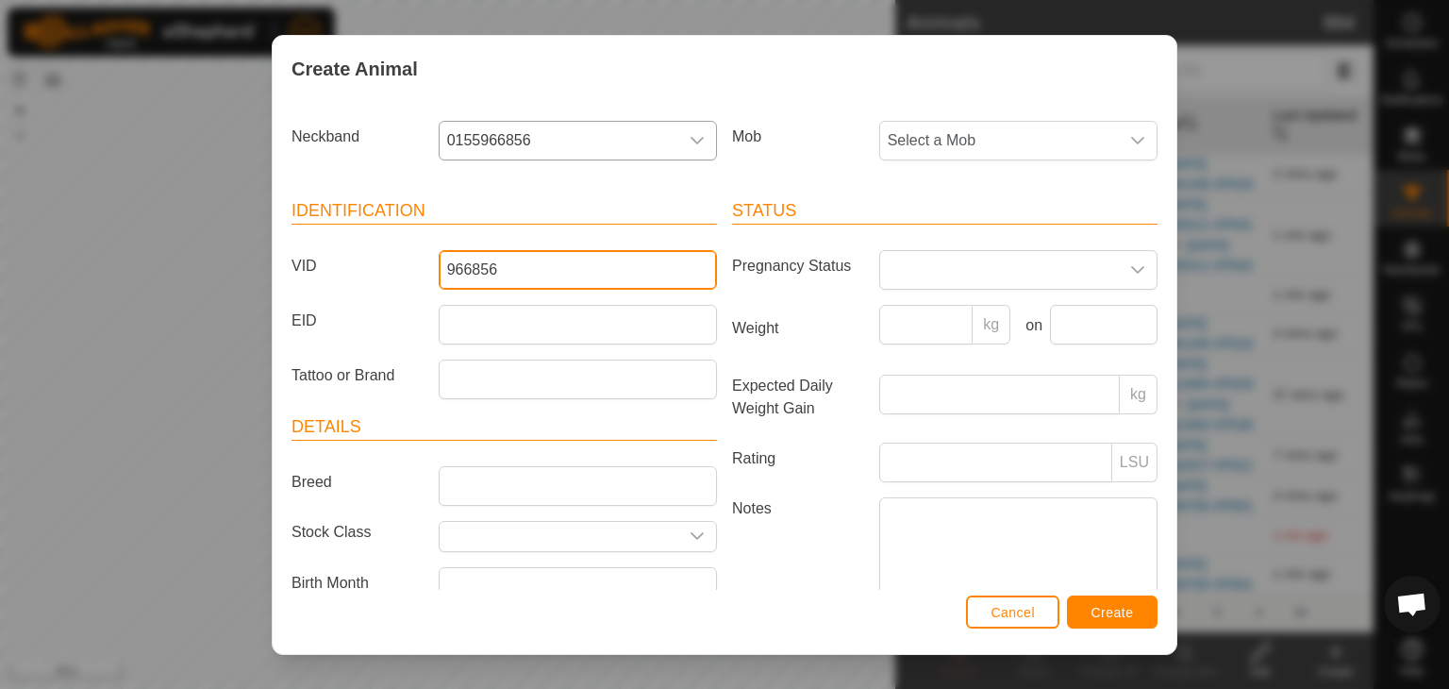
type input "966856"
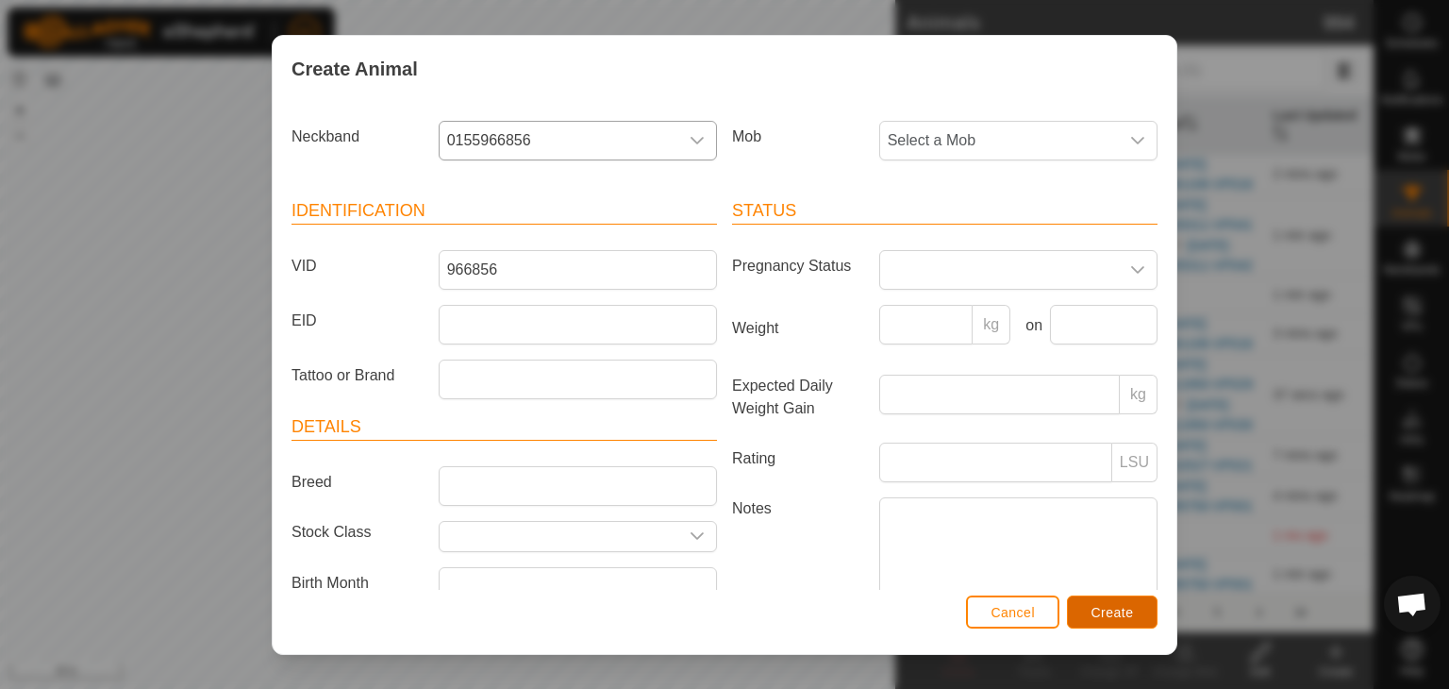
click at [1124, 610] on span "Create" at bounding box center [1112, 612] width 42 height 15
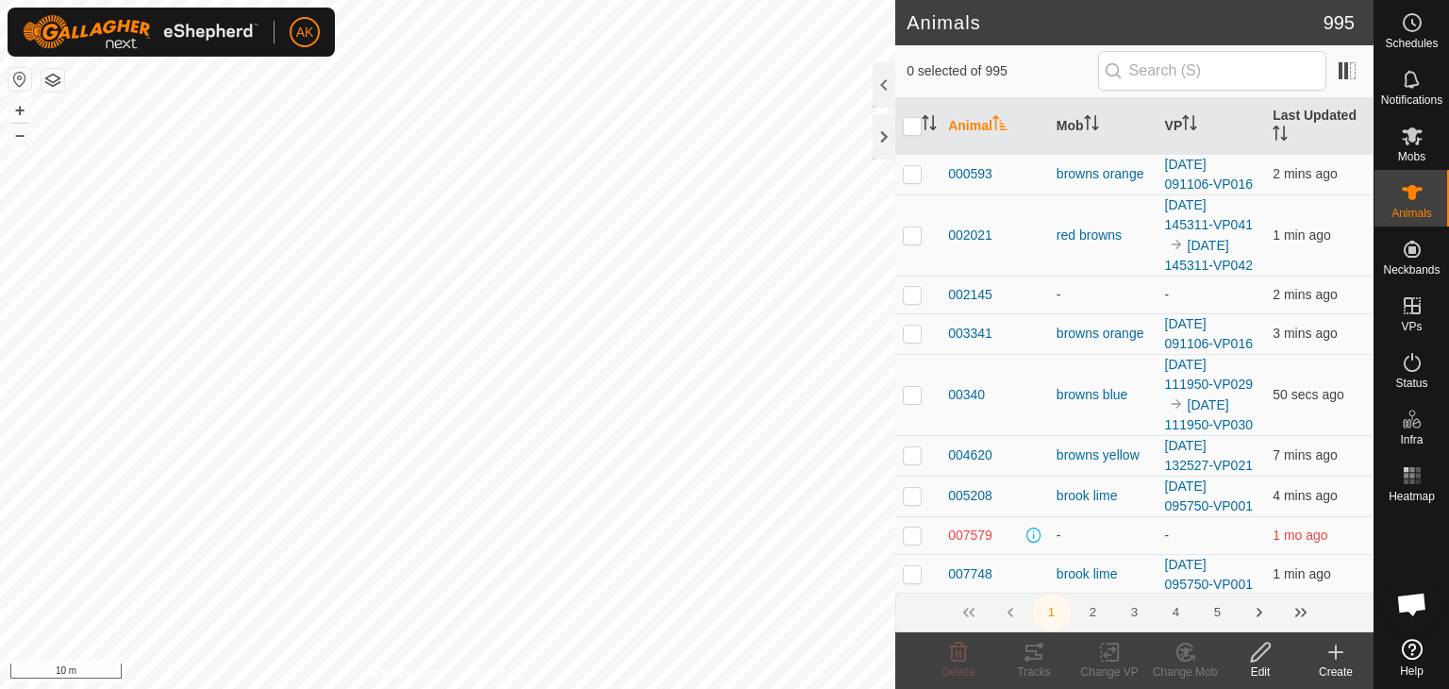
click at [1343, 655] on icon at bounding box center [1335, 652] width 23 height 23
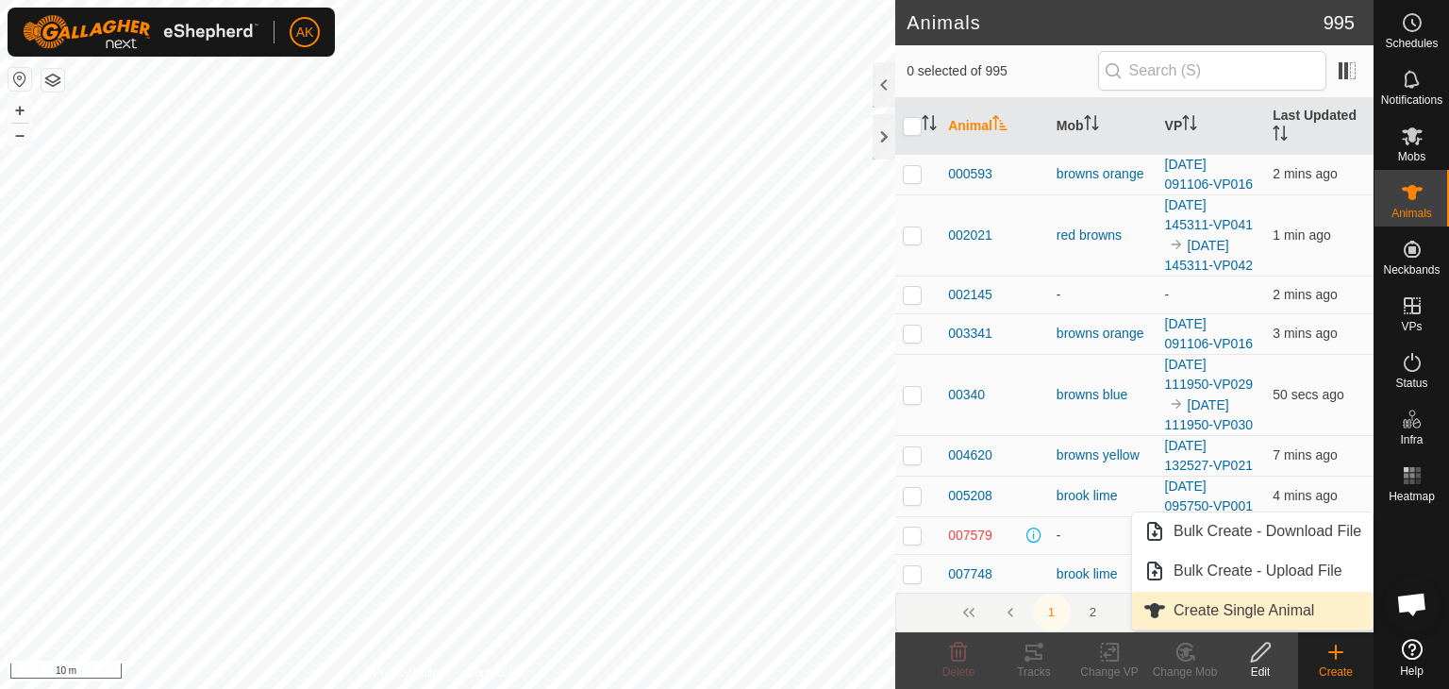
click at [1181, 608] on link "Create Single Animal" at bounding box center [1252, 610] width 241 height 38
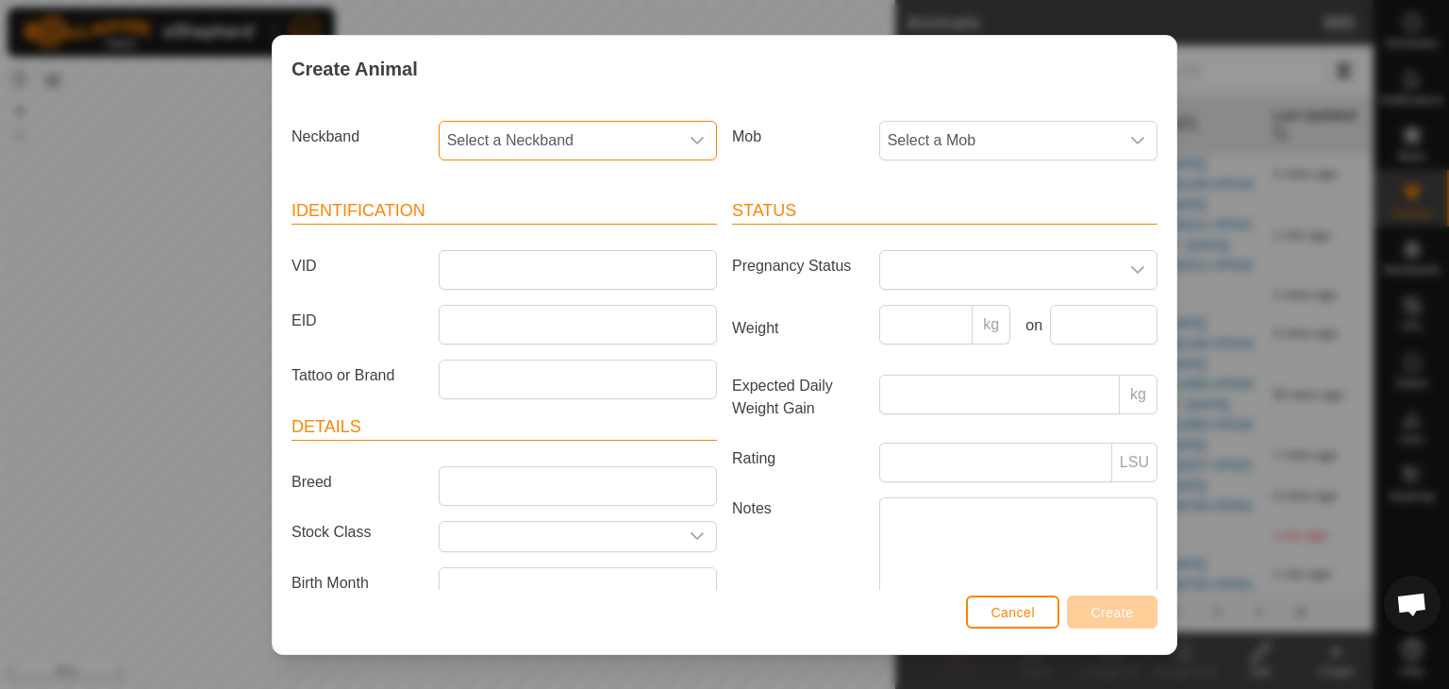
click at [515, 132] on span "Select a Neckband" at bounding box center [559, 141] width 239 height 38
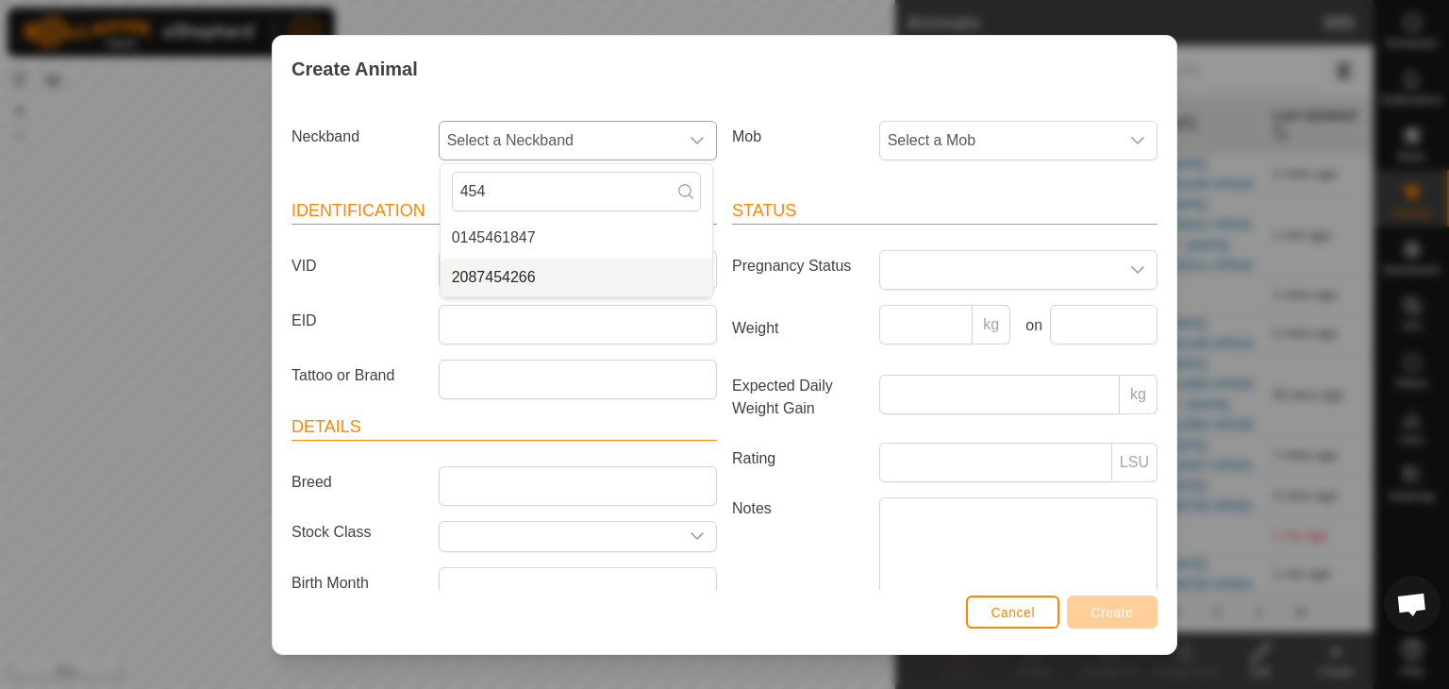
type input "454"
click at [514, 275] on li "2087454266" at bounding box center [577, 277] width 272 height 38
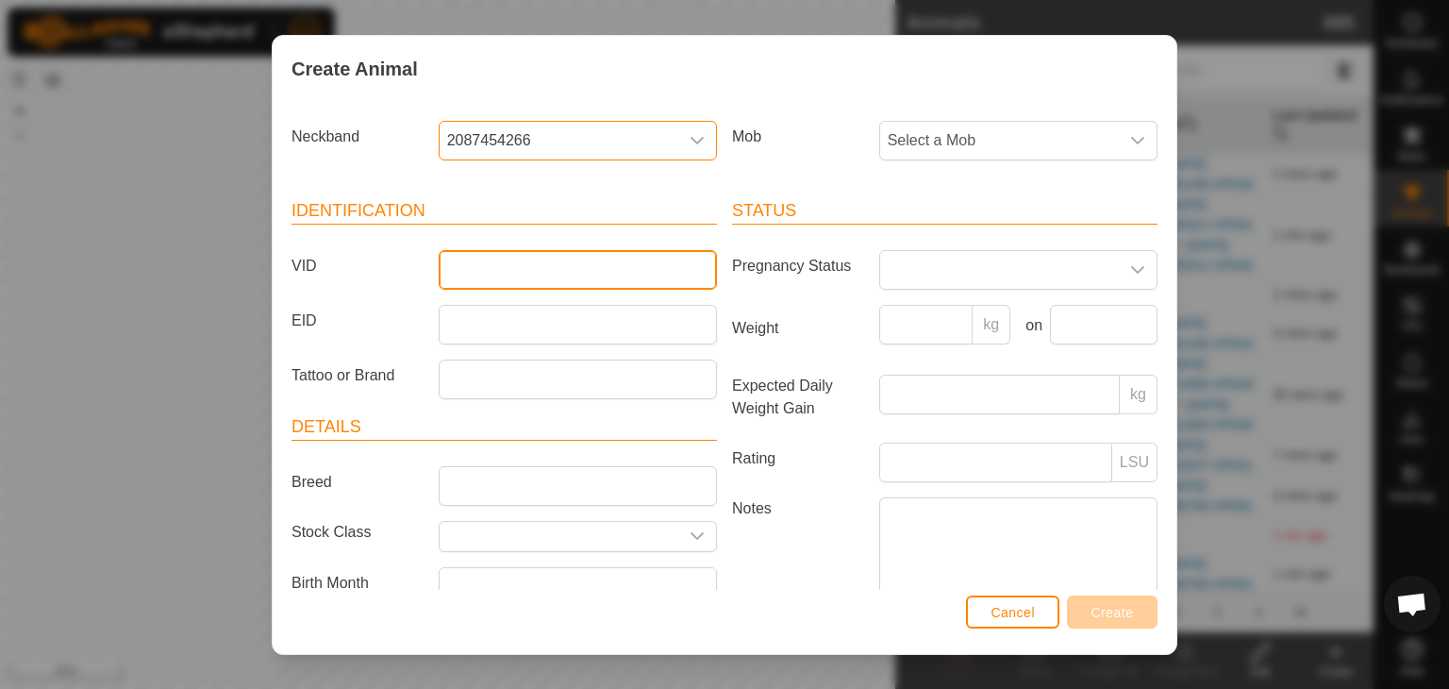
click at [503, 264] on input "VID" at bounding box center [578, 270] width 278 height 40
type input "454266"
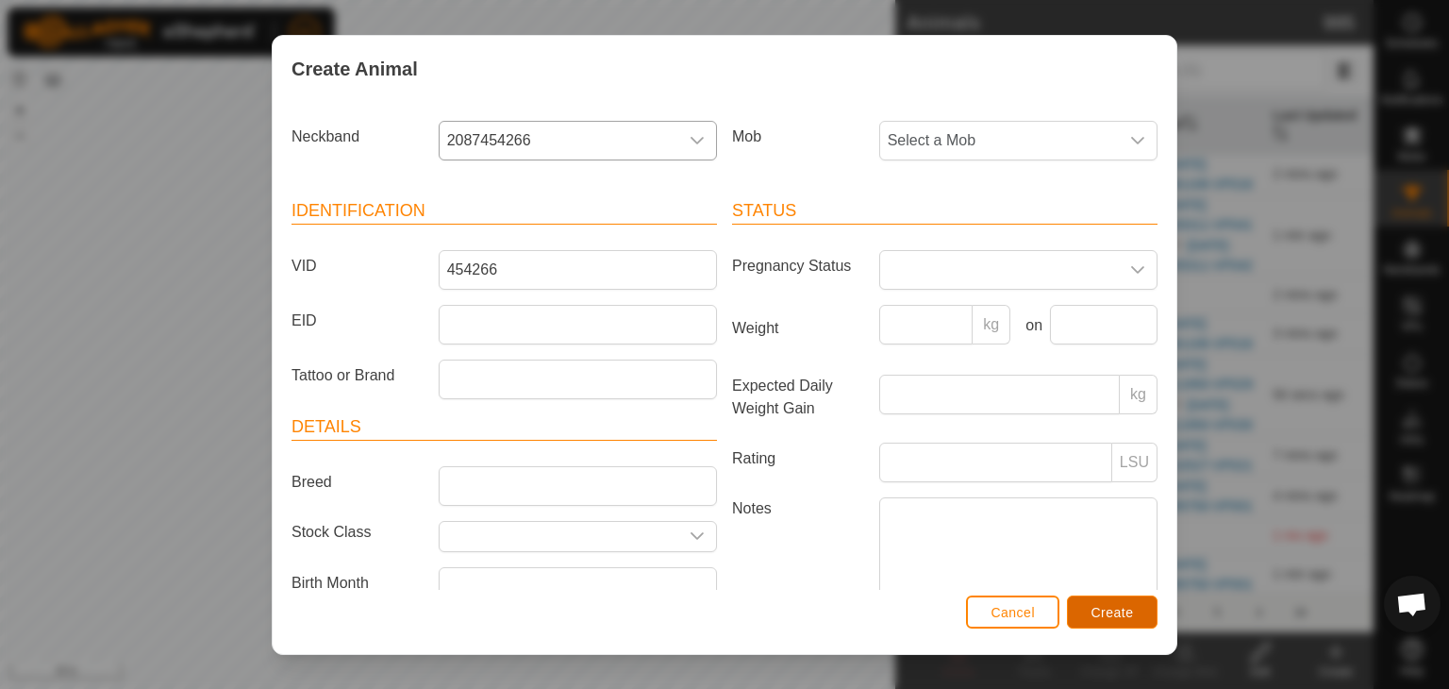
click at [1096, 605] on span "Create" at bounding box center [1112, 612] width 42 height 15
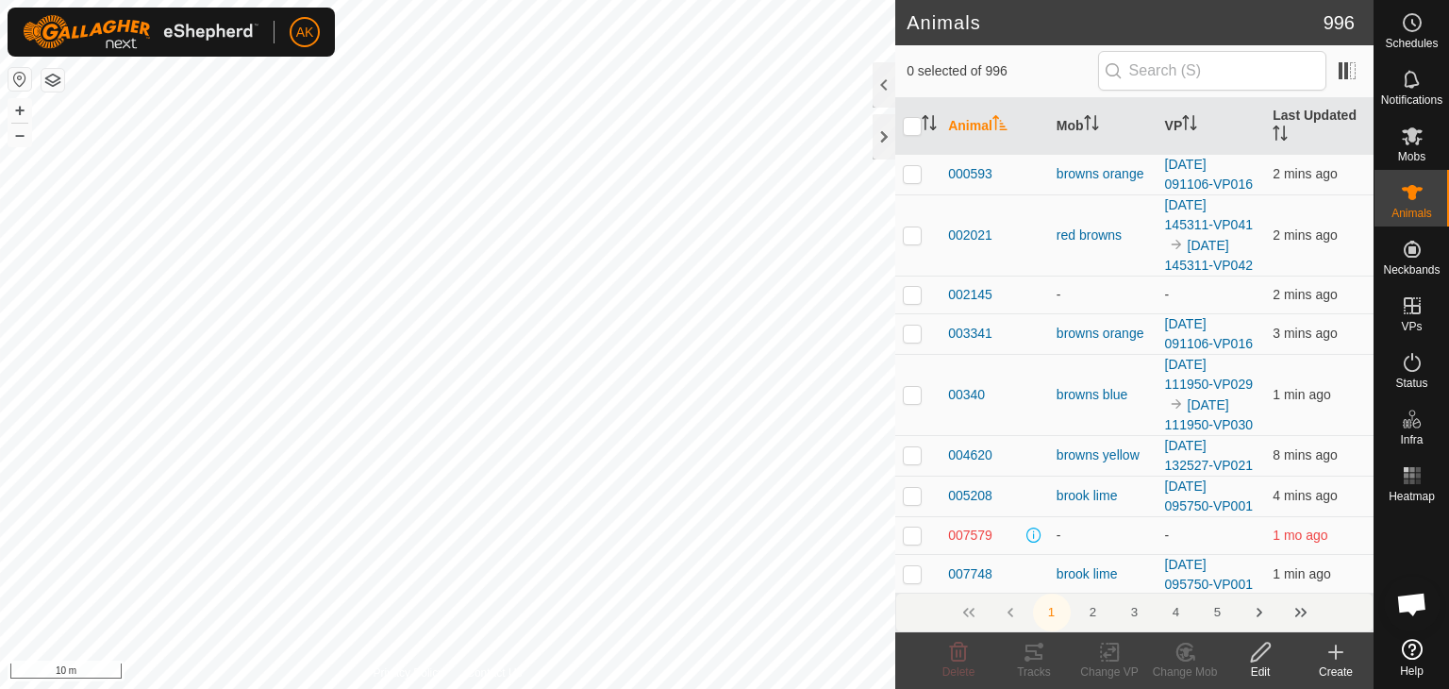
click at [1340, 655] on icon at bounding box center [1335, 652] width 23 height 23
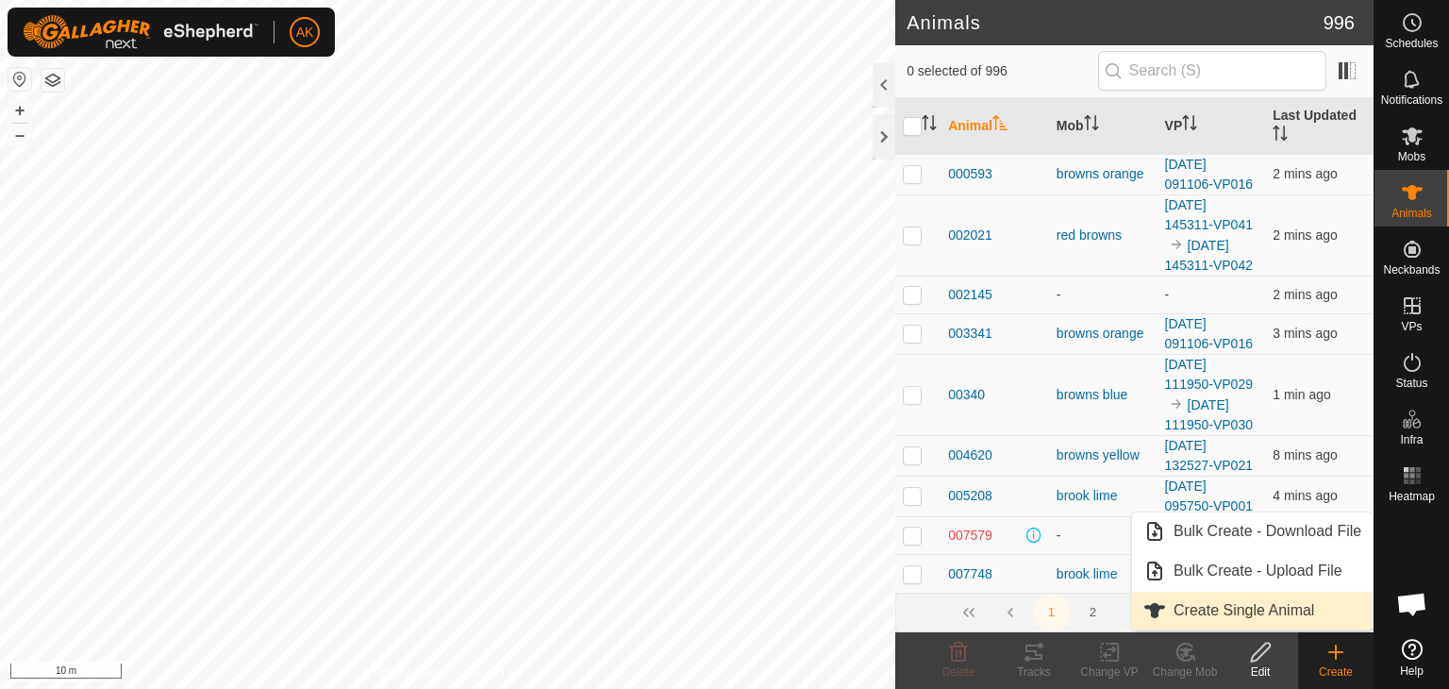
click at [1238, 611] on link "Create Single Animal" at bounding box center [1252, 610] width 241 height 38
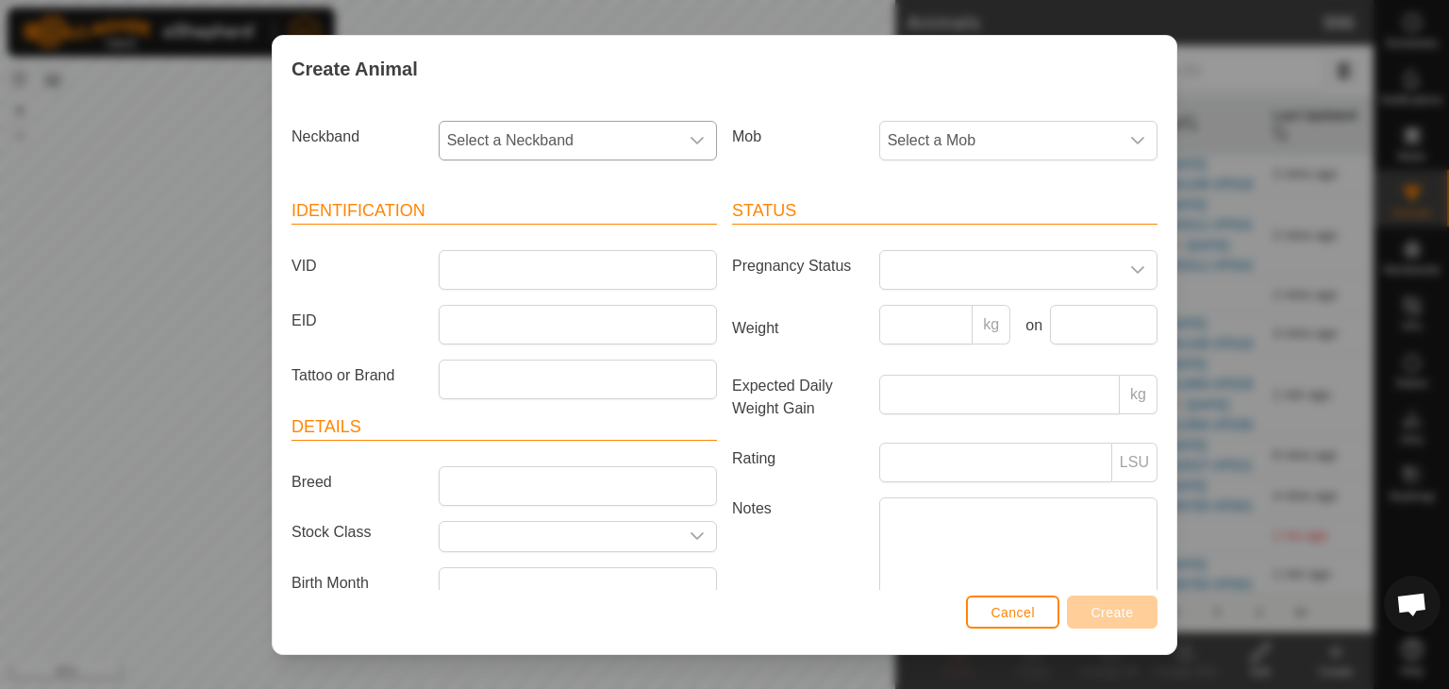
click at [491, 141] on span "Select a Neckband" at bounding box center [559, 141] width 239 height 38
type input "369"
click at [518, 242] on li "3838369397" at bounding box center [577, 238] width 272 height 38
click at [505, 272] on input "VID" at bounding box center [578, 270] width 278 height 40
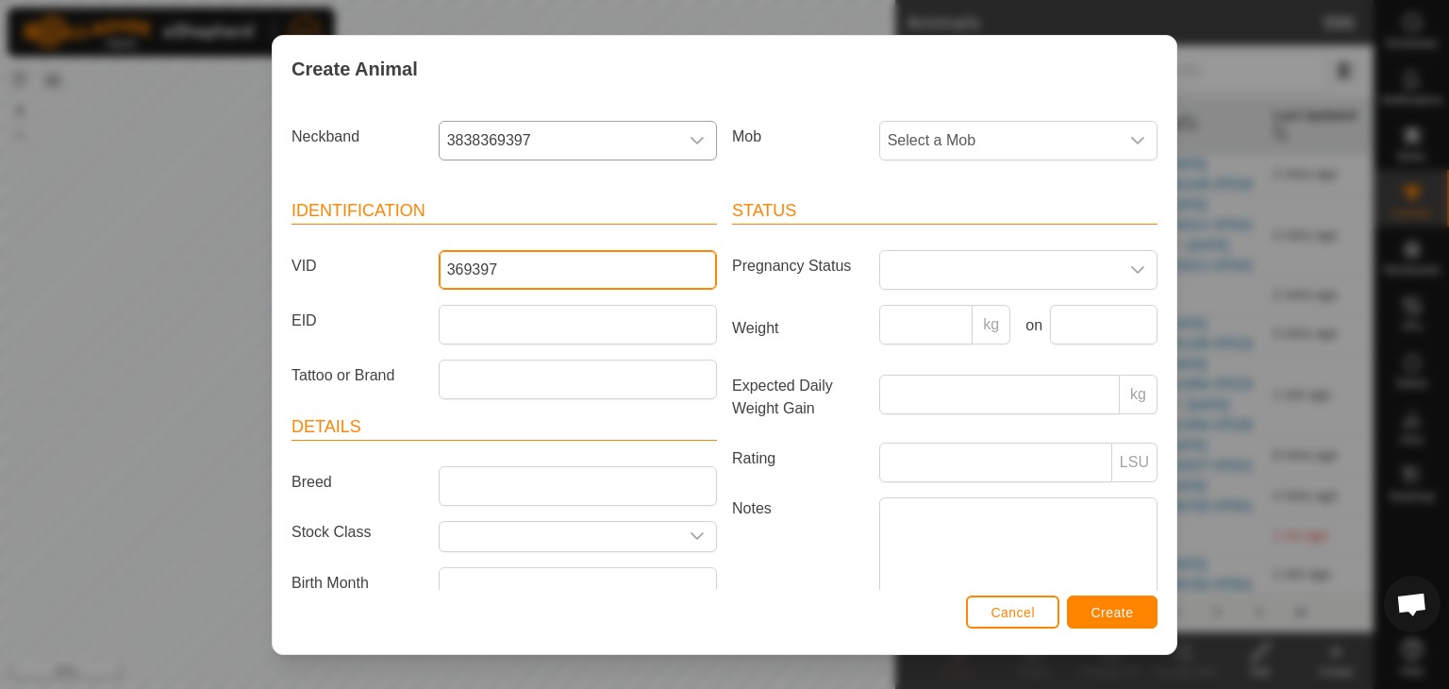
type input "369397"
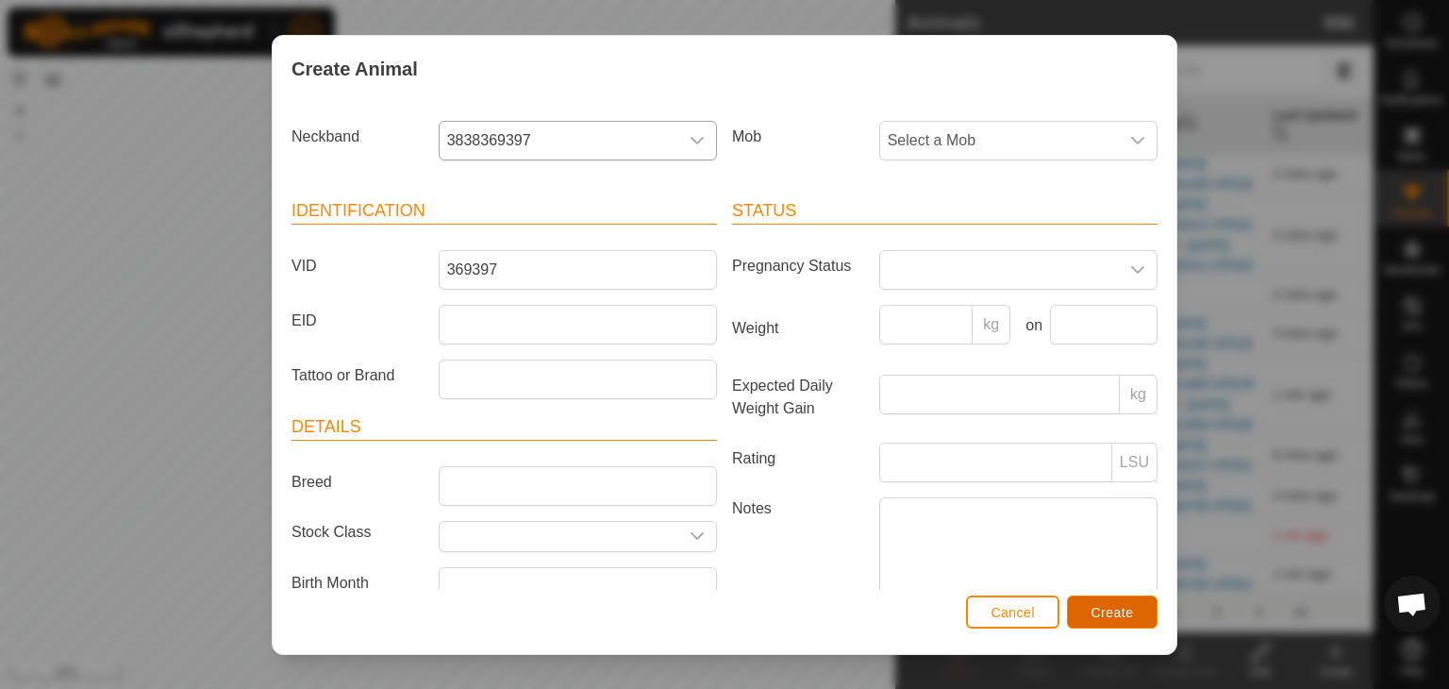
click at [1107, 608] on span "Create" at bounding box center [1112, 612] width 42 height 15
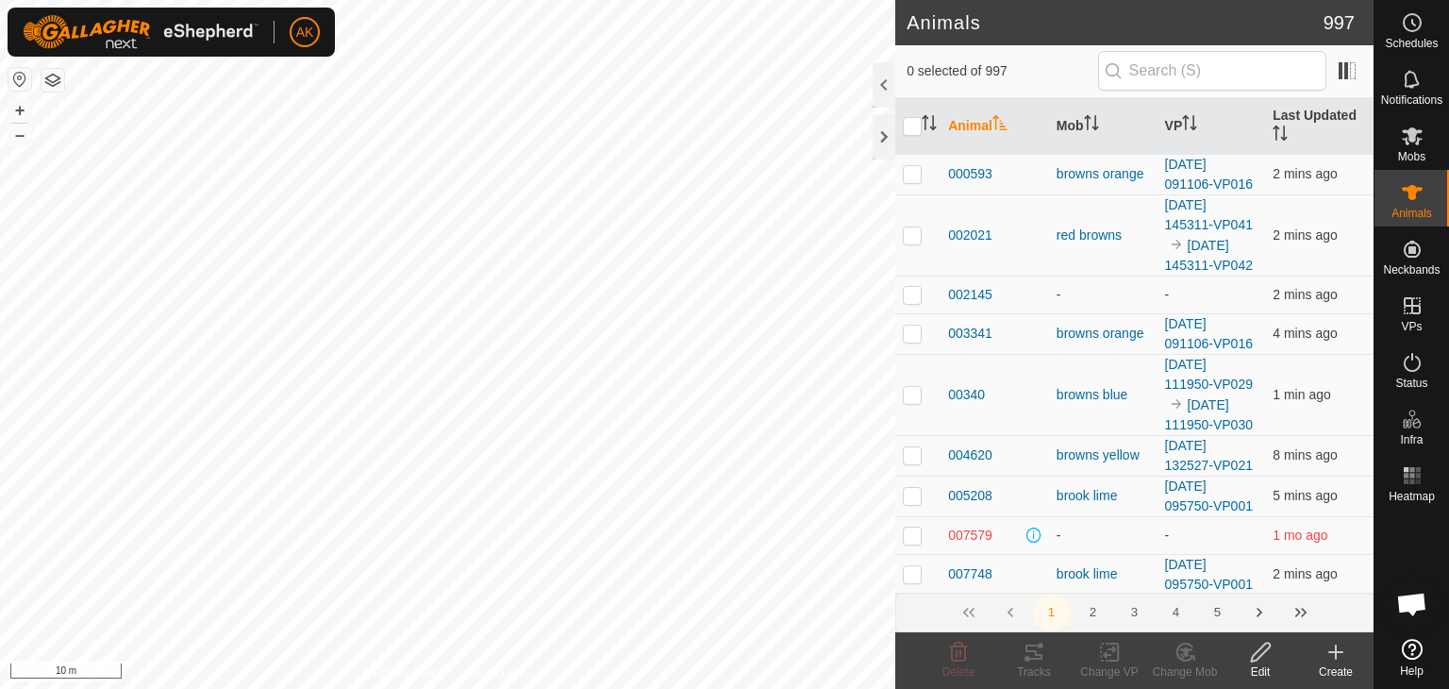
click at [1343, 657] on icon at bounding box center [1335, 652] width 23 height 23
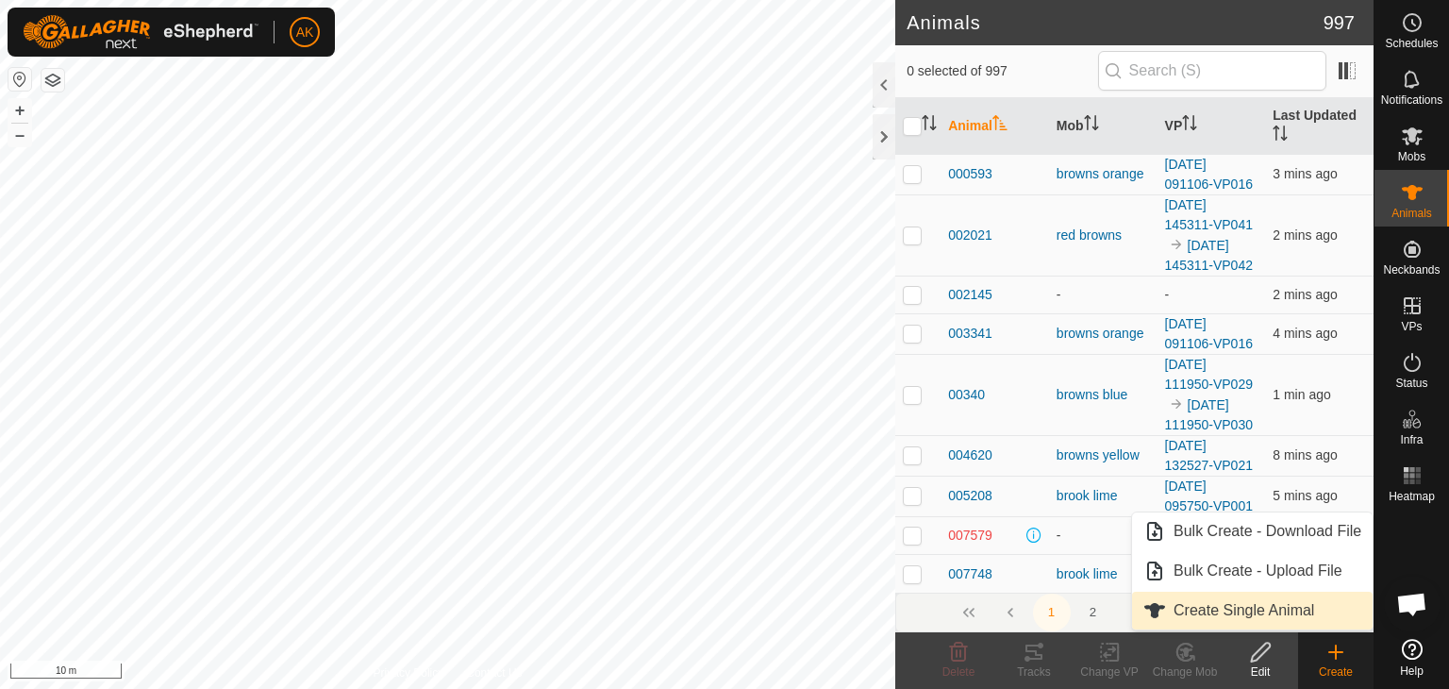
click at [1249, 615] on link "Create Single Animal" at bounding box center [1252, 610] width 241 height 38
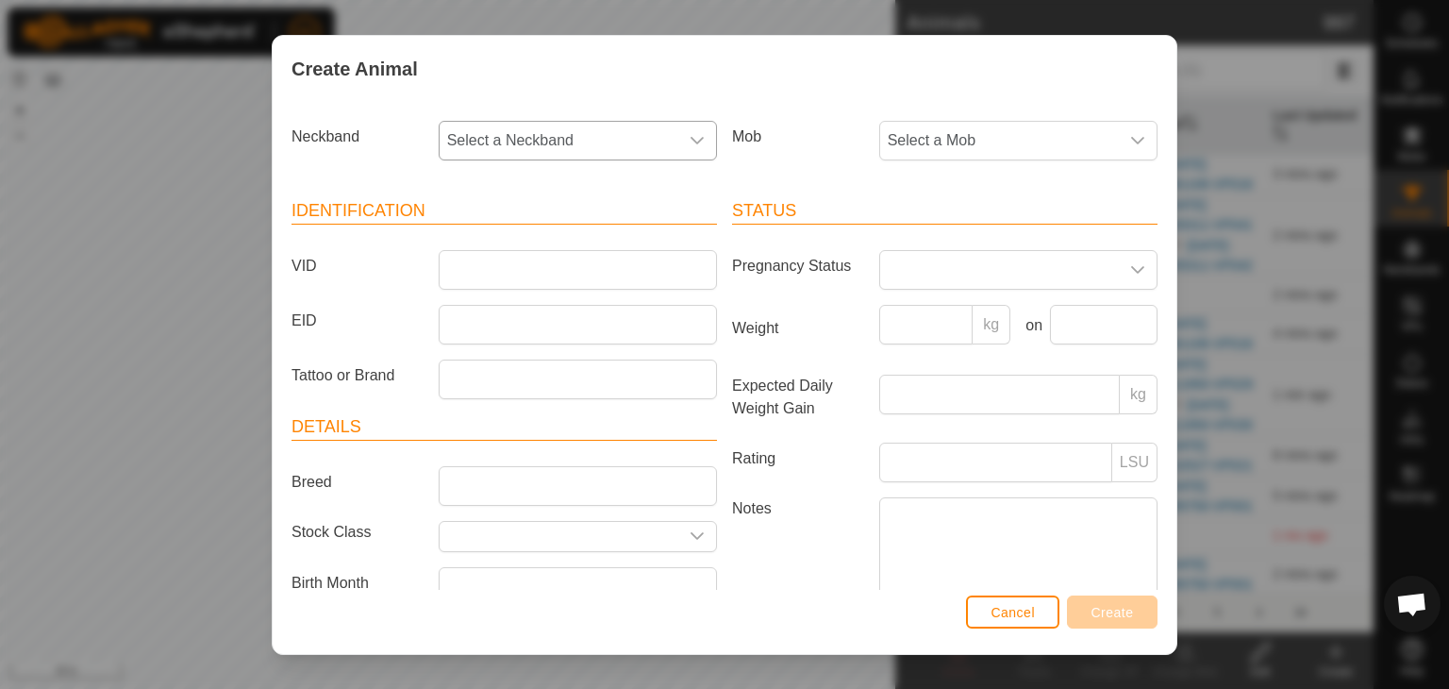
click at [575, 139] on span "Select a Neckband" at bounding box center [559, 141] width 239 height 38
type input "271"
click at [526, 244] on li "3551271904" at bounding box center [577, 238] width 272 height 38
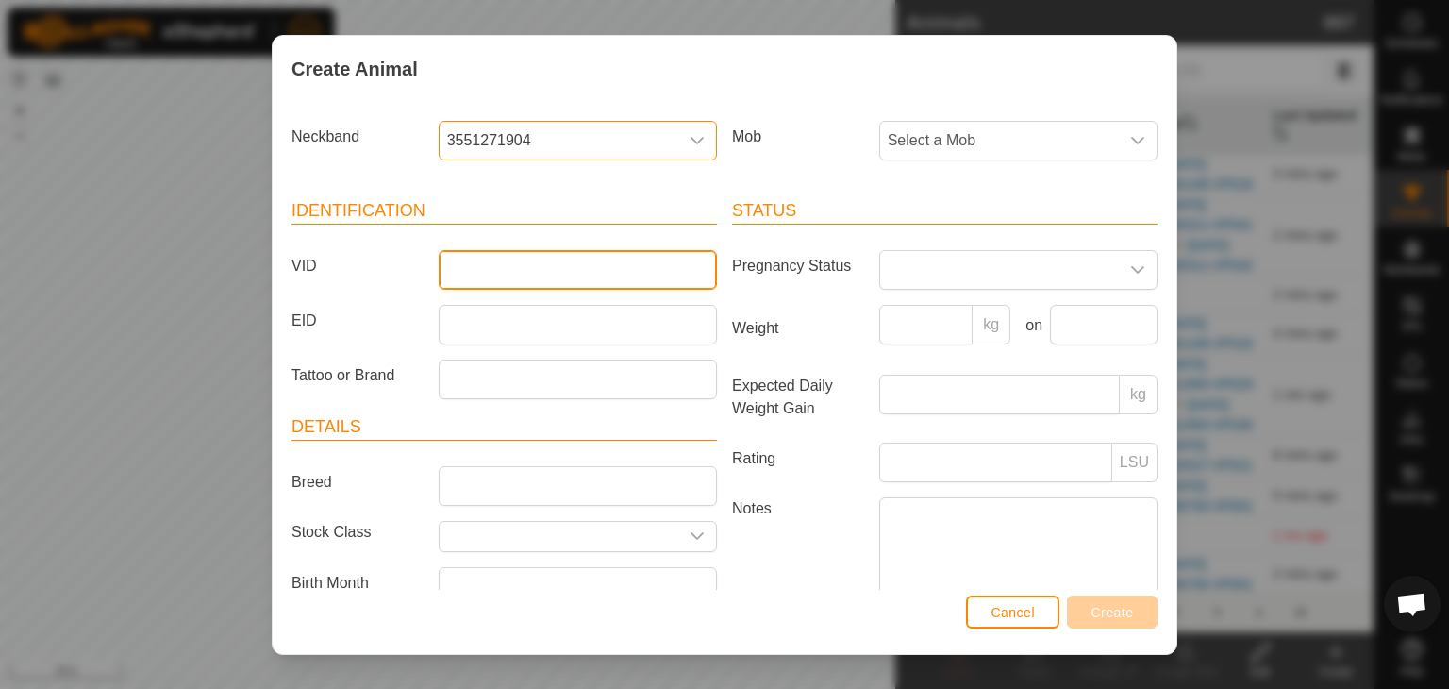
click at [509, 265] on input "VID" at bounding box center [578, 270] width 278 height 40
type input "271904"
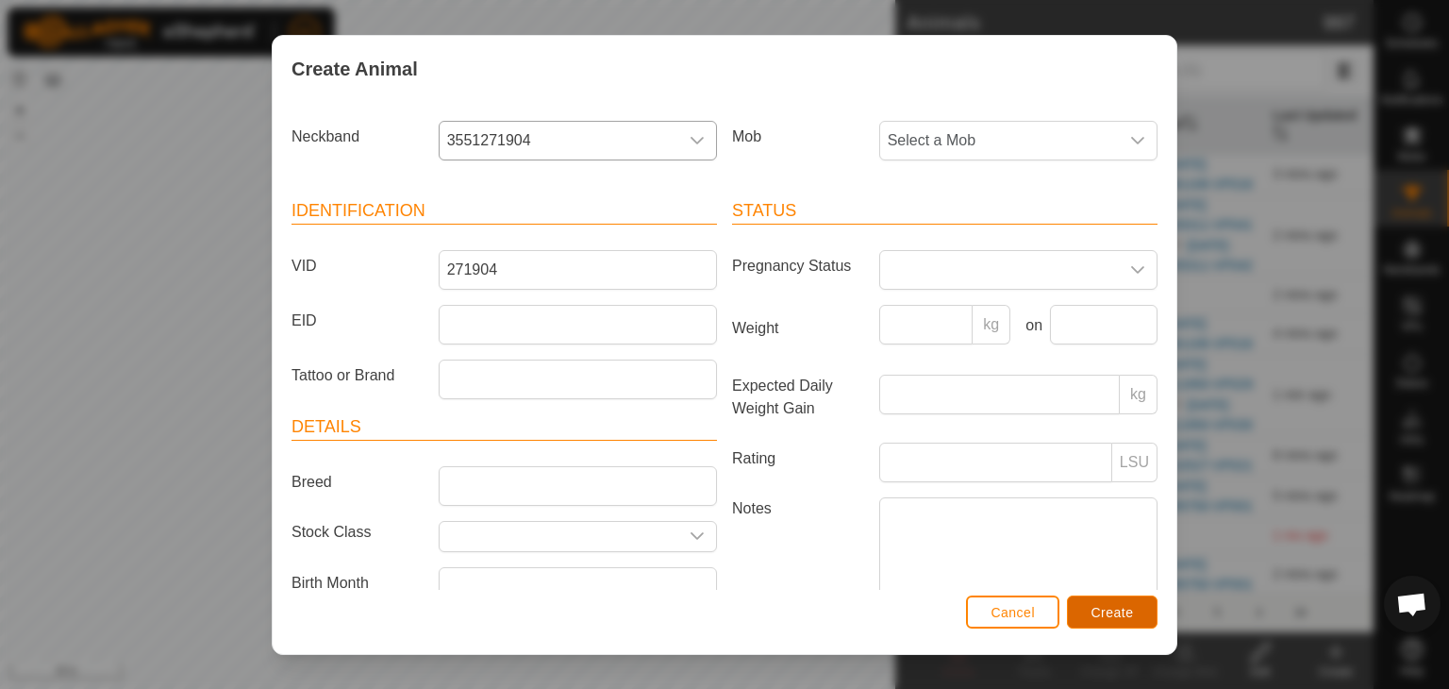
click at [1104, 612] on span "Create" at bounding box center [1112, 612] width 42 height 15
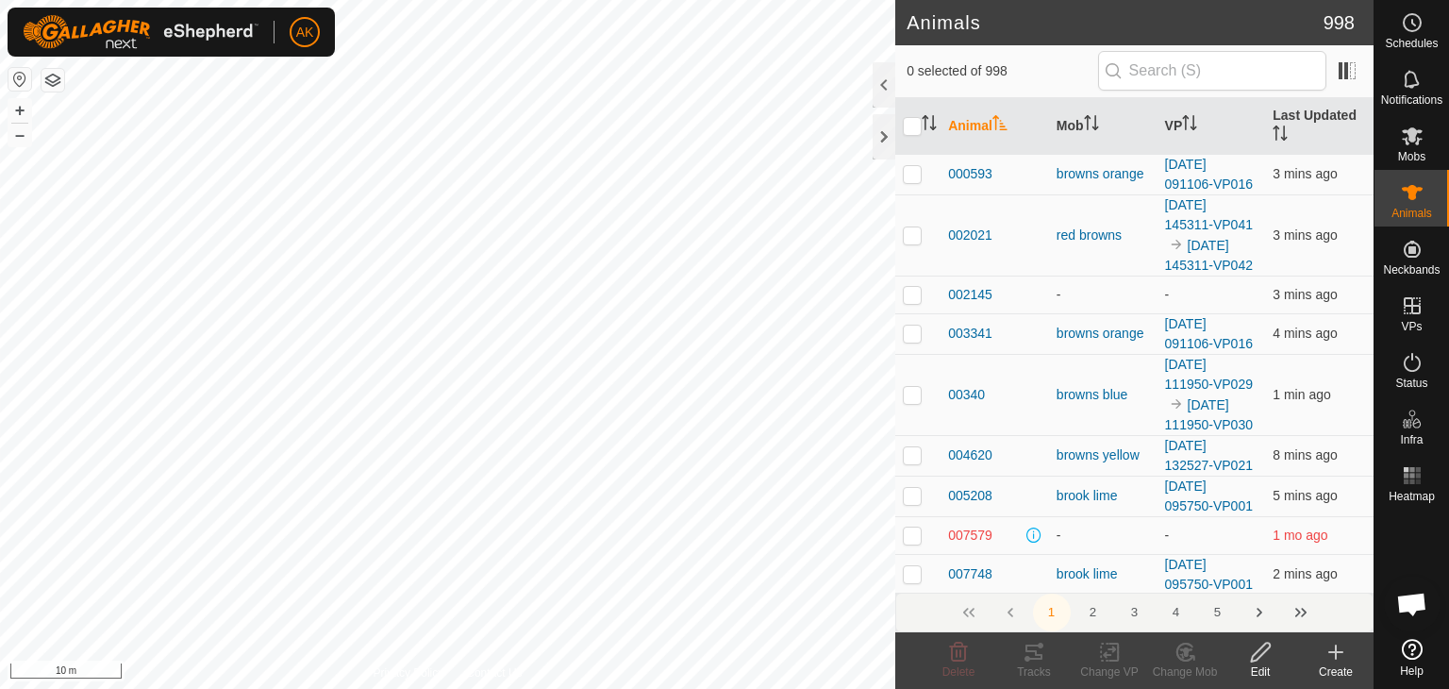
click at [1329, 658] on icon at bounding box center [1335, 652] width 23 height 23
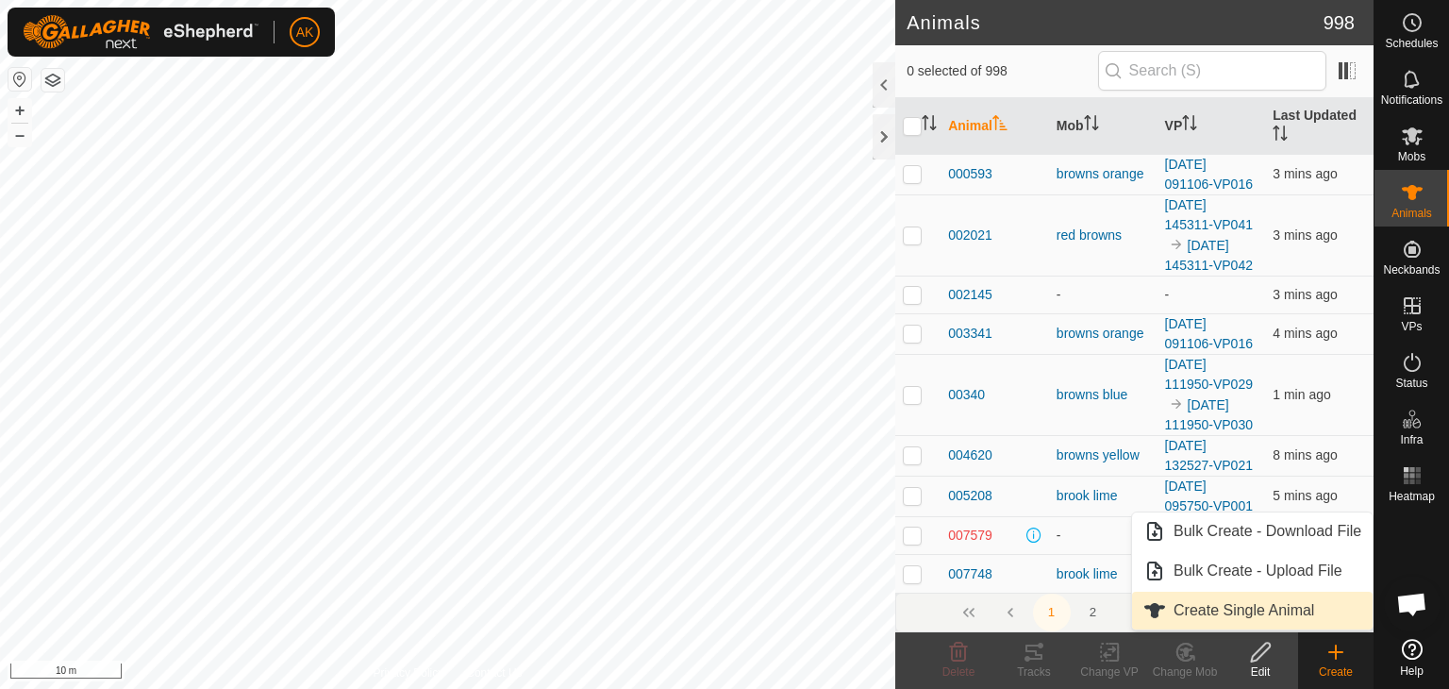
click at [1174, 607] on link "Create Single Animal" at bounding box center [1252, 610] width 241 height 38
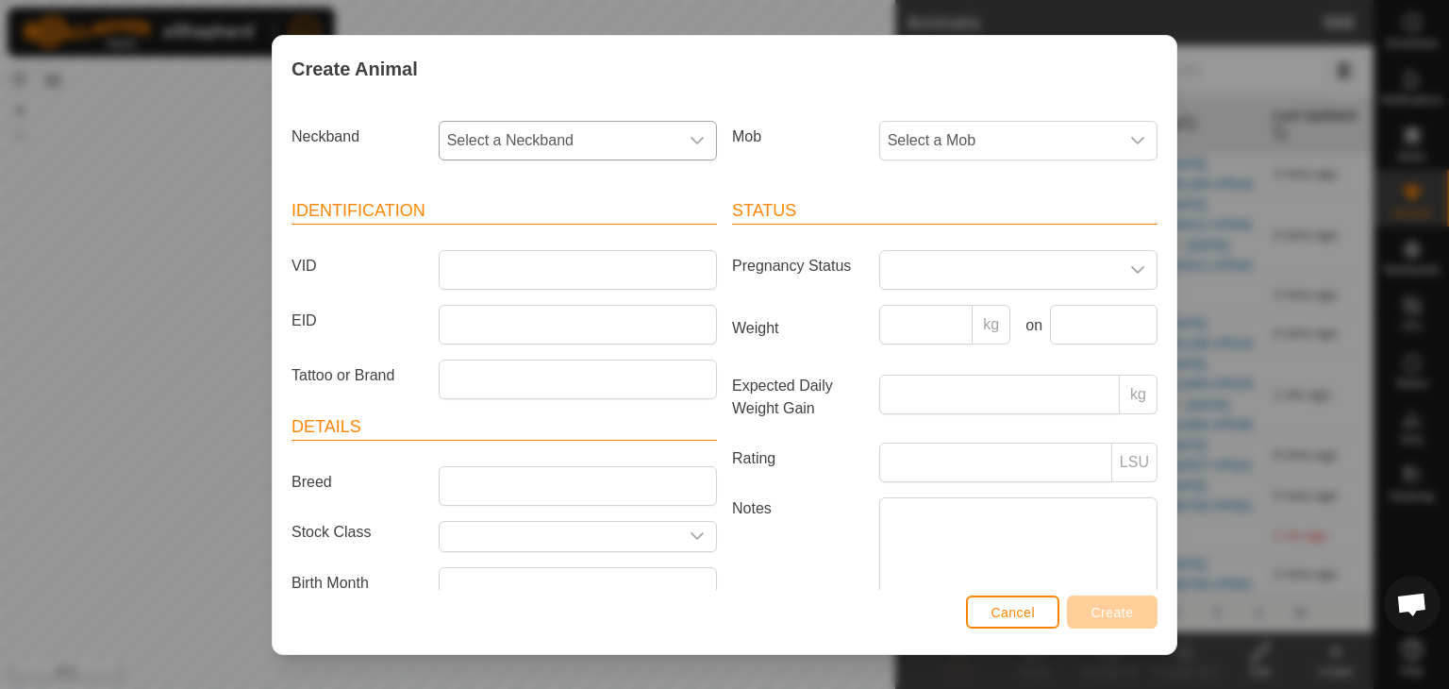
click at [560, 141] on span "Select a Neckband" at bounding box center [559, 141] width 239 height 38
type input "592"
click at [505, 239] on li "0013592789" at bounding box center [577, 238] width 272 height 38
click at [492, 271] on input "VID" at bounding box center [578, 270] width 278 height 40
type input "5"
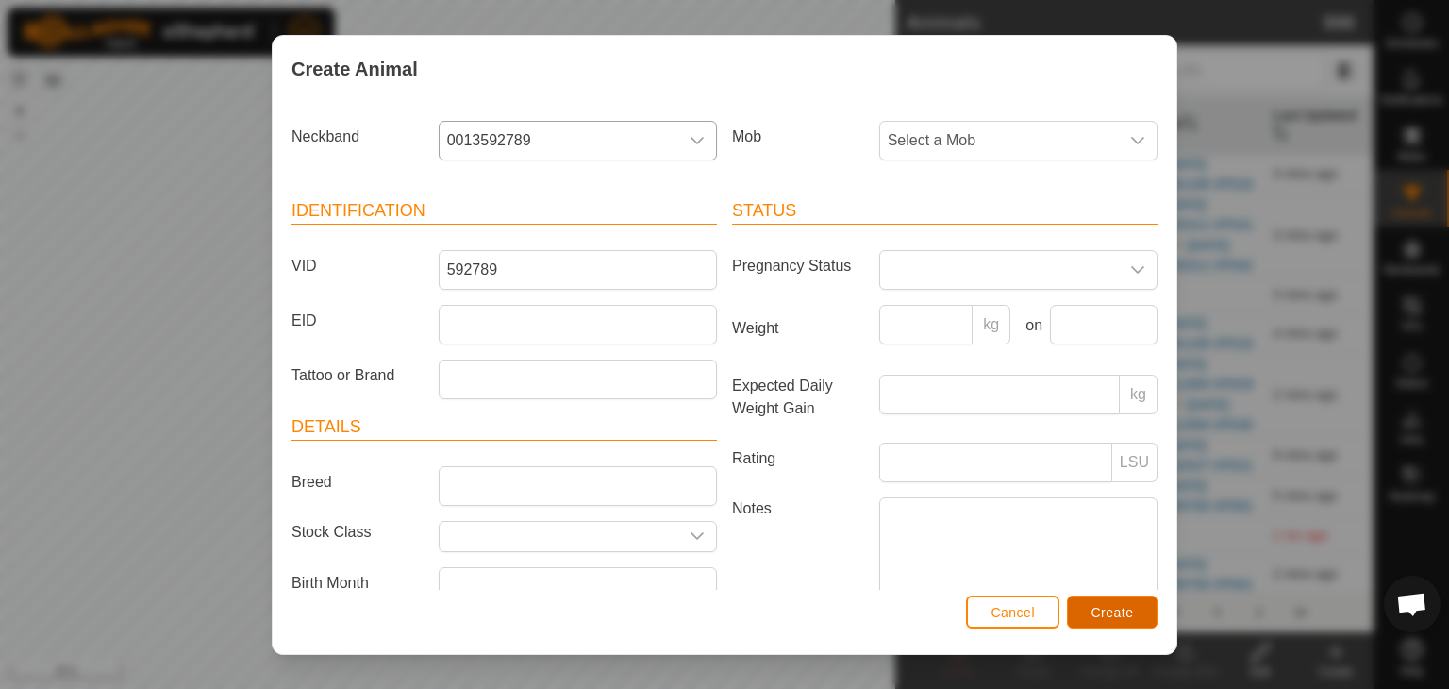
click at [1092, 597] on button "Create" at bounding box center [1112, 611] width 91 height 33
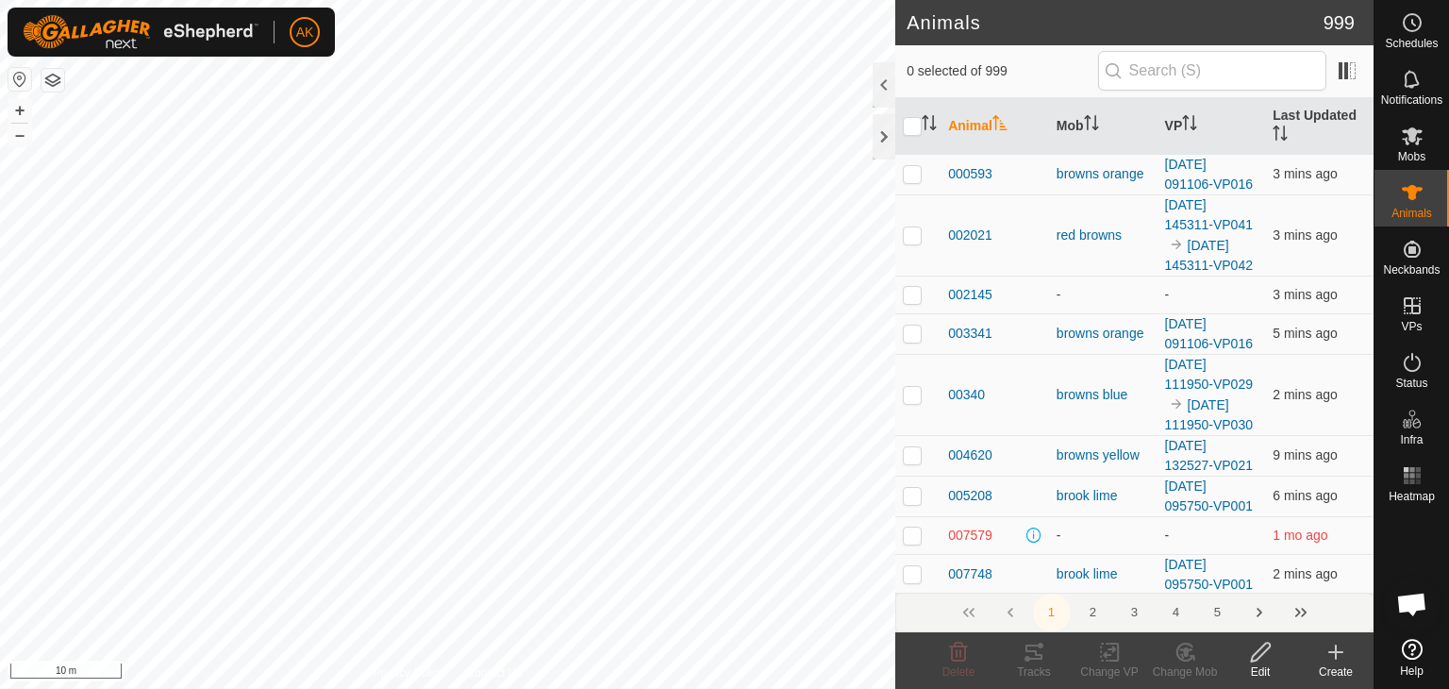
click at [1340, 652] on icon at bounding box center [1335, 652] width 13 height 0
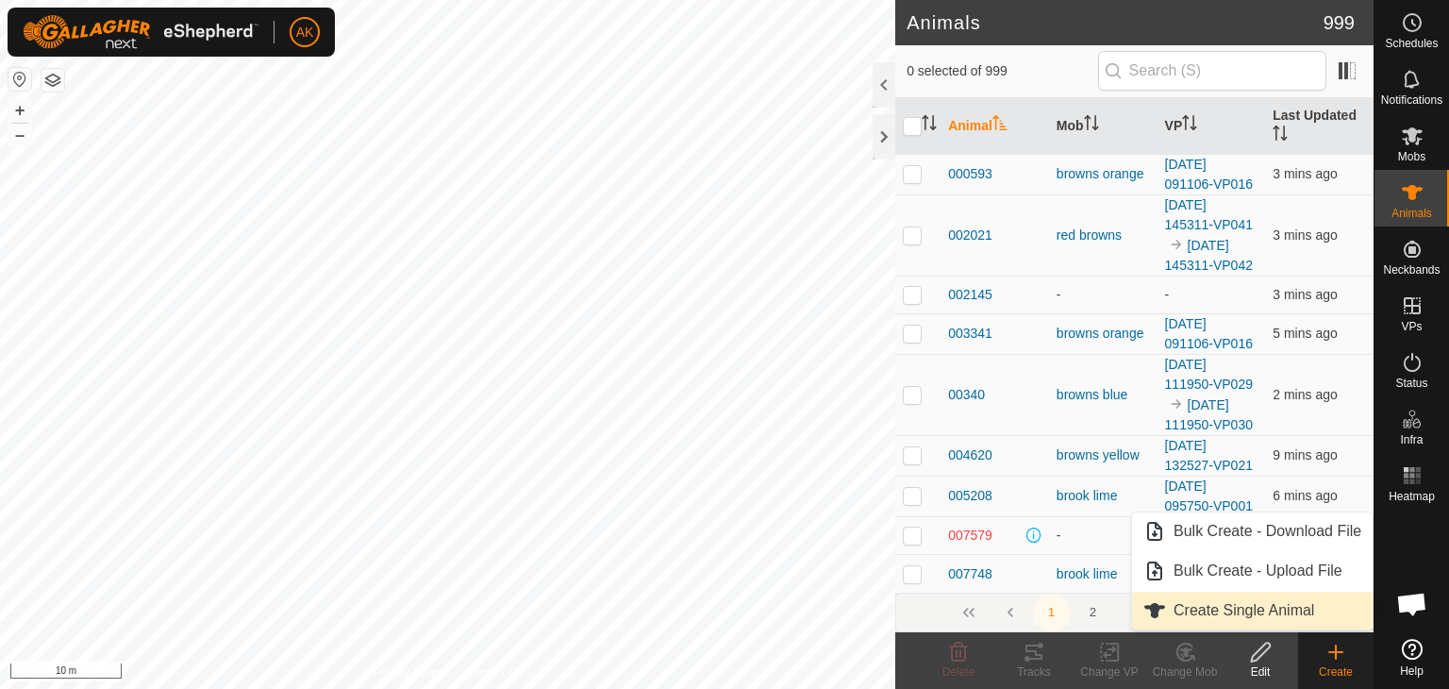
click at [1273, 613] on link "Create Single Animal" at bounding box center [1252, 610] width 241 height 38
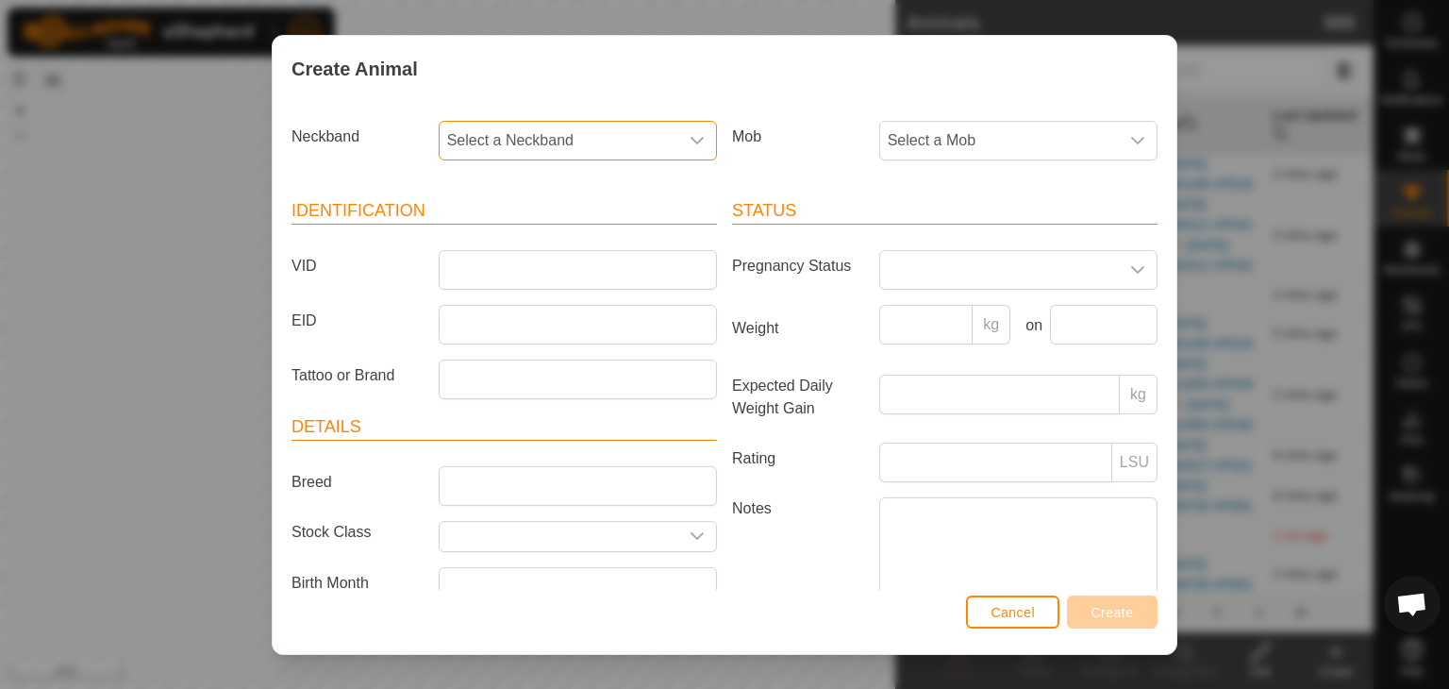
click at [527, 141] on span "Select a Neckband" at bounding box center [559, 141] width 239 height 38
type input "044"
click at [519, 241] on li "1991044925" at bounding box center [577, 238] width 272 height 38
click at [506, 266] on input "VID" at bounding box center [578, 270] width 278 height 40
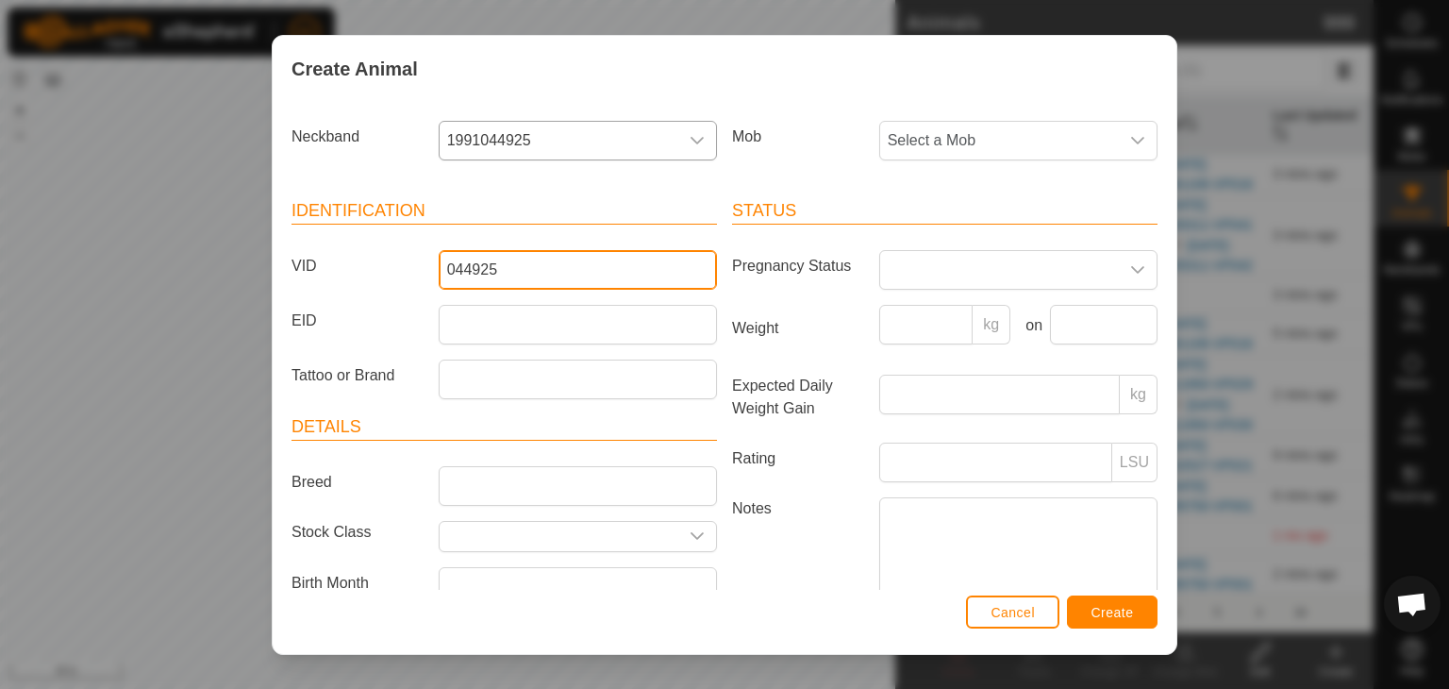
type input "044925"
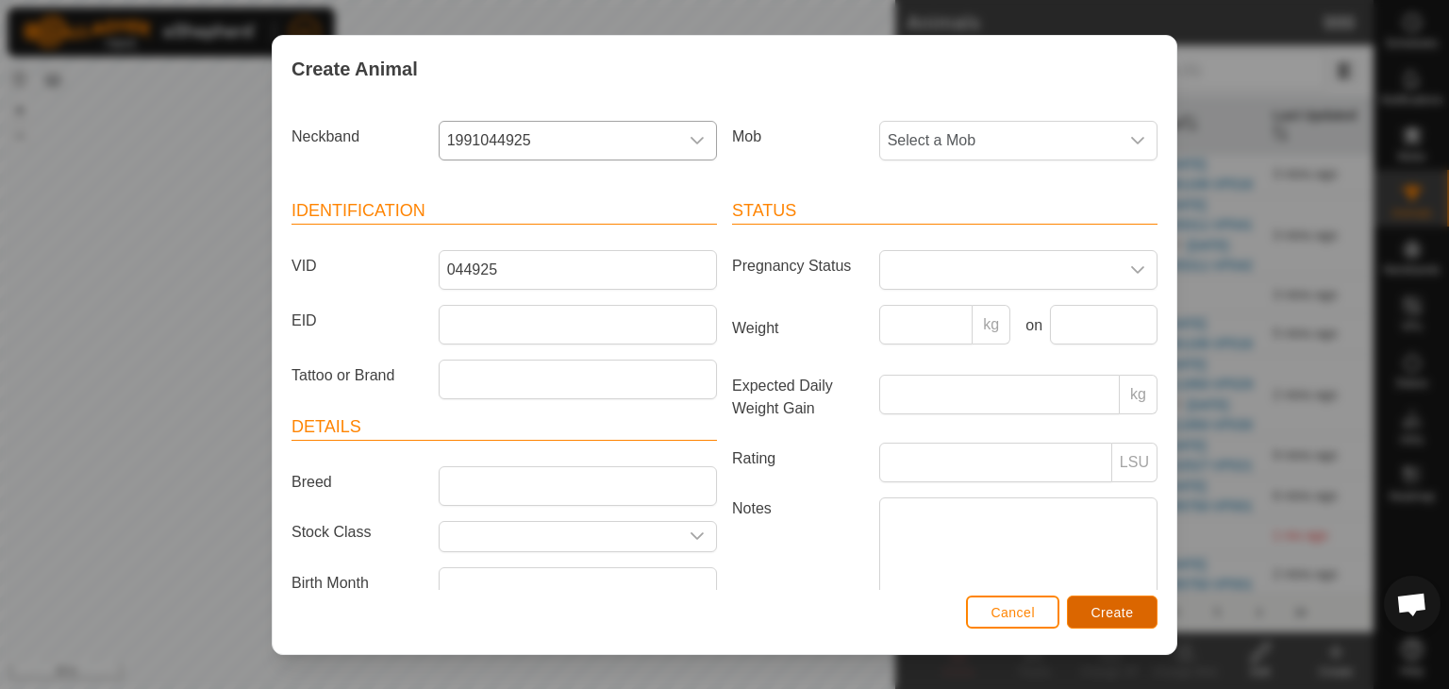
click at [1098, 612] on span "Create" at bounding box center [1112, 612] width 42 height 15
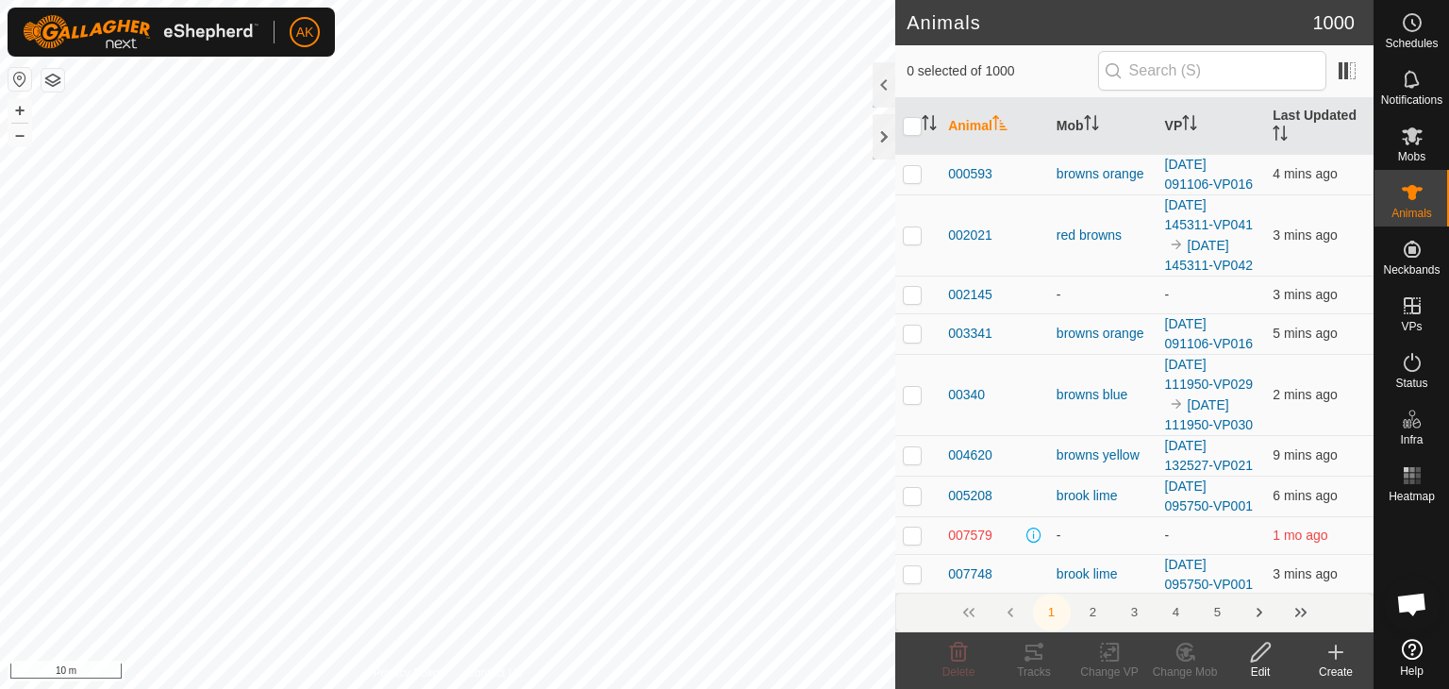
click at [1331, 652] on icon at bounding box center [1335, 652] width 13 height 0
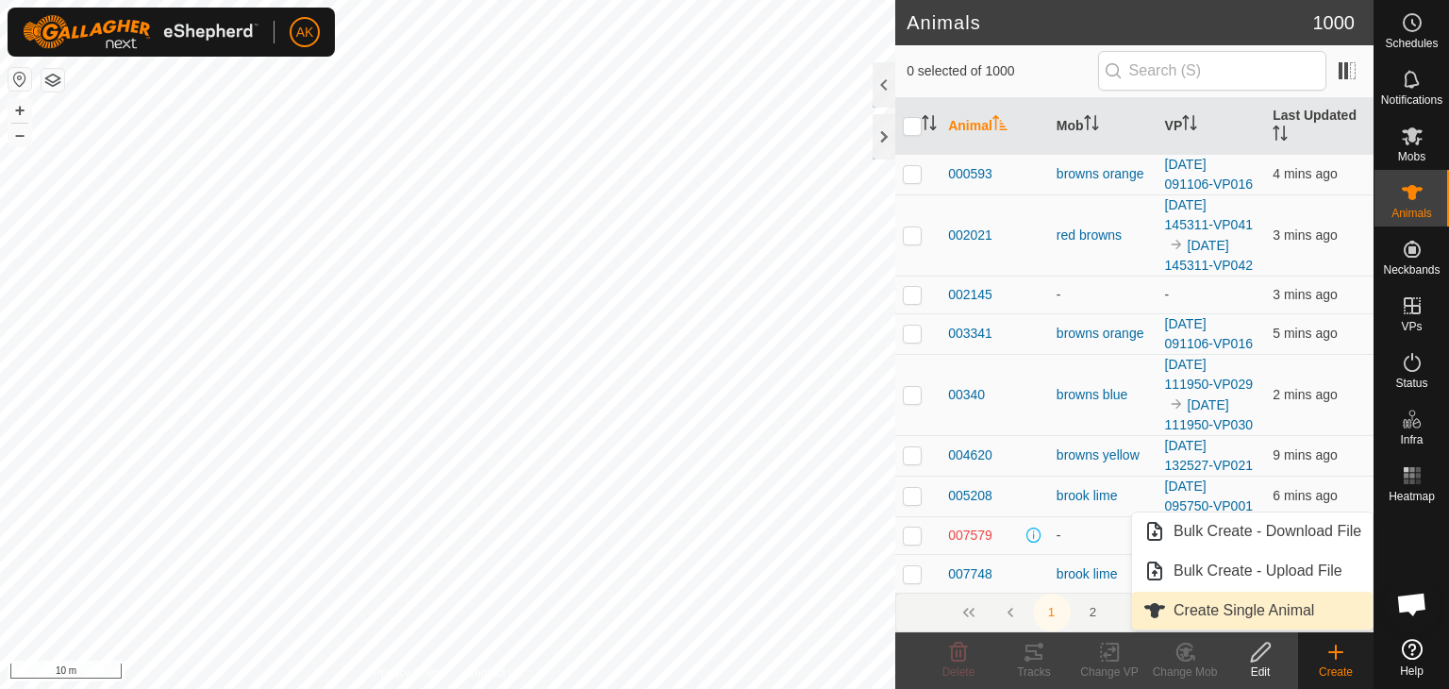
click at [1231, 615] on link "Create Single Animal" at bounding box center [1252, 610] width 241 height 38
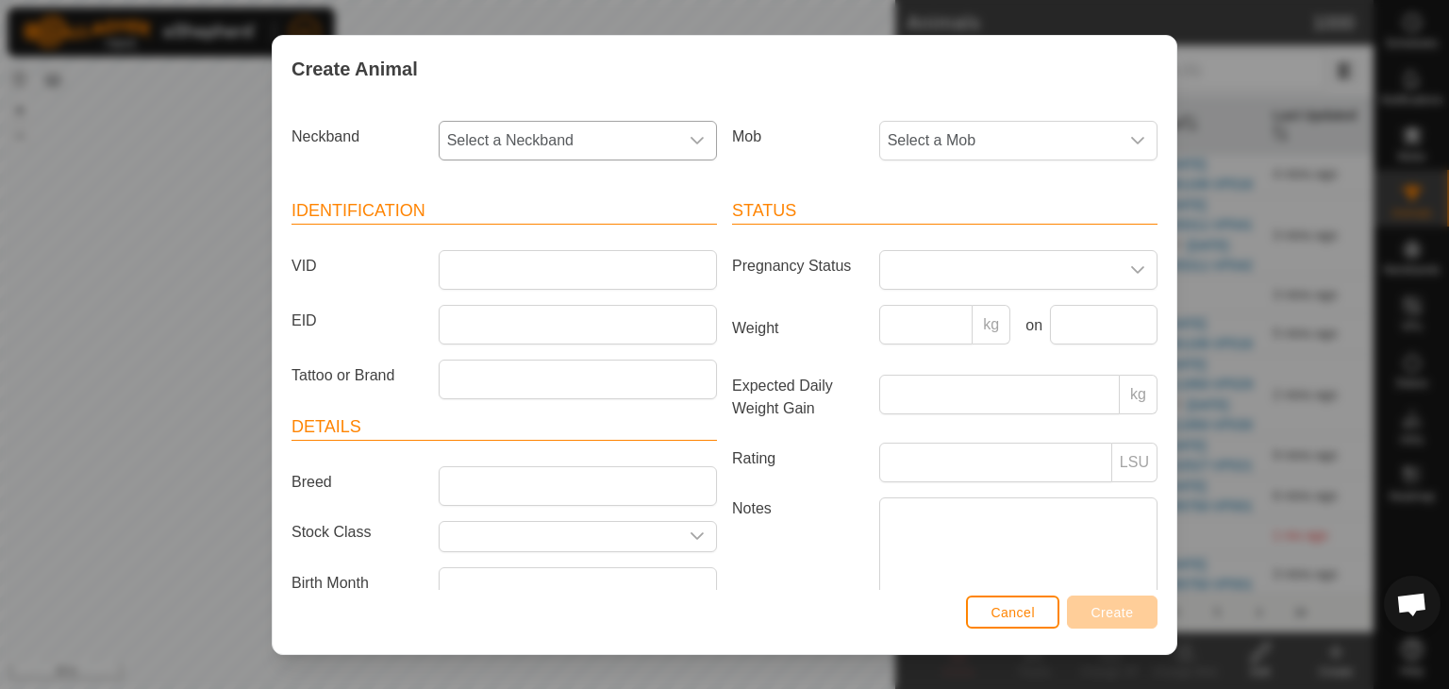
click at [508, 135] on span "Select a Neckband" at bounding box center [559, 141] width 239 height 38
type input "513"
click at [512, 238] on li "1256513021" at bounding box center [577, 238] width 272 height 38
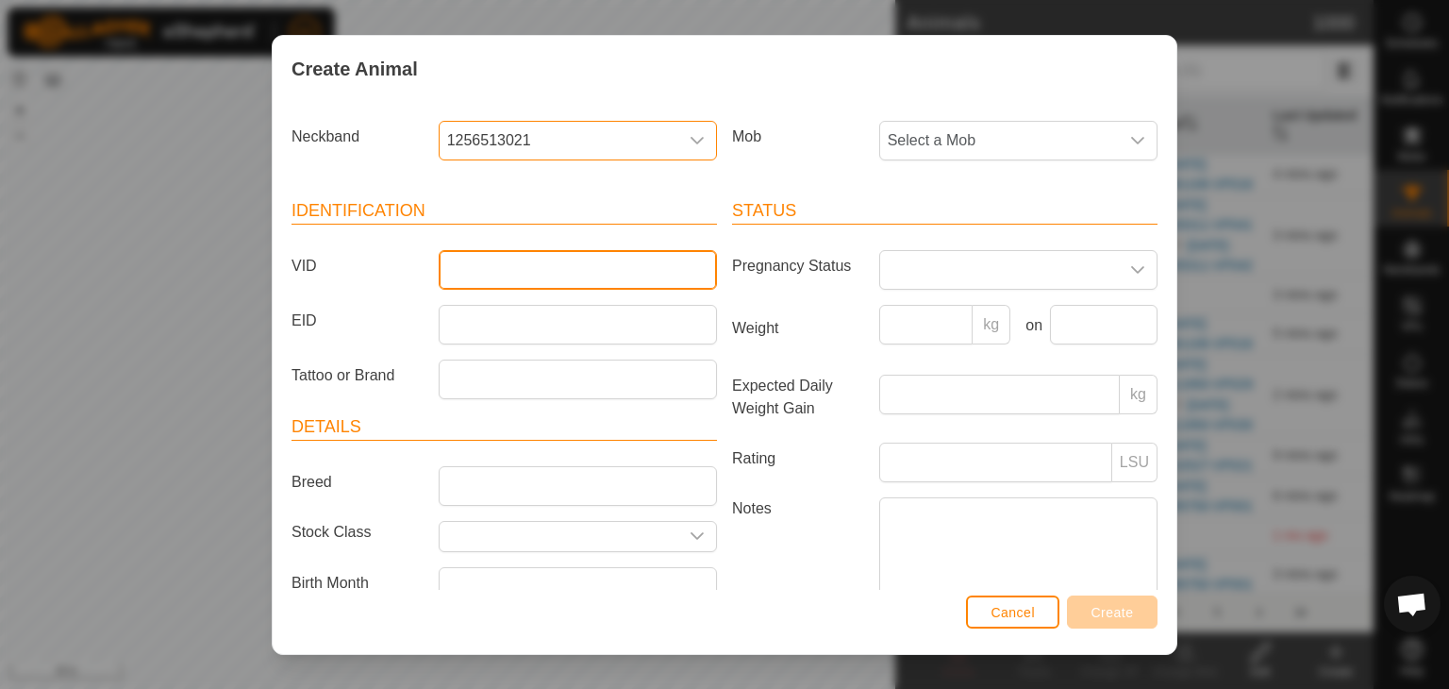
click at [498, 267] on input "VID" at bounding box center [578, 270] width 278 height 40
type input "513021"
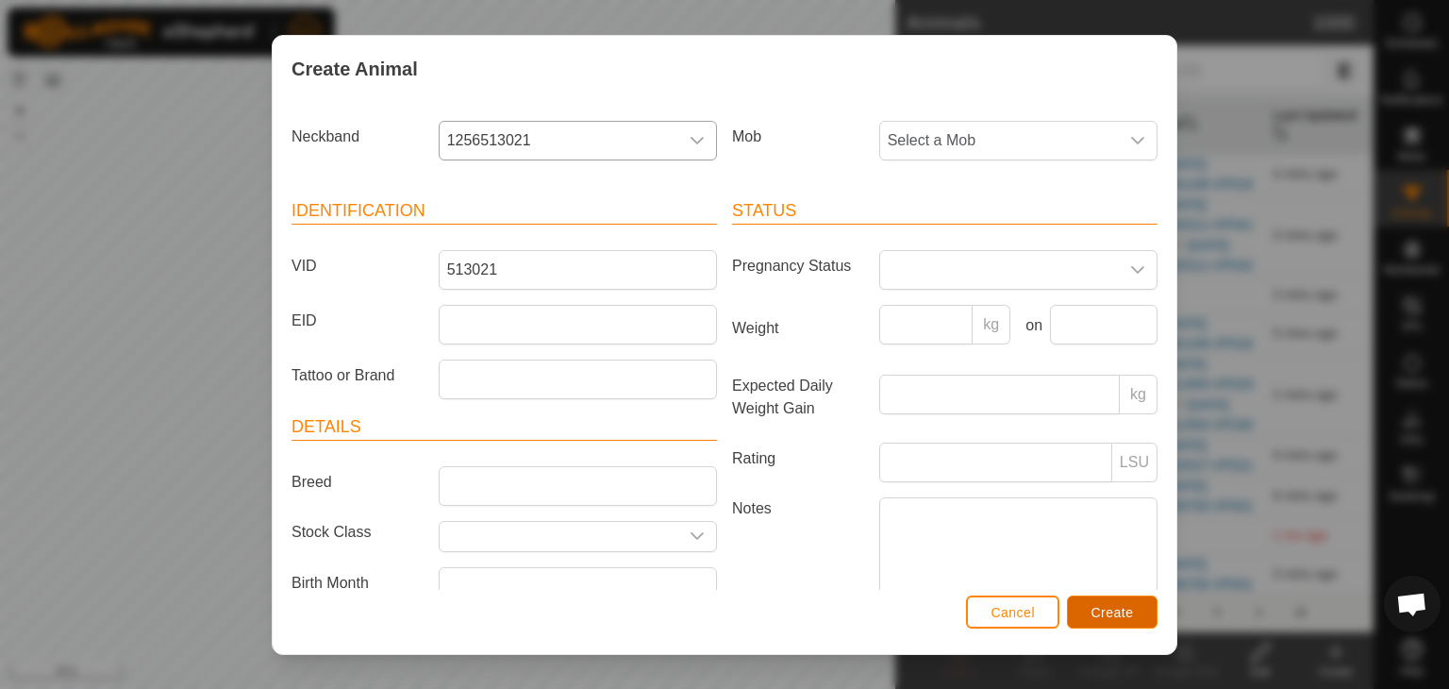
click at [1104, 612] on span "Create" at bounding box center [1112, 612] width 42 height 15
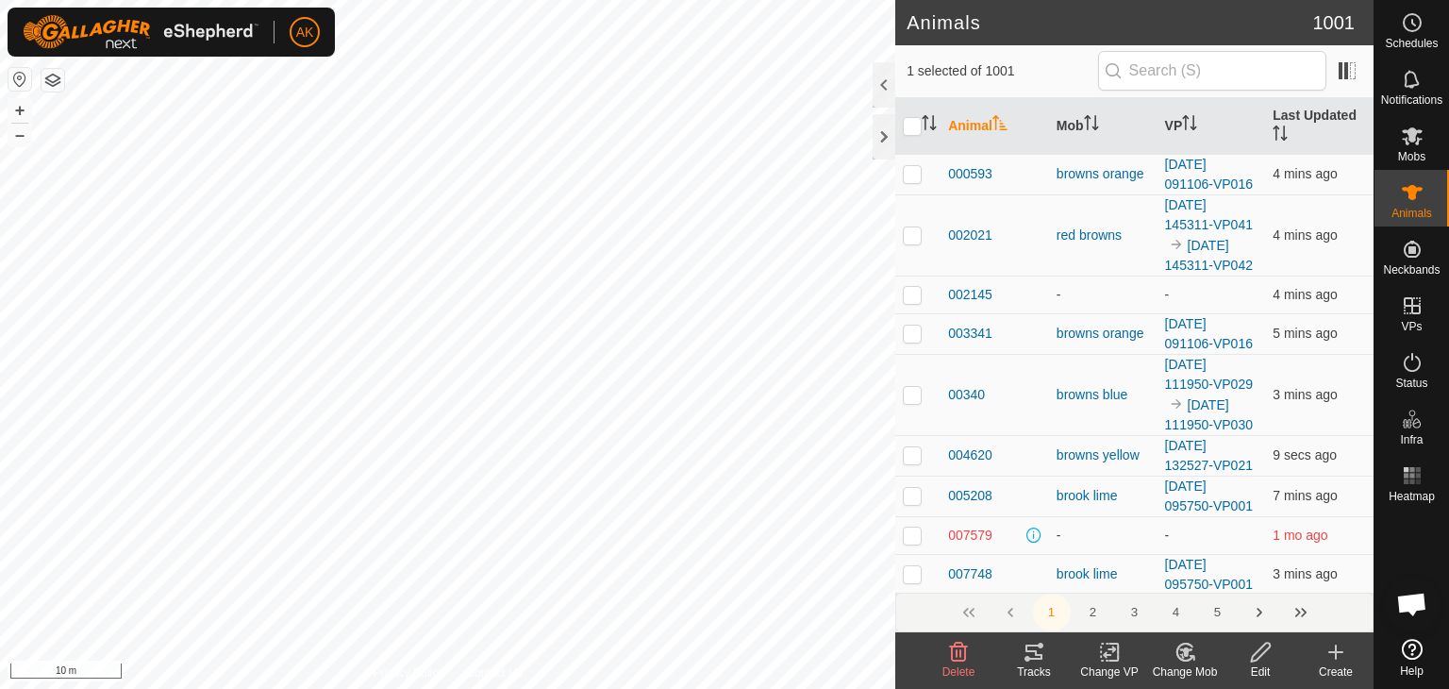
click at [1174, 651] on icon at bounding box center [1186, 652] width 24 height 23
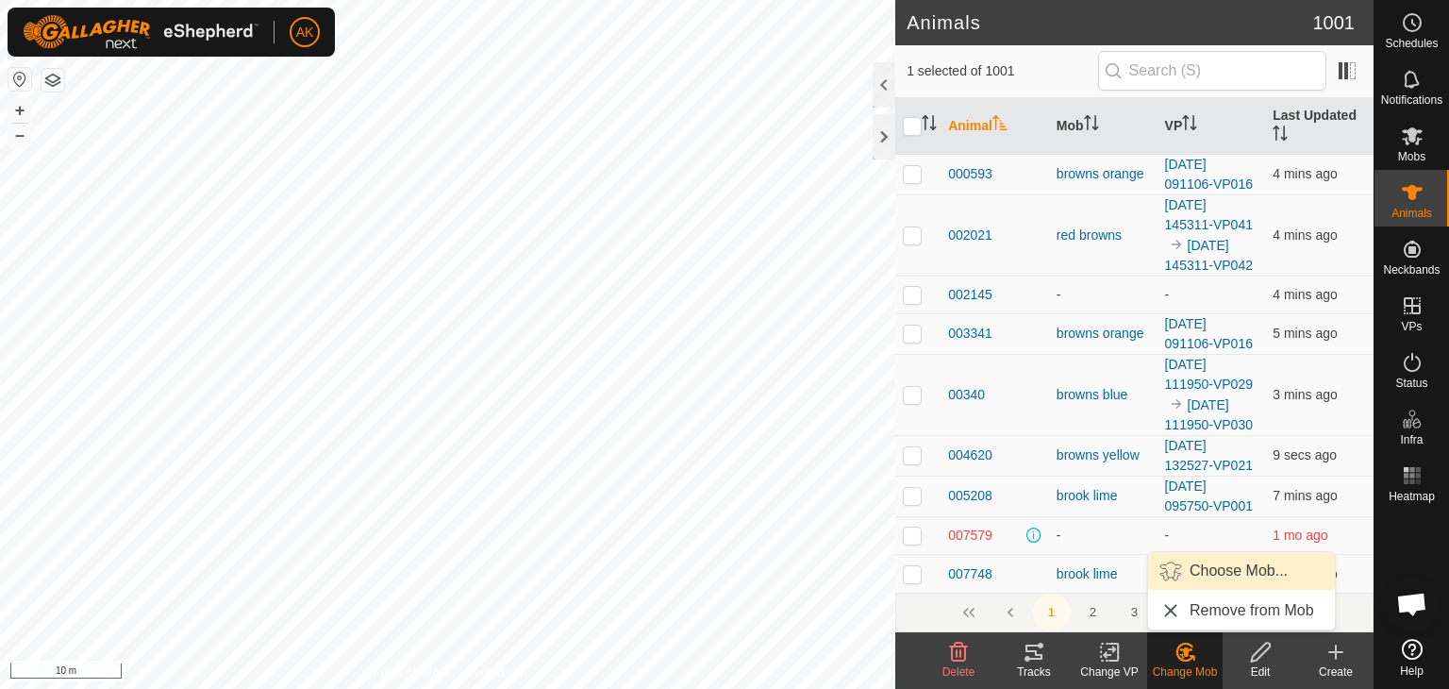
click at [1224, 574] on link "Choose Mob..." at bounding box center [1241, 571] width 187 height 38
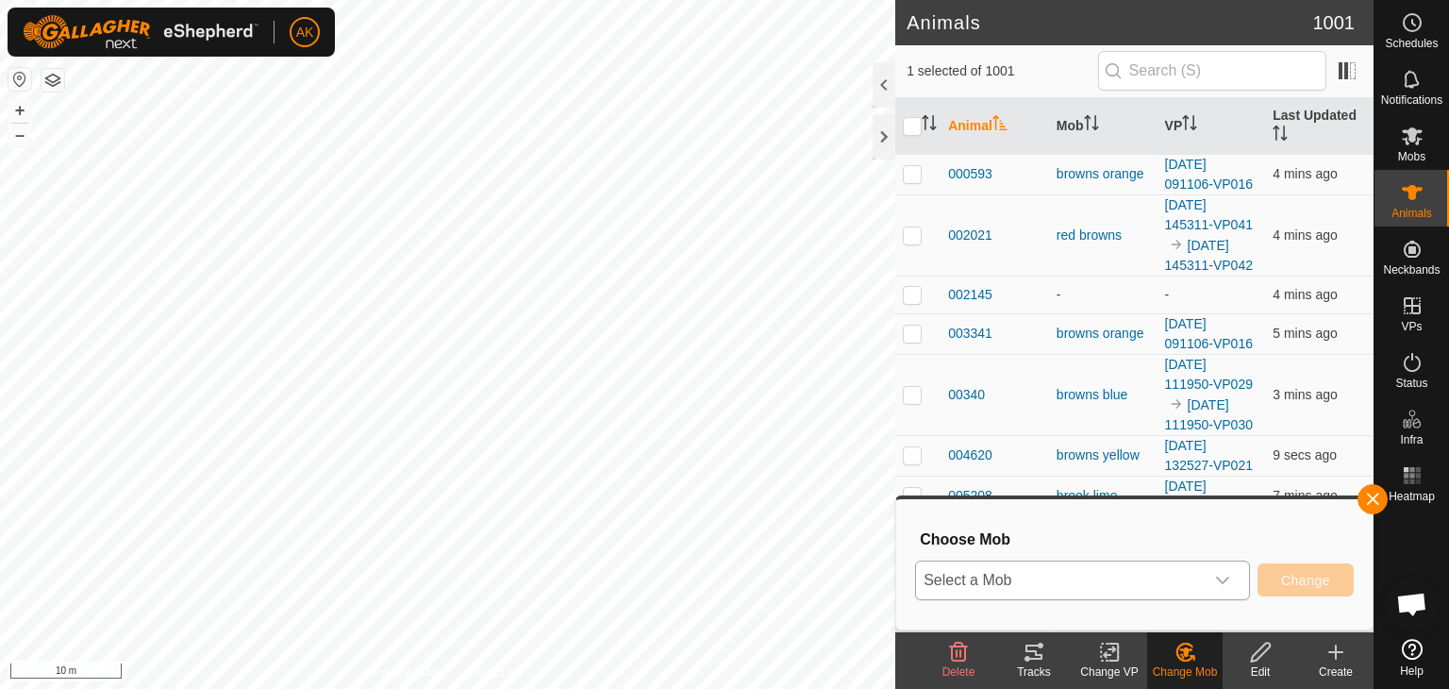
click at [1219, 577] on icon "dropdown trigger" at bounding box center [1222, 580] width 13 height 8
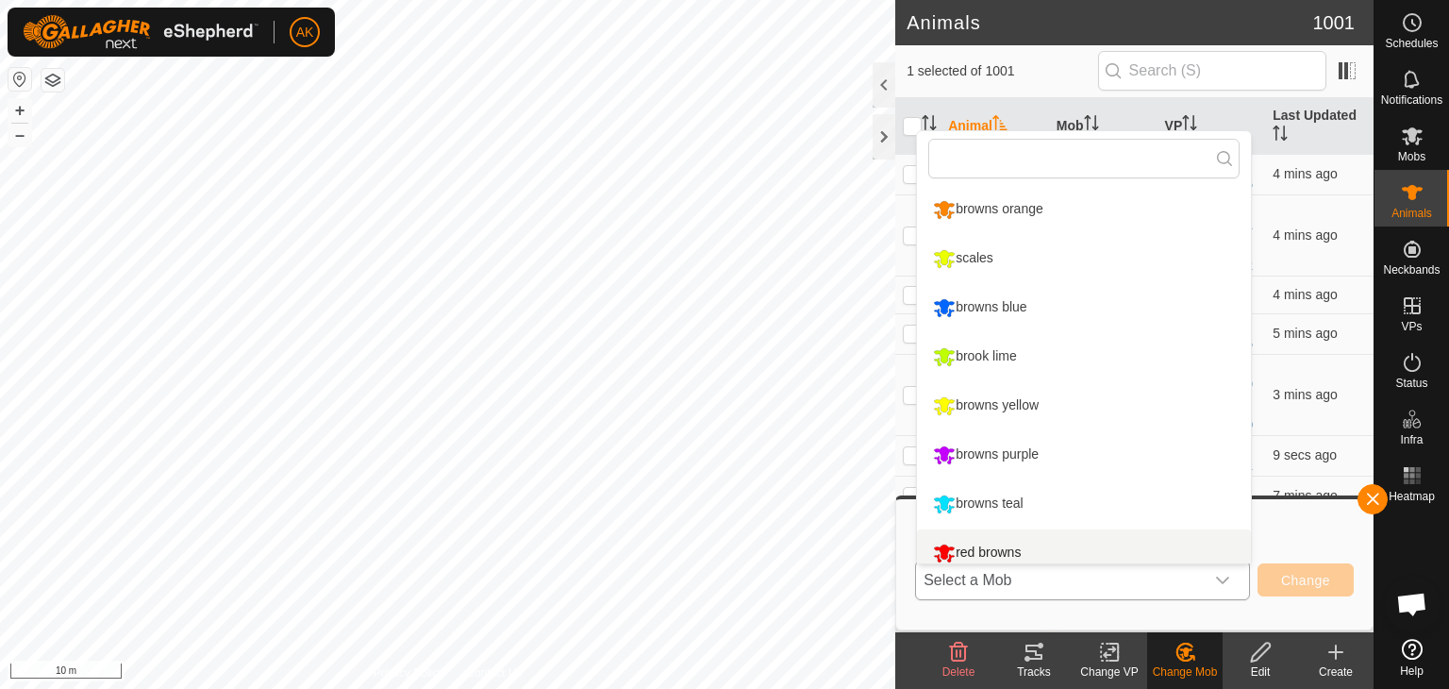
scroll to position [13, 0]
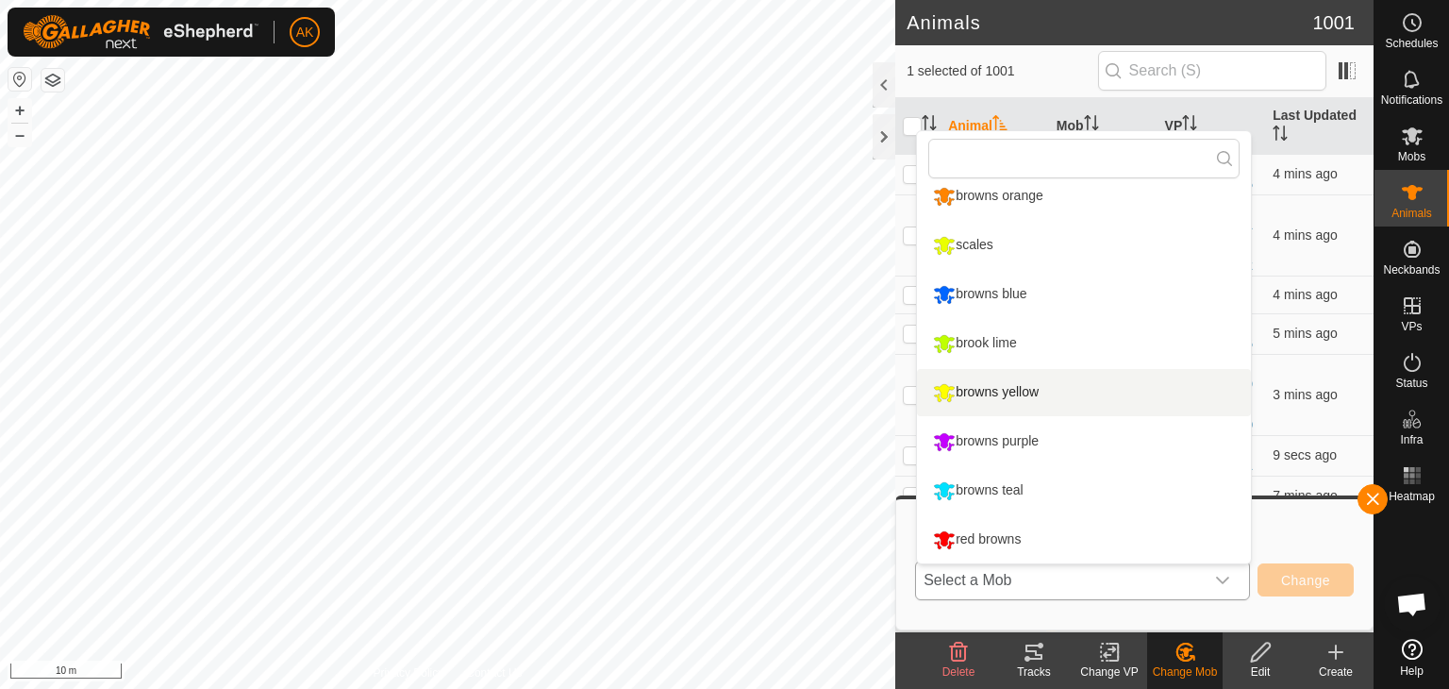
click at [990, 391] on li "browns yellow" at bounding box center [1084, 392] width 334 height 47
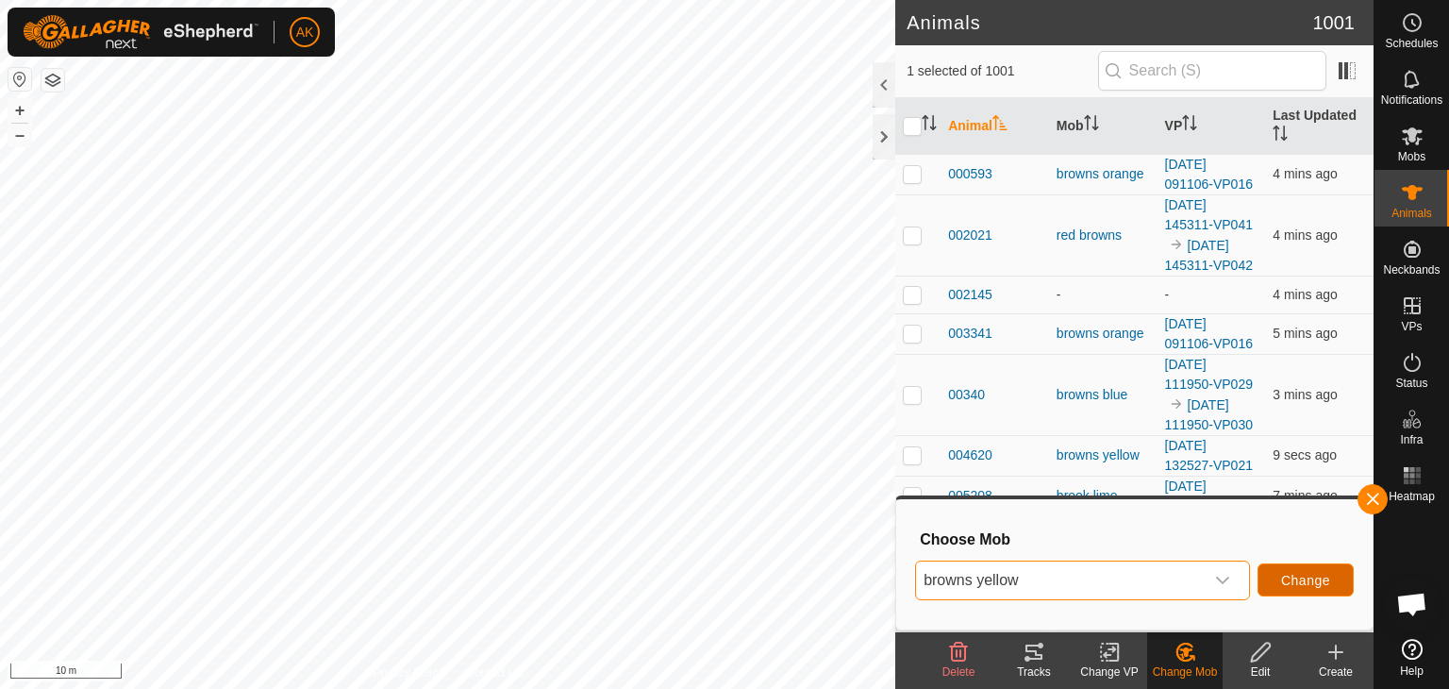
click at [1298, 573] on span "Change" at bounding box center [1305, 580] width 49 height 15
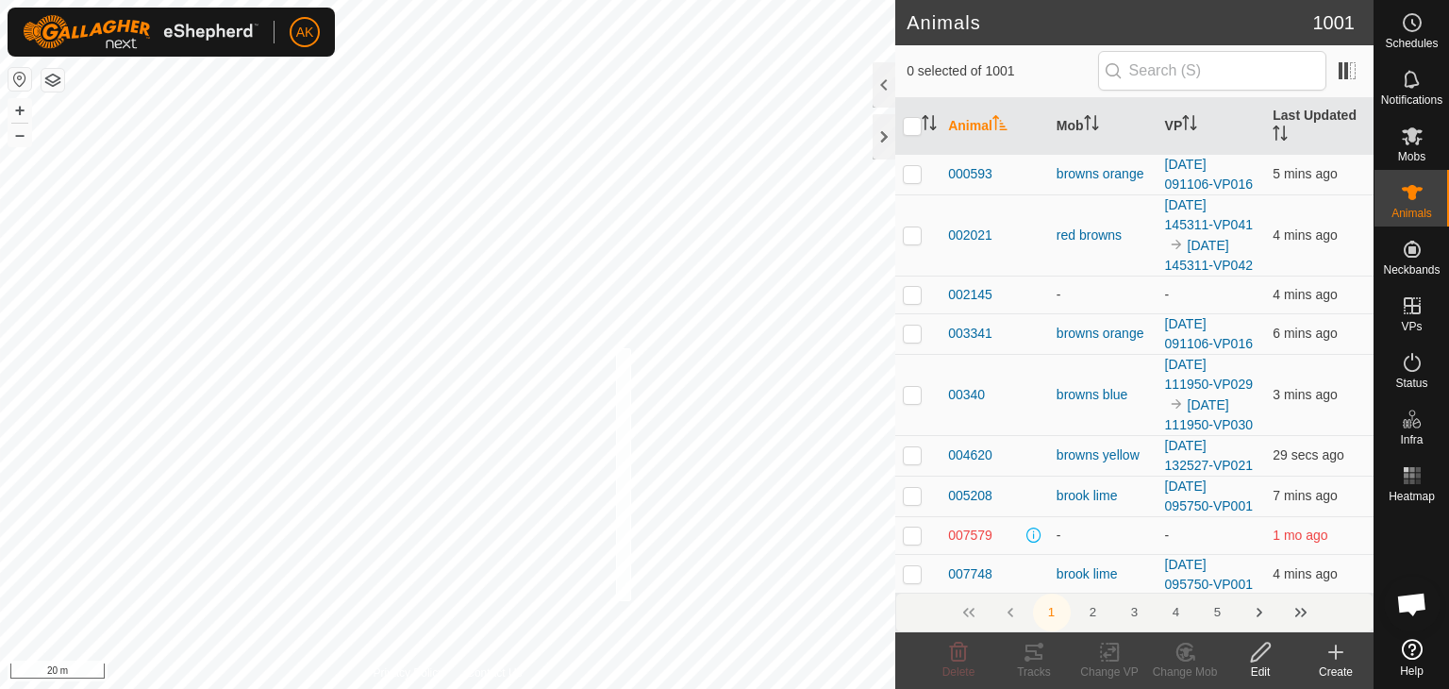
checkbox input "true"
click at [548, 34] on div "954520 3110954520 browns yellow 2025-09-05 132527-VP021 + – ⇧ i 5 m" at bounding box center [447, 344] width 895 height 689
checkbox input "true"
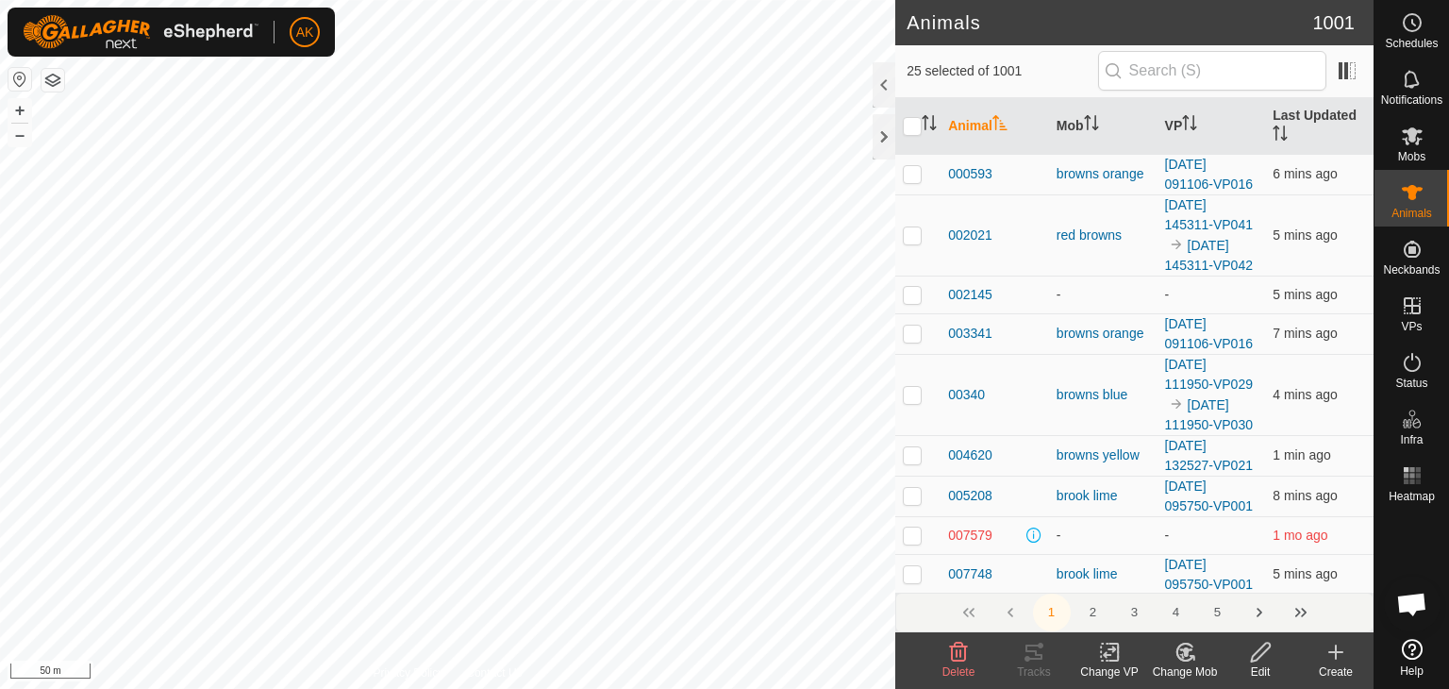
click at [1109, 650] on icon at bounding box center [1110, 652] width 24 height 23
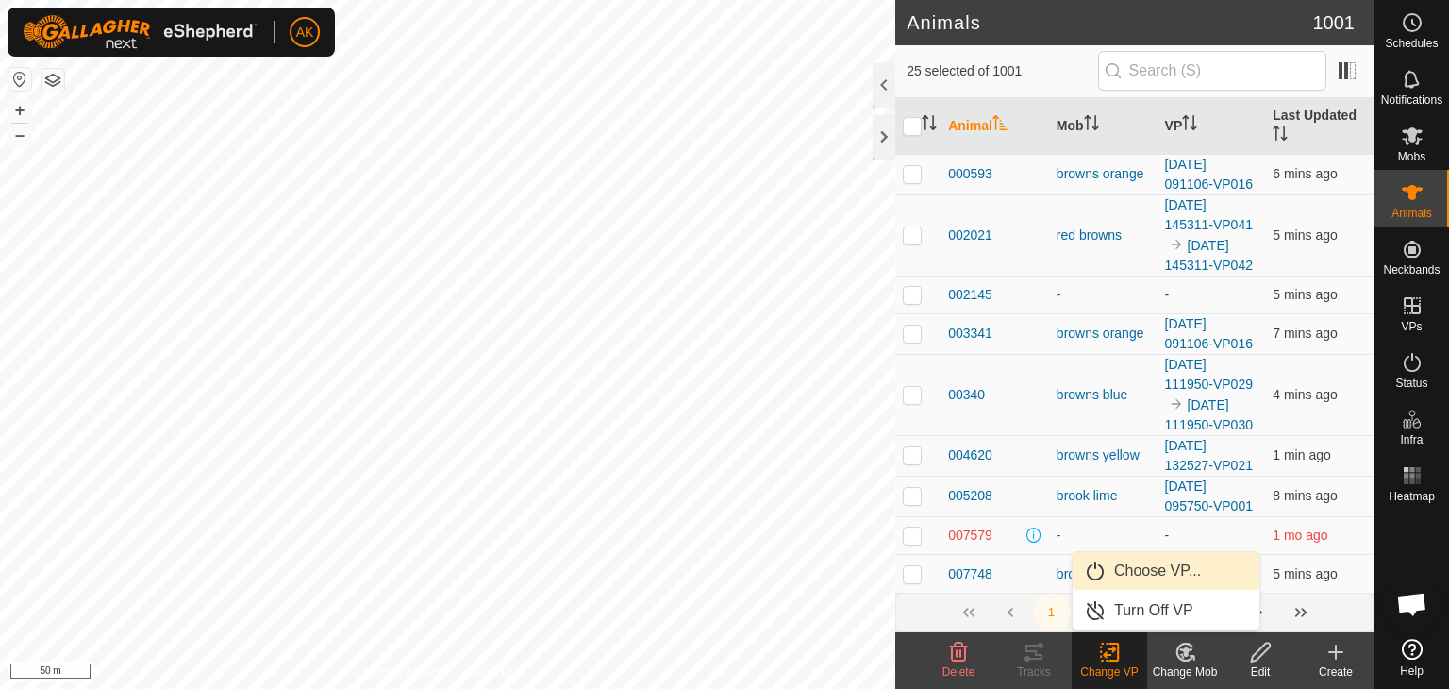
click at [1136, 573] on link "Choose VP..." at bounding box center [1166, 571] width 187 height 38
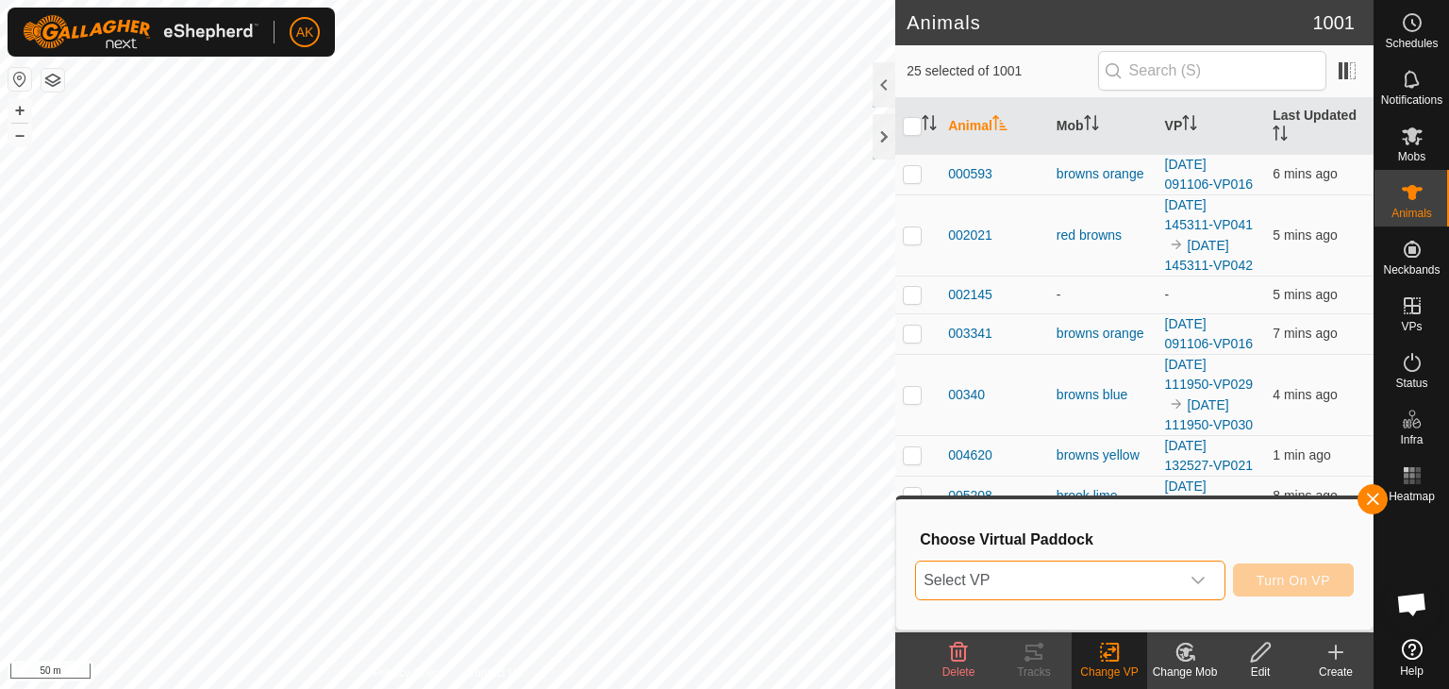
click at [1136, 573] on span "Select VP" at bounding box center [1047, 580] width 263 height 38
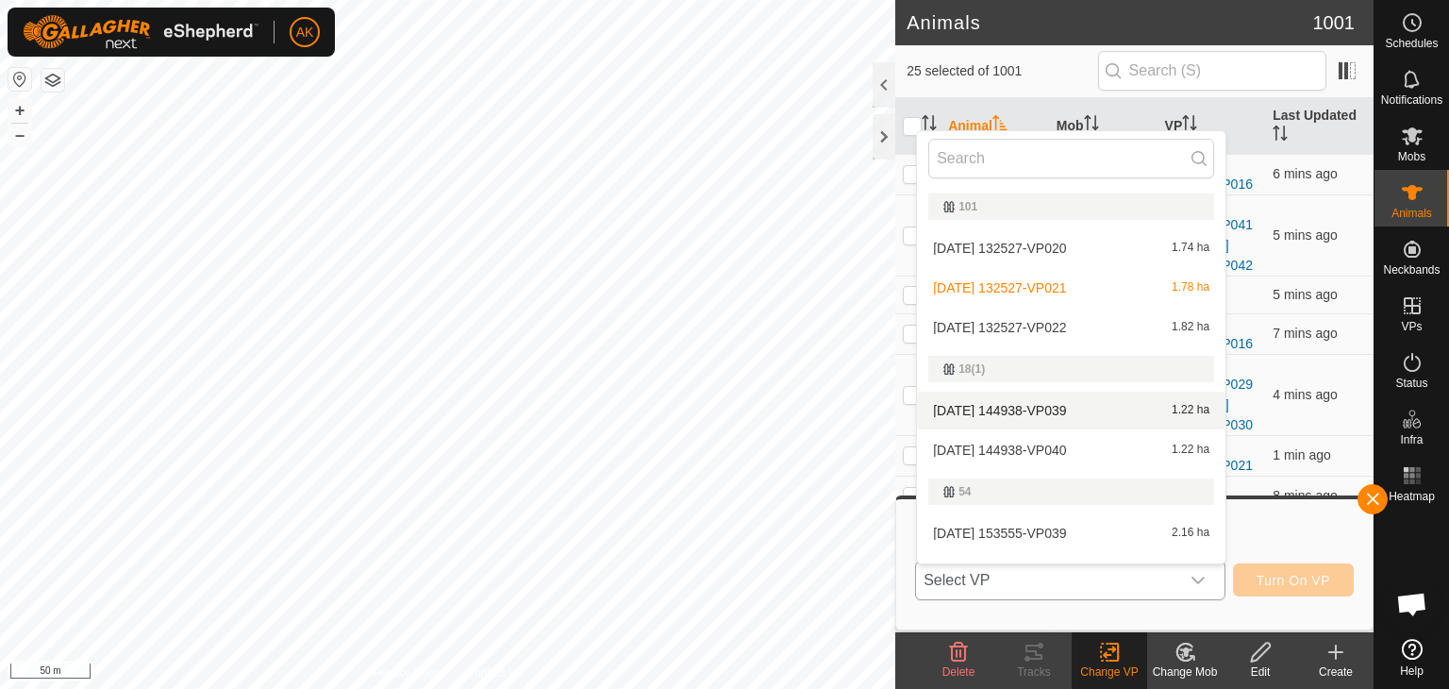
scroll to position [28, 0]
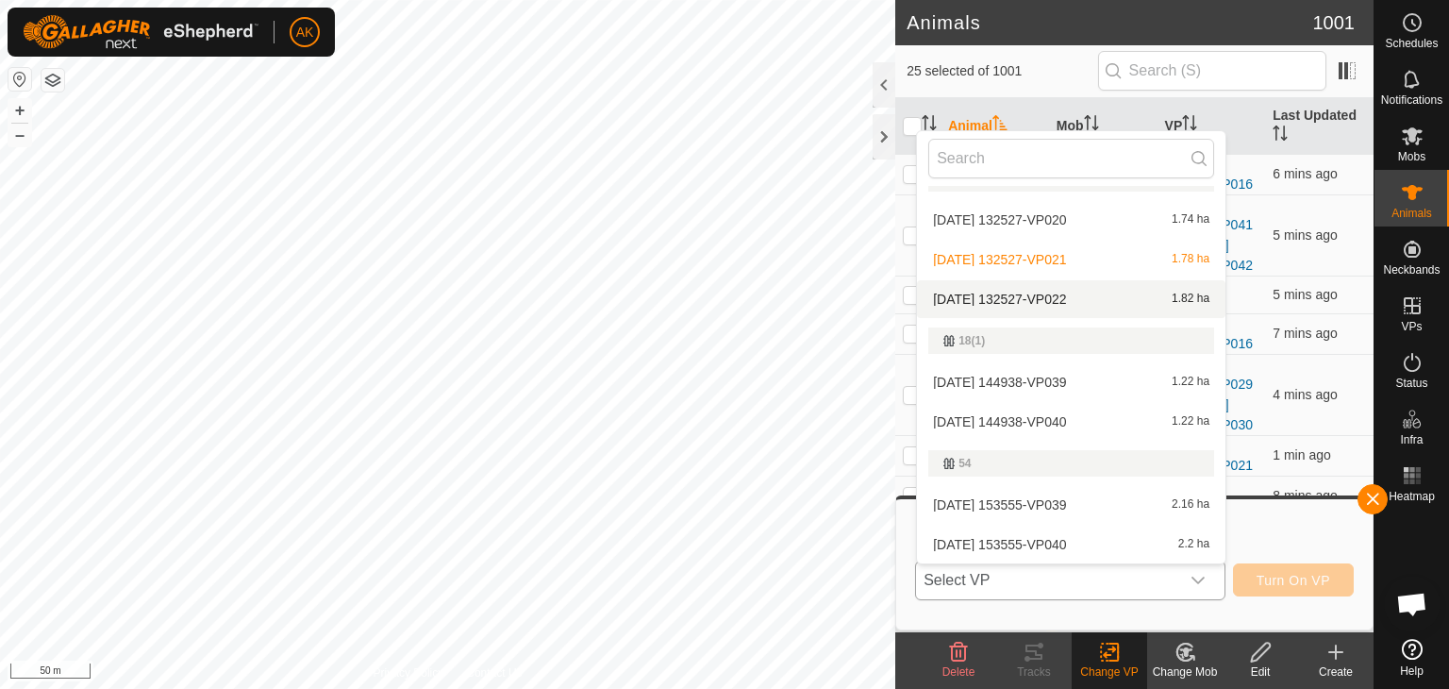
click at [1053, 291] on li "[DATE] 132527-VP022 1.82 ha" at bounding box center [1071, 299] width 308 height 38
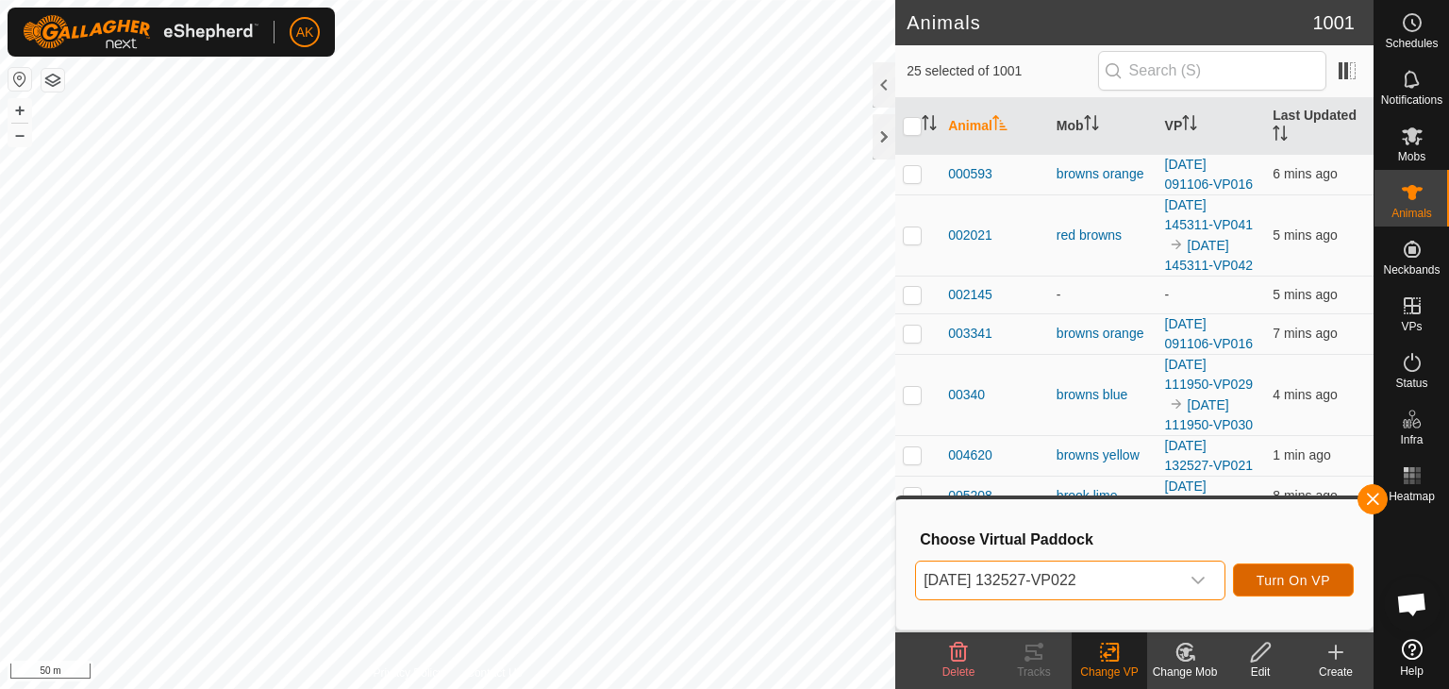
click at [1297, 586] on span "Turn On VP" at bounding box center [1294, 580] width 74 height 15
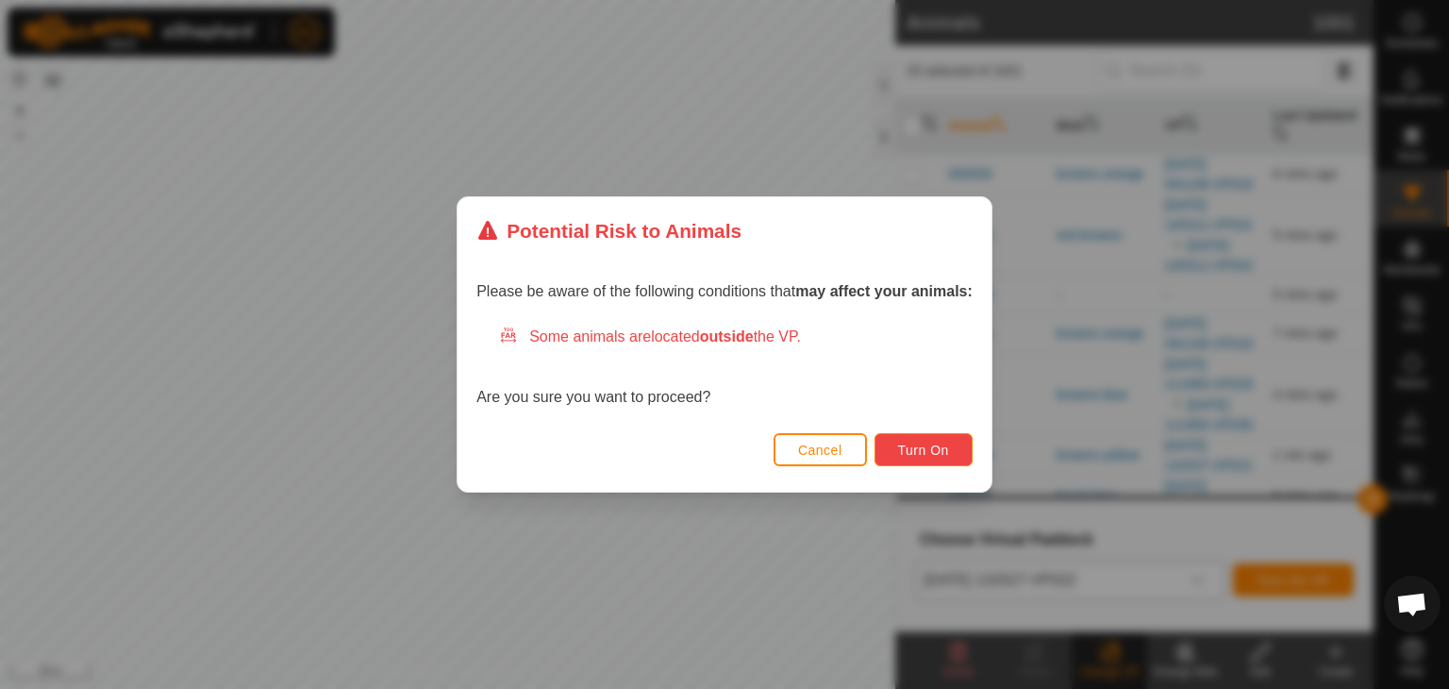
click at [925, 443] on span "Turn On" at bounding box center [923, 449] width 51 height 15
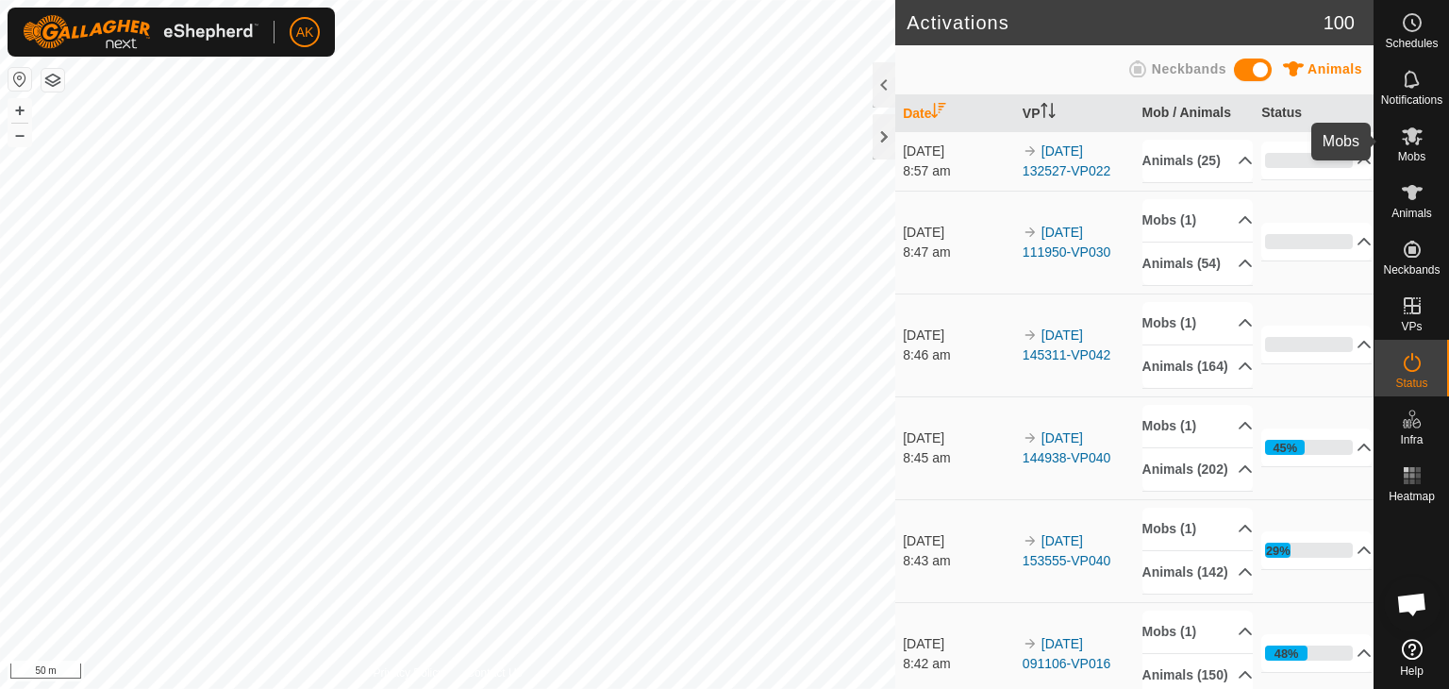
click at [1415, 134] on icon at bounding box center [1412, 136] width 21 height 18
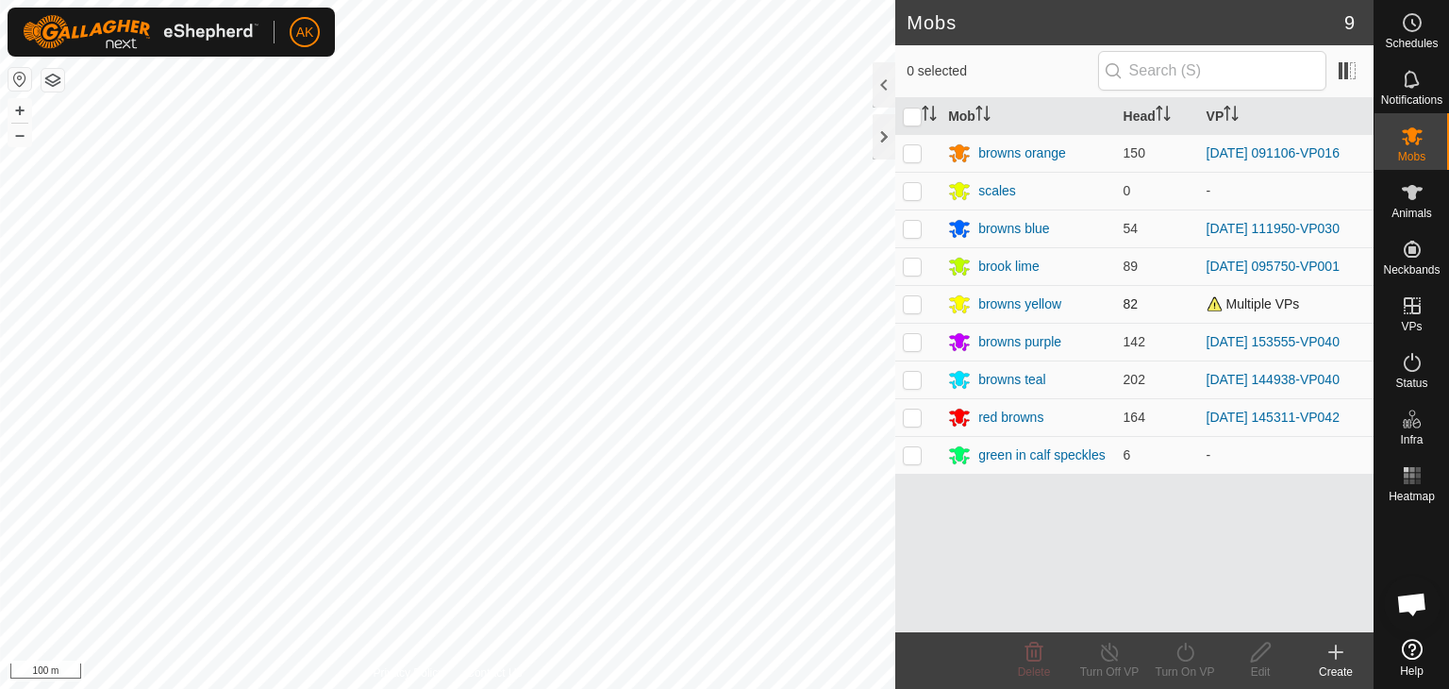
click at [914, 299] on p-checkbox at bounding box center [912, 303] width 19 height 15
checkbox input "true"
click at [1190, 656] on icon at bounding box center [1186, 652] width 24 height 23
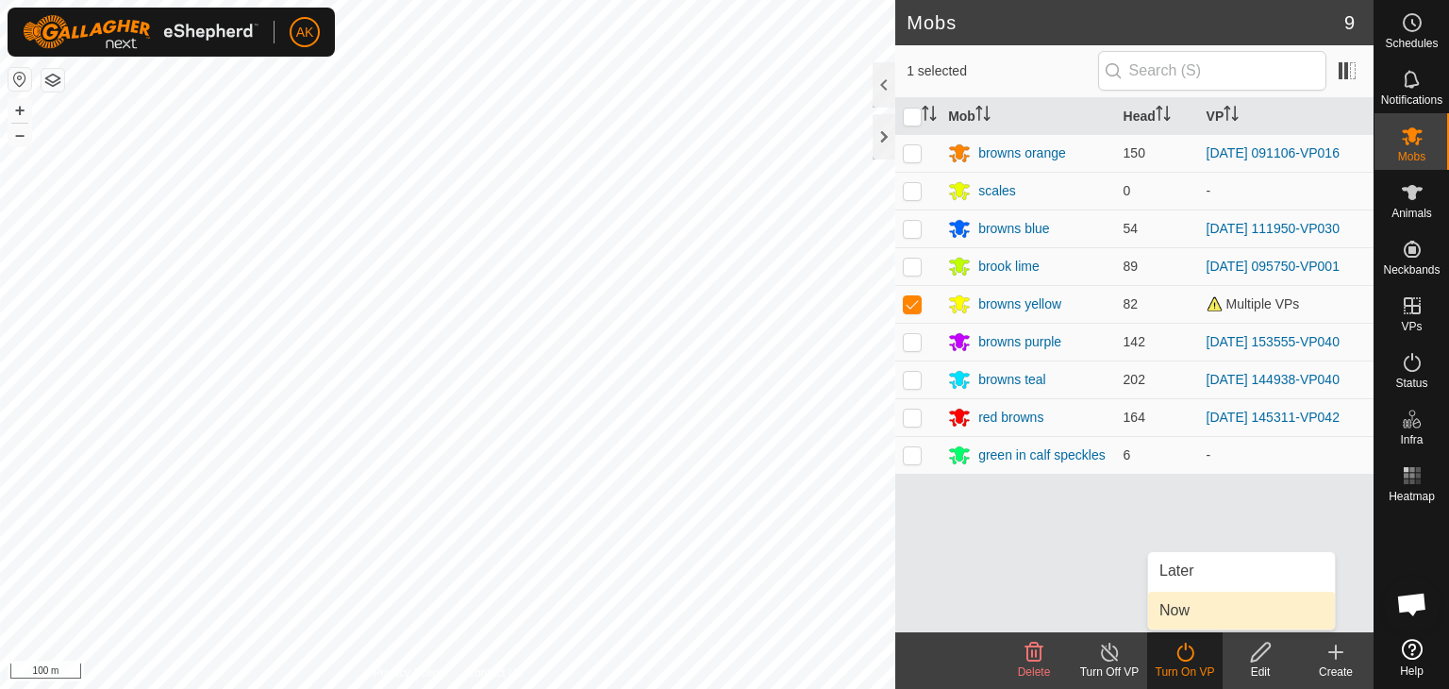
click at [1194, 613] on link "Now" at bounding box center [1241, 610] width 187 height 38
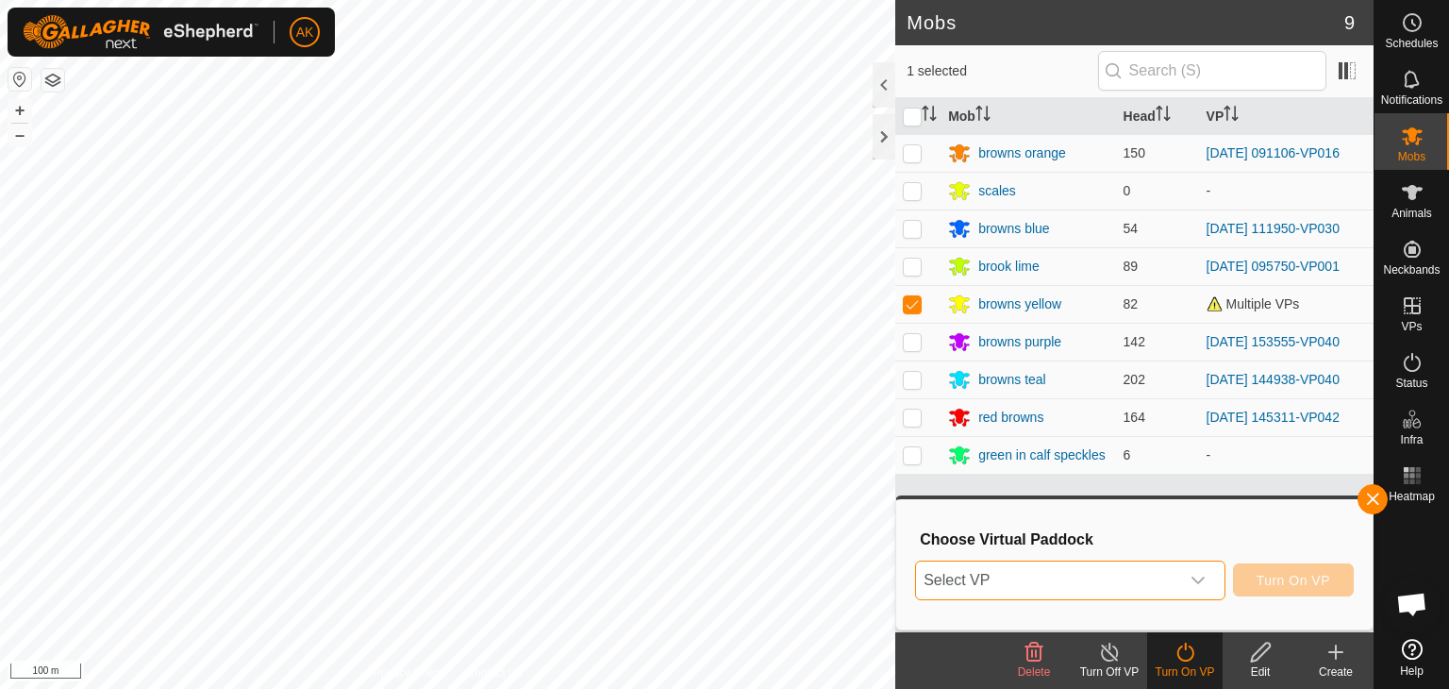
click at [1161, 587] on span "Select VP" at bounding box center [1047, 580] width 263 height 38
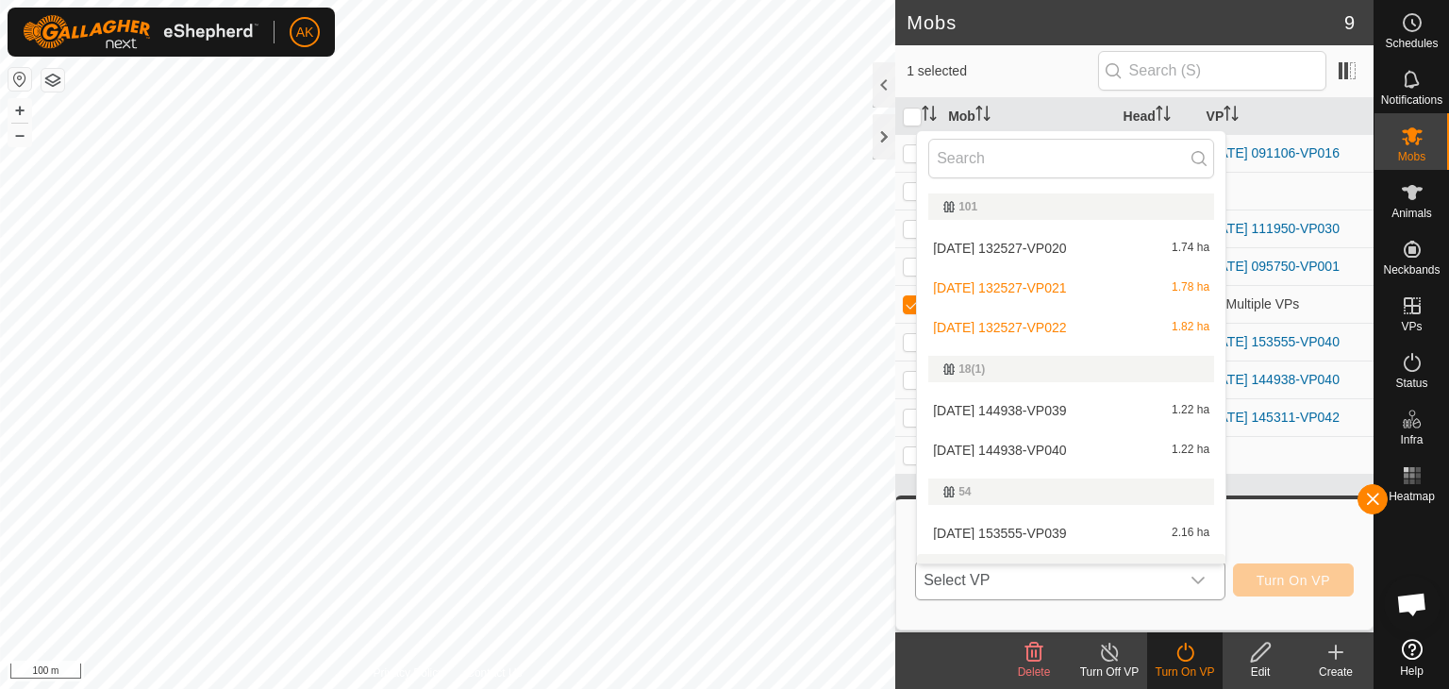
scroll to position [28, 0]
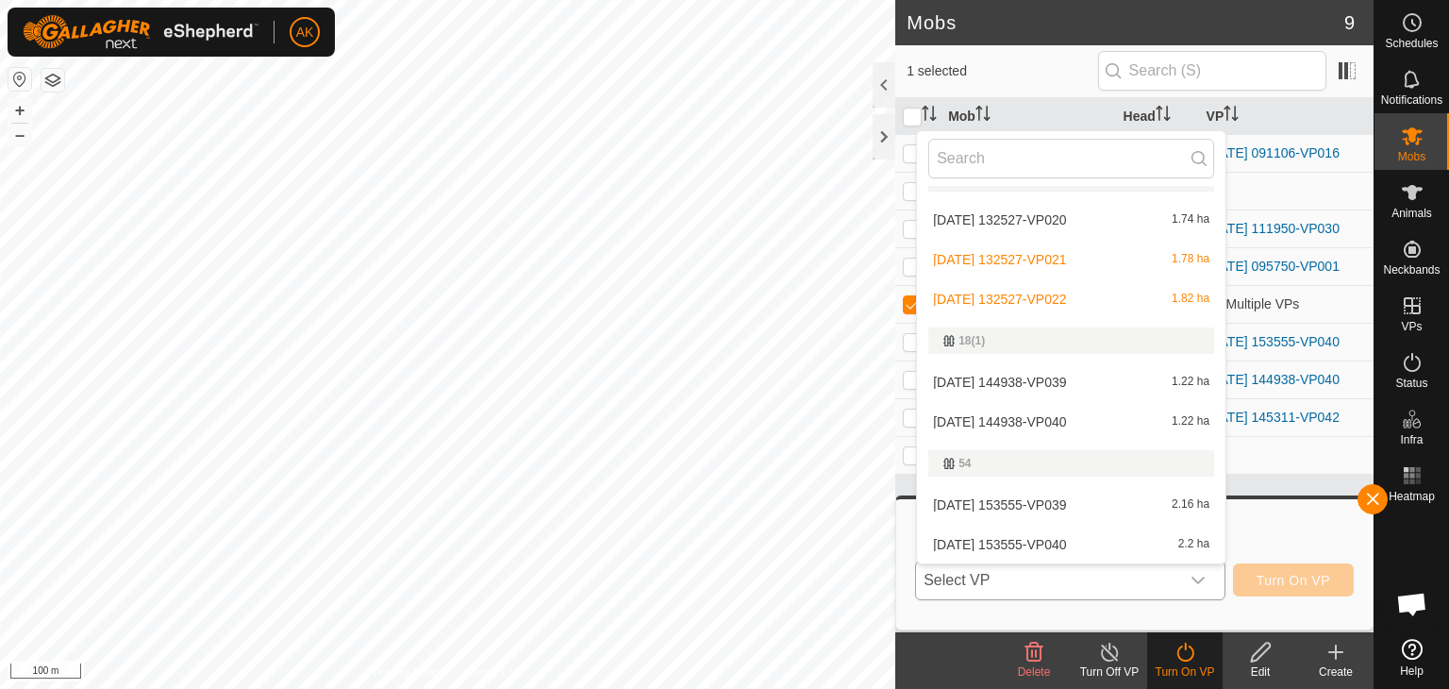
click at [1063, 292] on li "[DATE] 132527-VP022 1.82 ha" at bounding box center [1071, 299] width 308 height 38
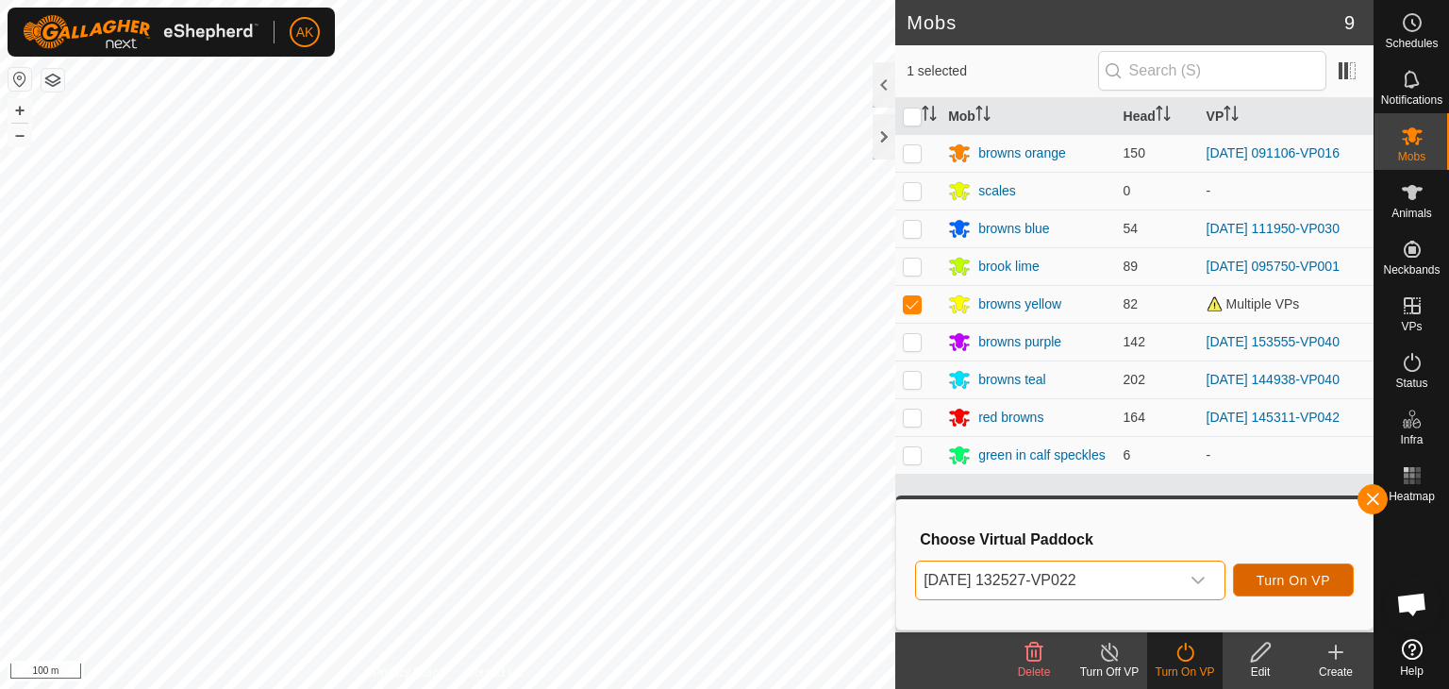
click at [1281, 585] on span "Turn On VP" at bounding box center [1294, 580] width 74 height 15
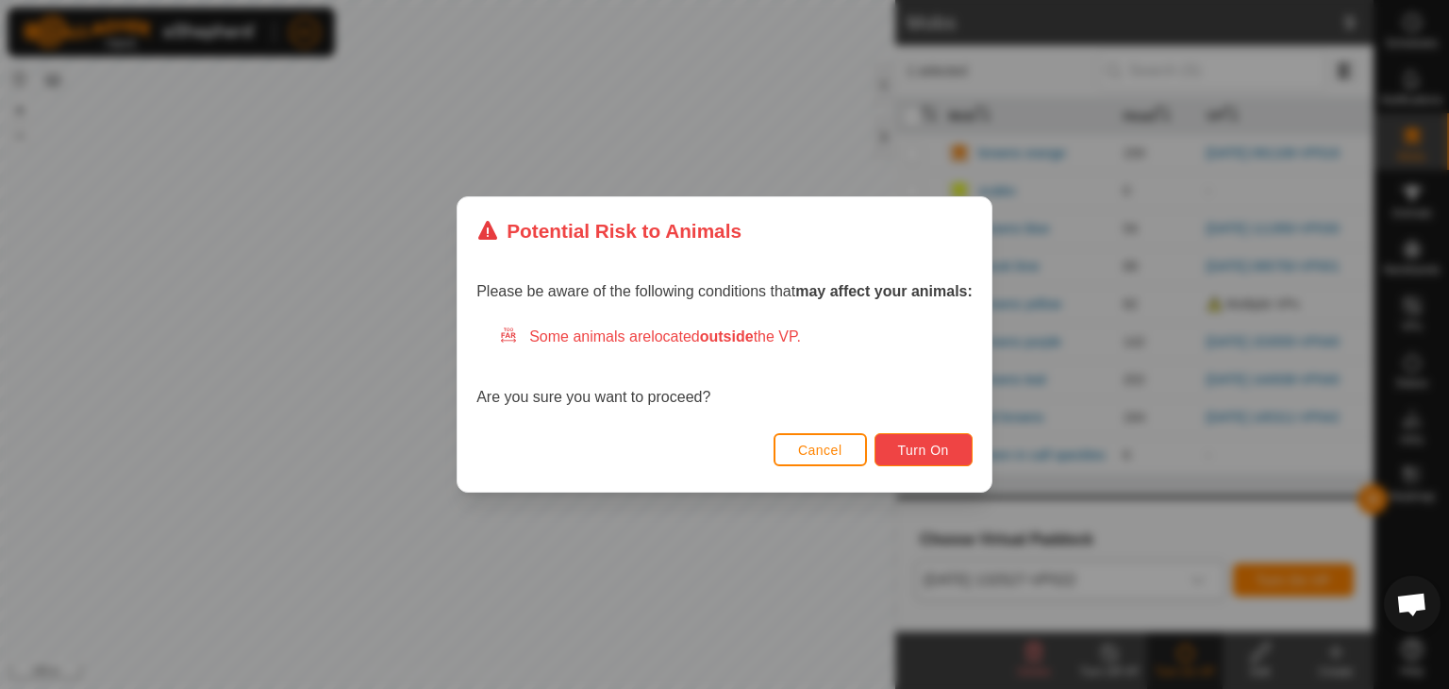
click at [944, 453] on span "Turn On" at bounding box center [923, 449] width 51 height 15
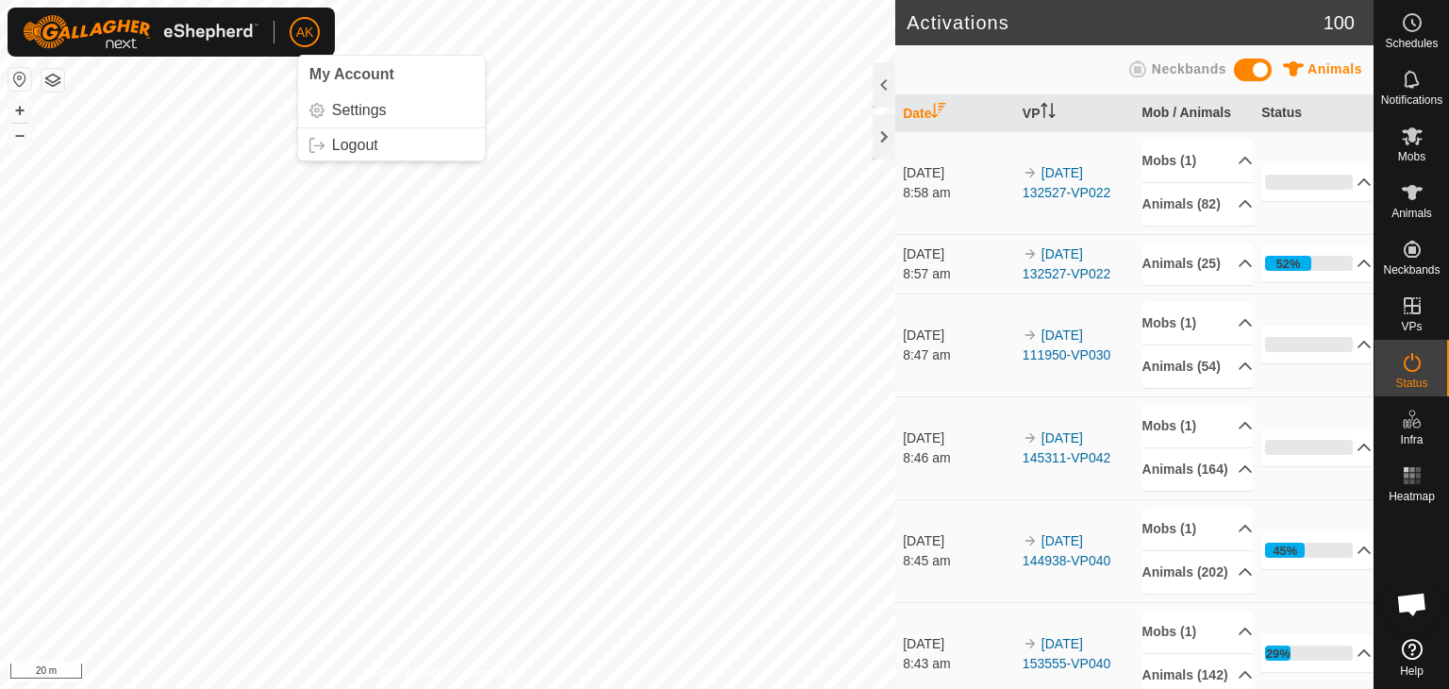
click at [61, 80] on button "button" at bounding box center [53, 80] width 23 height 23
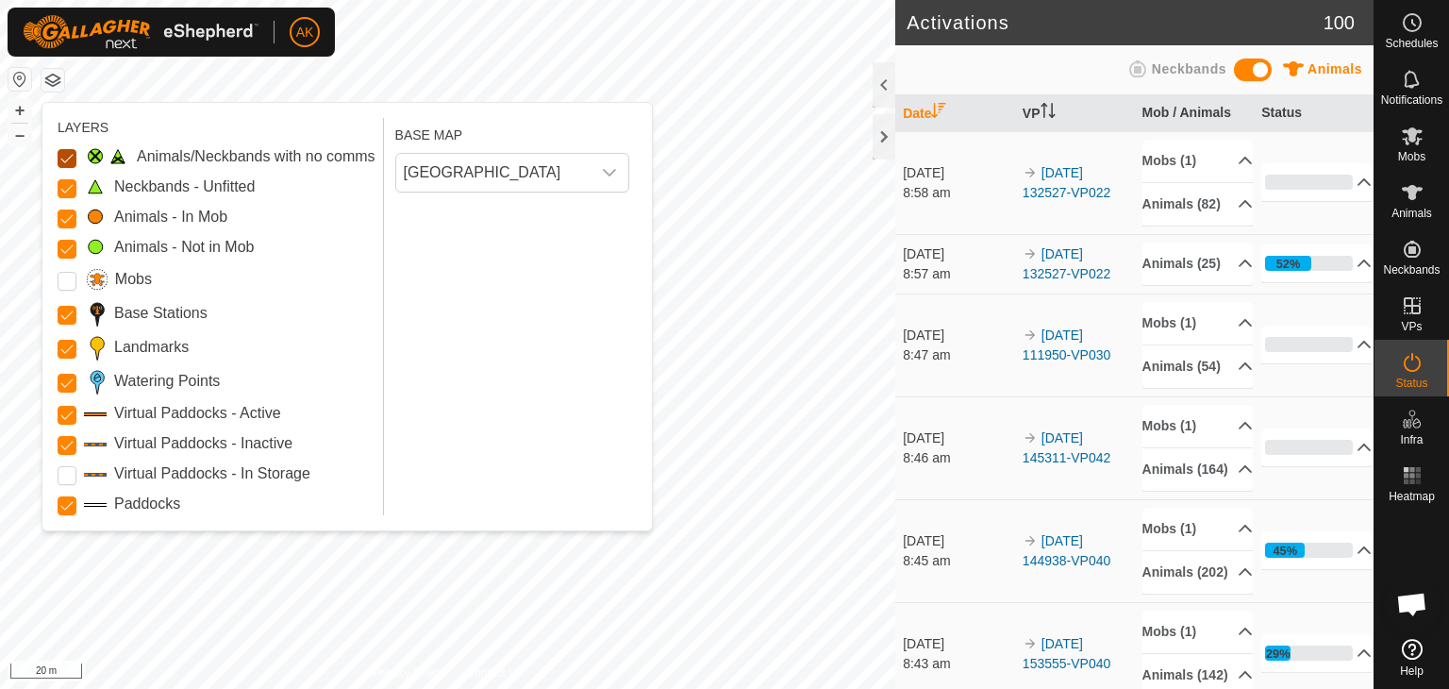
click at [65, 158] on Issue "Animals/Neckbands with no comms" at bounding box center [67, 158] width 19 height 19
click at [69, 190] on Unfitted "Neckbands - Unfitted" at bounding box center [67, 188] width 19 height 19
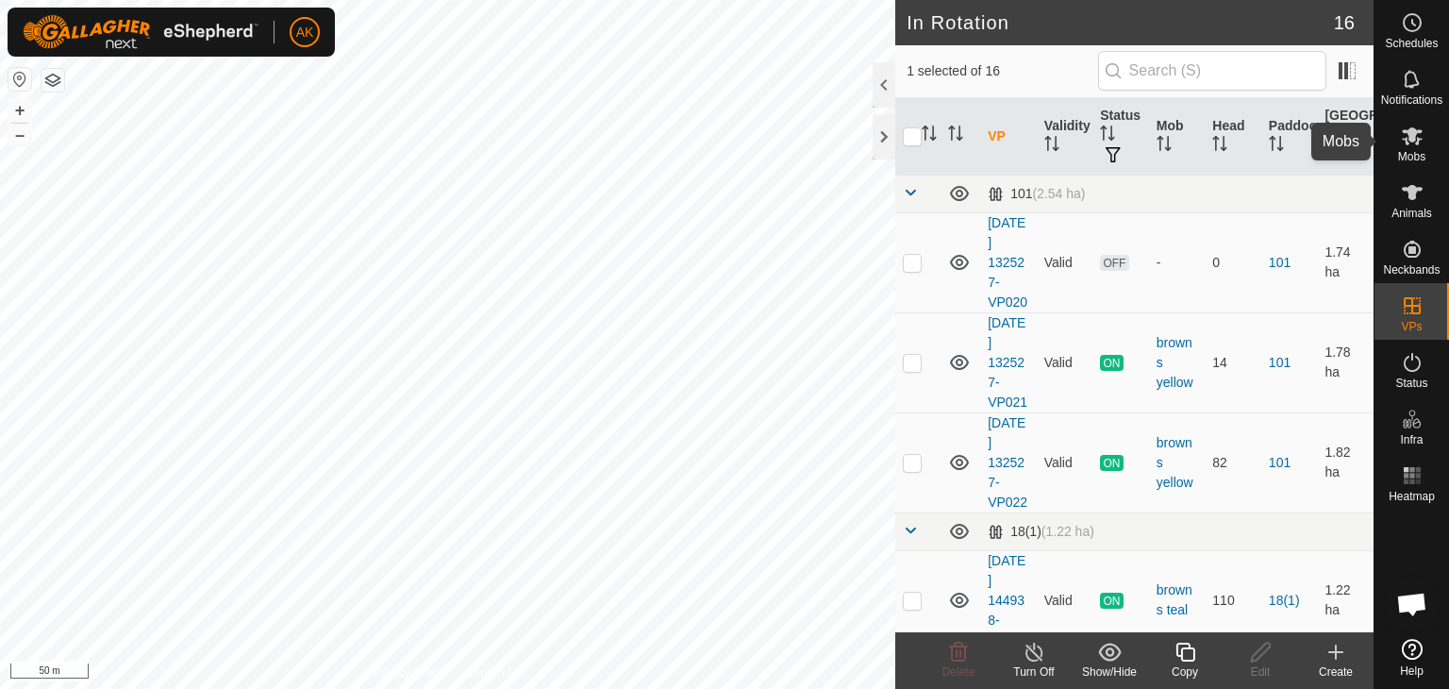
click at [1415, 132] on icon at bounding box center [1412, 136] width 21 height 18
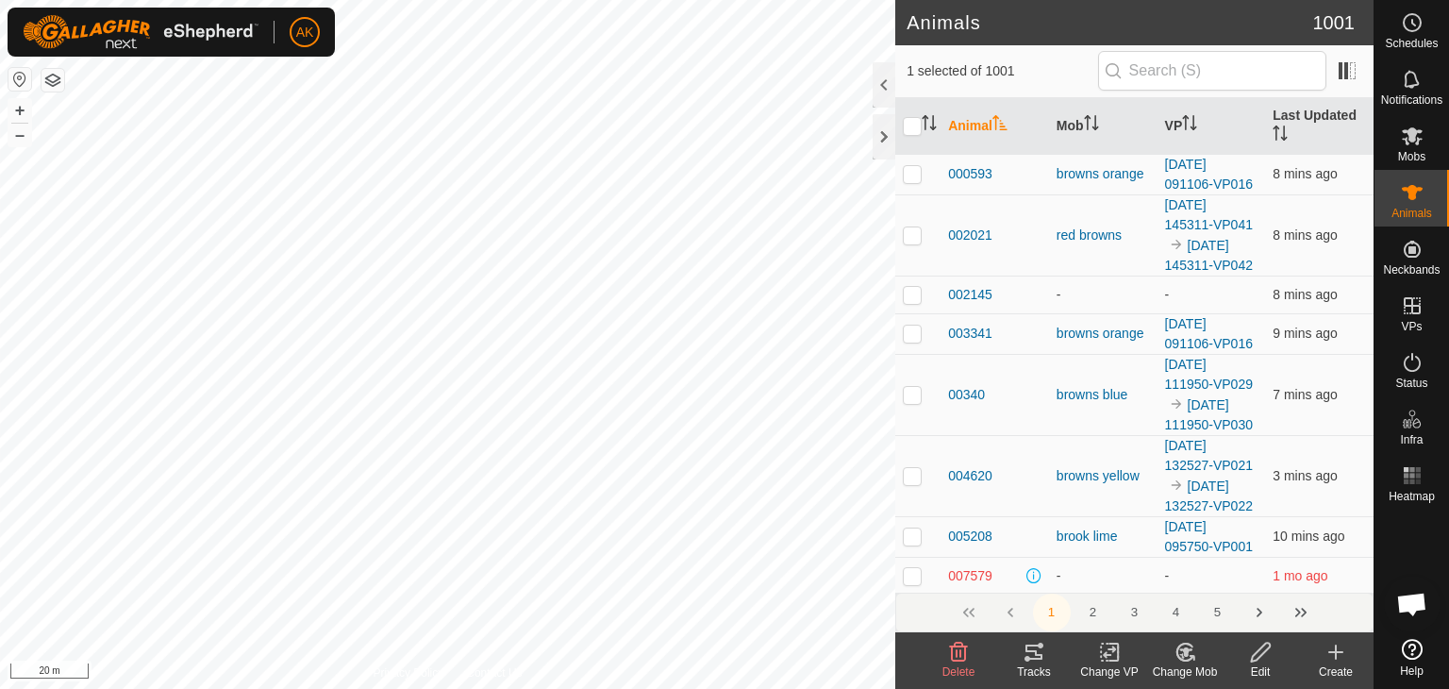
click at [1110, 650] on icon at bounding box center [1110, 652] width 24 height 23
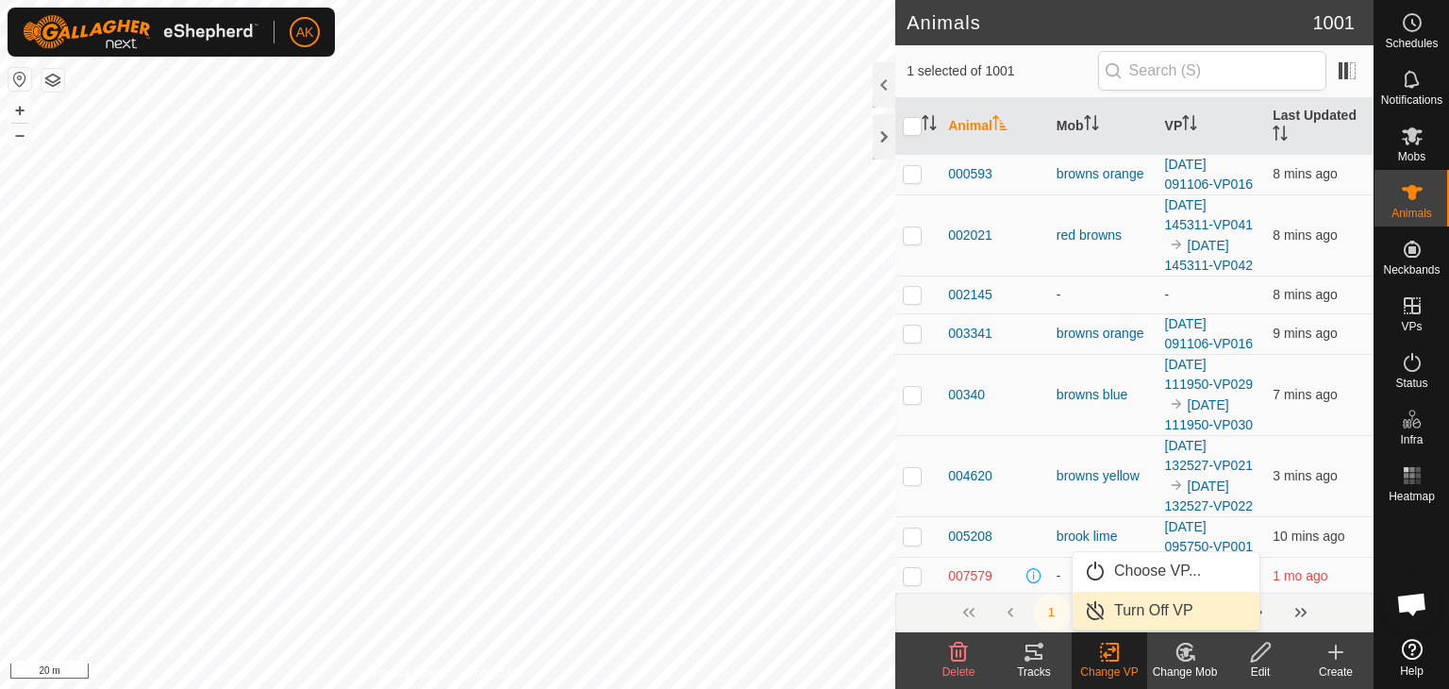
click at [1140, 611] on link "Turn Off VP" at bounding box center [1166, 610] width 187 height 38
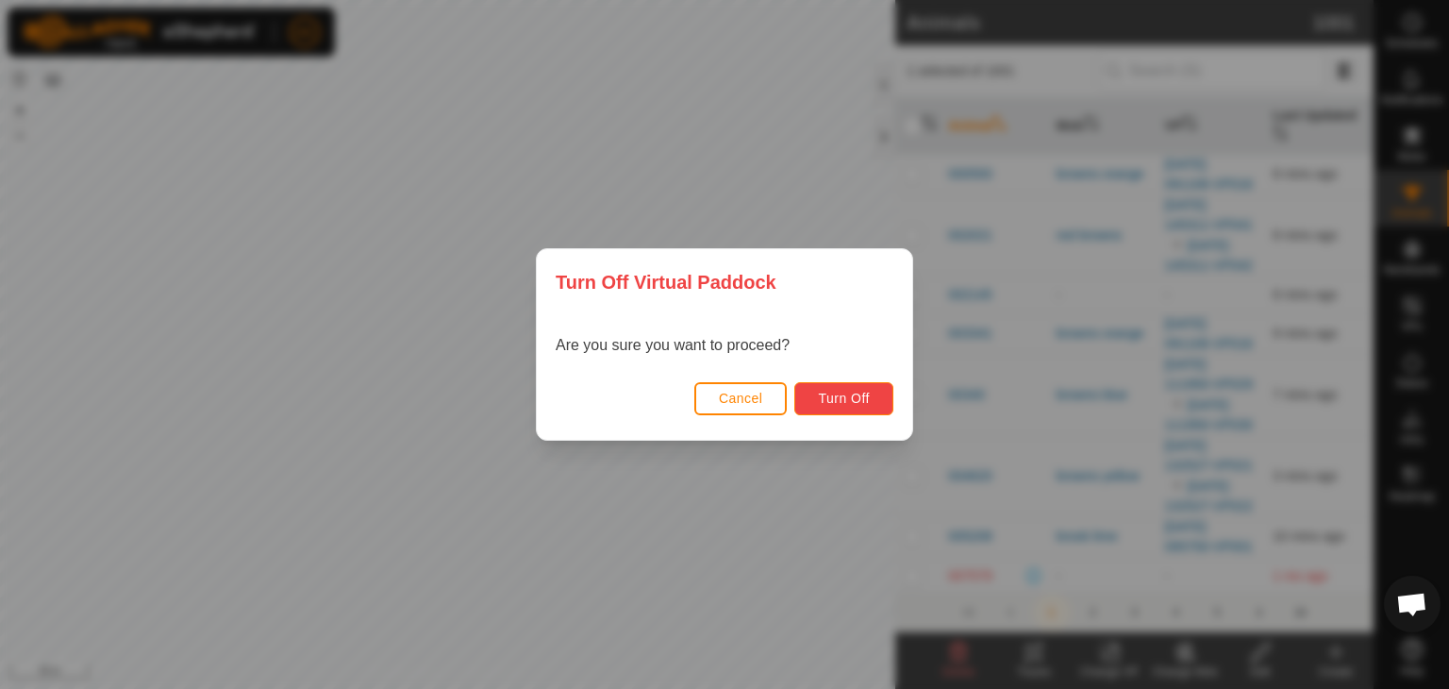
click at [830, 401] on span "Turn Off" at bounding box center [844, 398] width 52 height 15
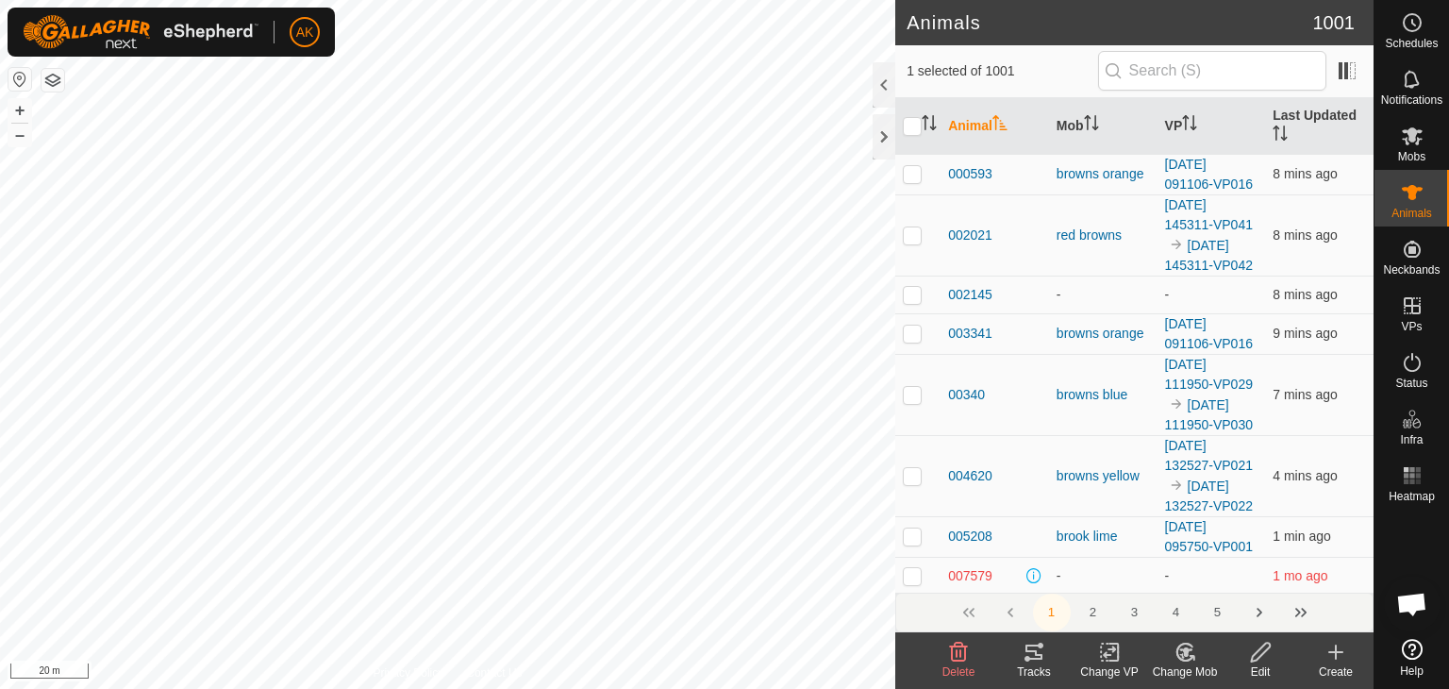
click at [1113, 659] on icon at bounding box center [1113, 651] width 8 height 17
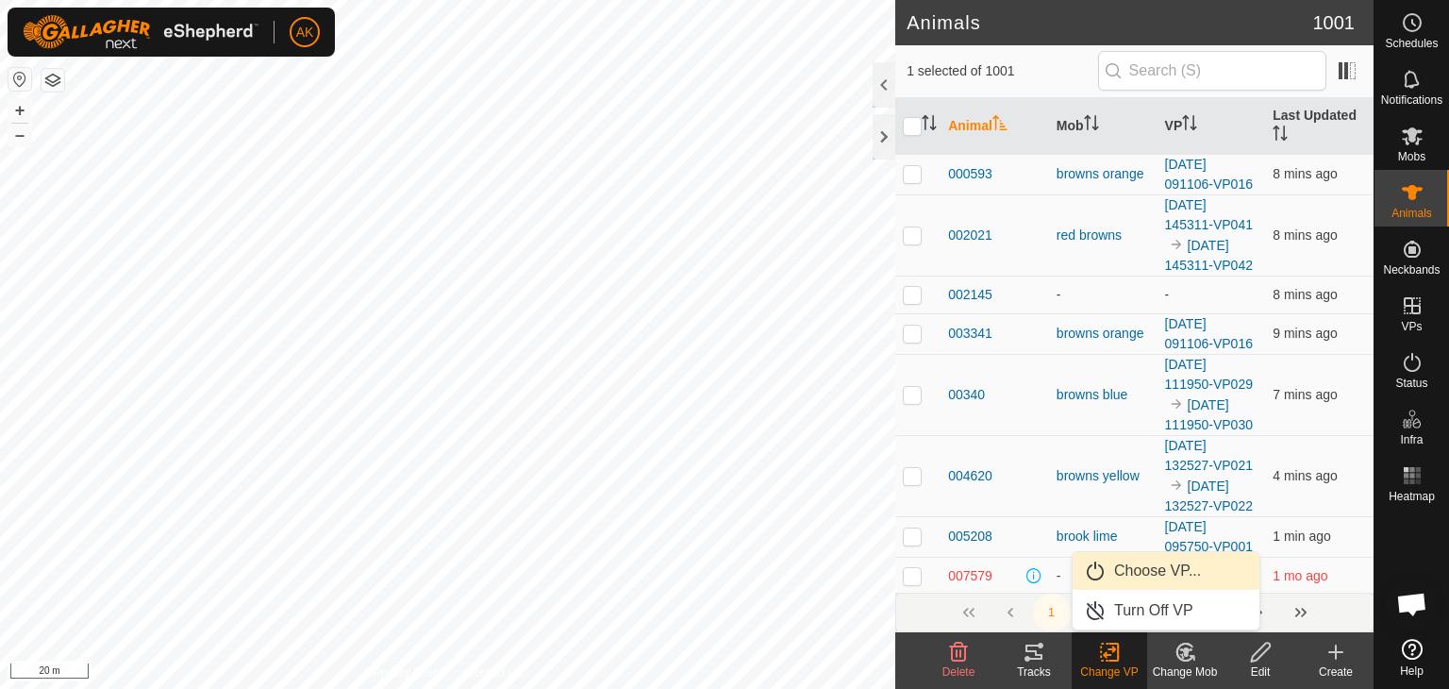
click at [1136, 567] on link "Choose VP..." at bounding box center [1166, 571] width 187 height 38
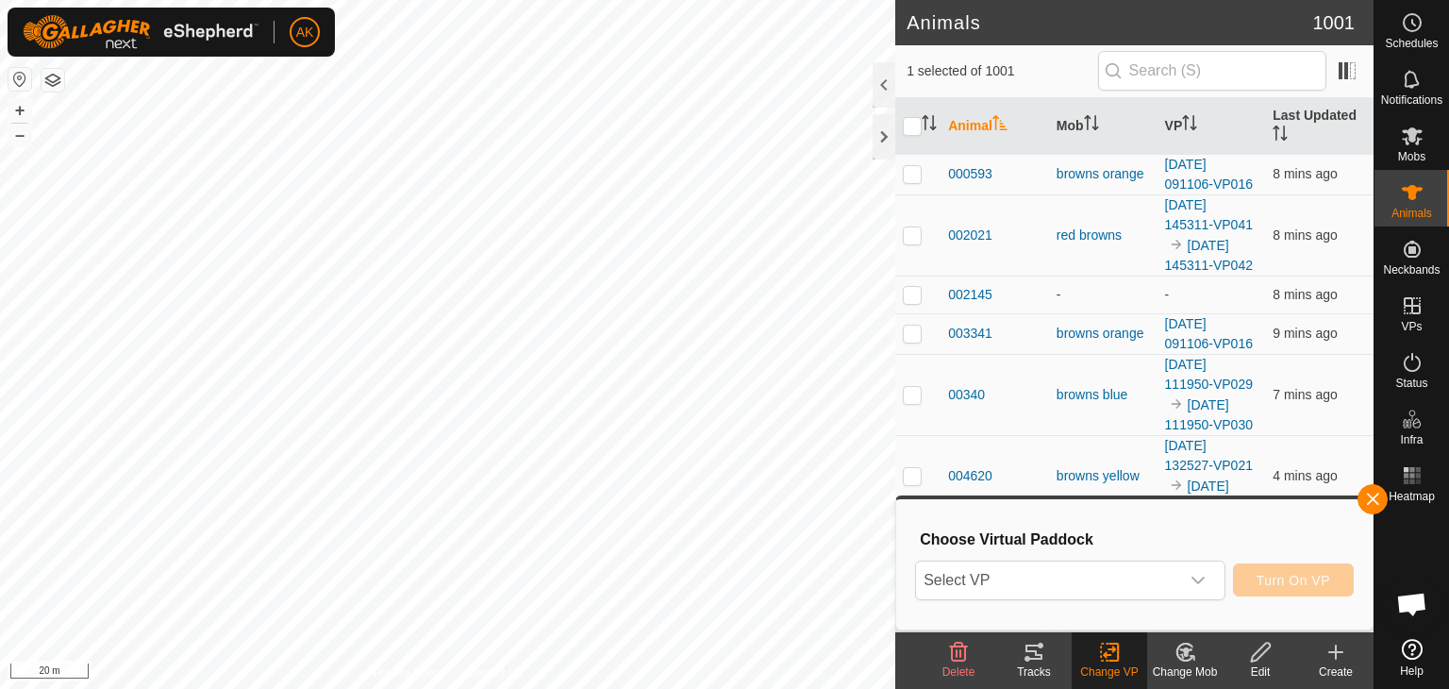
click at [1136, 567] on span "Select VP" at bounding box center [1047, 580] width 263 height 38
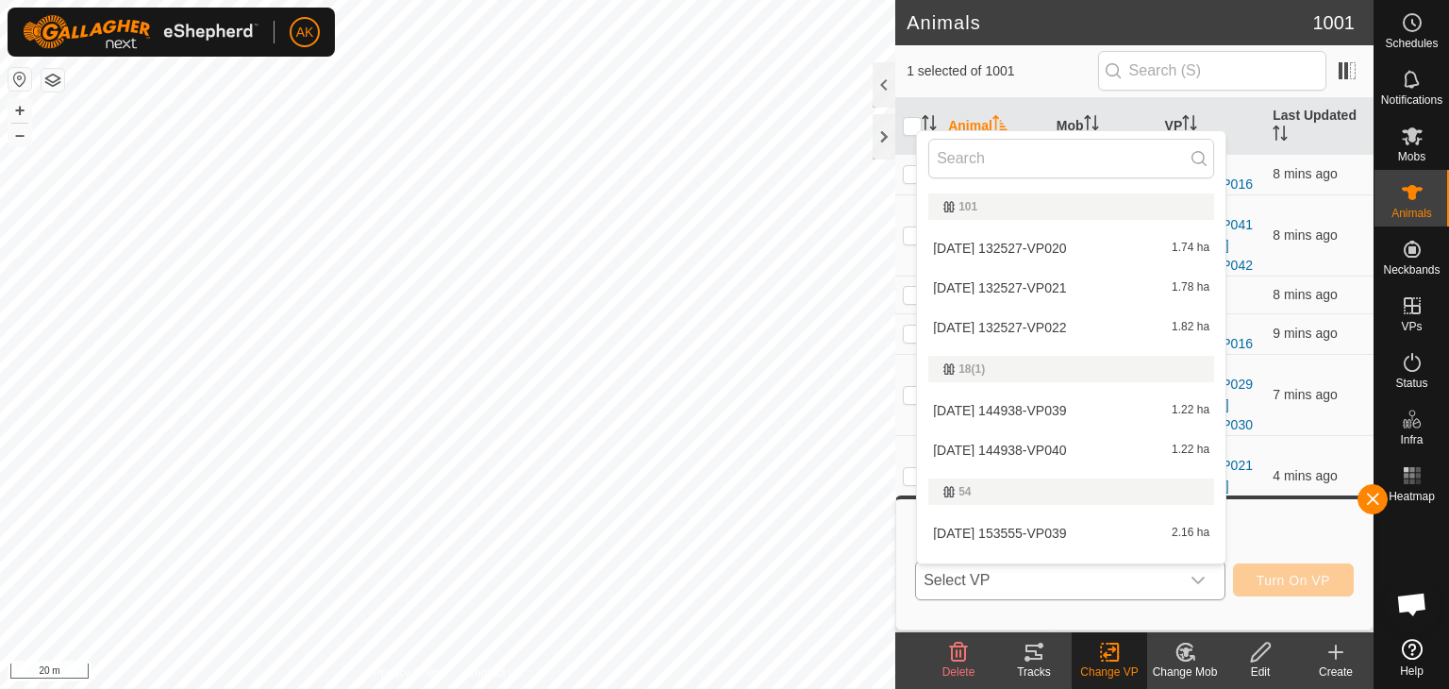
scroll to position [28, 0]
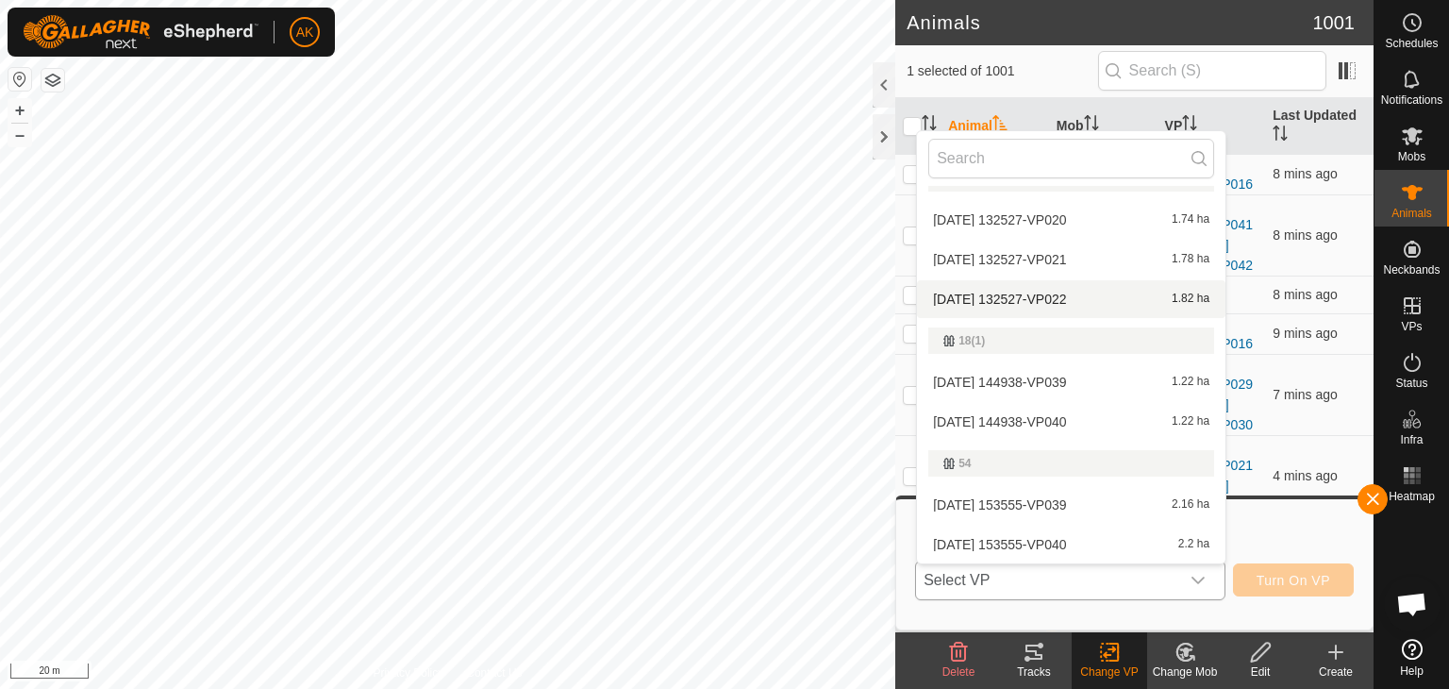
click at [1069, 291] on li "[DATE] 132527-VP022 1.82 ha" at bounding box center [1071, 299] width 308 height 38
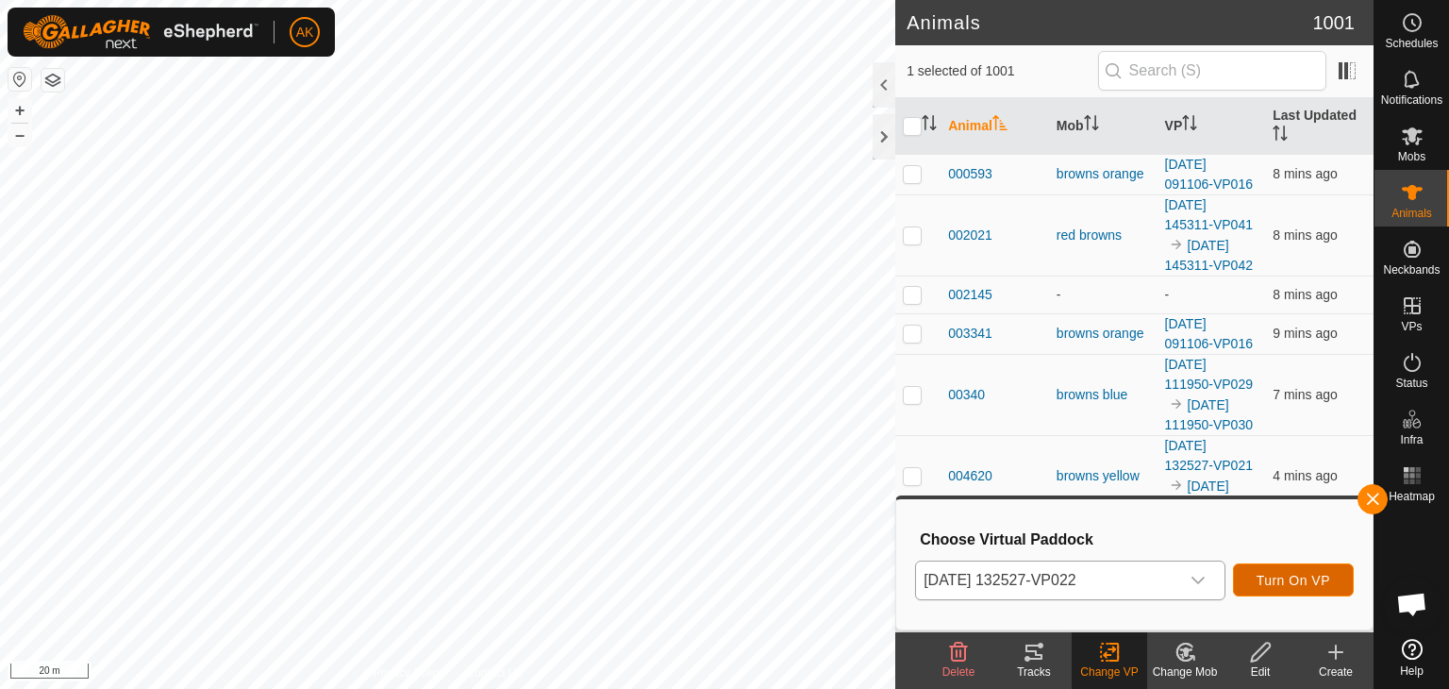
click at [1283, 582] on span "Turn On VP" at bounding box center [1294, 580] width 74 height 15
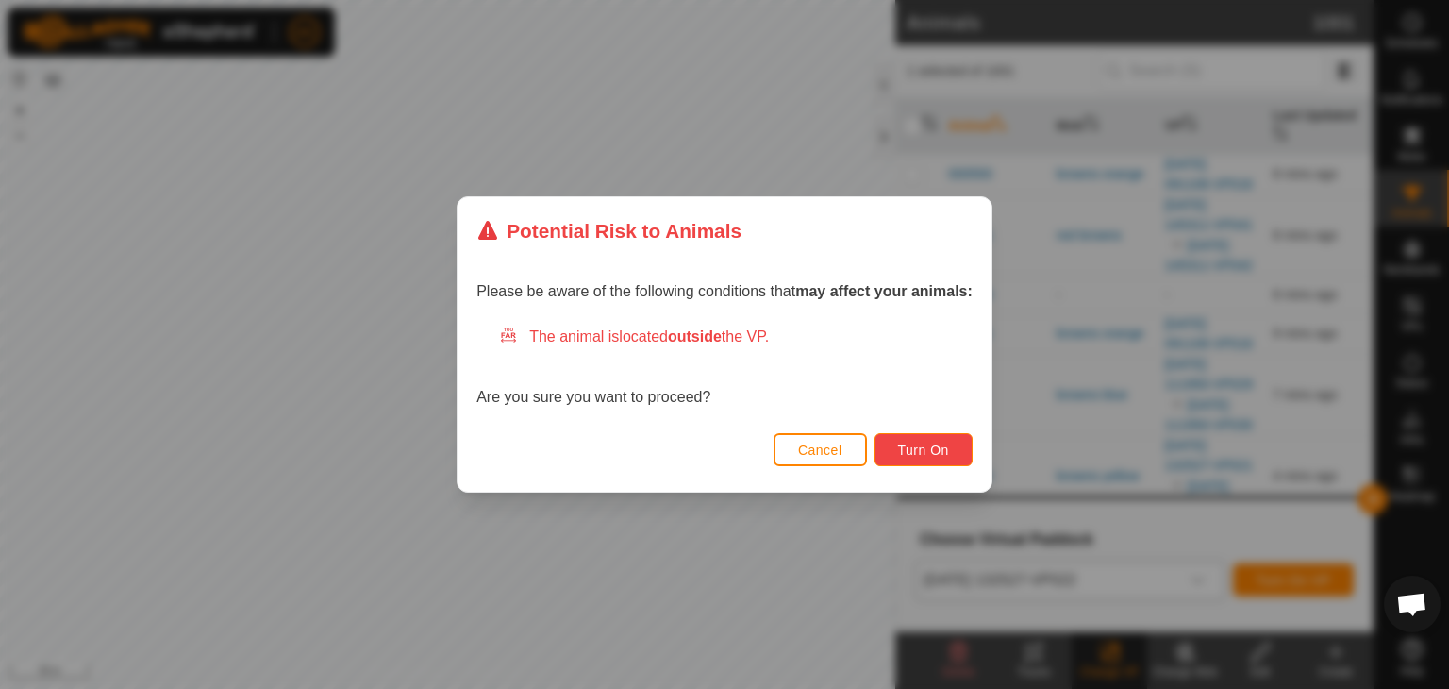
click at [918, 442] on span "Turn On" at bounding box center [923, 449] width 51 height 15
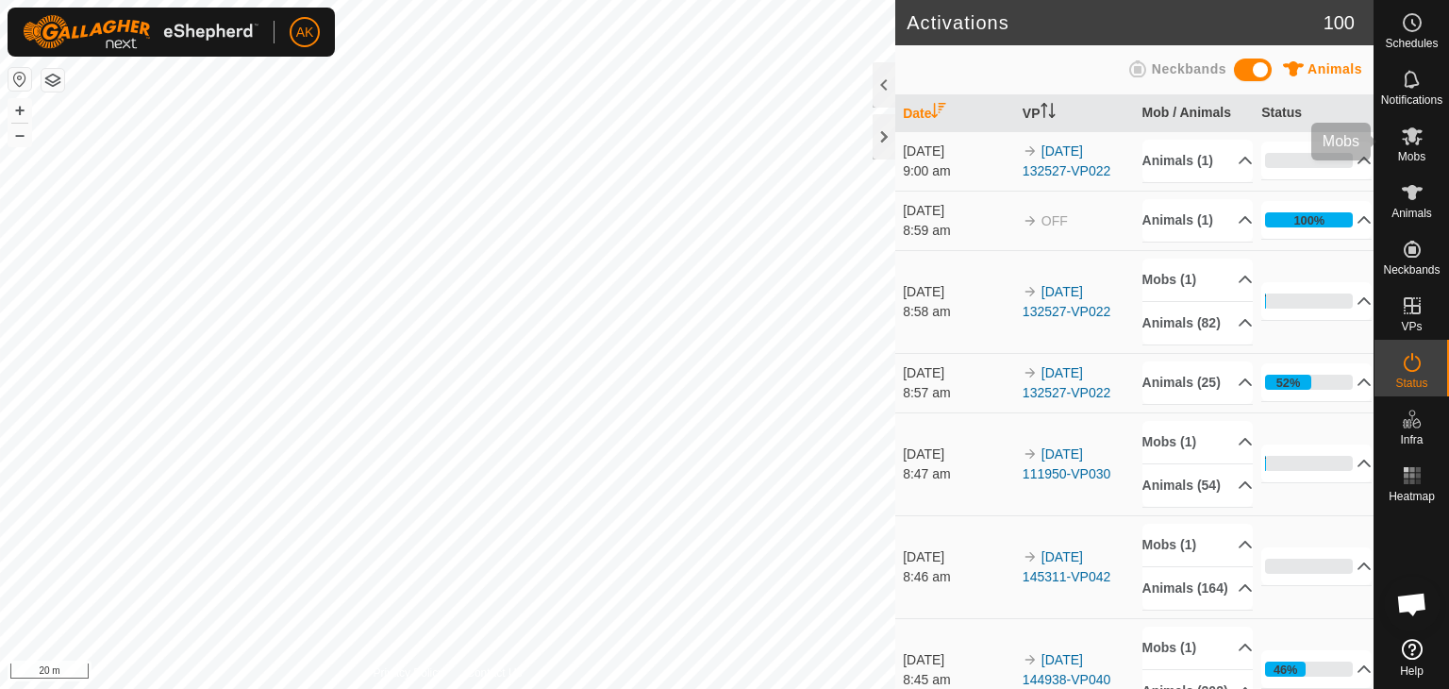
click at [1411, 146] on icon at bounding box center [1412, 136] width 23 height 23
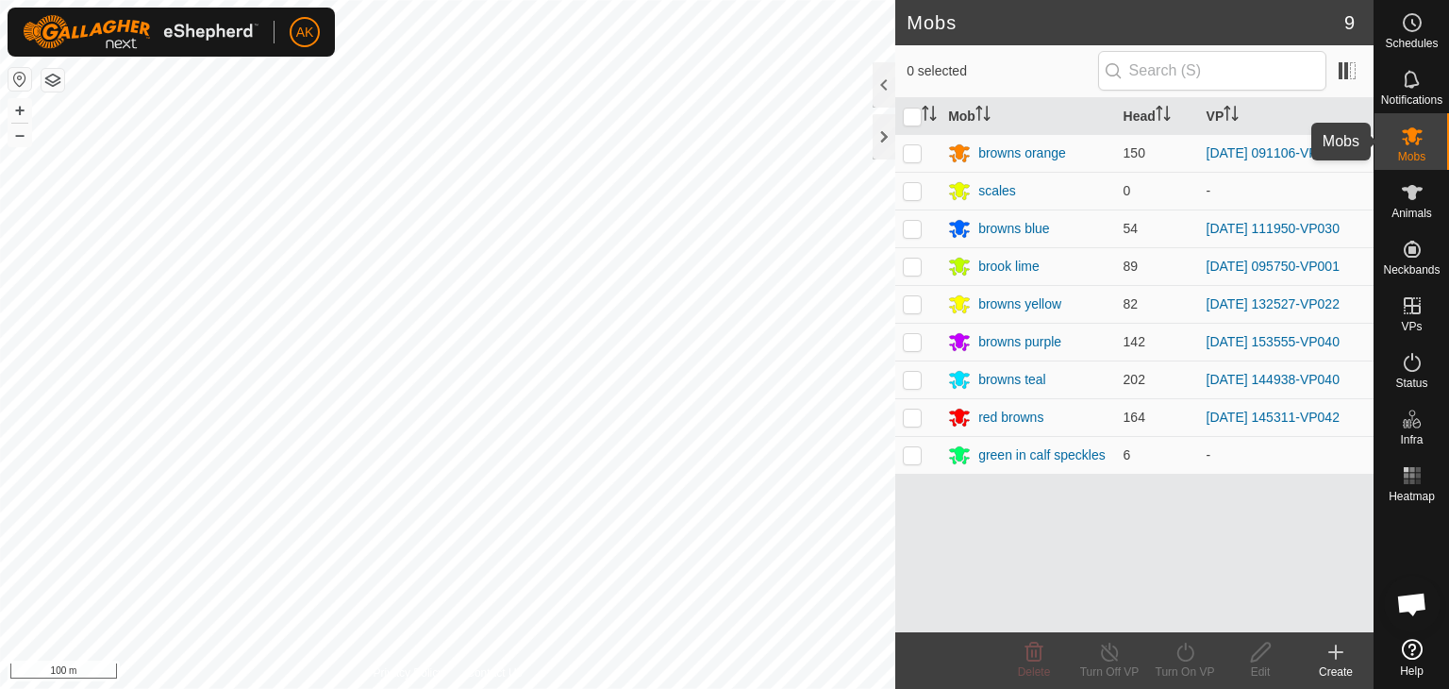
click at [1412, 129] on icon at bounding box center [1412, 136] width 21 height 18
click at [947, 480] on div "Mobs 9 0 selected Mob Head VP browns orange 150 2025-09-18 091106-VP016 scales …" at bounding box center [686, 344] width 1373 height 689
click at [1407, 193] on icon at bounding box center [1412, 192] width 23 height 23
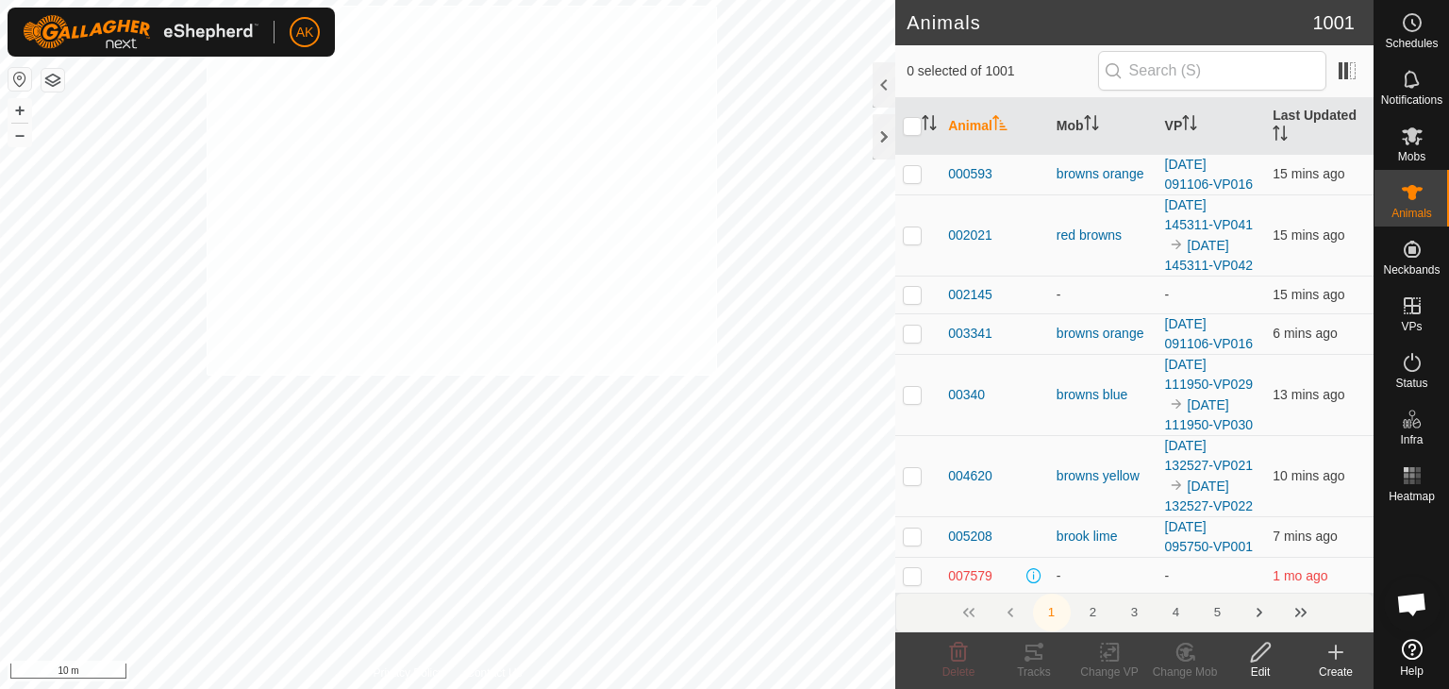
checkbox input "true"
click at [833, 0] on html "AK Schedules Notifications Mobs Animals Neckbands VPs Status Infra Heatmap Help…" at bounding box center [724, 344] width 1449 height 689
checkbox input "true"
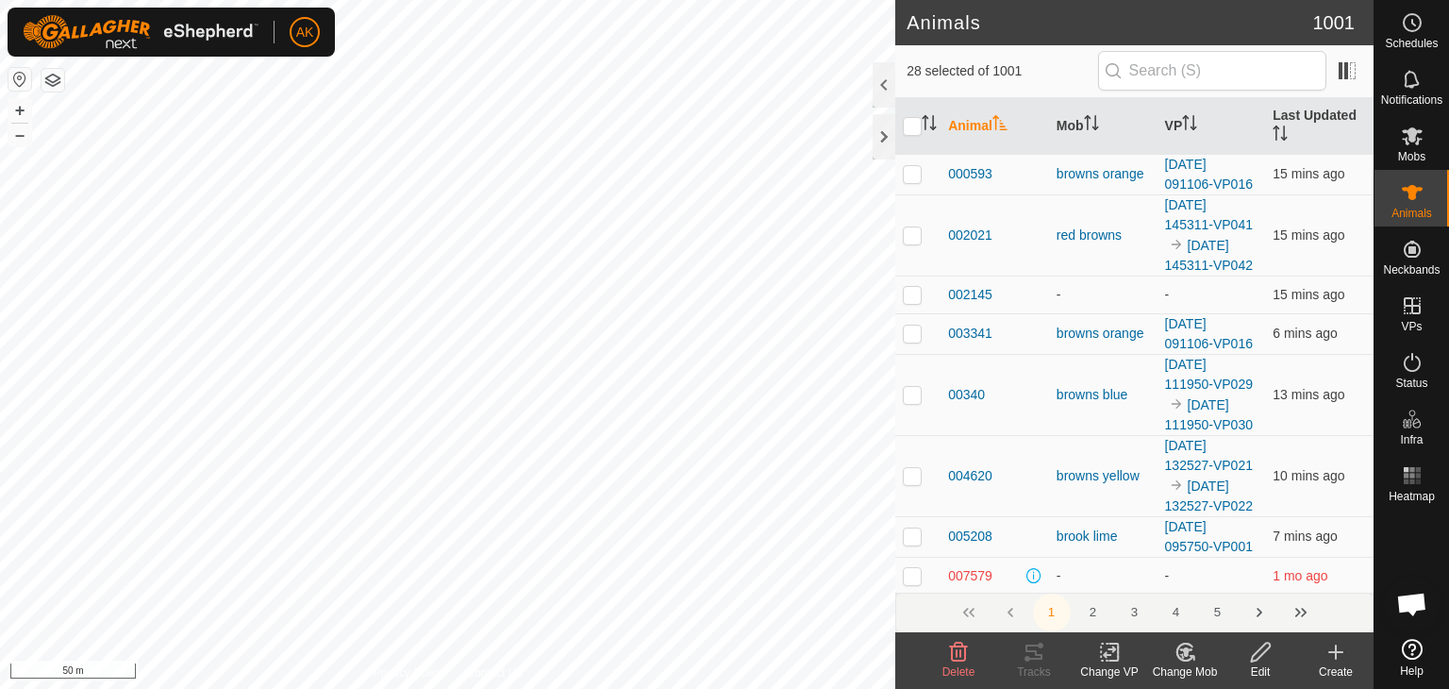
click at [1189, 644] on icon at bounding box center [1184, 651] width 16 height 17
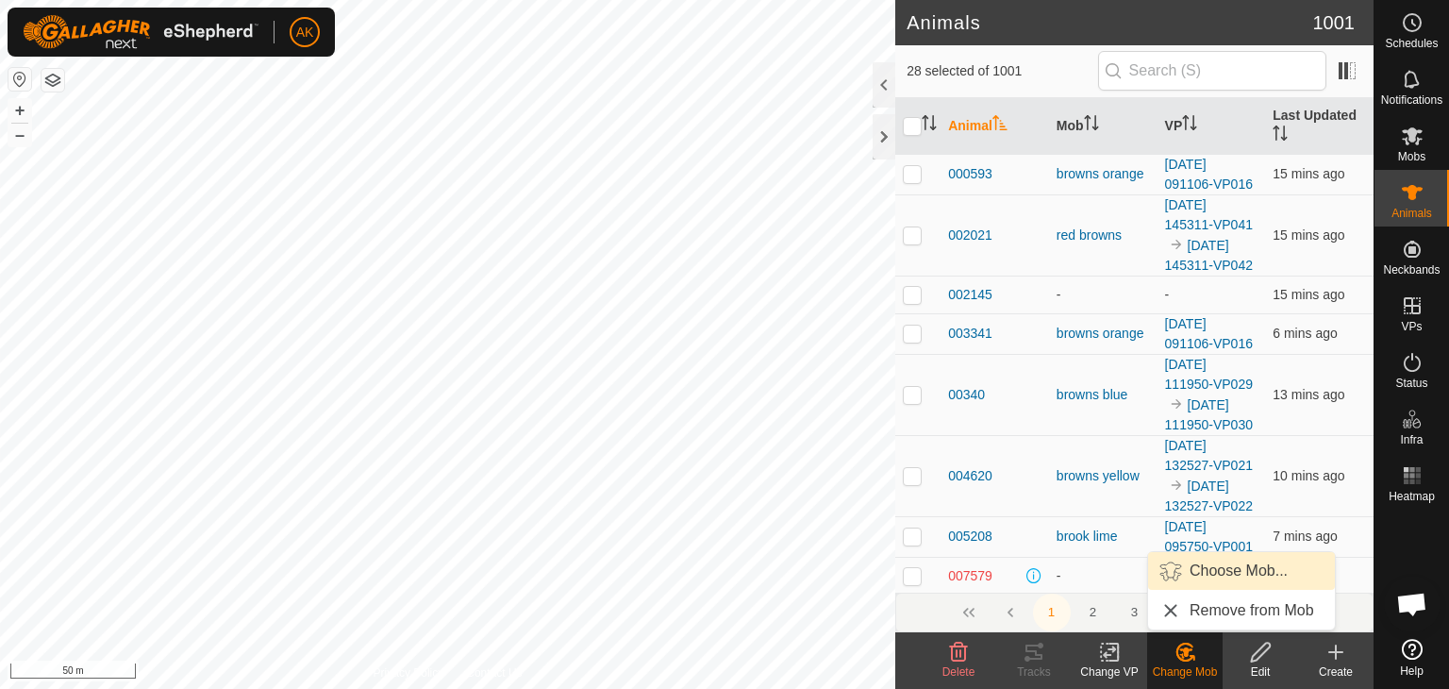
click at [1215, 573] on link "Choose Mob..." at bounding box center [1241, 571] width 187 height 38
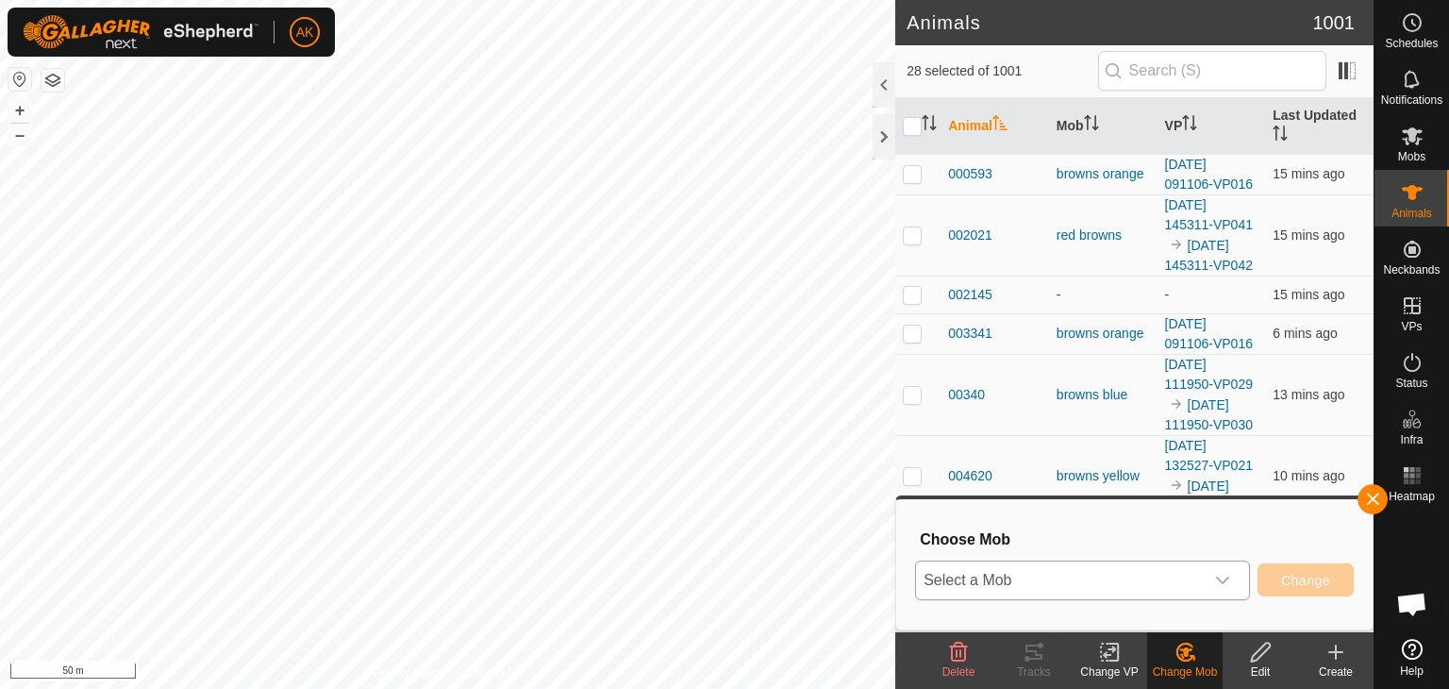
click at [1128, 575] on span "Select a Mob" at bounding box center [1060, 580] width 288 height 38
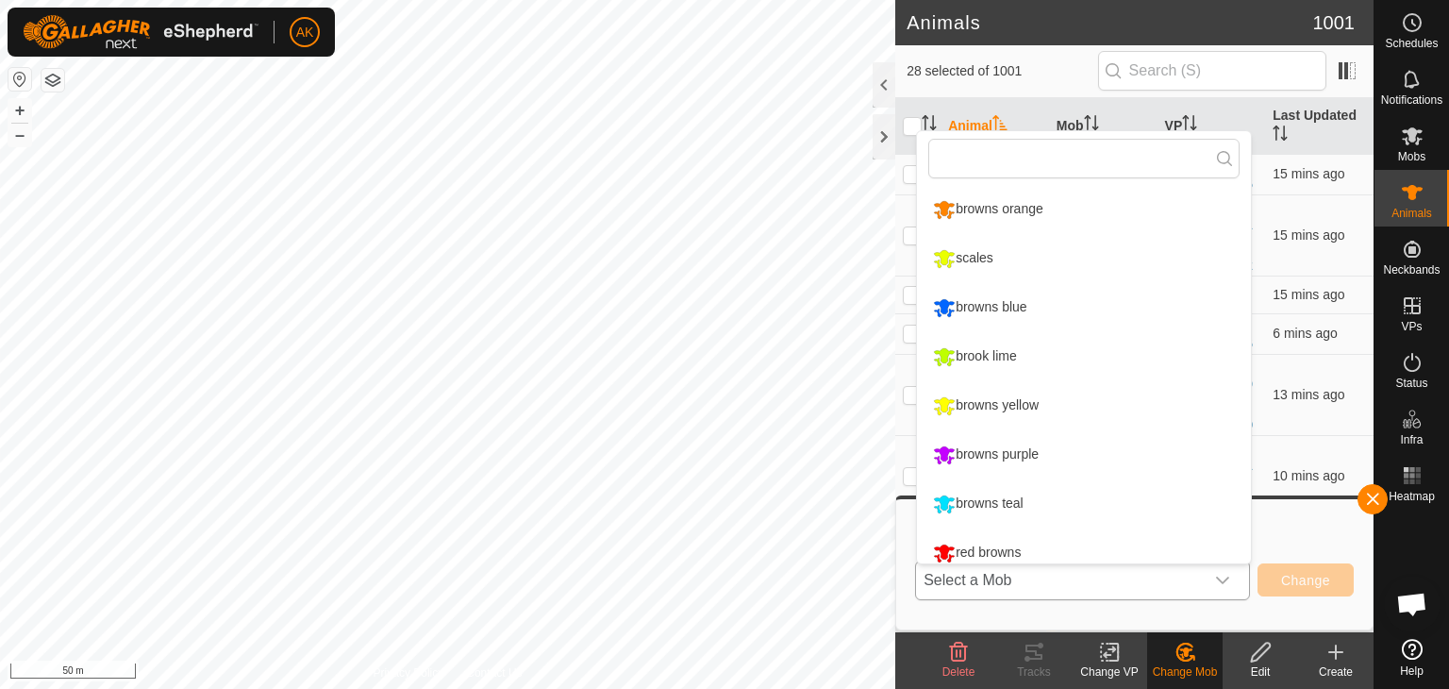
scroll to position [13, 0]
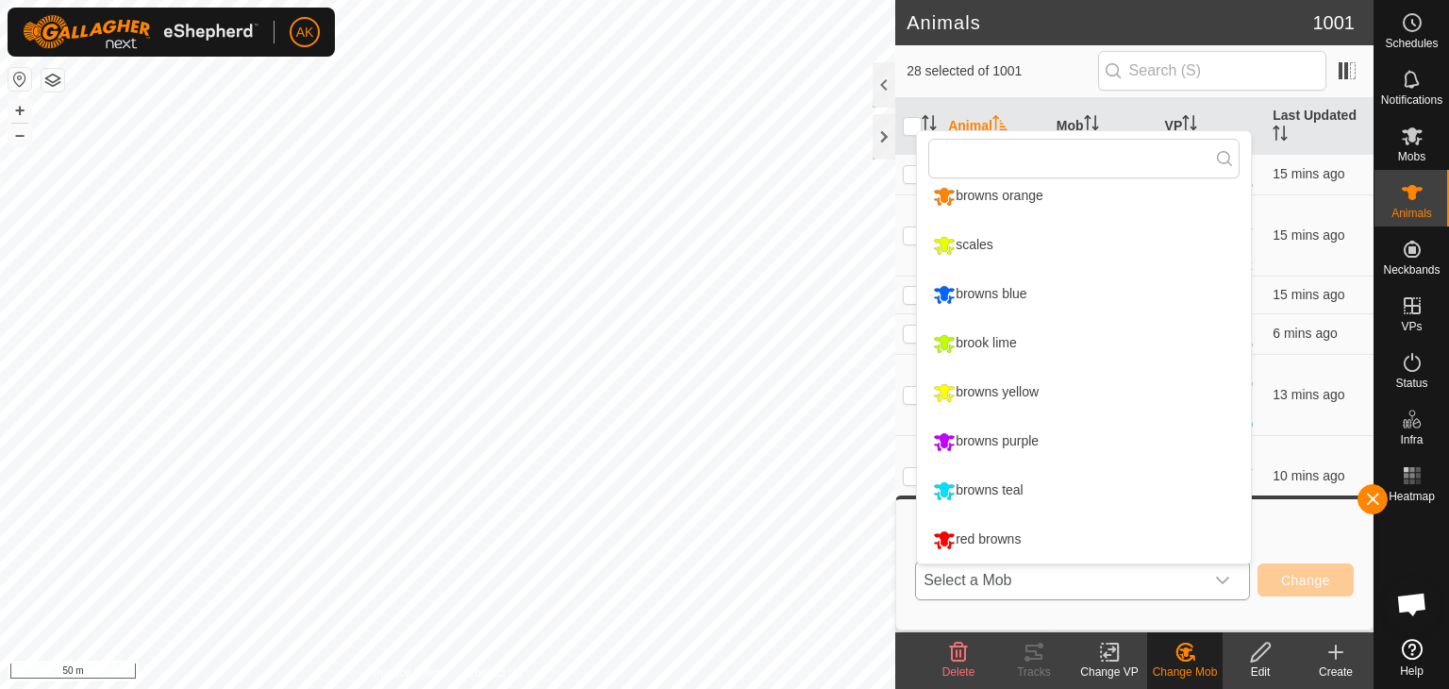
click at [987, 237] on li "scales" at bounding box center [1084, 245] width 334 height 47
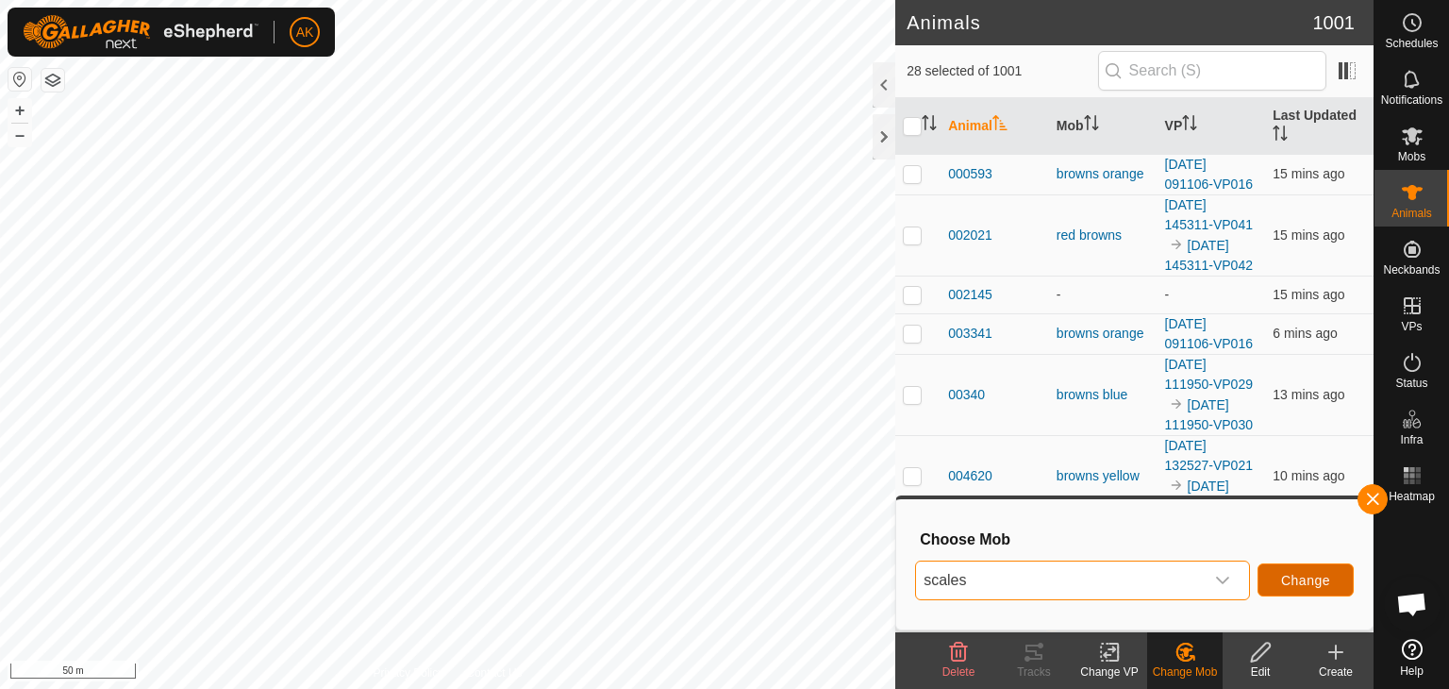
click at [1300, 578] on span "Change" at bounding box center [1305, 580] width 49 height 15
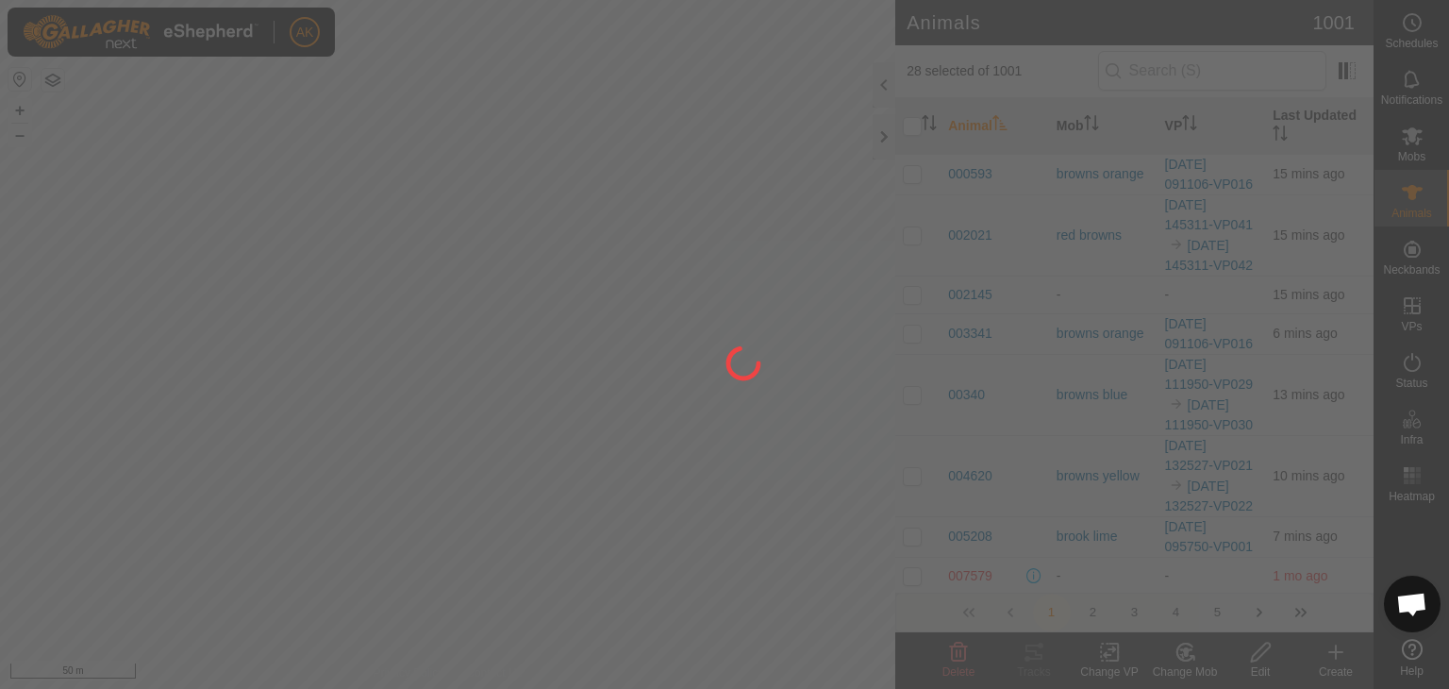
checkbox input "false"
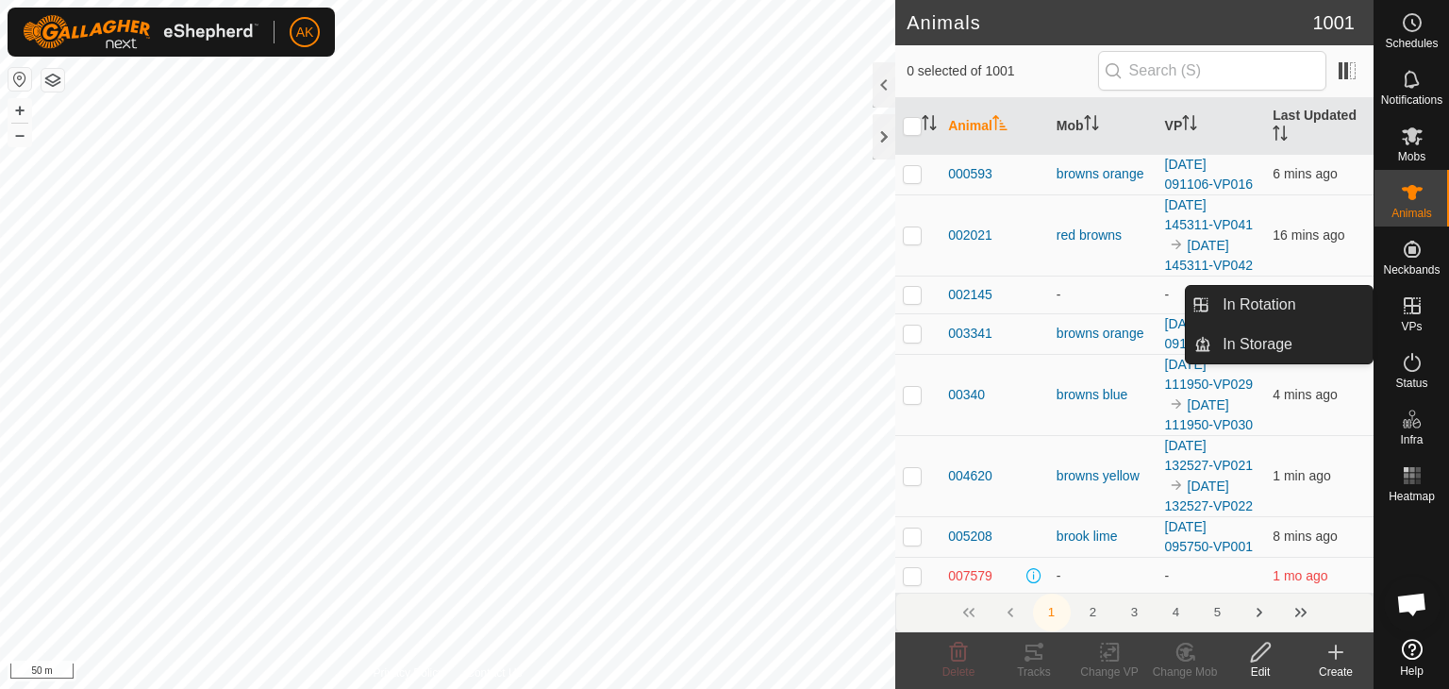
click at [1412, 313] on icon at bounding box center [1412, 305] width 17 height 17
click at [1285, 298] on link "In Rotation" at bounding box center [1291, 305] width 161 height 38
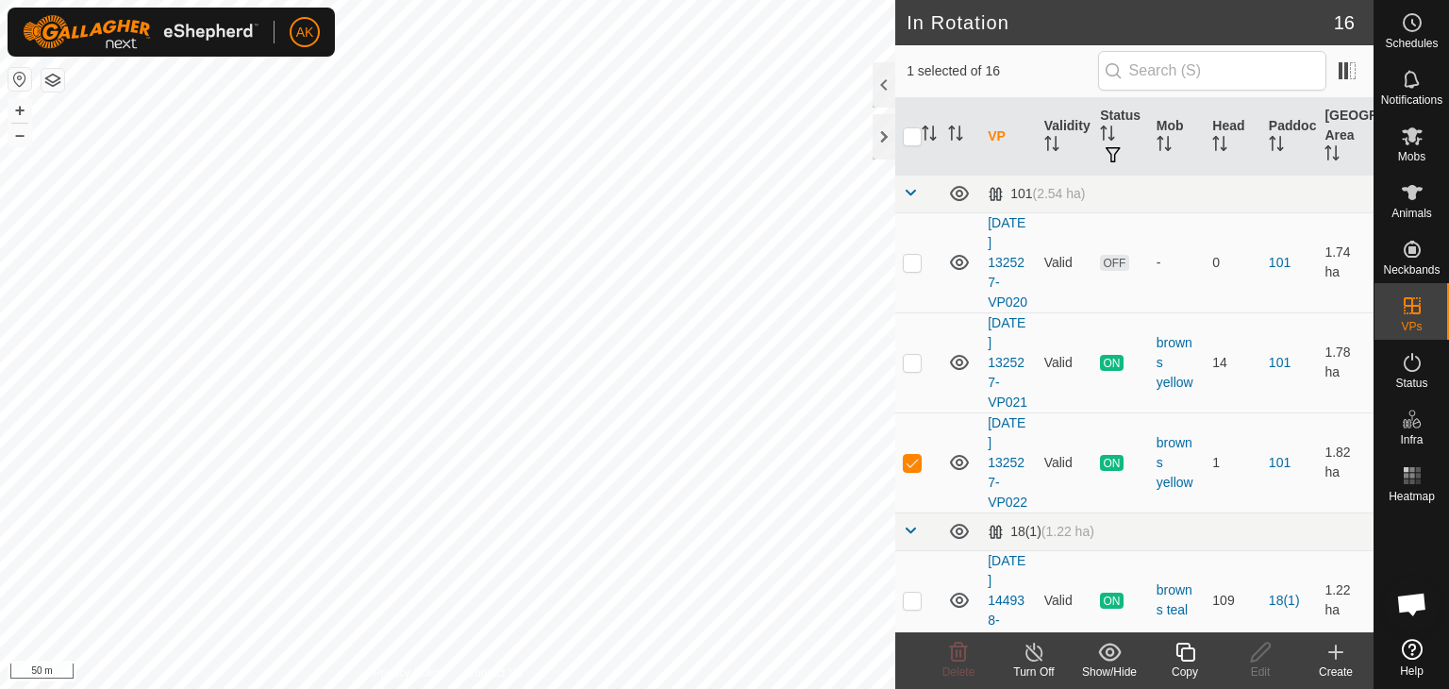
click at [1333, 653] on icon at bounding box center [1335, 652] width 23 height 23
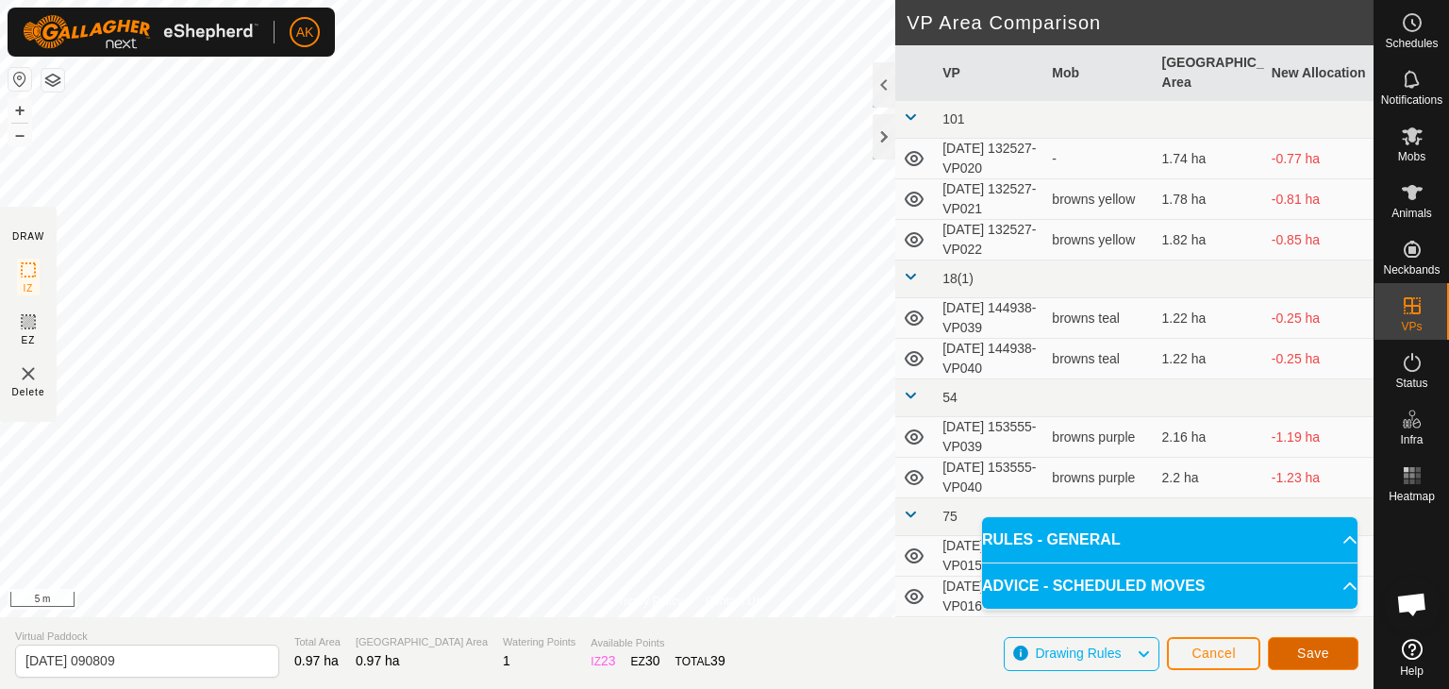
click at [1316, 657] on span "Save" at bounding box center [1313, 652] width 32 height 15
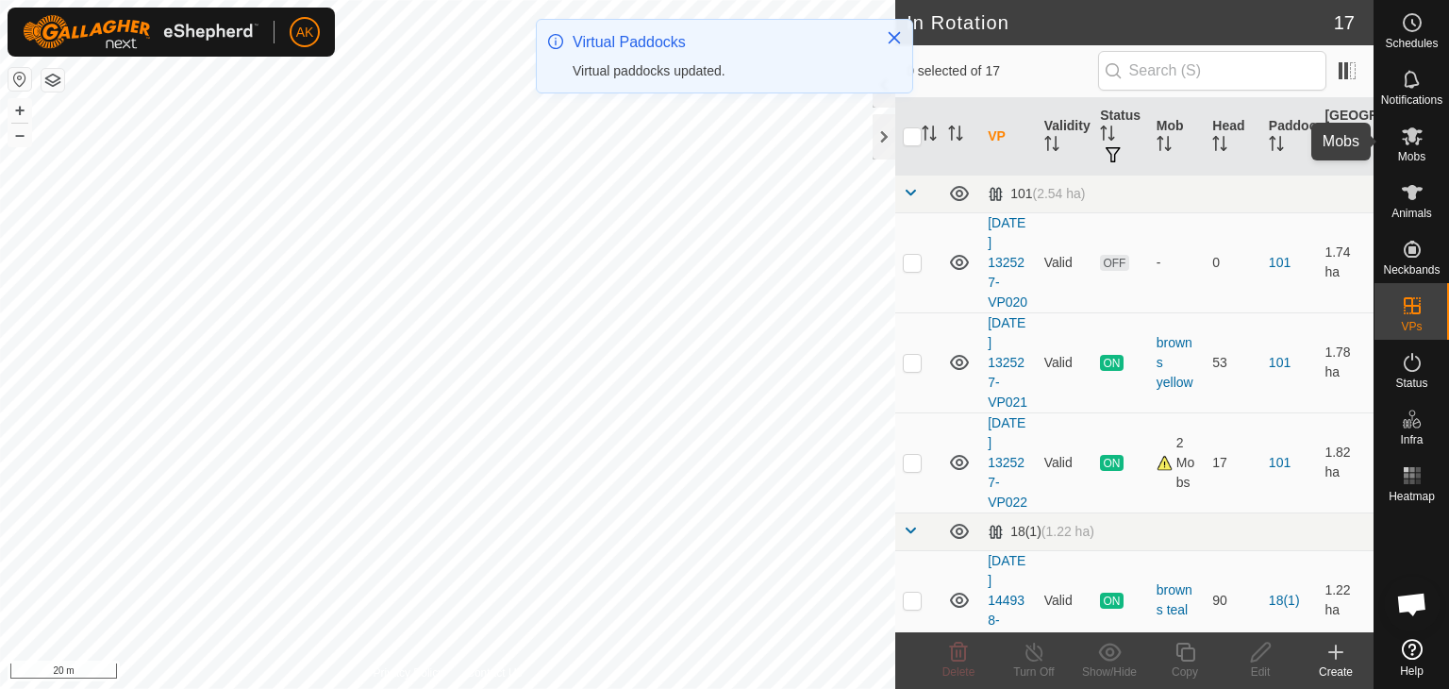
click at [1404, 142] on icon at bounding box center [1412, 136] width 23 height 23
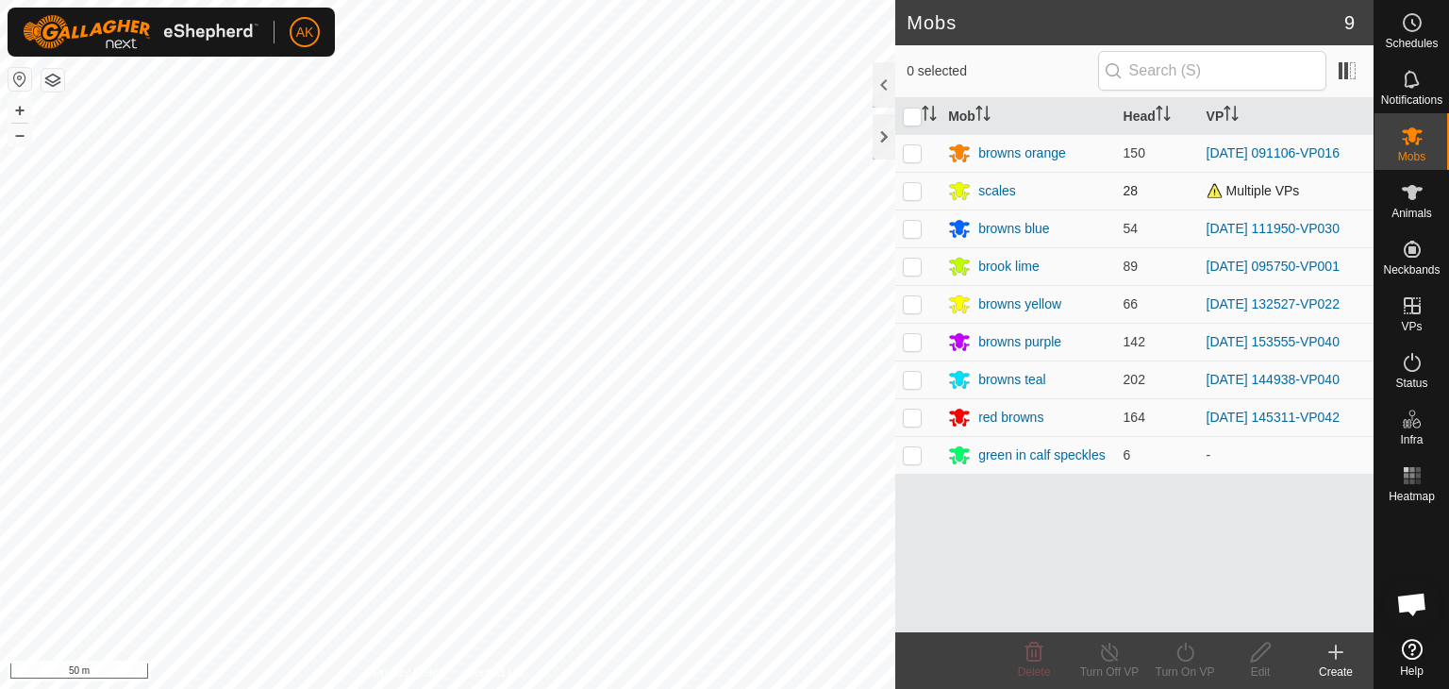
click at [918, 191] on p-checkbox at bounding box center [912, 190] width 19 height 15
checkbox input "true"
click at [1183, 653] on icon at bounding box center [1186, 652] width 24 height 23
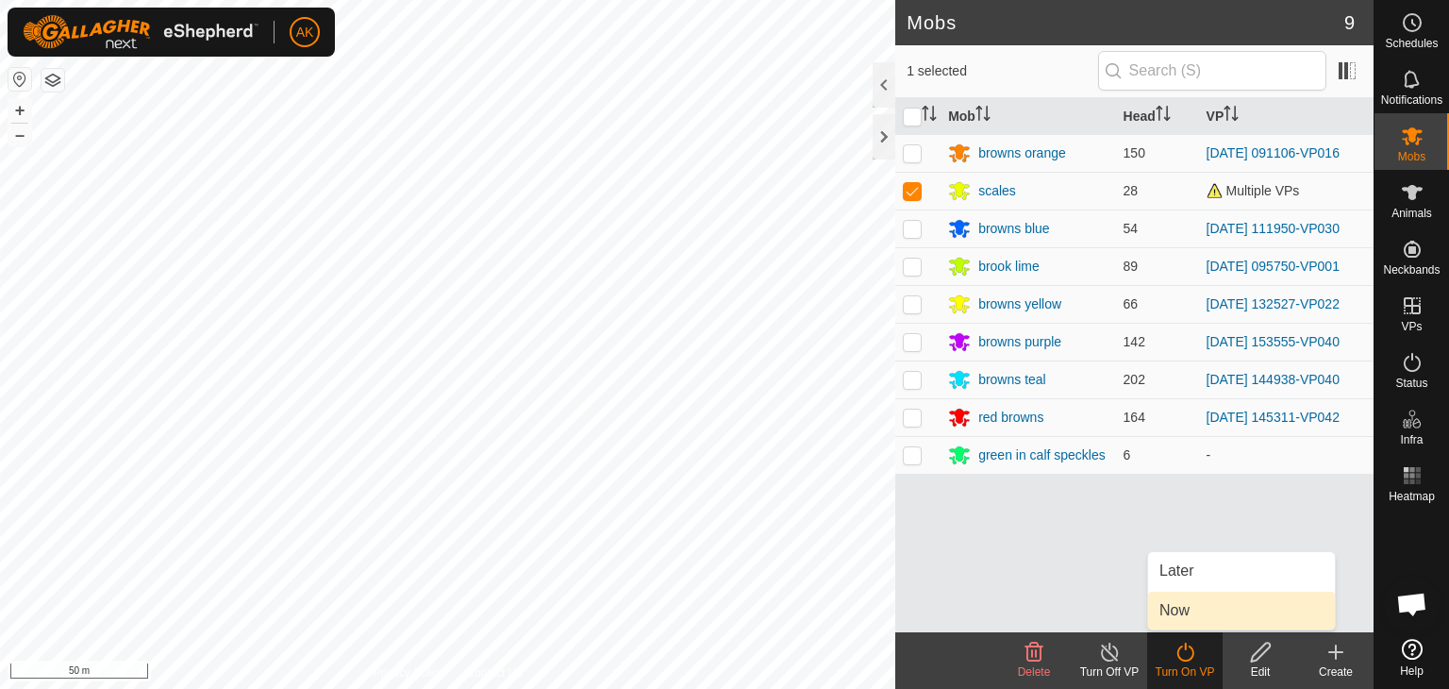
click at [1177, 605] on link "Now" at bounding box center [1241, 610] width 187 height 38
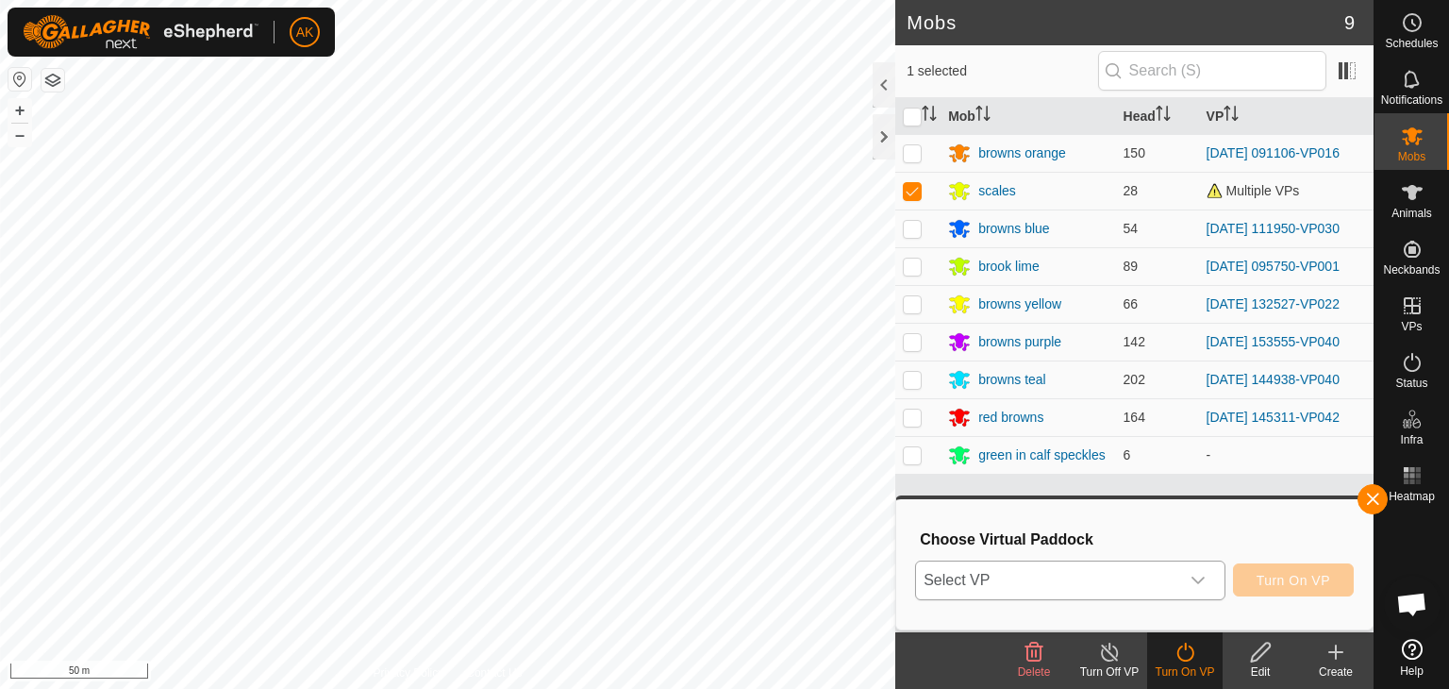
click at [1196, 581] on icon "dropdown trigger" at bounding box center [1197, 580] width 13 height 8
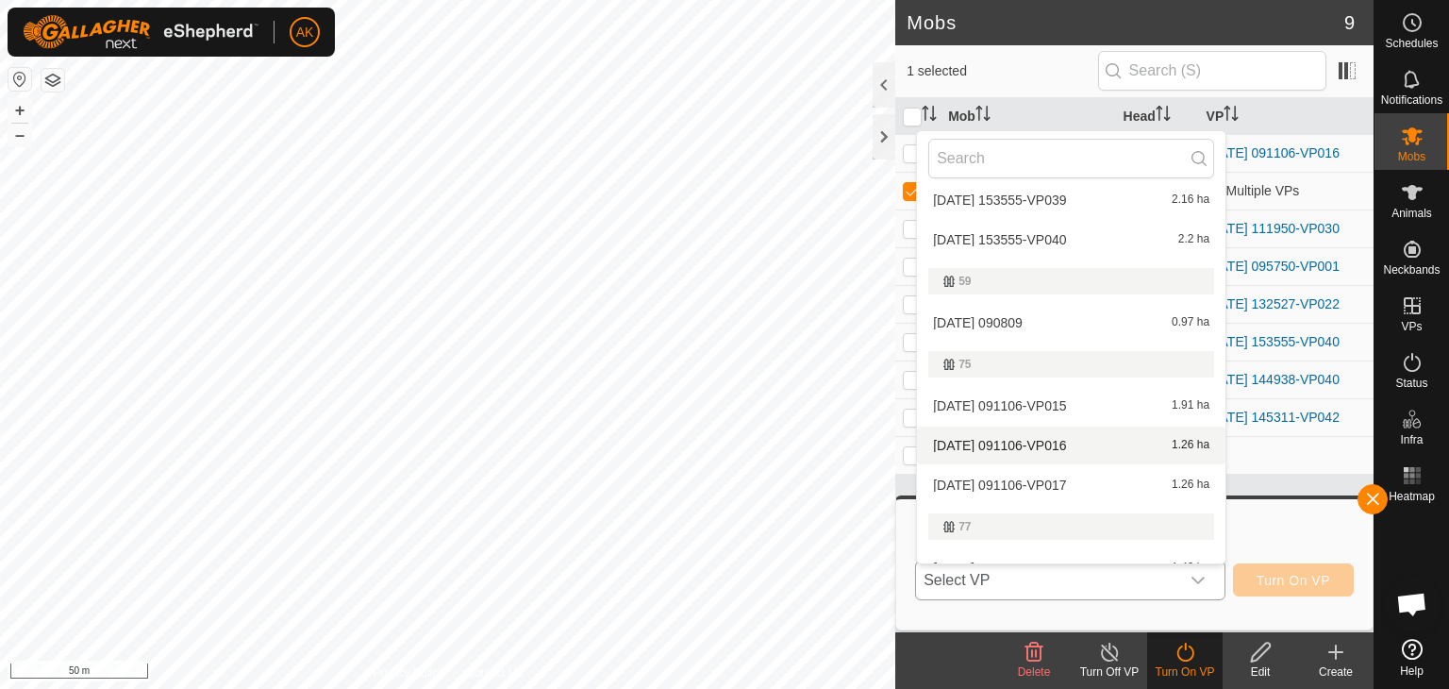
scroll to position [311, 0]
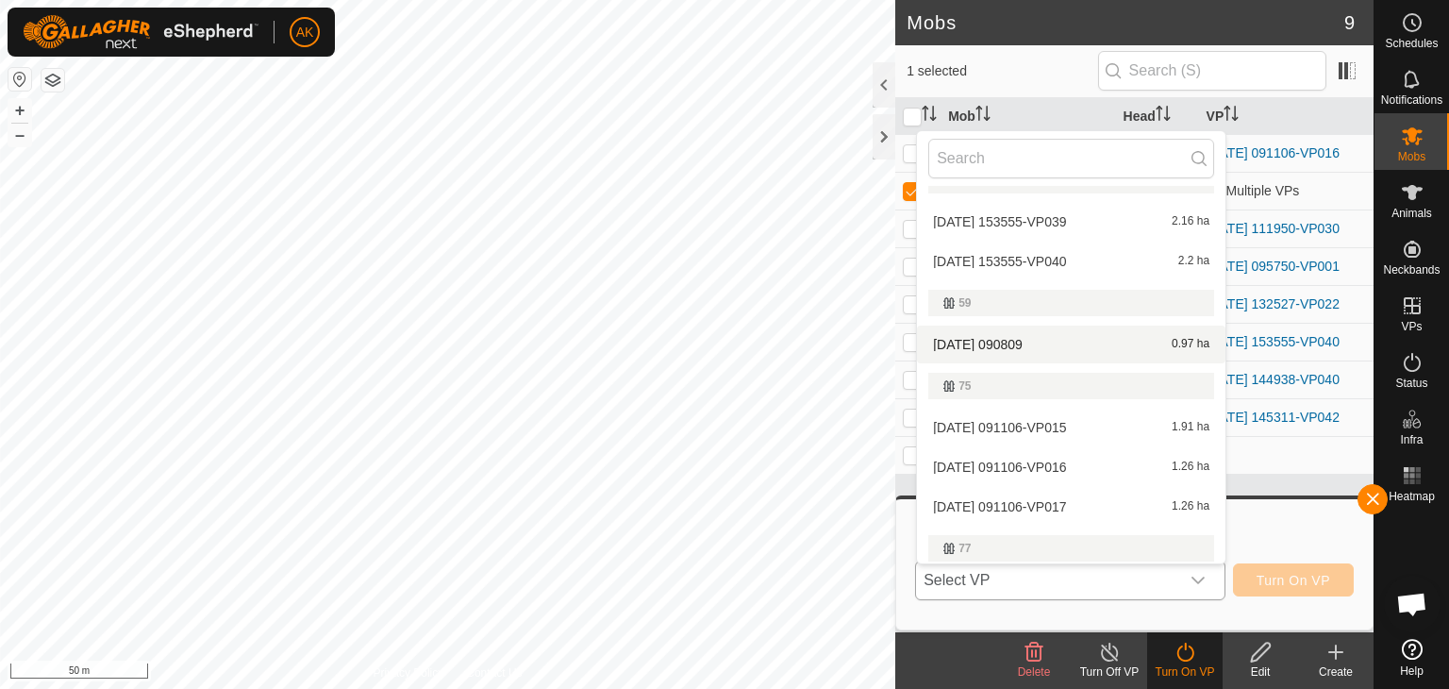
click at [1011, 335] on li "2025-09-27 090809 0.97 ha" at bounding box center [1071, 344] width 308 height 38
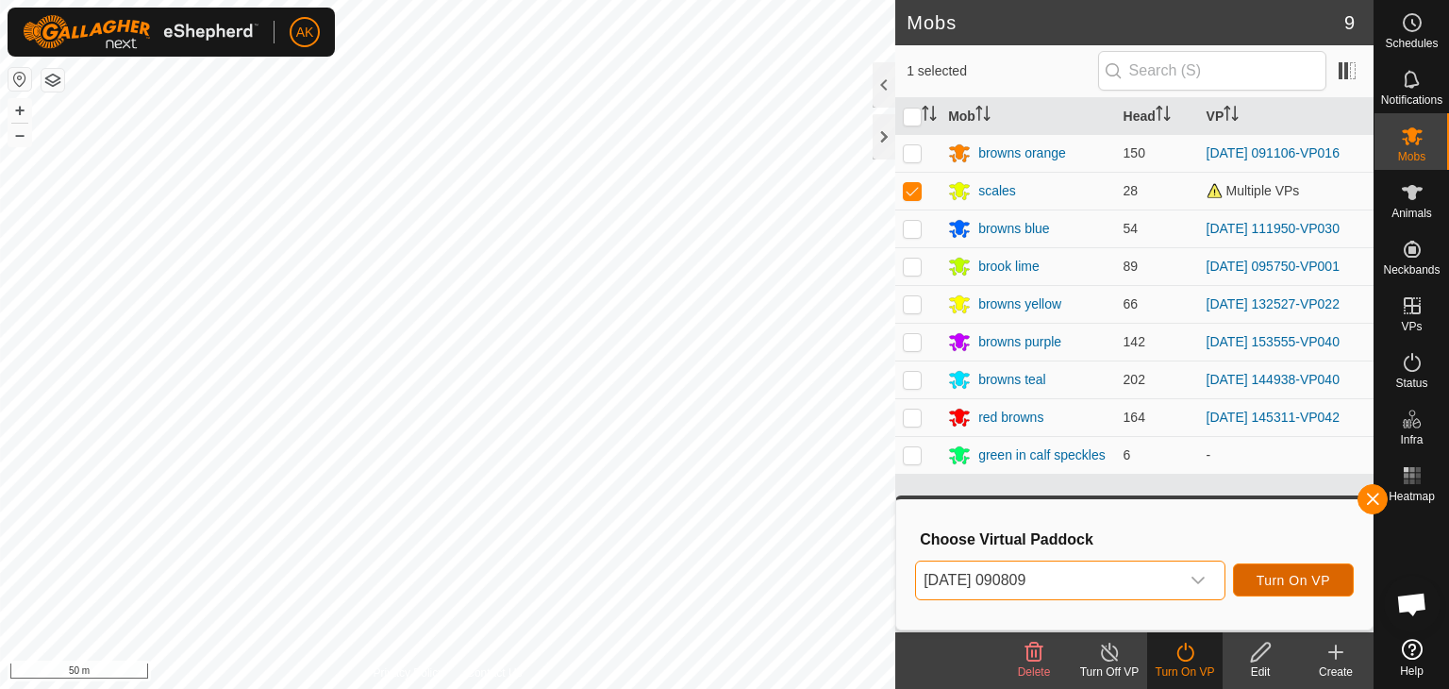
click at [1294, 579] on span "Turn On VP" at bounding box center [1294, 580] width 74 height 15
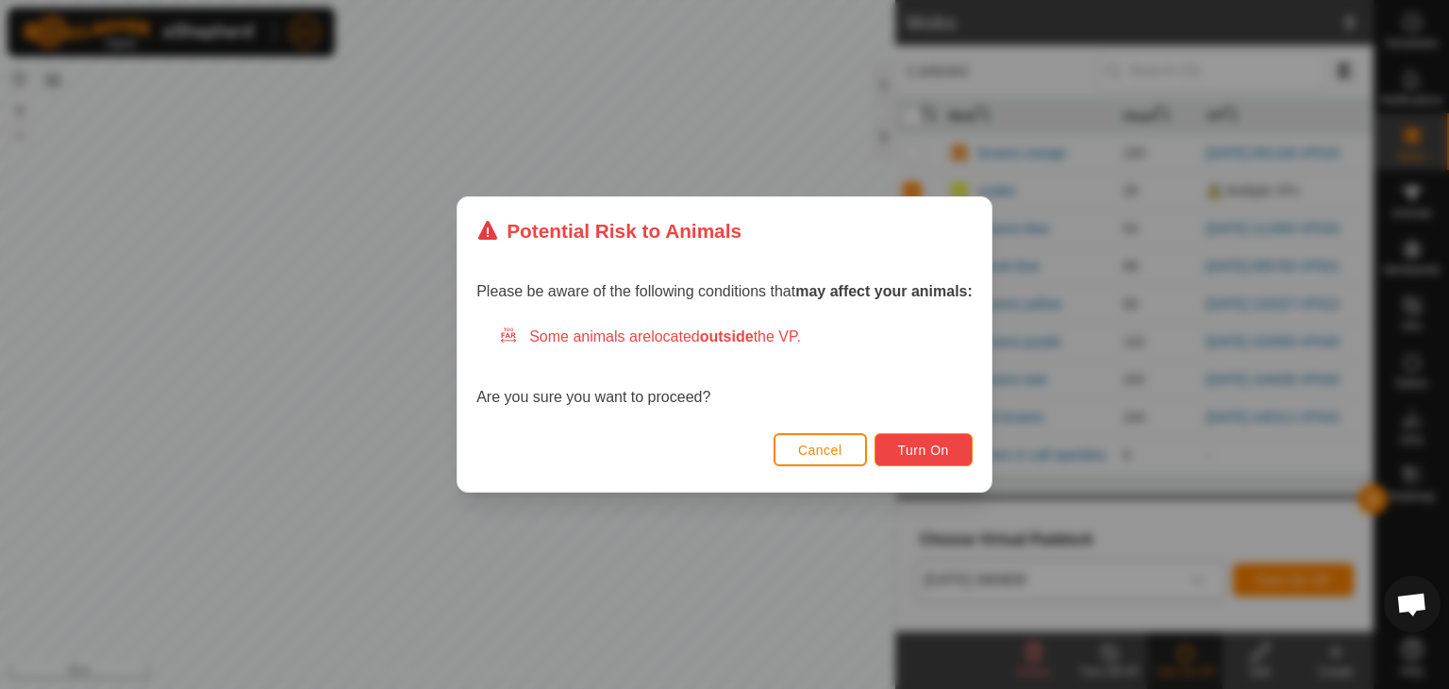
click at [948, 443] on span "Turn On" at bounding box center [923, 449] width 51 height 15
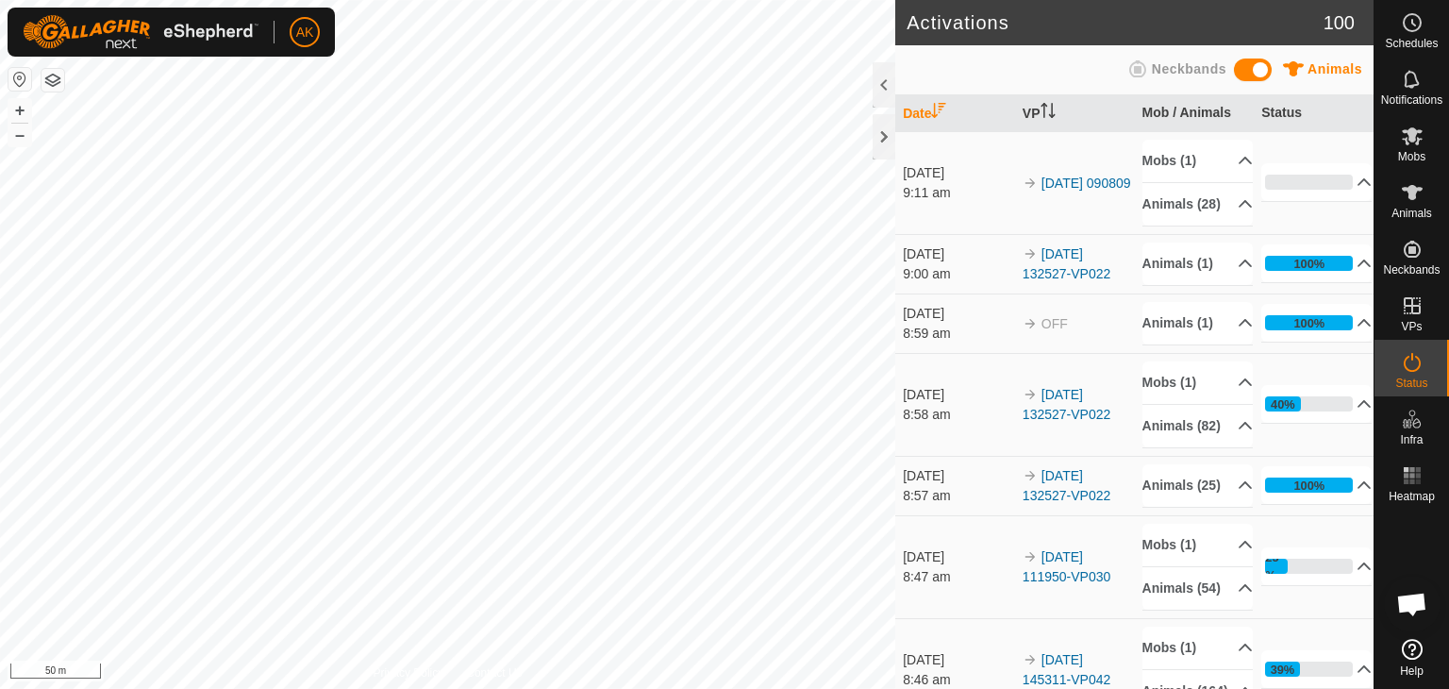
click at [53, 76] on button "button" at bounding box center [53, 80] width 23 height 23
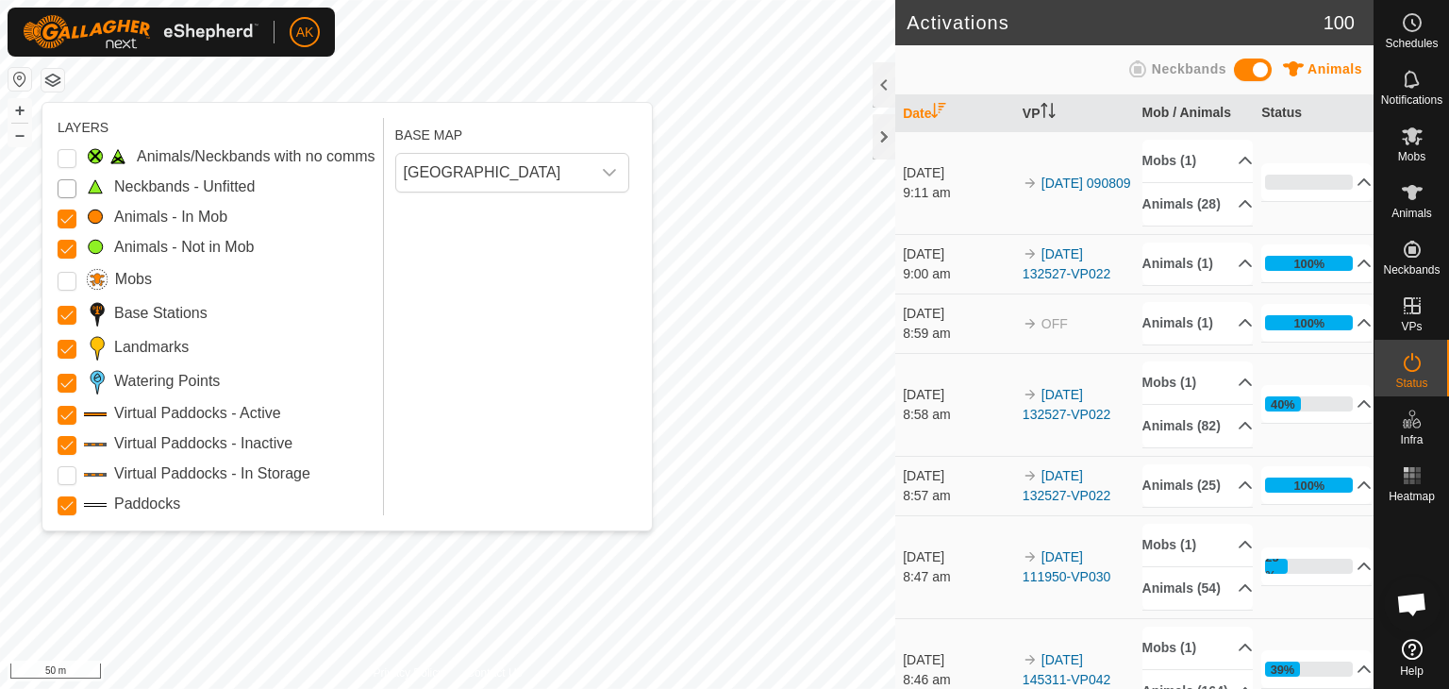
click at [60, 181] on Unfitted "Neckbands - Unfitted" at bounding box center [67, 188] width 19 height 19
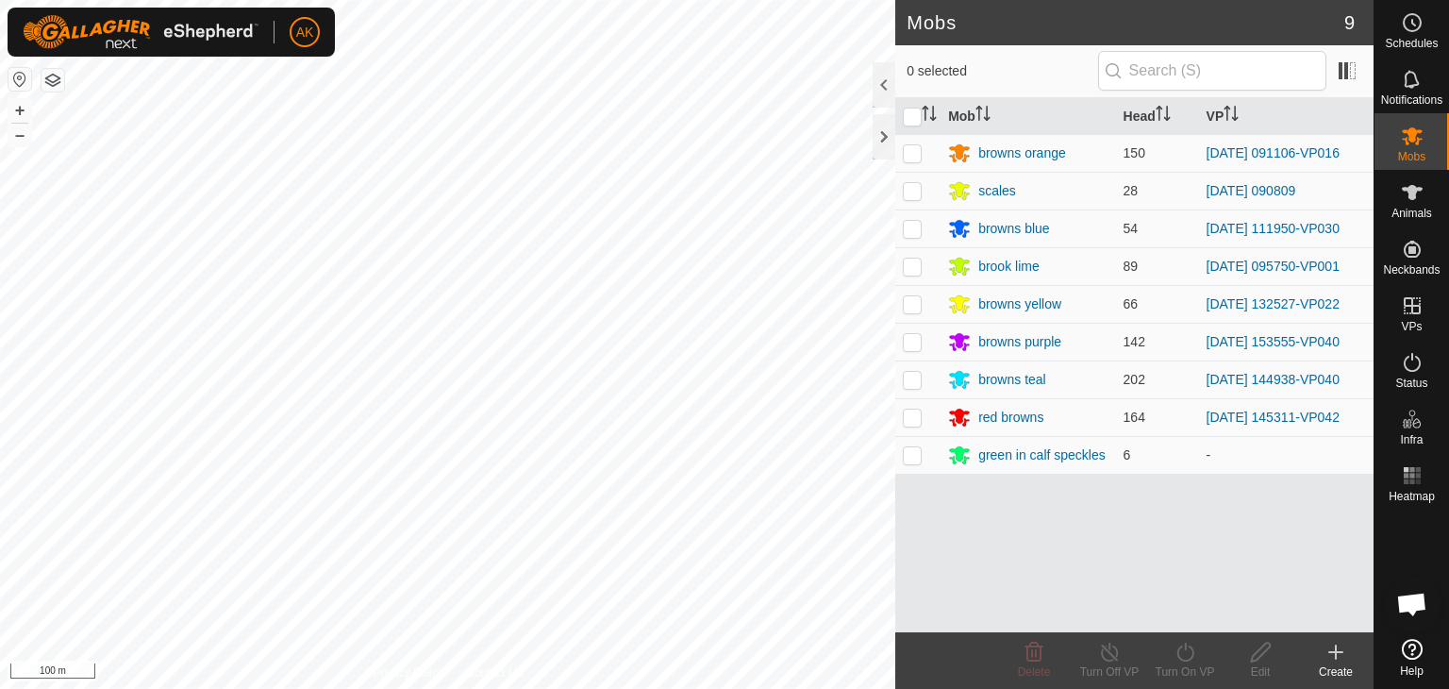
click at [716, 688] on html "AK Schedules Notifications Mobs Animals Neckbands VPs Status Infra Heatmap Help…" at bounding box center [724, 344] width 1449 height 689
click at [426, 688] on html "AK Schedules Notifications Mobs Animals Neckbands VPs Status Infra Heatmap Help…" at bounding box center [724, 344] width 1449 height 689
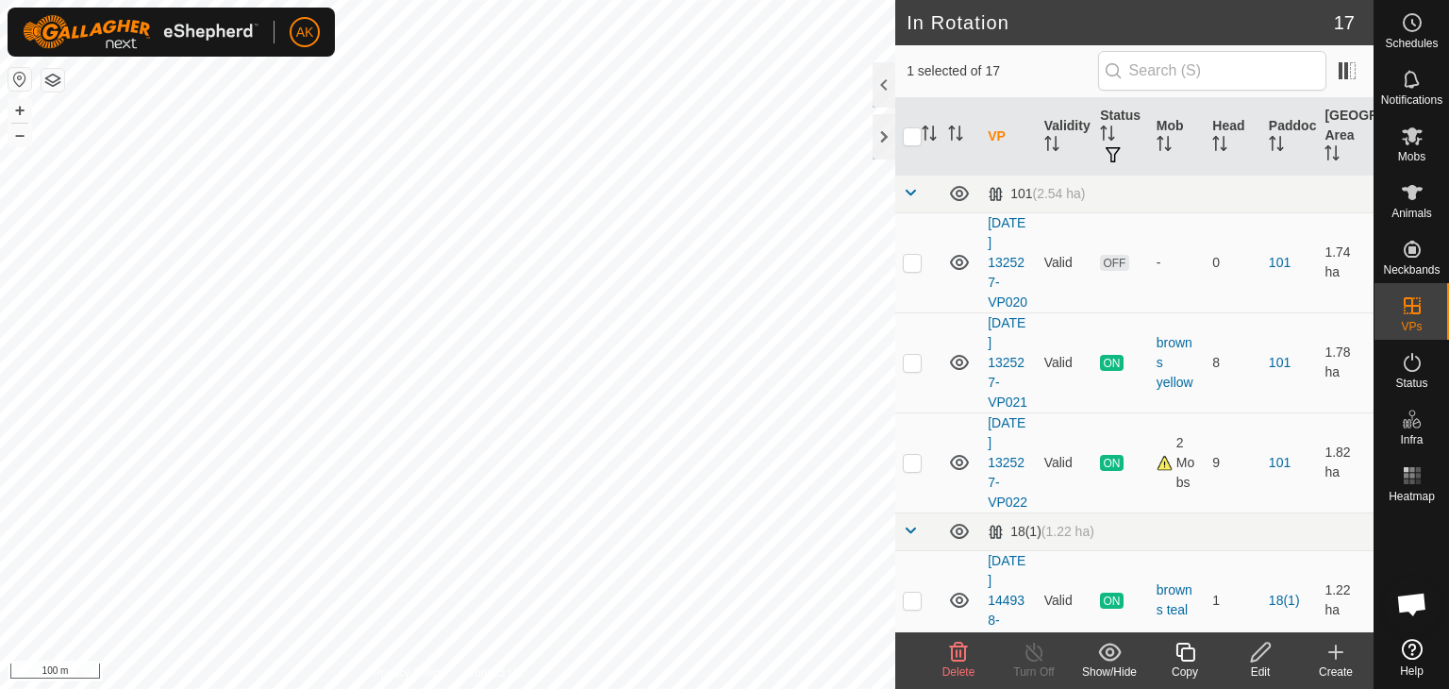
click at [951, 643] on icon at bounding box center [958, 652] width 23 height 23
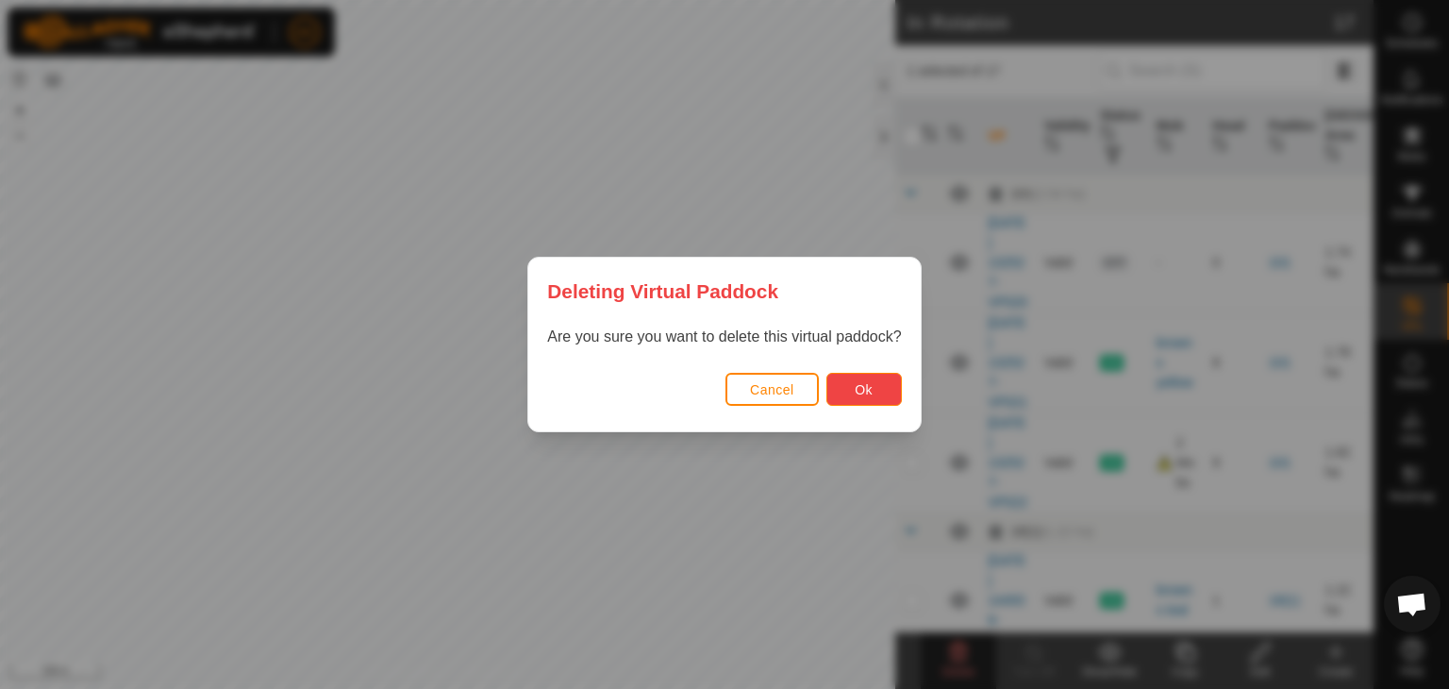
click at [870, 382] on span "Ok" at bounding box center [864, 389] width 18 height 15
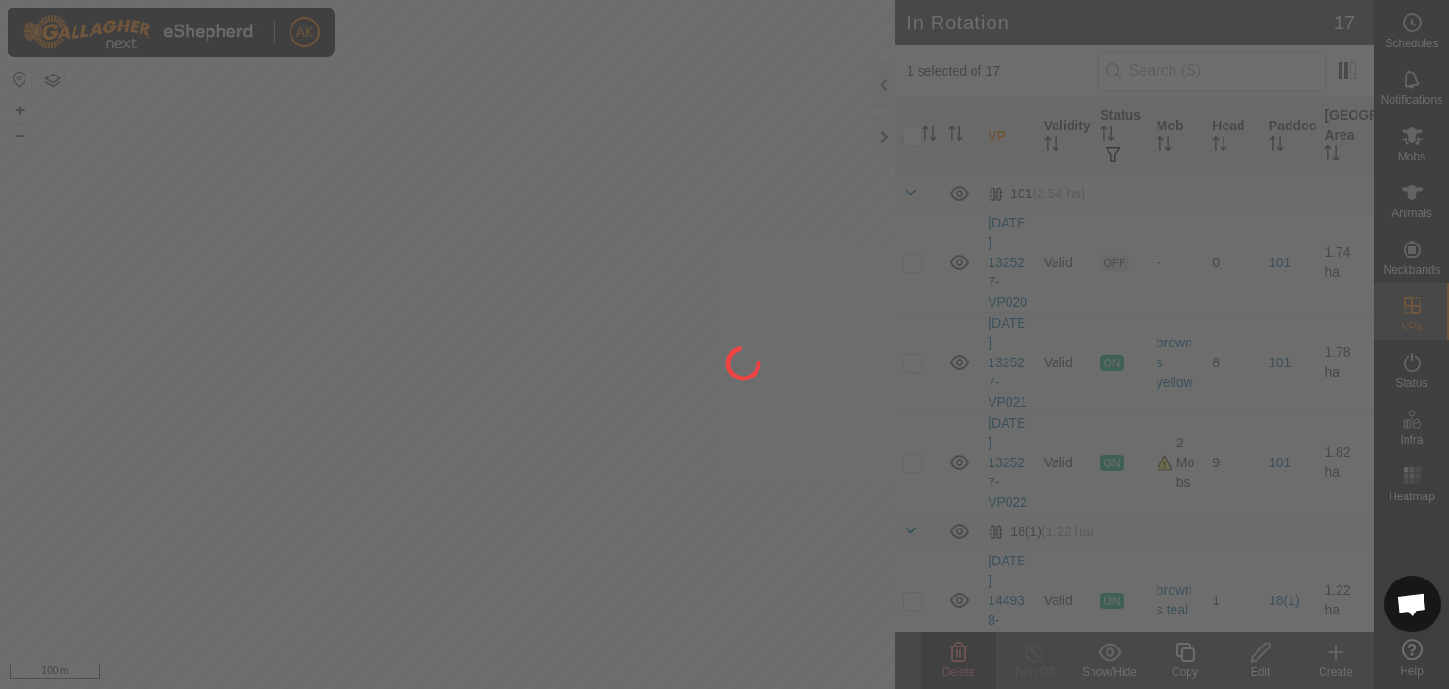
checkbox input "false"
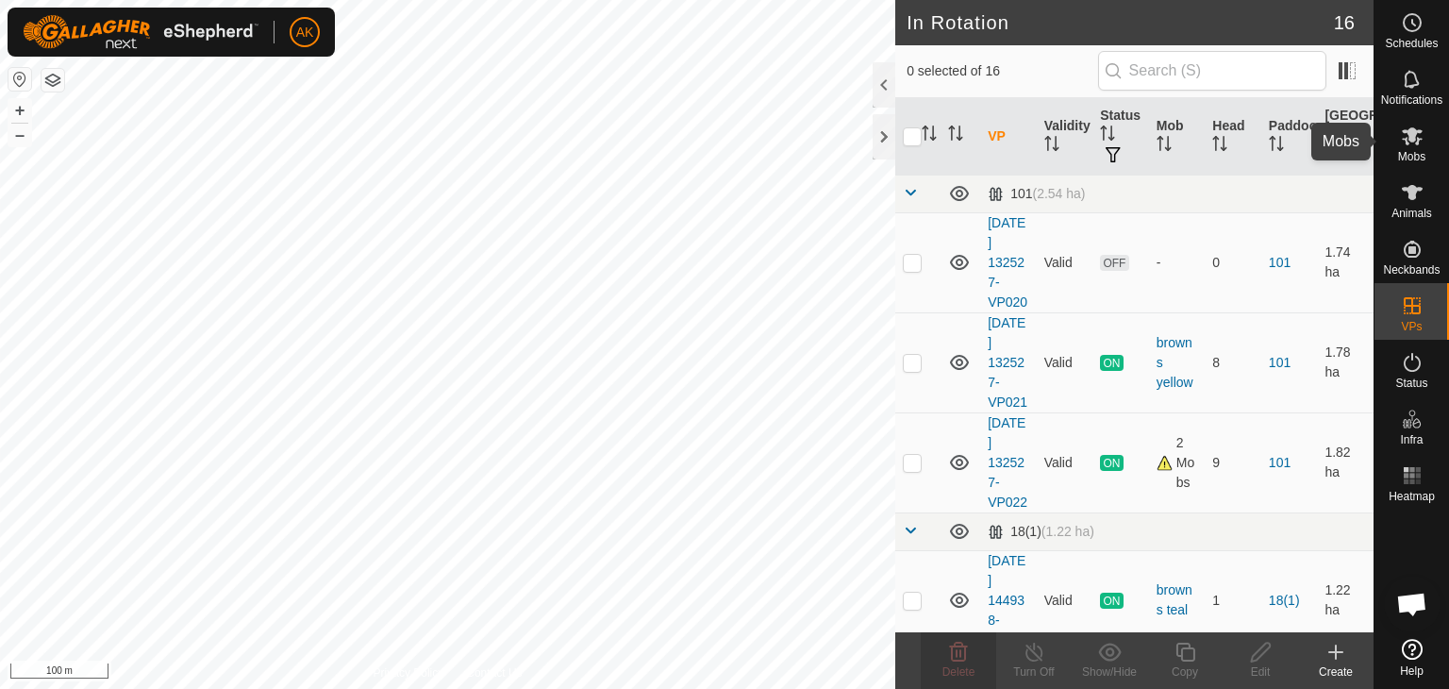
click at [1407, 145] on icon at bounding box center [1412, 136] width 23 height 23
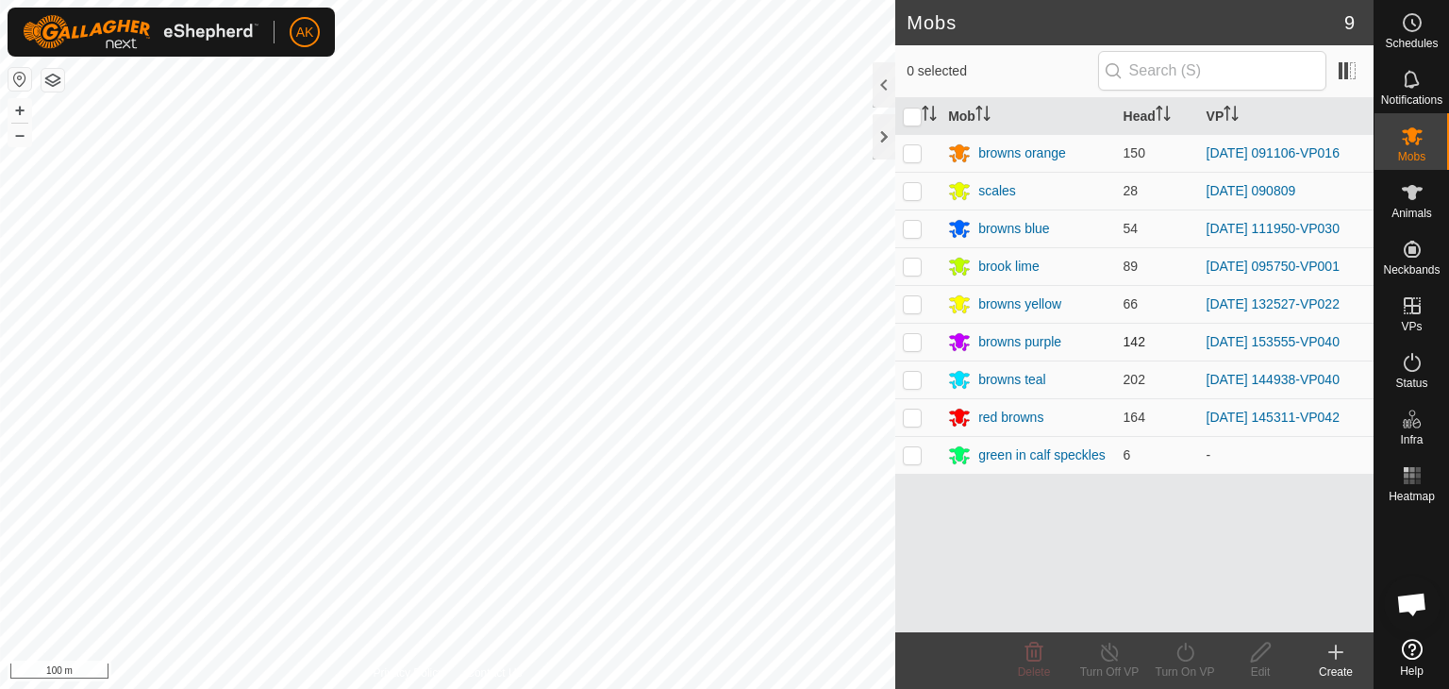
click at [910, 345] on p-checkbox at bounding box center [912, 341] width 19 height 15
click at [1182, 653] on icon at bounding box center [1186, 652] width 24 height 23
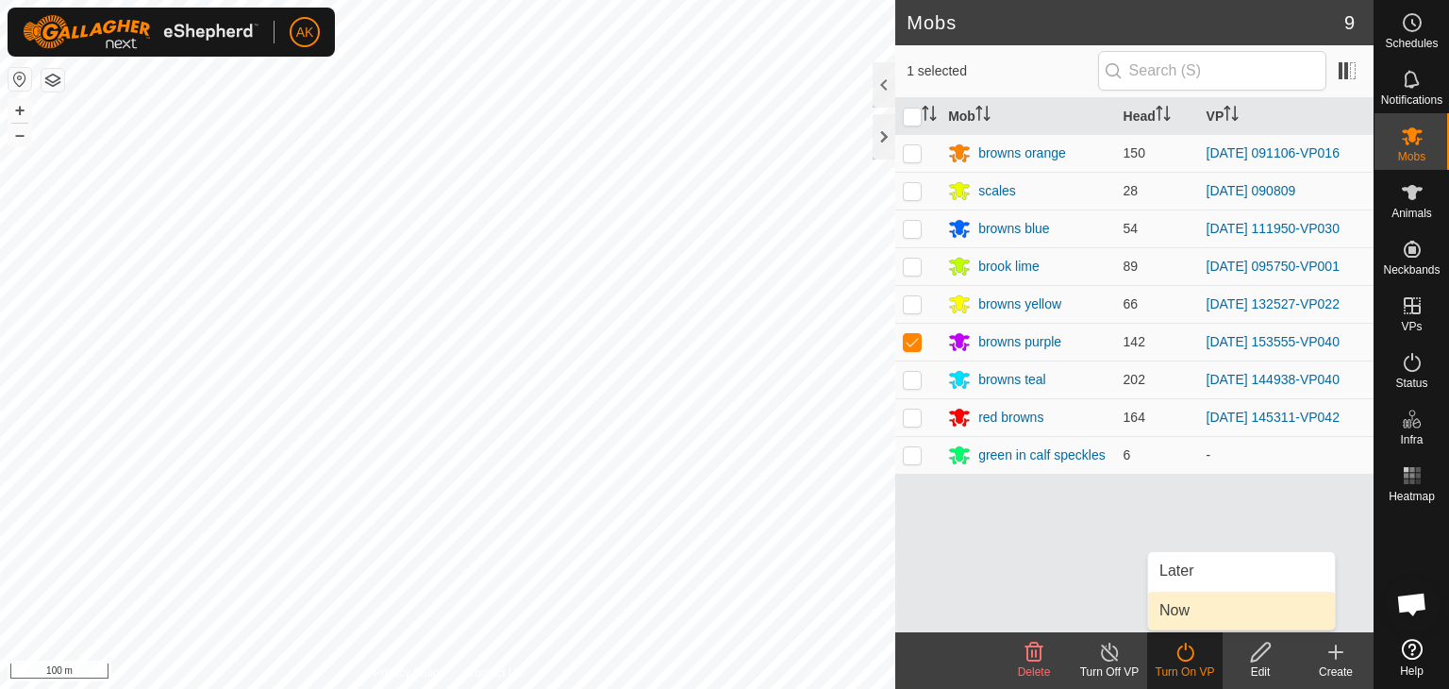
click at [1182, 620] on link "Now" at bounding box center [1241, 610] width 187 height 38
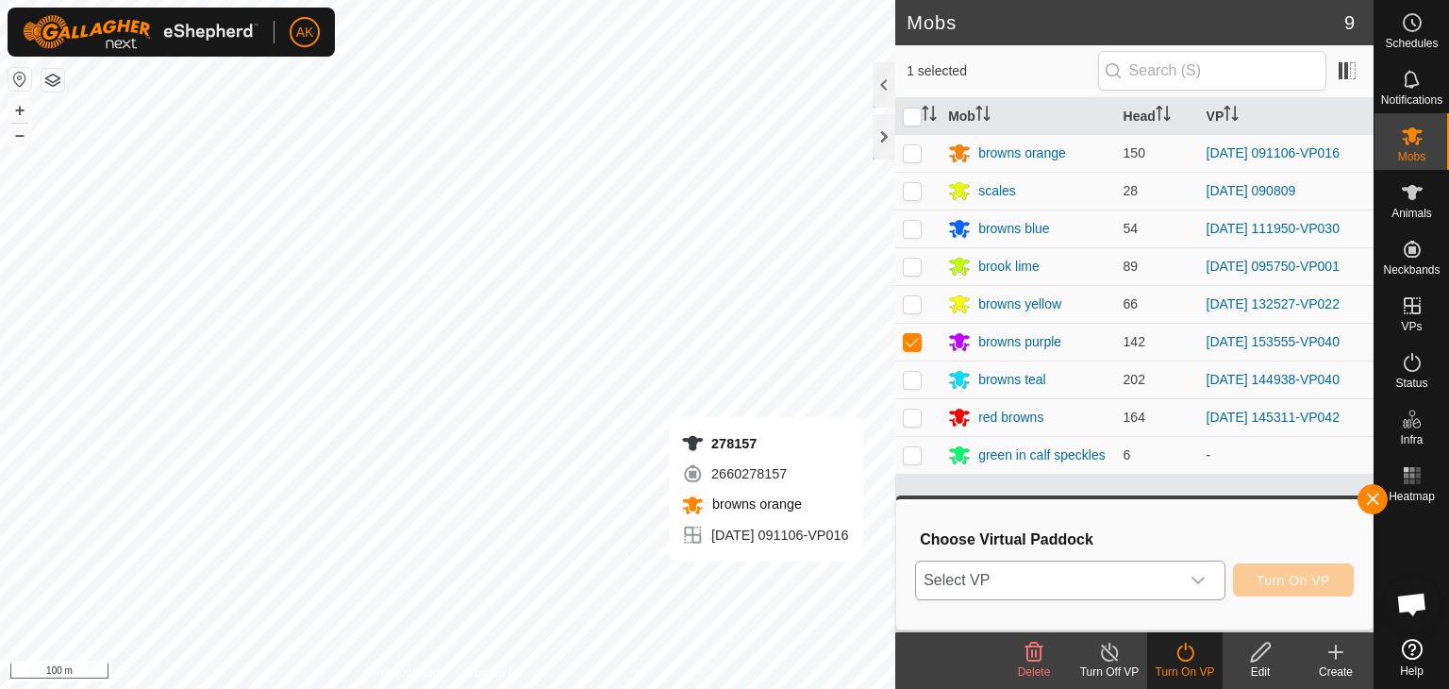
click at [1088, 581] on span "Select VP" at bounding box center [1047, 580] width 263 height 38
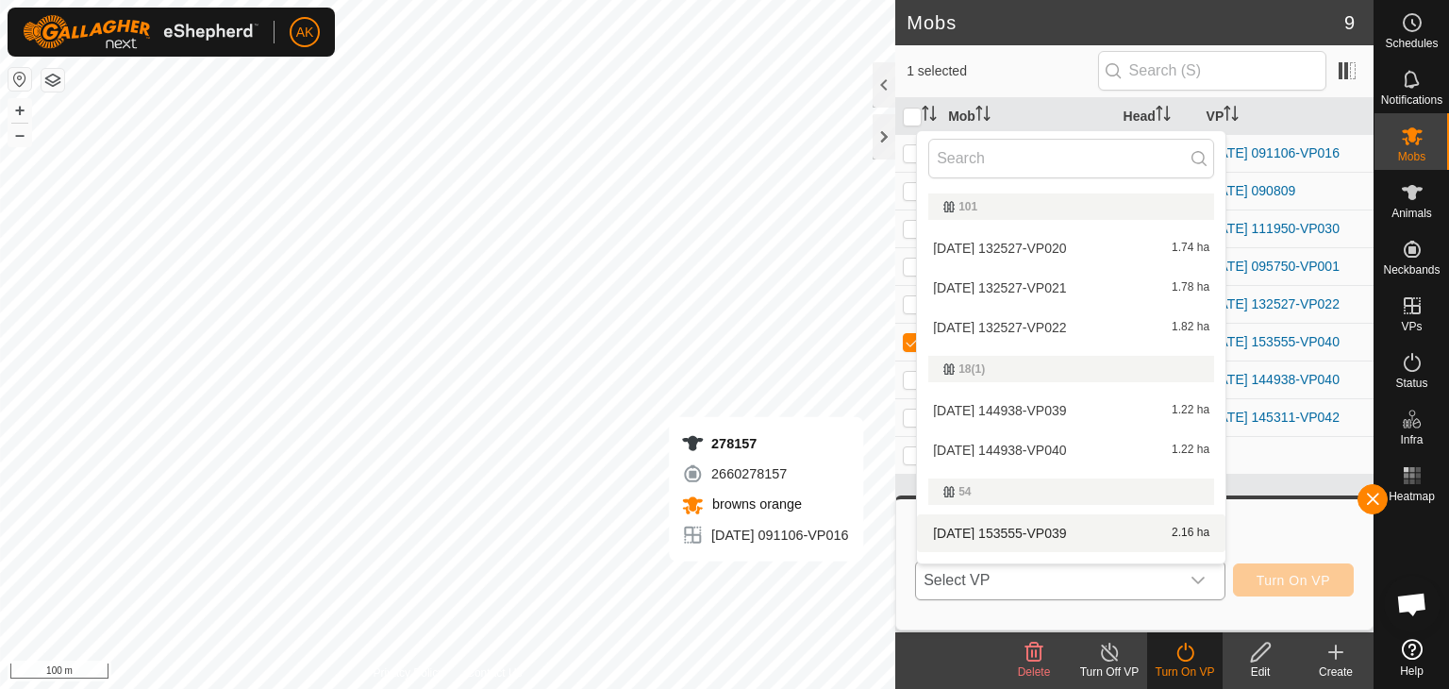
scroll to position [28, 0]
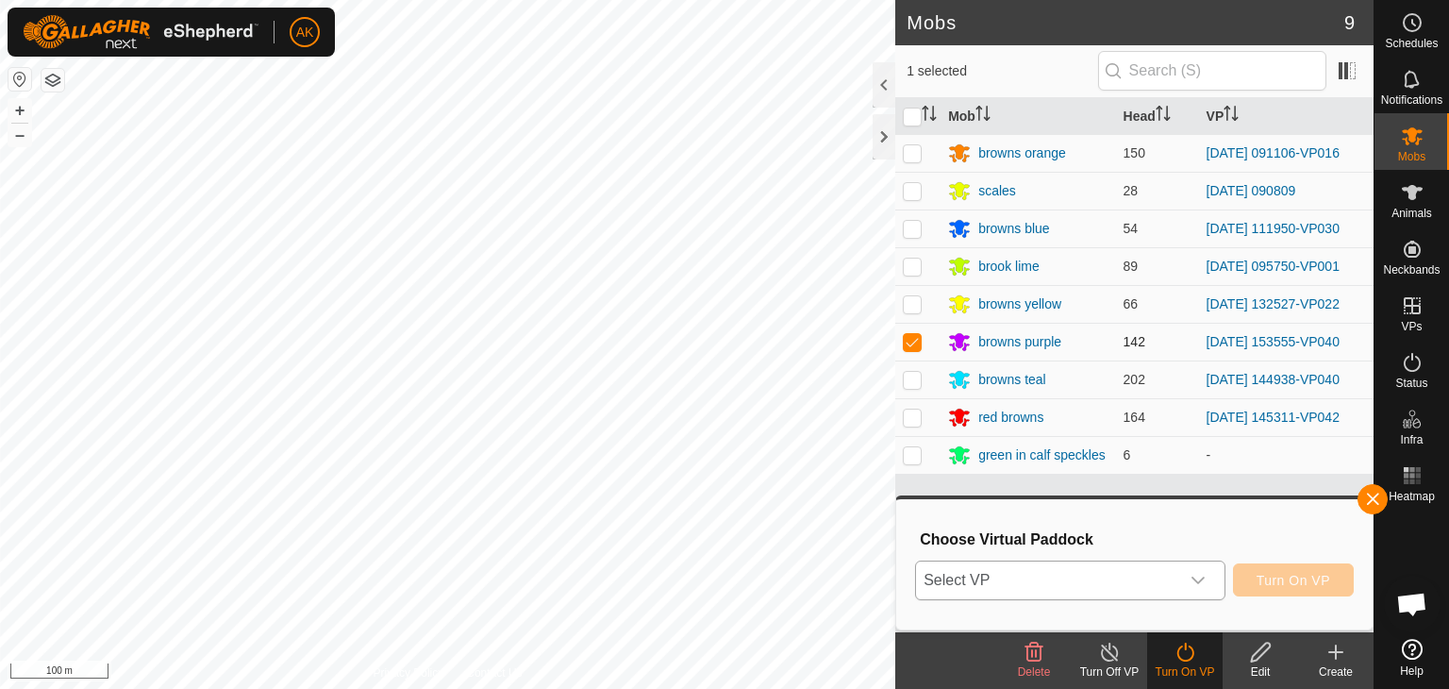
click at [917, 341] on p-checkbox at bounding box center [912, 341] width 19 height 15
checkbox input "false"
click at [917, 159] on p-checkbox at bounding box center [912, 152] width 19 height 15
checkbox input "true"
click at [1178, 585] on span "Select VP" at bounding box center [1047, 580] width 263 height 38
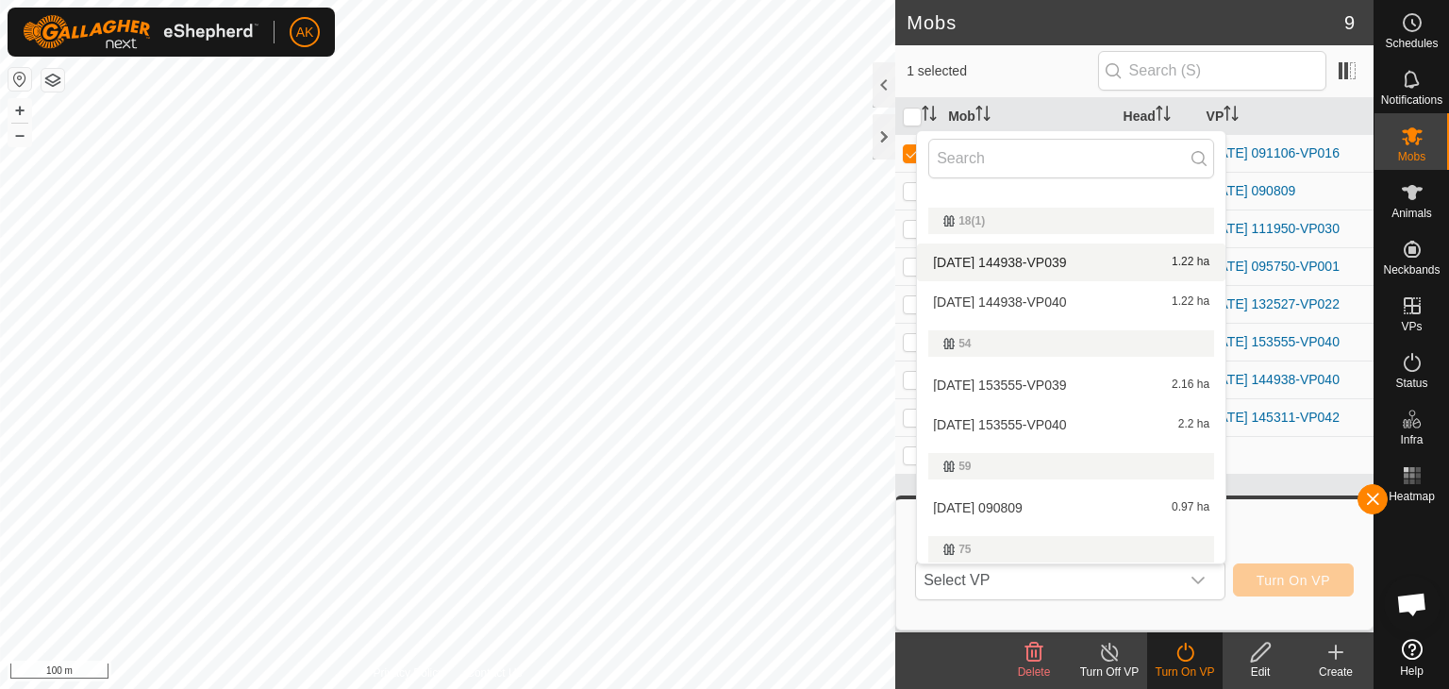
scroll to position [311, 0]
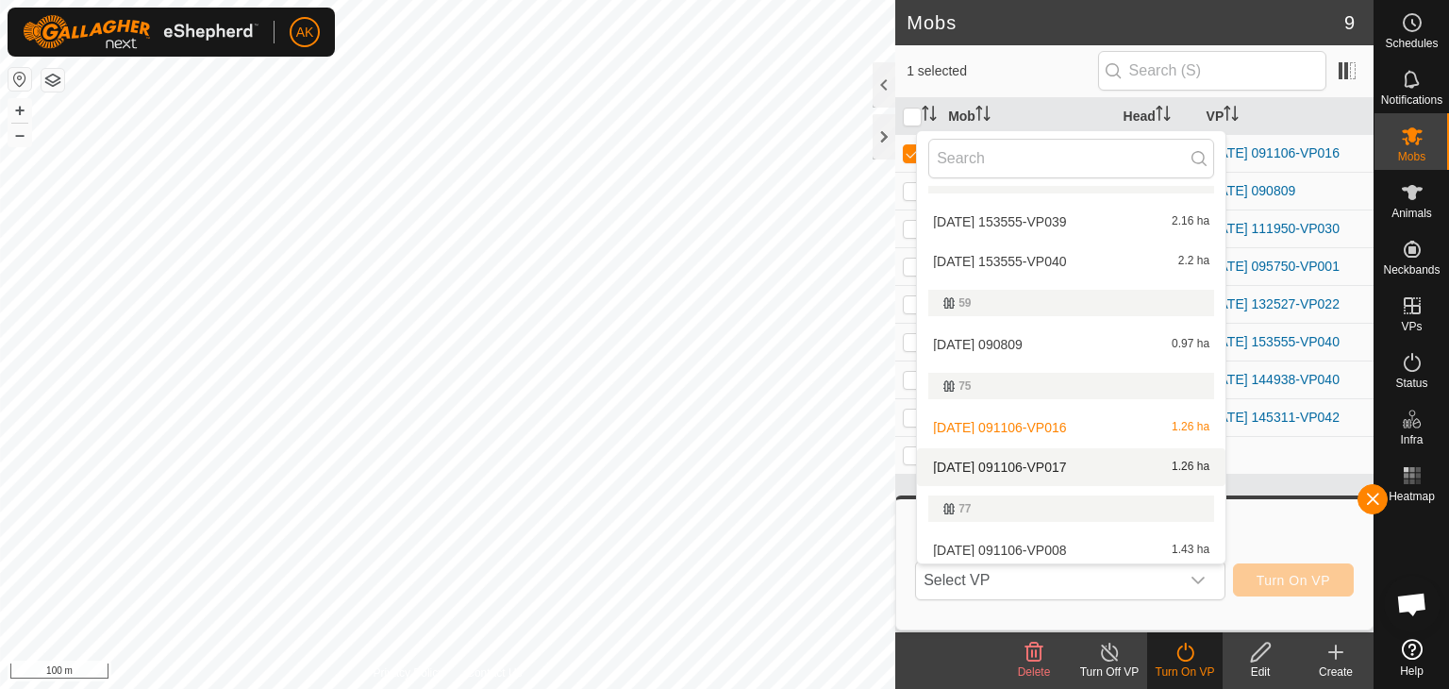
click at [1024, 465] on li "[DATE] 091106-VP017 1.26 ha" at bounding box center [1071, 467] width 308 height 38
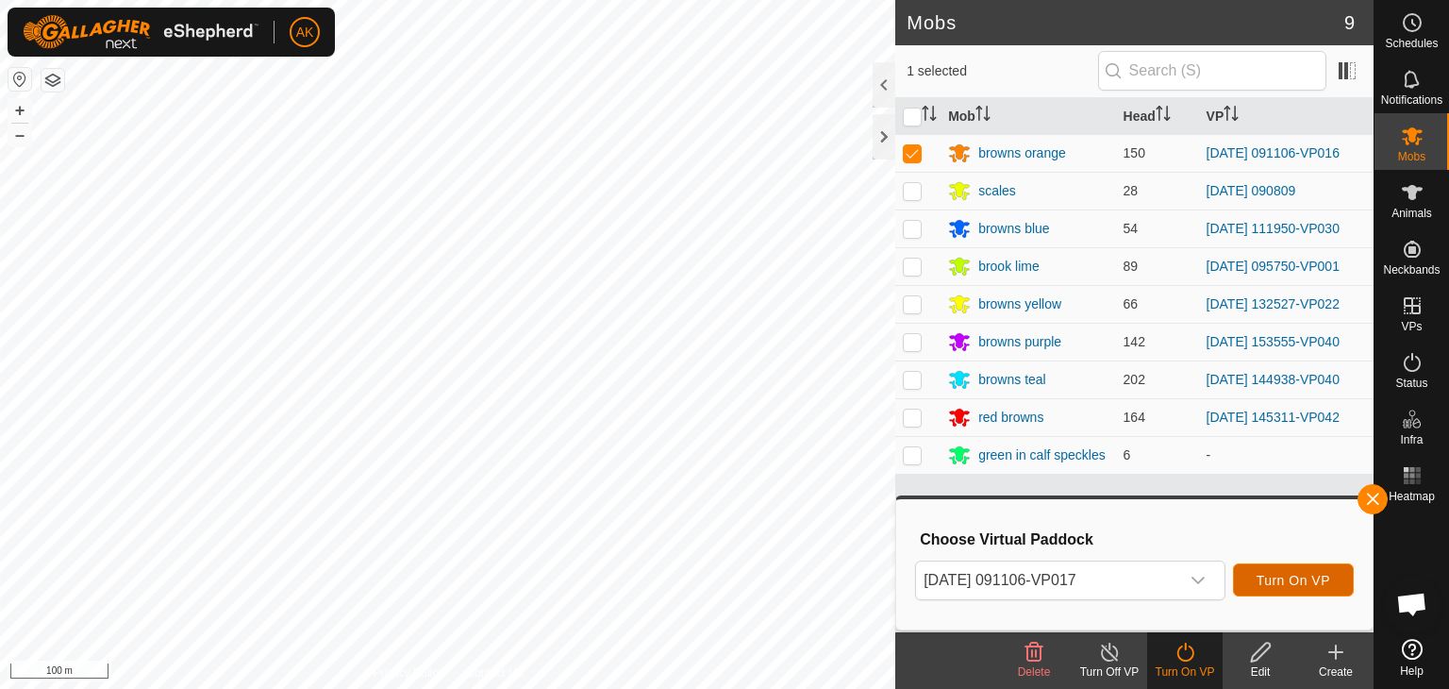
click at [1273, 578] on span "Turn On VP" at bounding box center [1294, 580] width 74 height 15
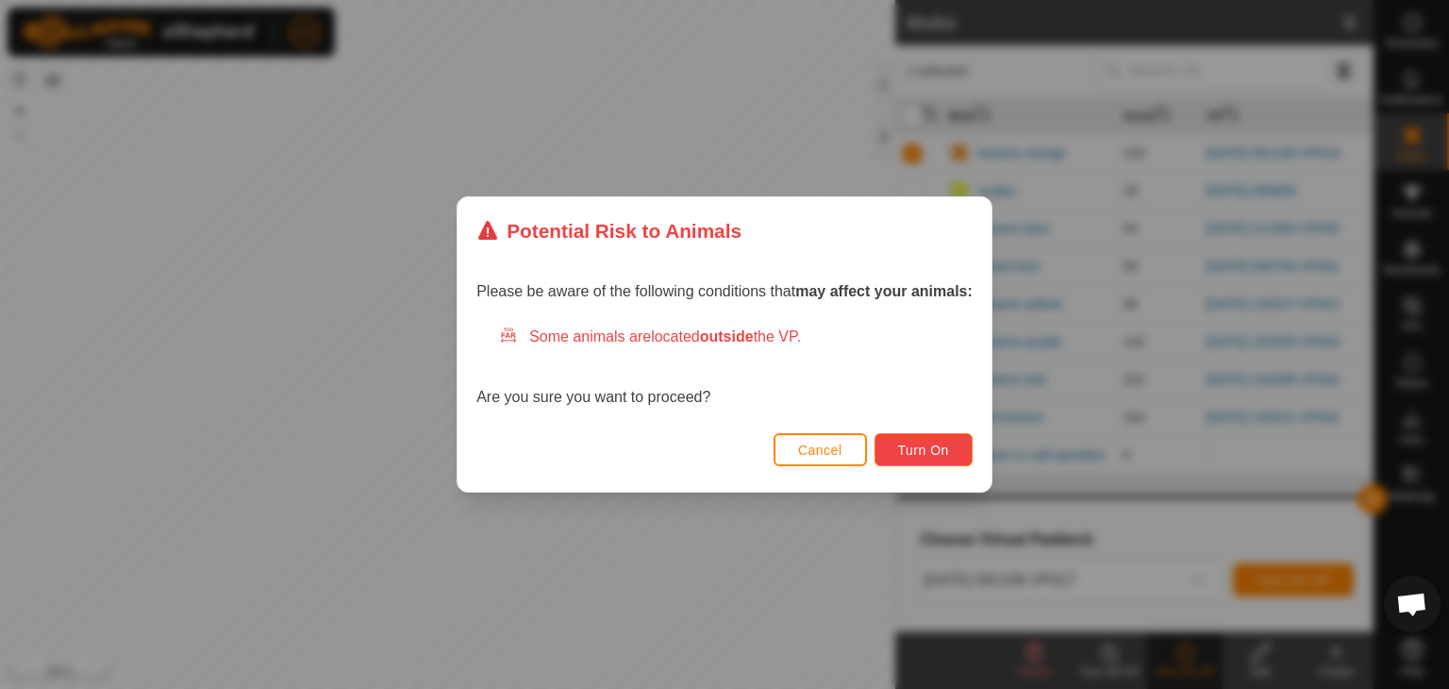
click at [924, 454] on span "Turn On" at bounding box center [923, 449] width 51 height 15
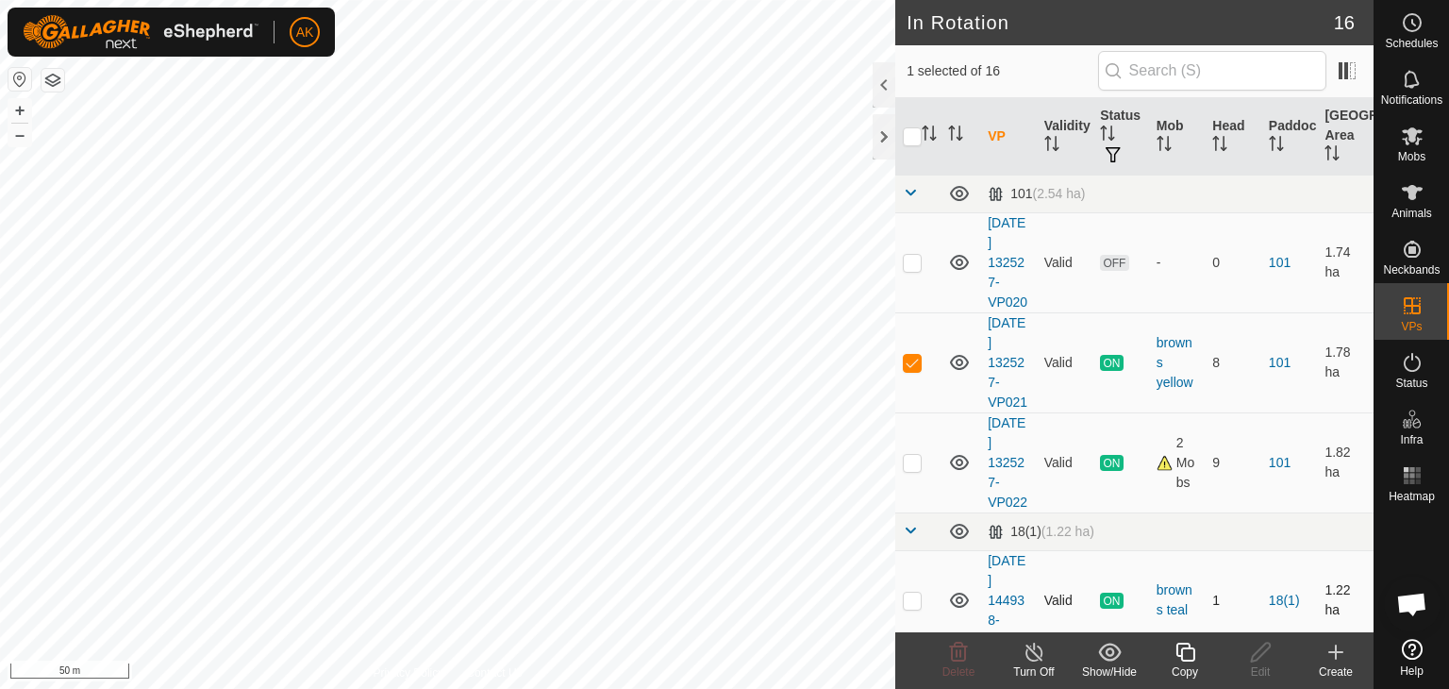
checkbox input "false"
checkbox input "true"
checkbox input "false"
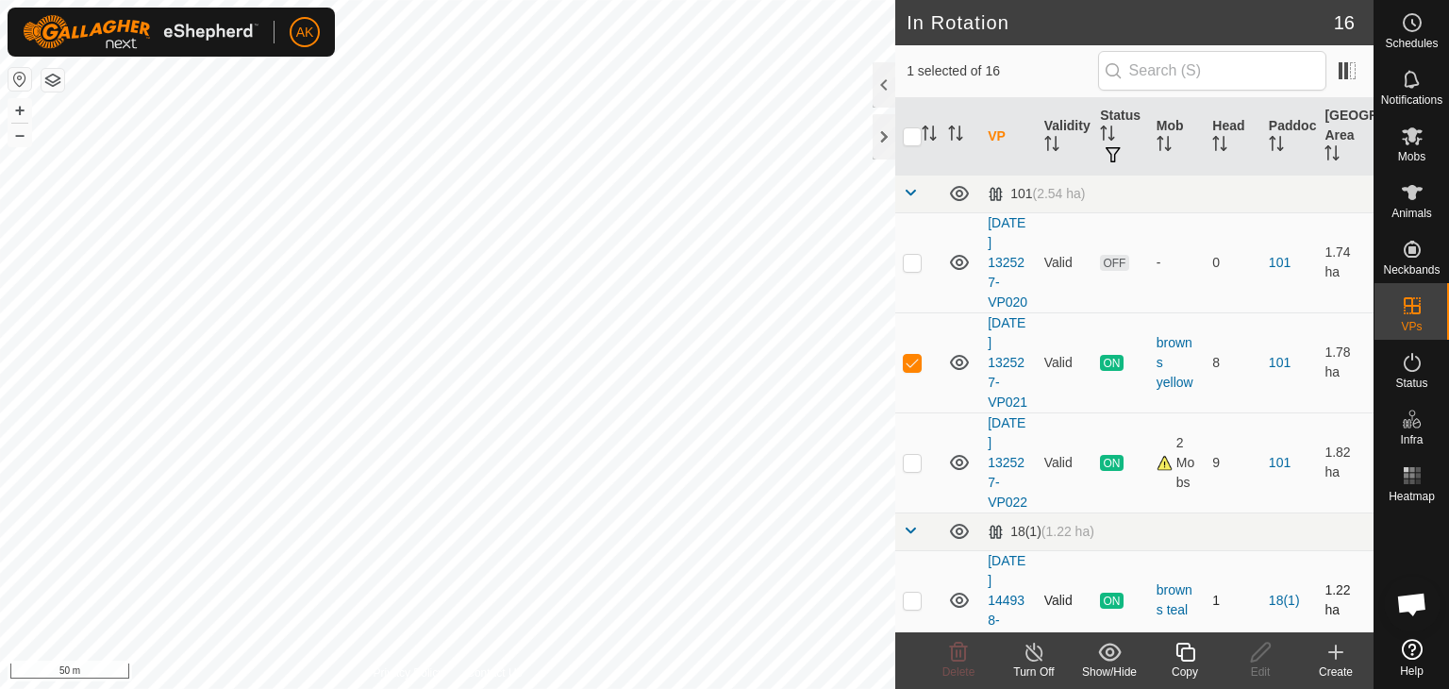
checkbox input "false"
checkbox input "true"
click at [1404, 132] on icon at bounding box center [1412, 136] width 21 height 18
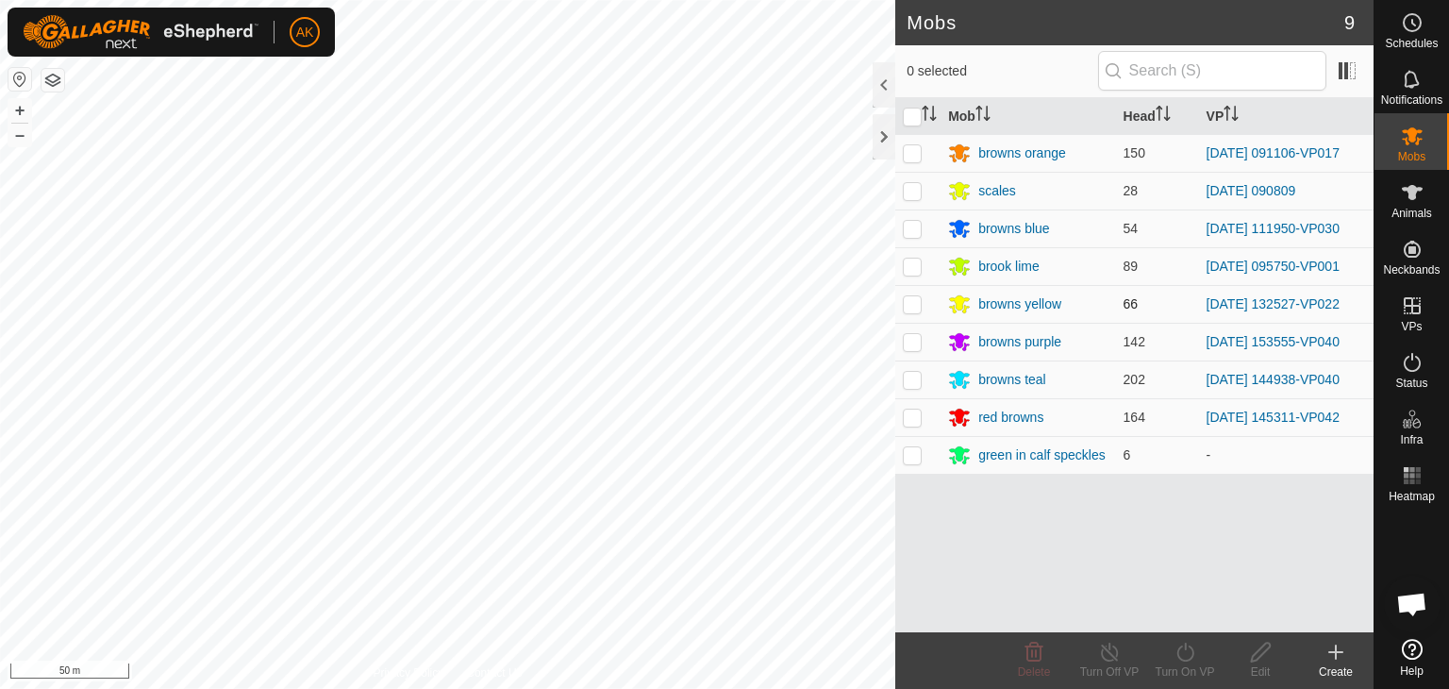
click at [910, 308] on p-checkbox at bounding box center [912, 303] width 19 height 15
checkbox input "true"
click at [1188, 649] on icon at bounding box center [1186, 652] width 24 height 23
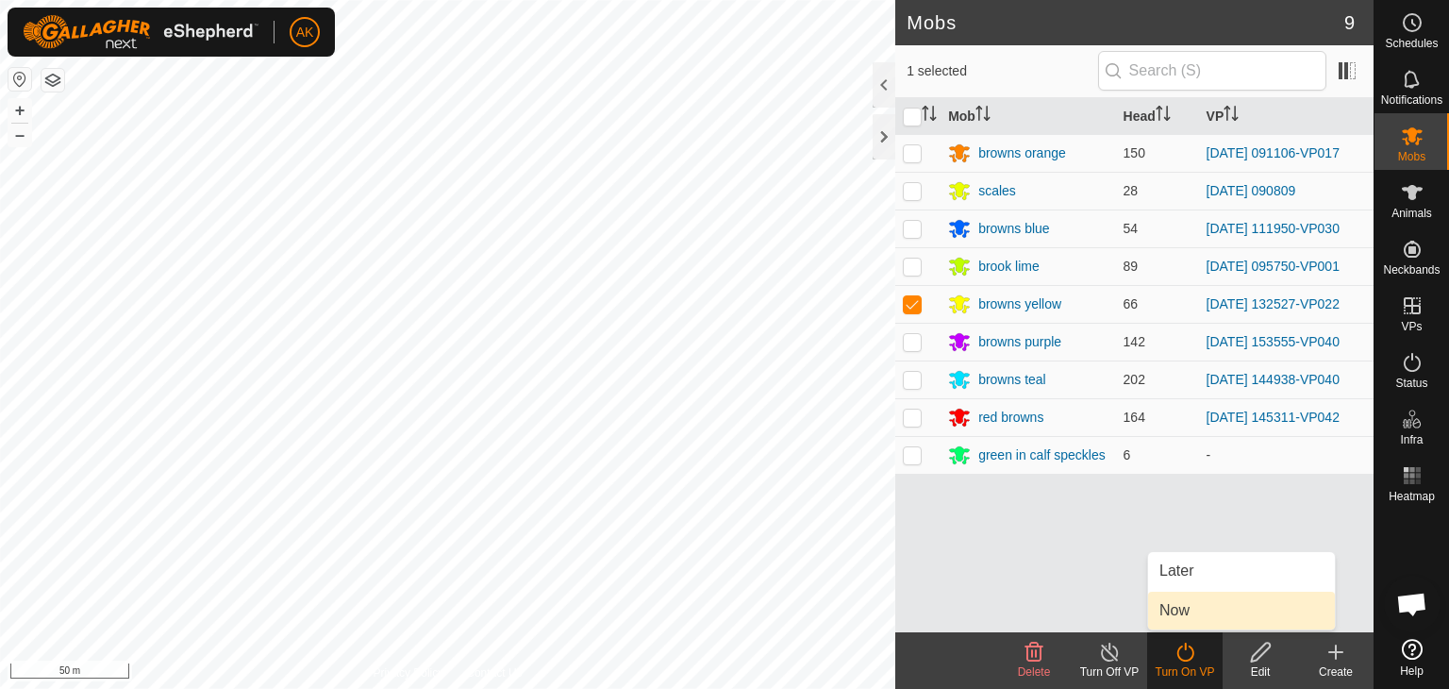
click at [1190, 616] on link "Now" at bounding box center [1241, 610] width 187 height 38
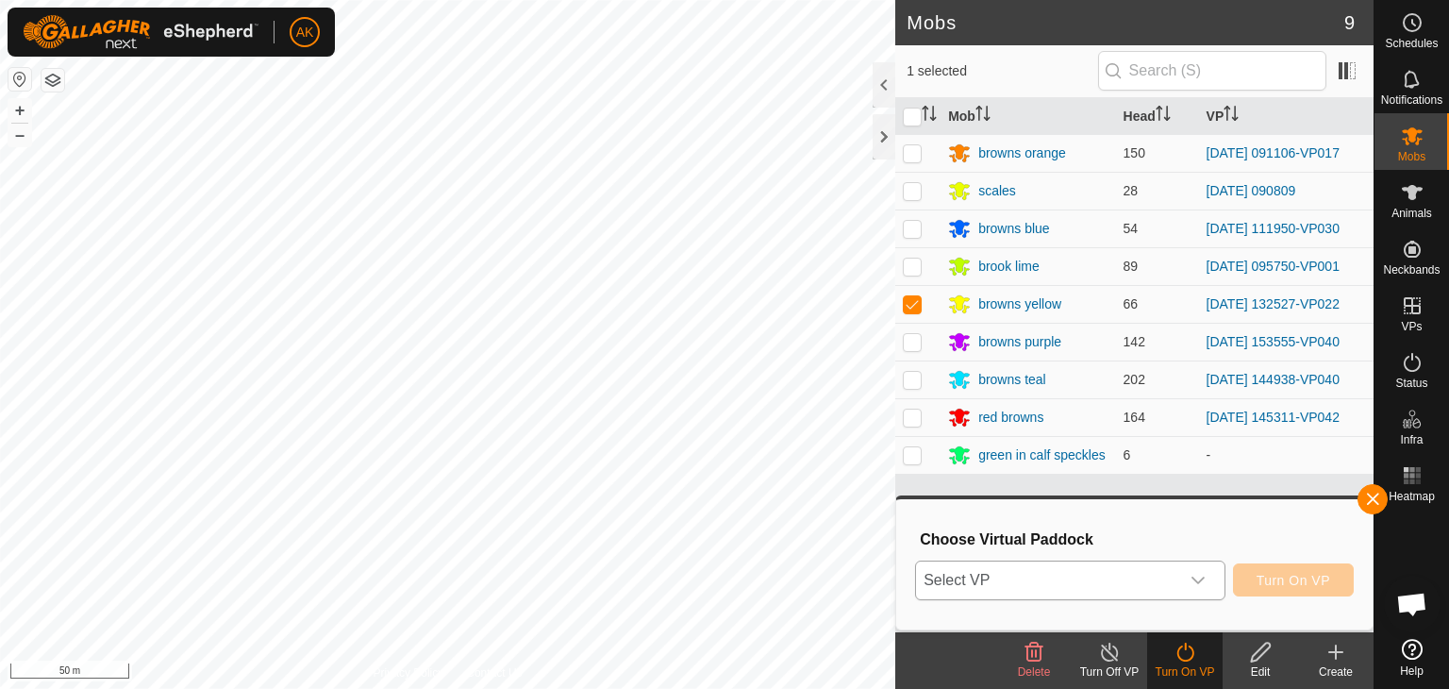
click at [1150, 577] on span "Select VP" at bounding box center [1047, 580] width 263 height 38
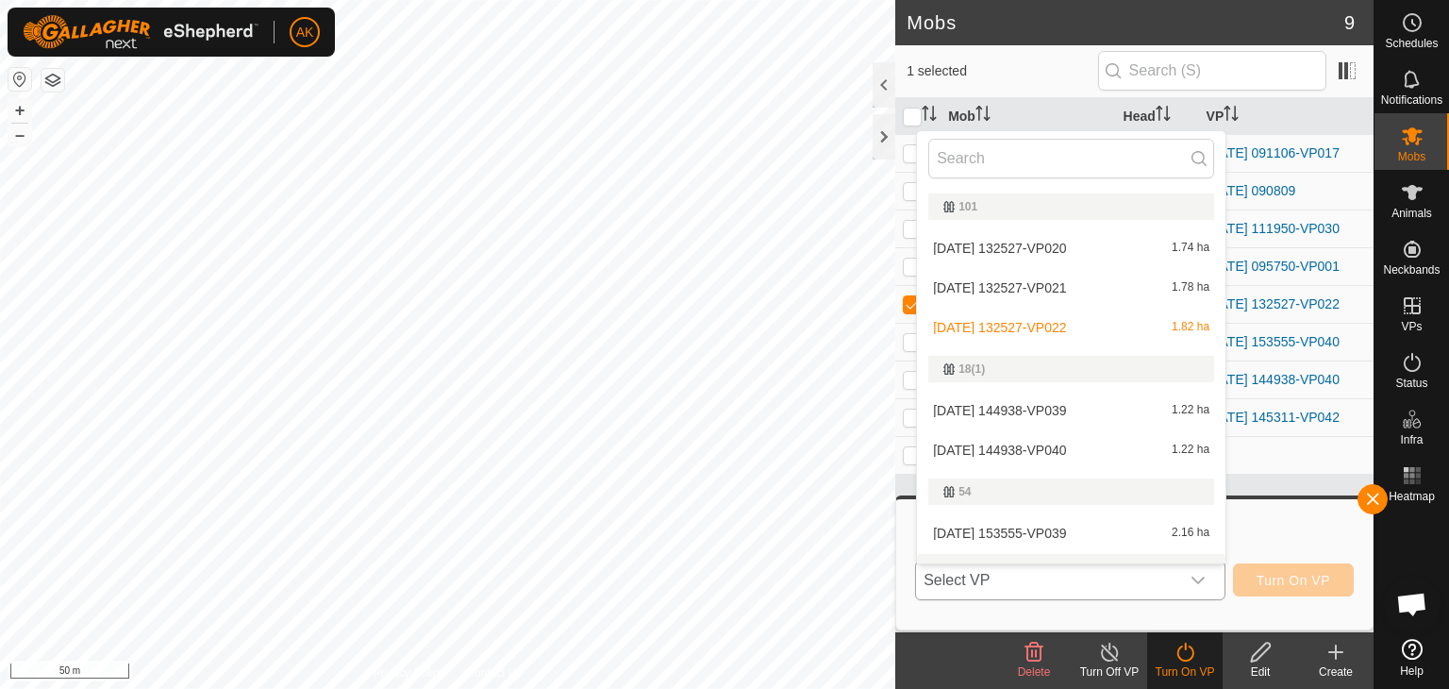
scroll to position [28, 0]
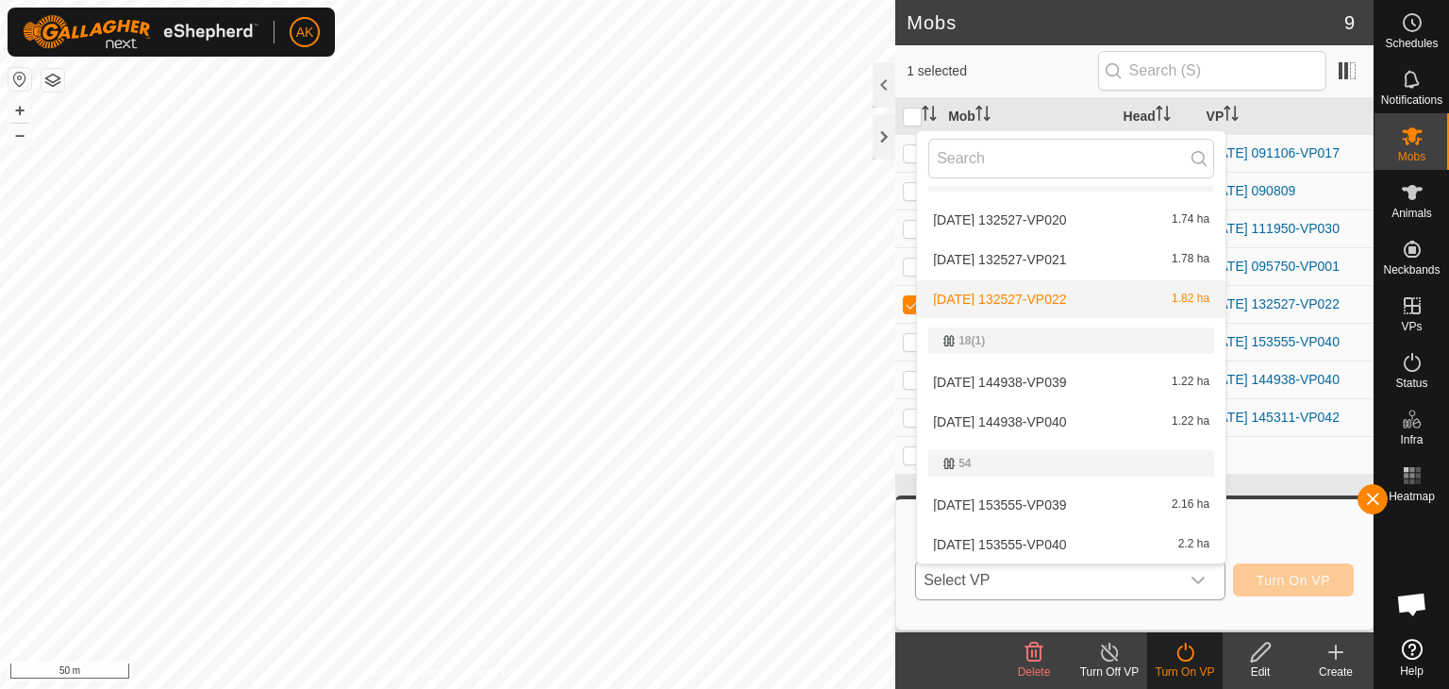
click at [1034, 292] on li "[DATE] 132527-VP022 1.82 ha" at bounding box center [1071, 299] width 308 height 38
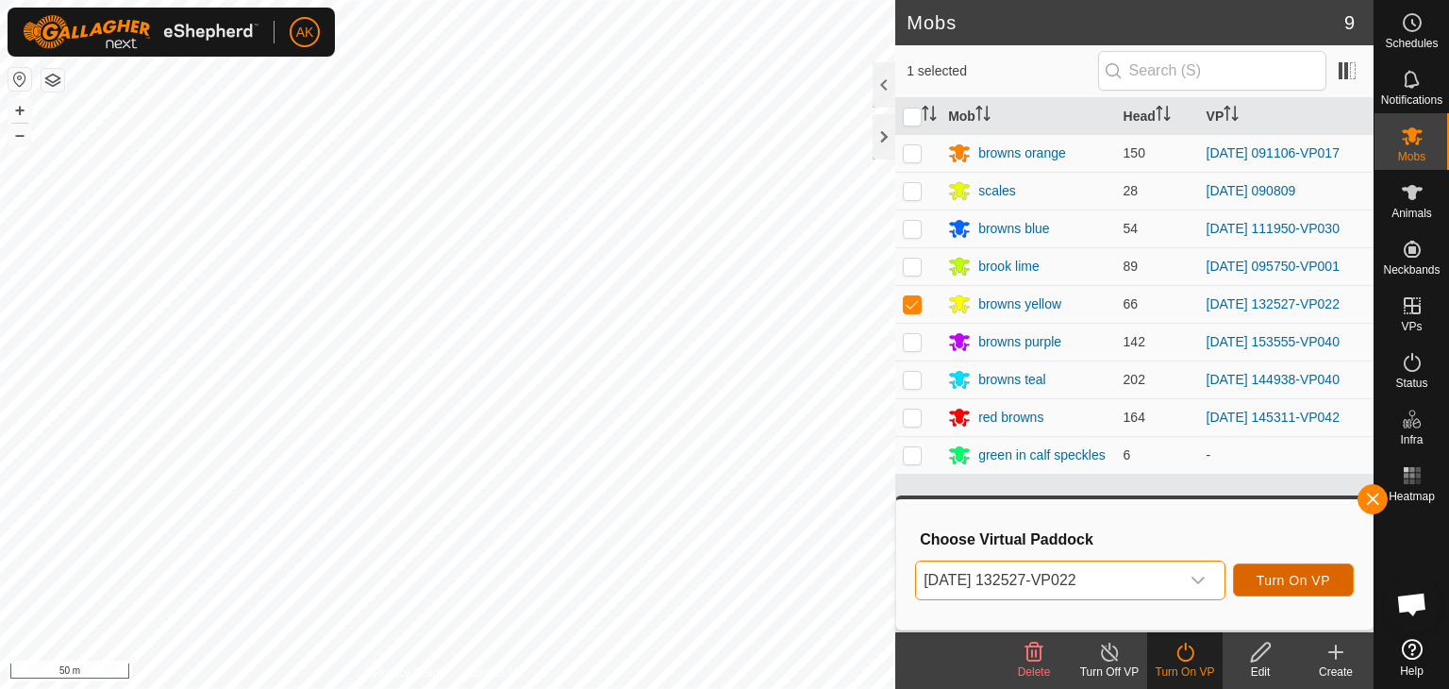
click at [1290, 580] on span "Turn On VP" at bounding box center [1294, 580] width 74 height 15
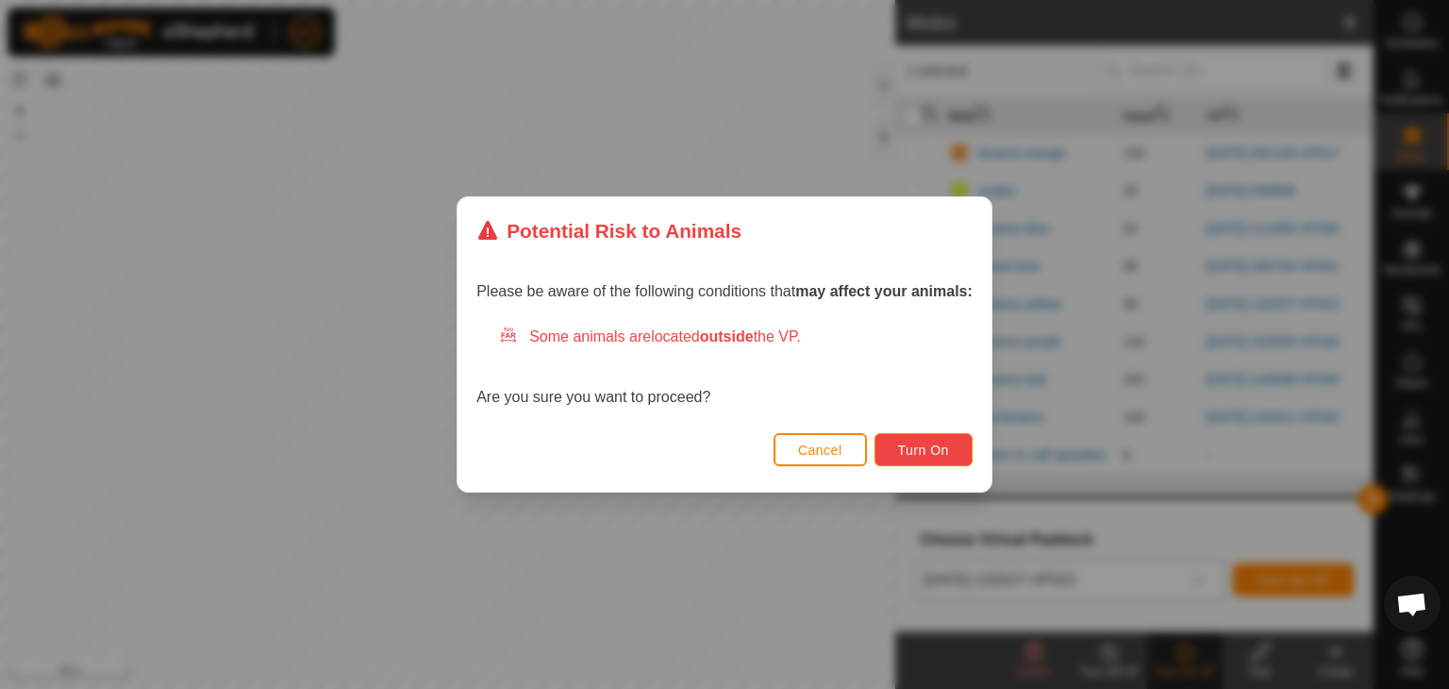
click at [946, 450] on span "Turn On" at bounding box center [923, 449] width 51 height 15
